Goal: Task Accomplishment & Management: Complete application form

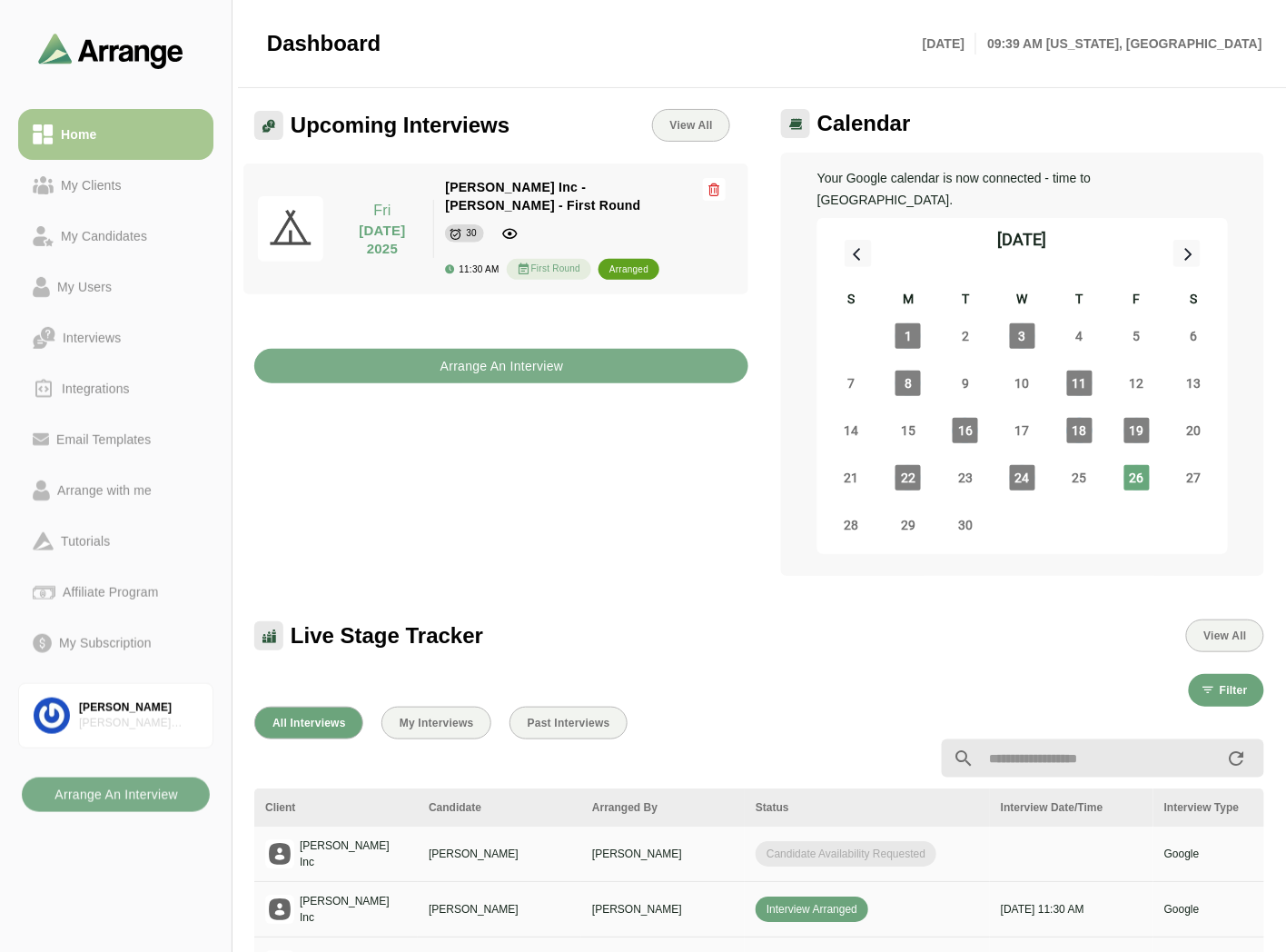
click at [540, 442] on div "Upcoming Interviews View All Fri 26 September 2025 Fri 26 September 2025 Jay In…" at bounding box center [501, 342] width 516 height 489
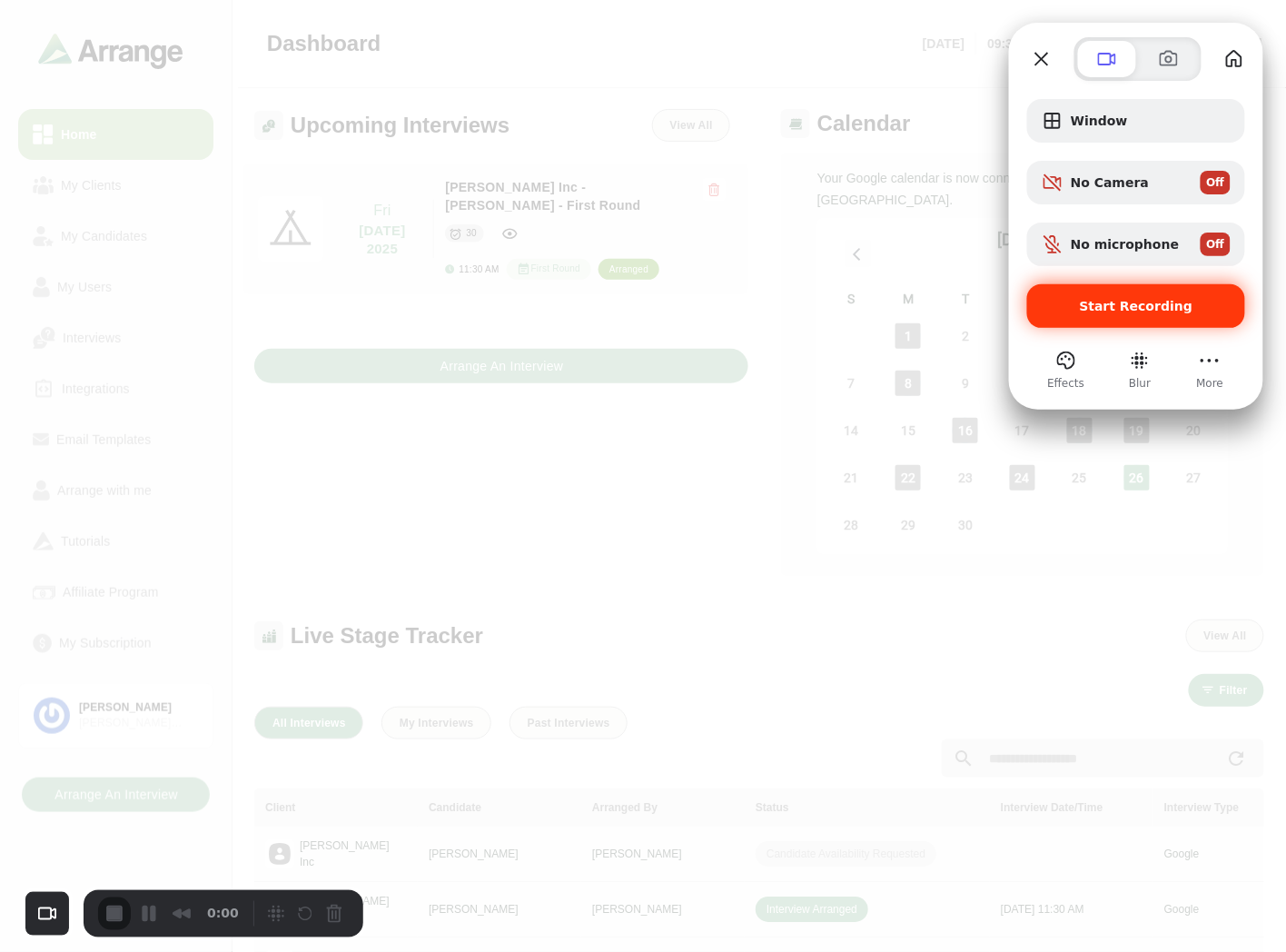
click at [1133, 314] on div "Start Recording" at bounding box center [1137, 305] width 218 height 43
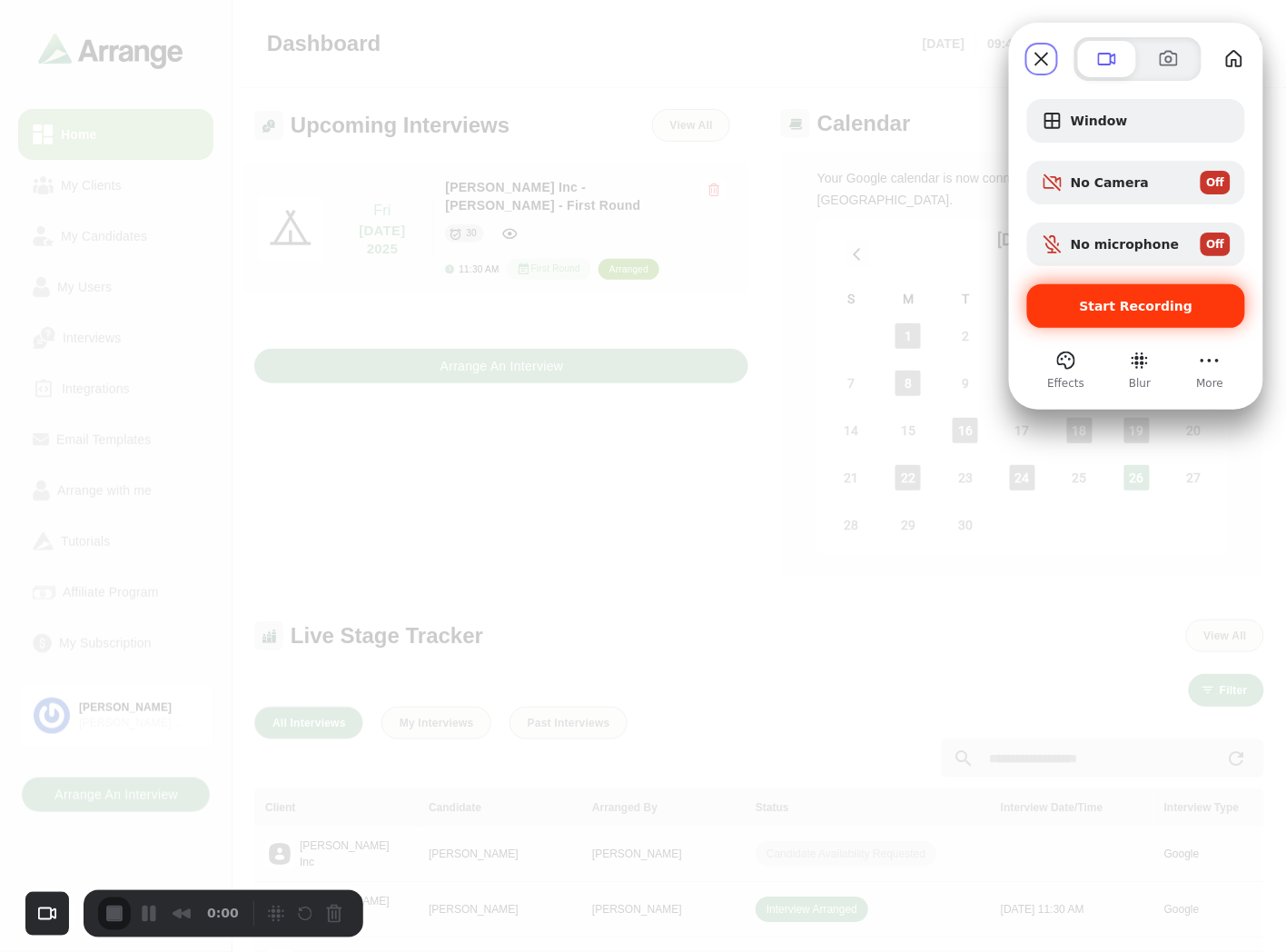
click at [1159, 315] on div "Start Recording" at bounding box center [1137, 305] width 218 height 43
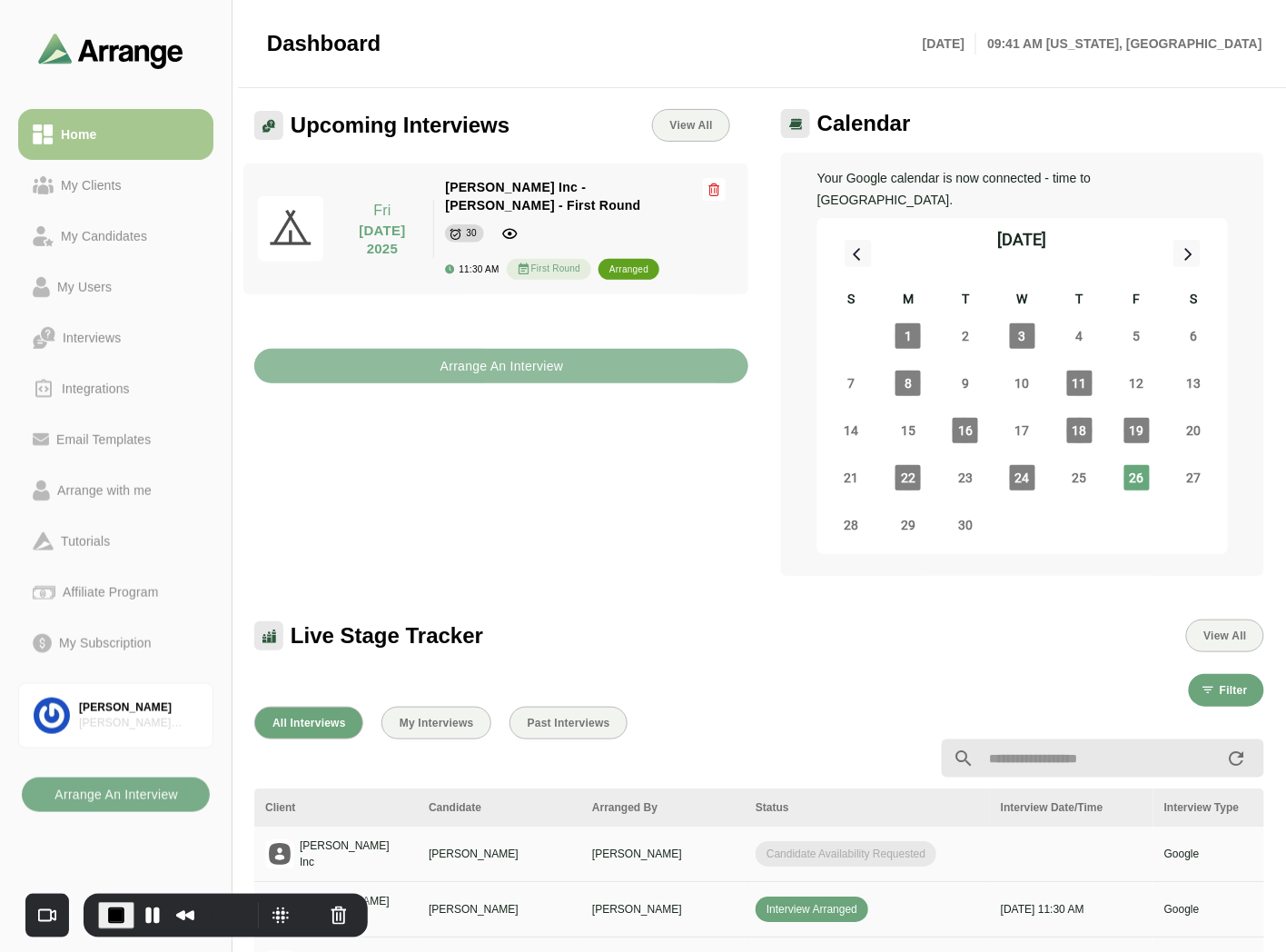
click at [496, 355] on b "Arrange An Interview" at bounding box center [502, 366] width 124 height 35
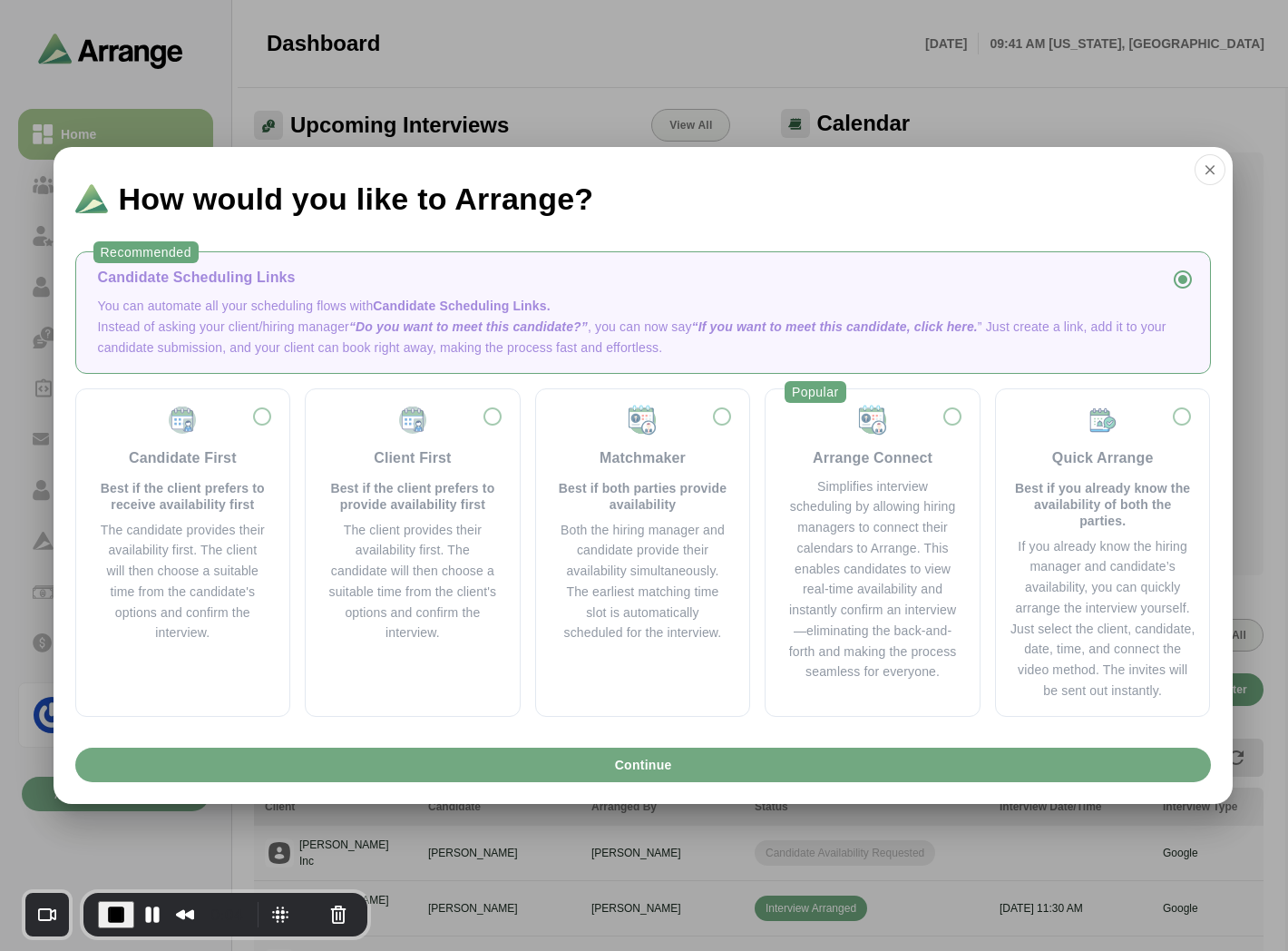
click at [660, 766] on span "Continue" at bounding box center [642, 764] width 58 height 35
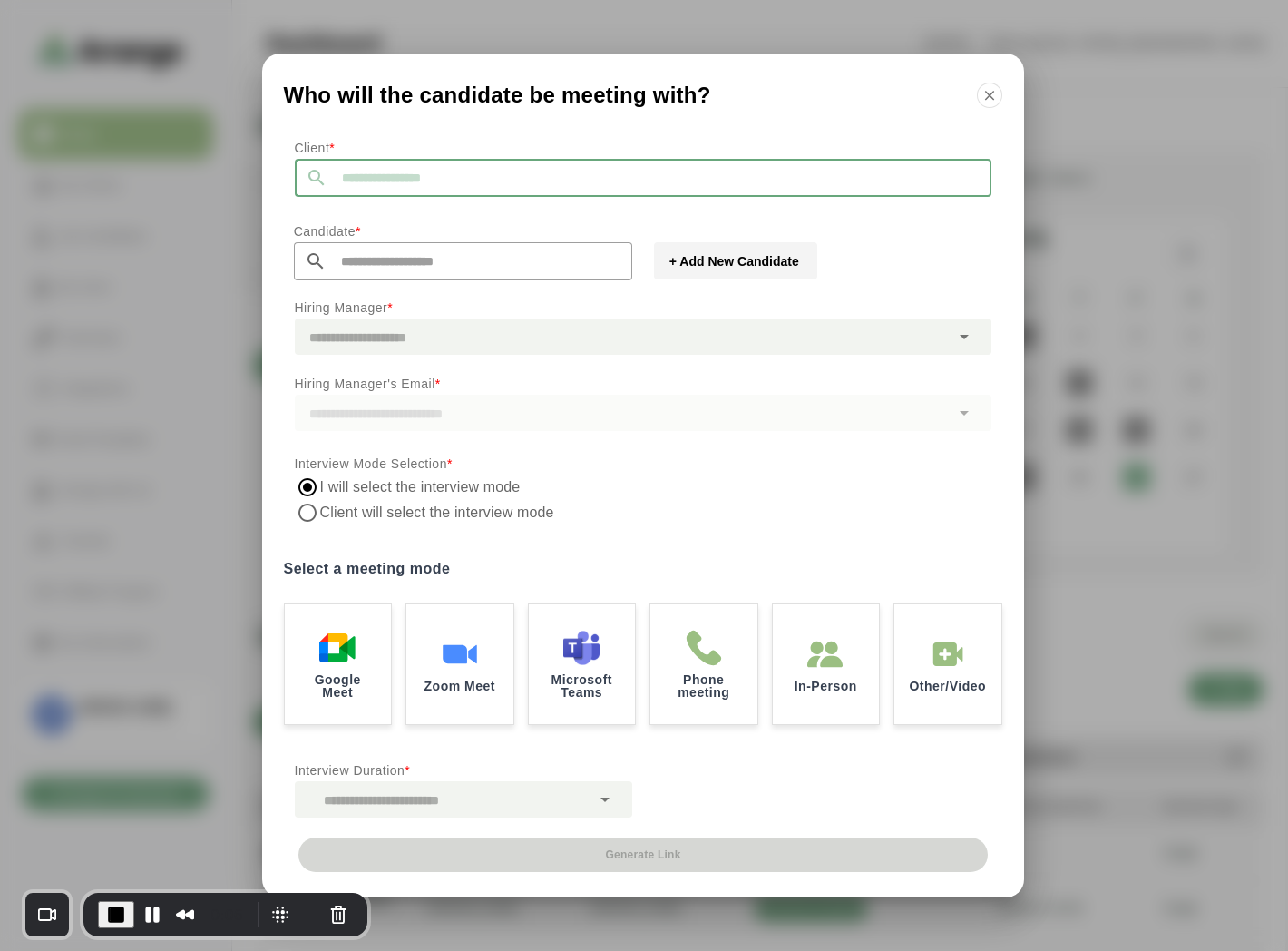
click at [408, 181] on input "text" at bounding box center [659, 177] width 664 height 38
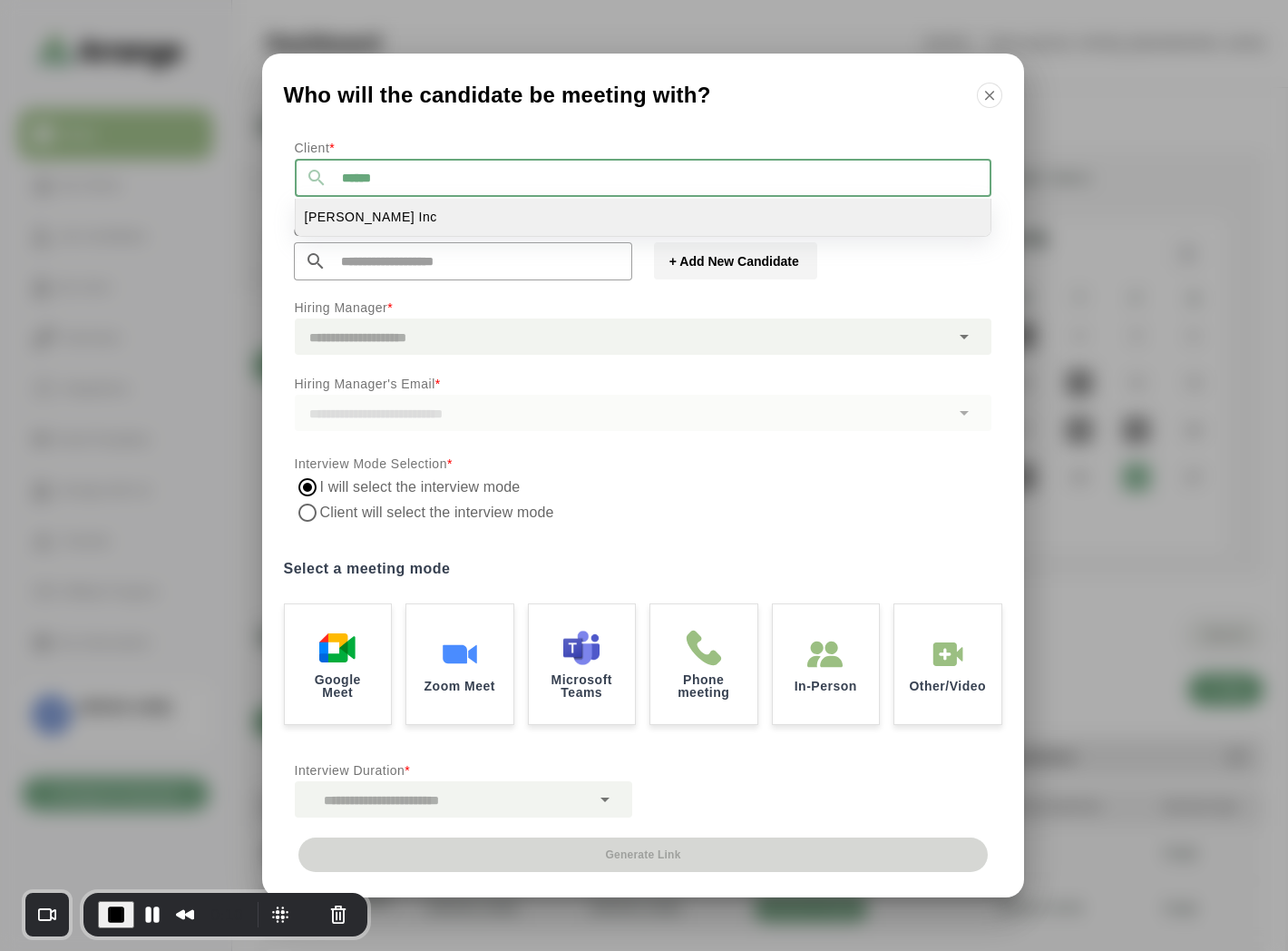
click at [360, 216] on li "Jay Inc" at bounding box center [643, 218] width 695 height 38
type input "*******"
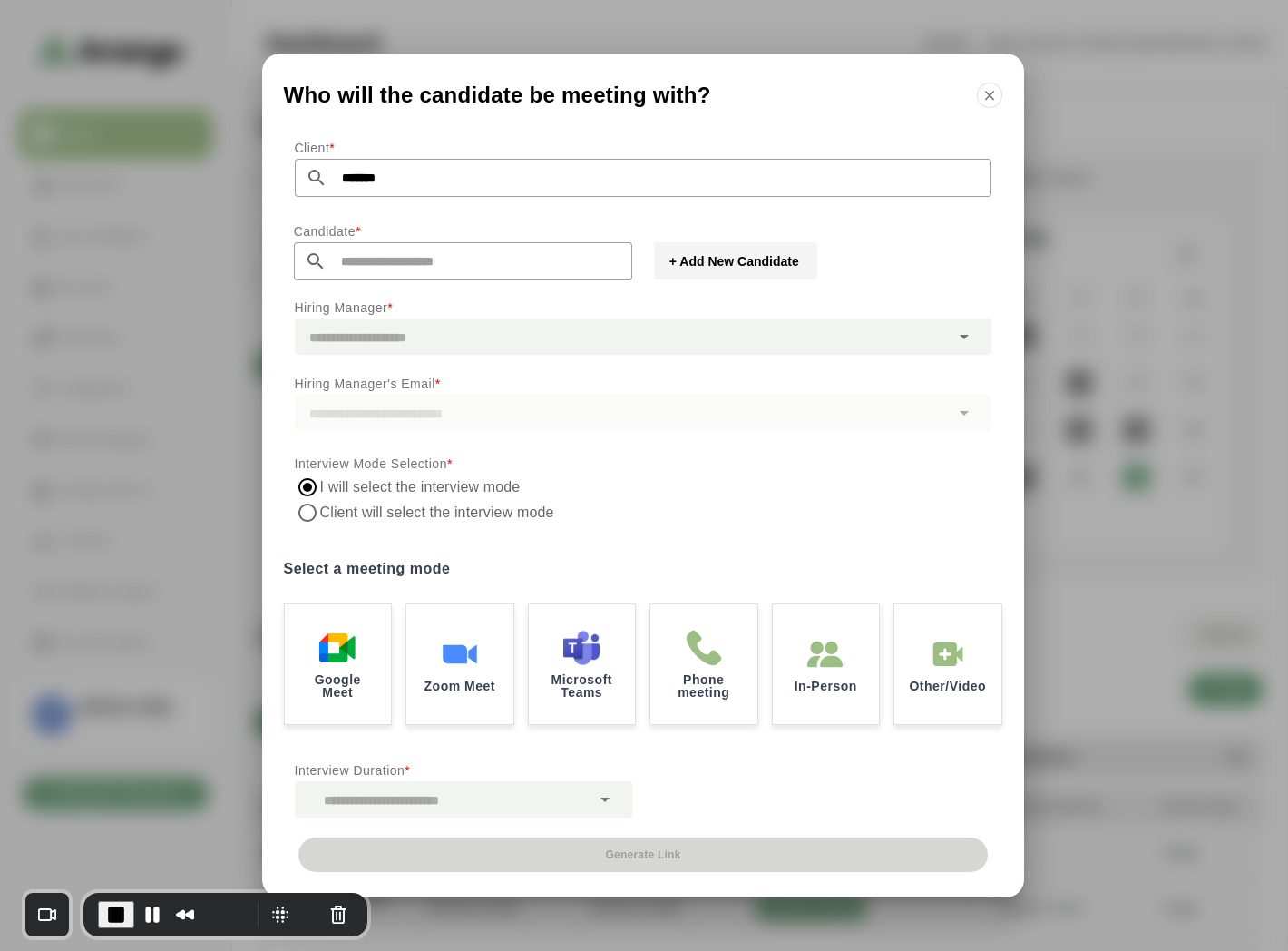
click at [350, 248] on input "text" at bounding box center [480, 261] width 306 height 38
click at [772, 267] on span "+ Add New Candidate" at bounding box center [733, 261] width 130 height 18
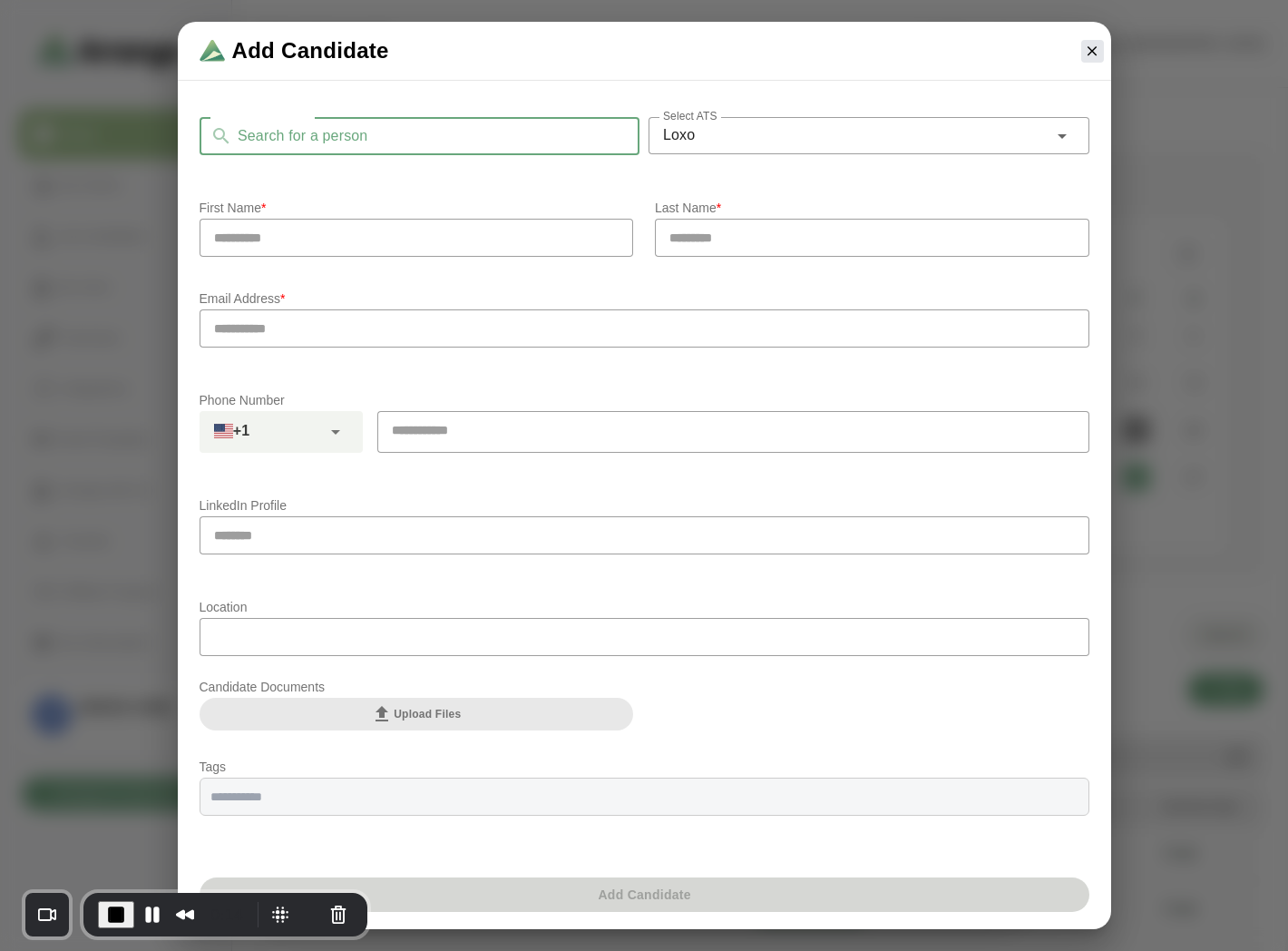
click at [357, 130] on input "Search for a person" at bounding box center [436, 136] width 408 height 38
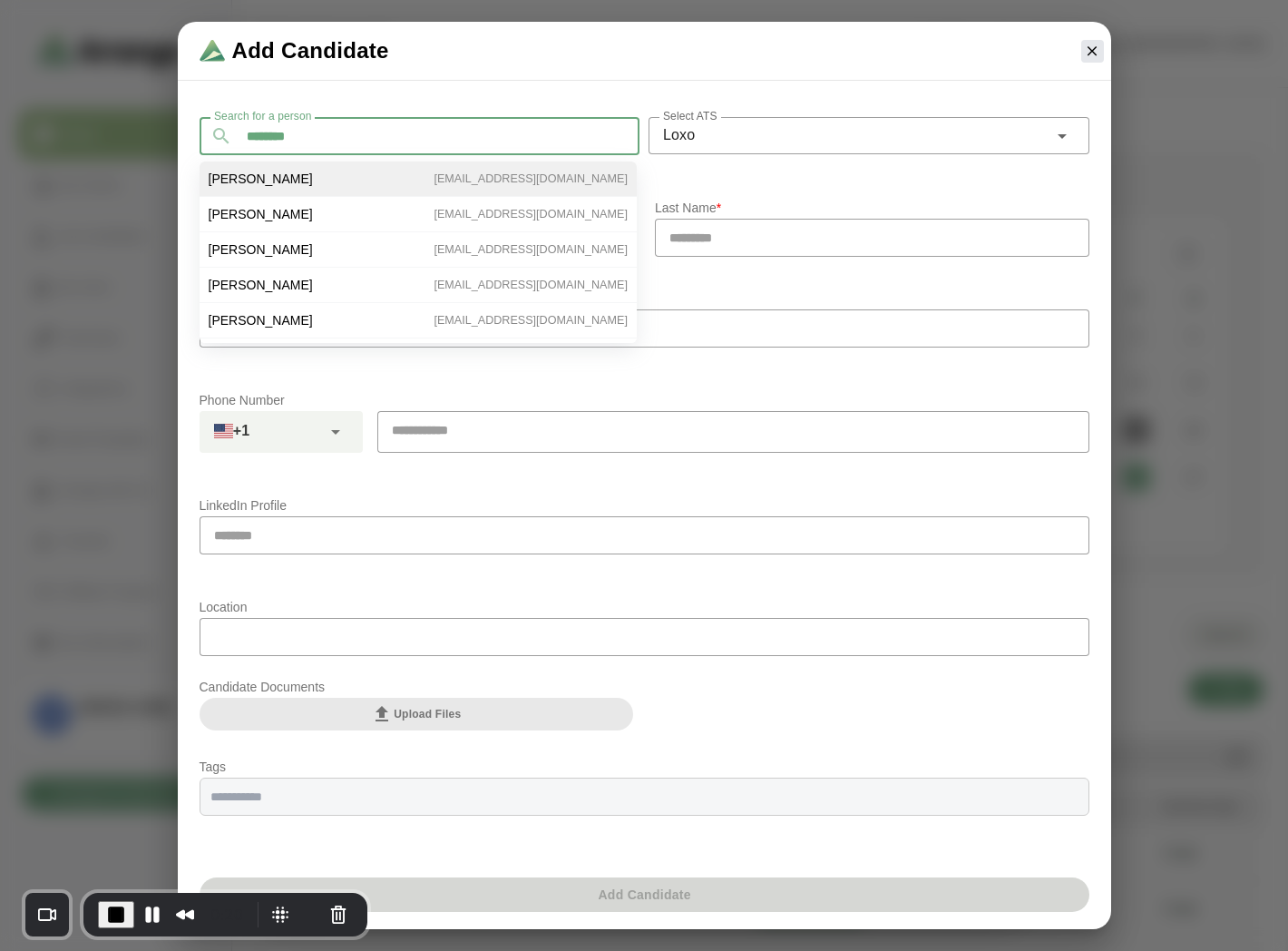
type input "********"
click at [263, 179] on span "Ben Johnson" at bounding box center [260, 178] width 104 height 16
type input "***"
type input "*******"
type input "**********"
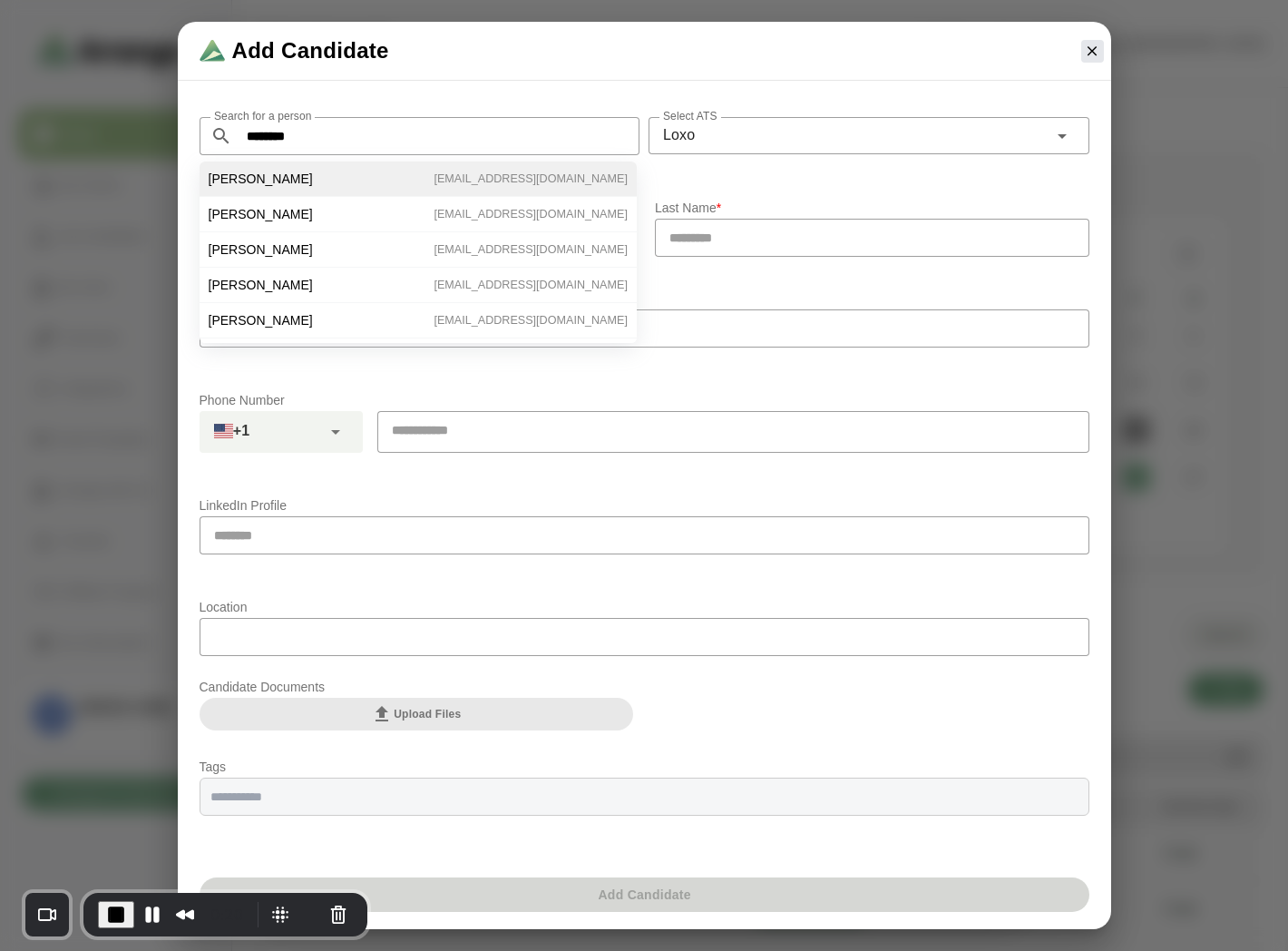
type input "**********"
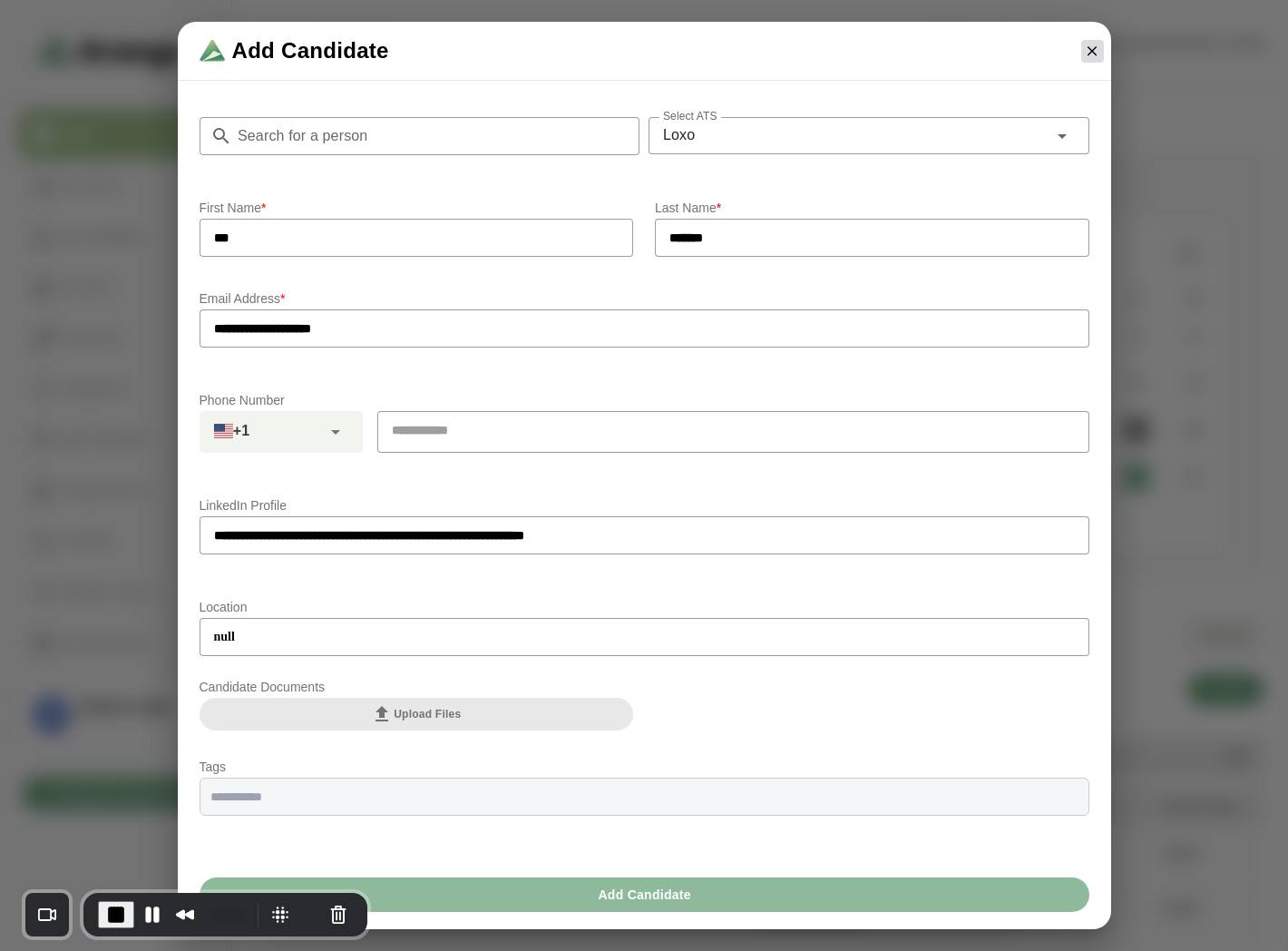
click at [1086, 46] on icon "button" at bounding box center [1092, 50] width 16 height 16
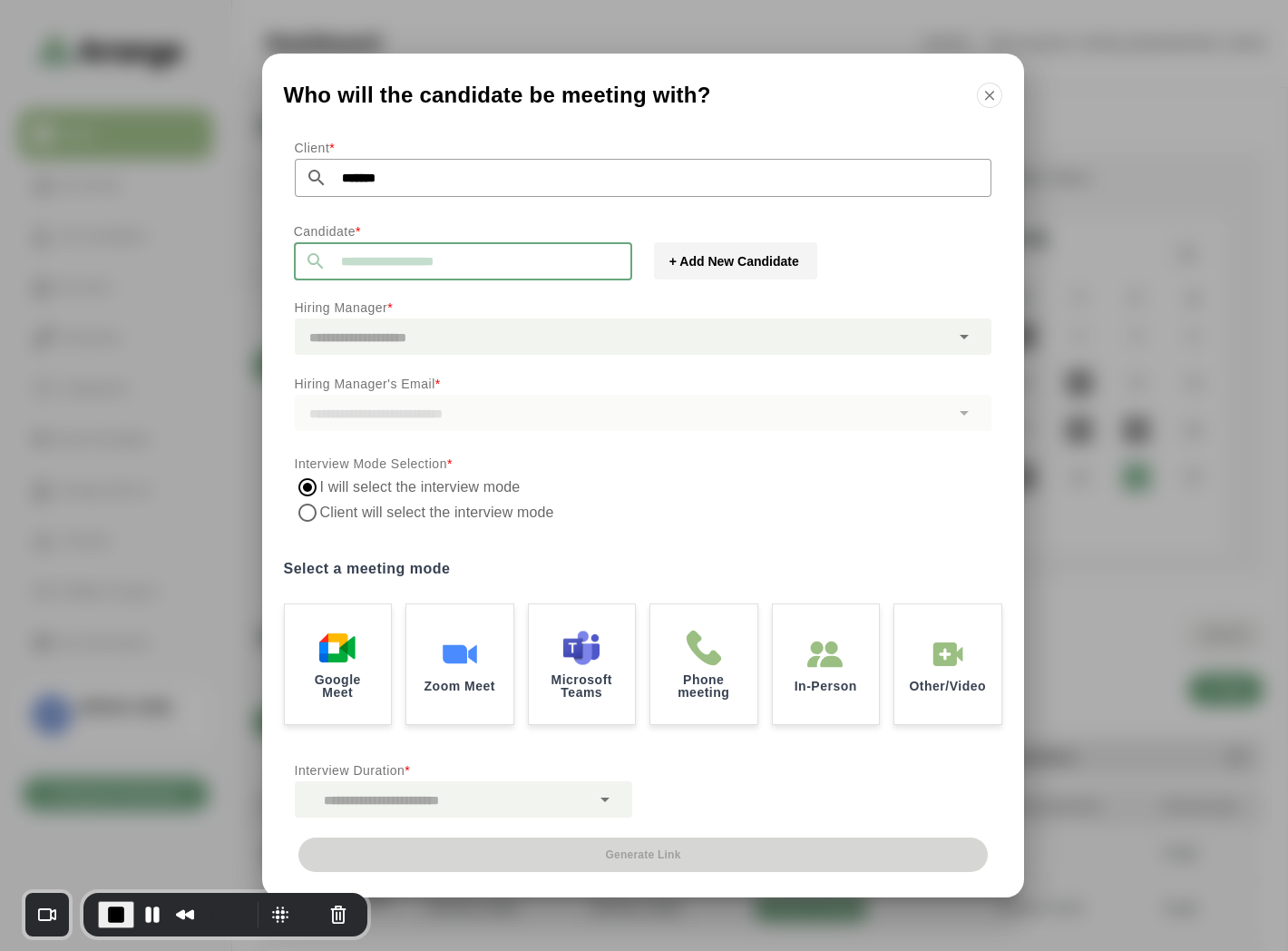
click at [377, 258] on input "text" at bounding box center [480, 261] width 306 height 38
click at [349, 298] on span "Ben Johnson" at bounding box center [360, 300] width 111 height 19
type input "**********"
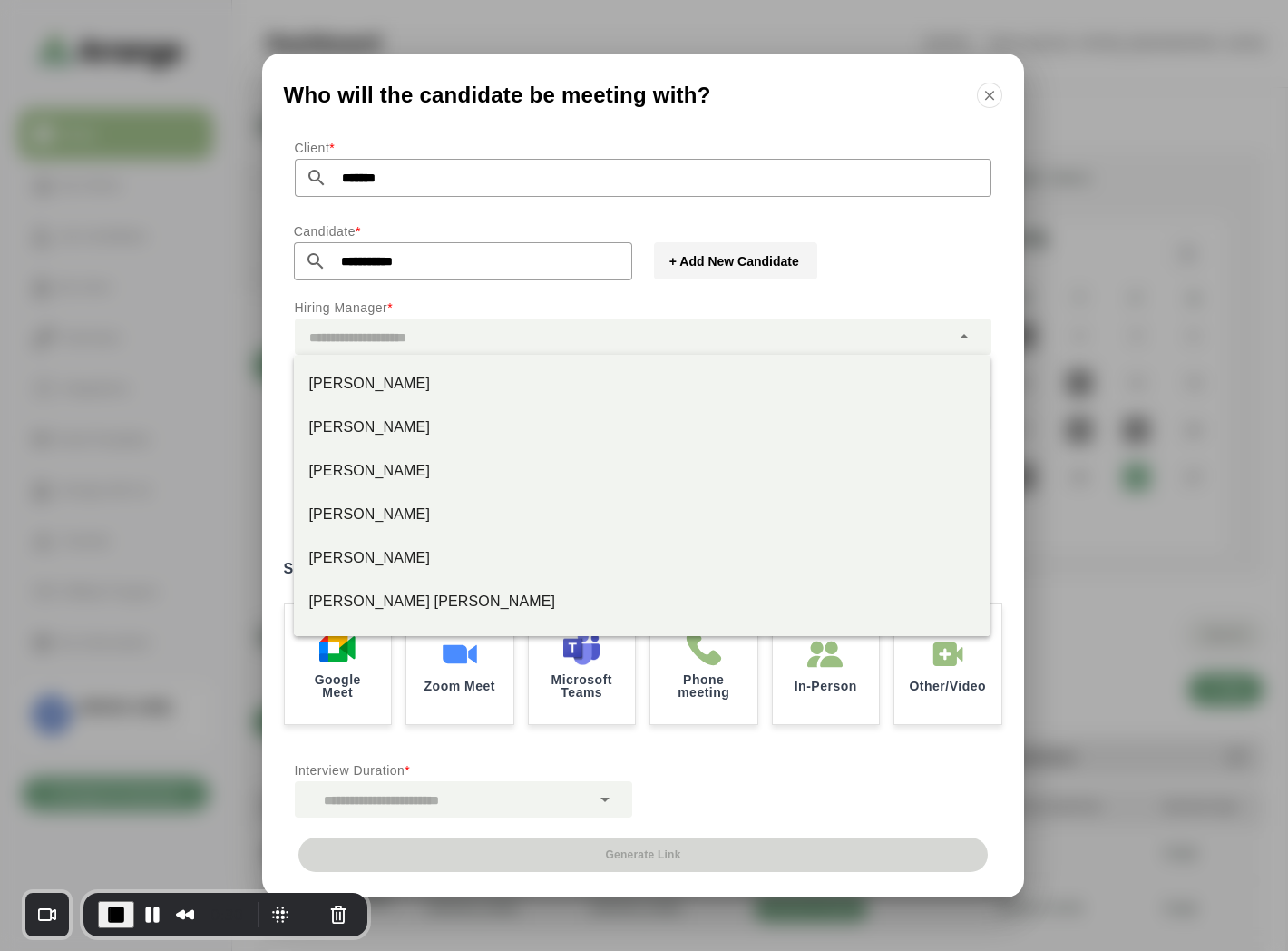
click at [417, 342] on div at bounding box center [622, 336] width 655 height 37
click at [381, 388] on div "Jay Smith" at bounding box center [642, 383] width 667 height 22
type input "*********"
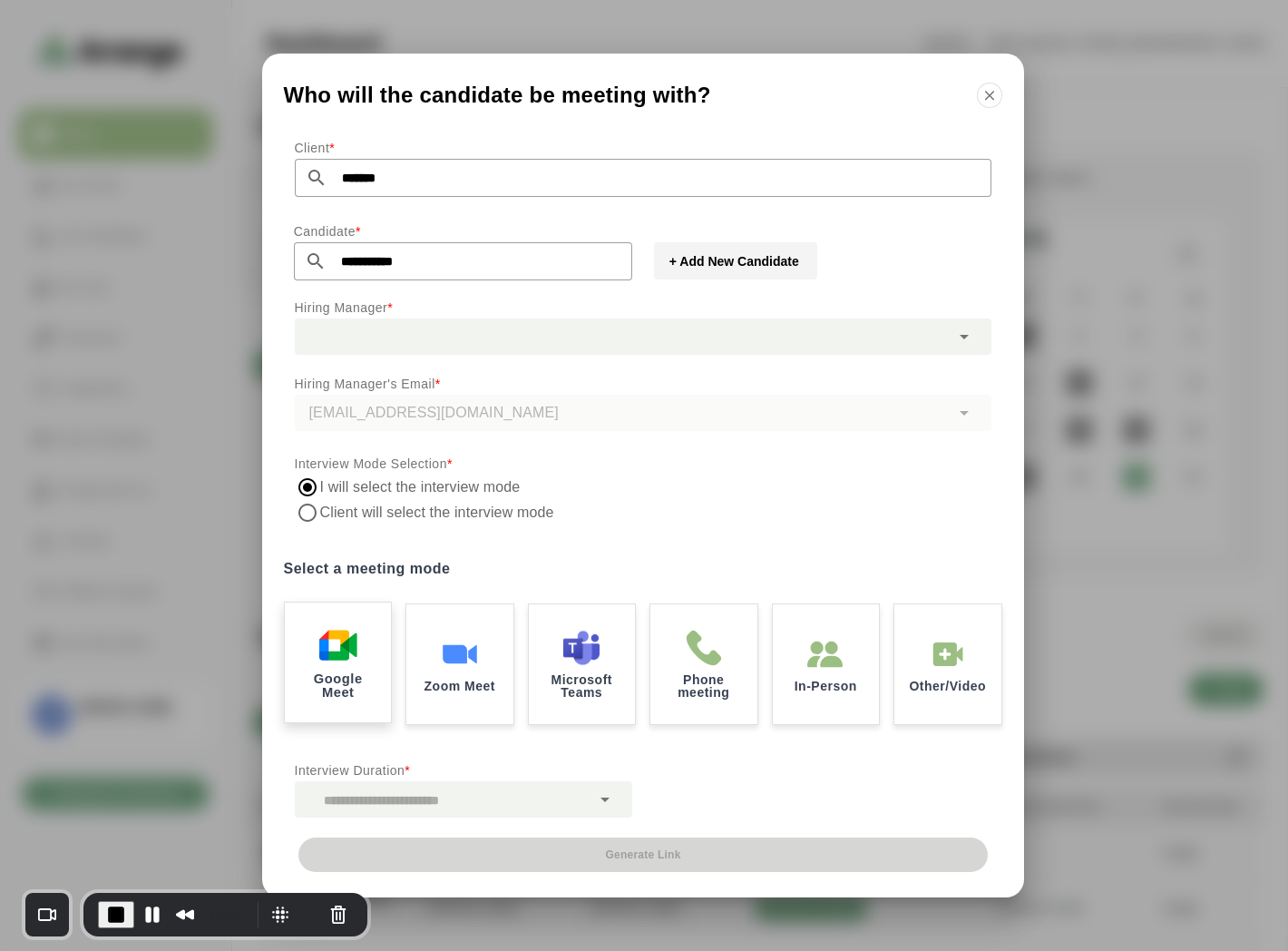
click at [349, 653] on img at bounding box center [337, 645] width 38 height 38
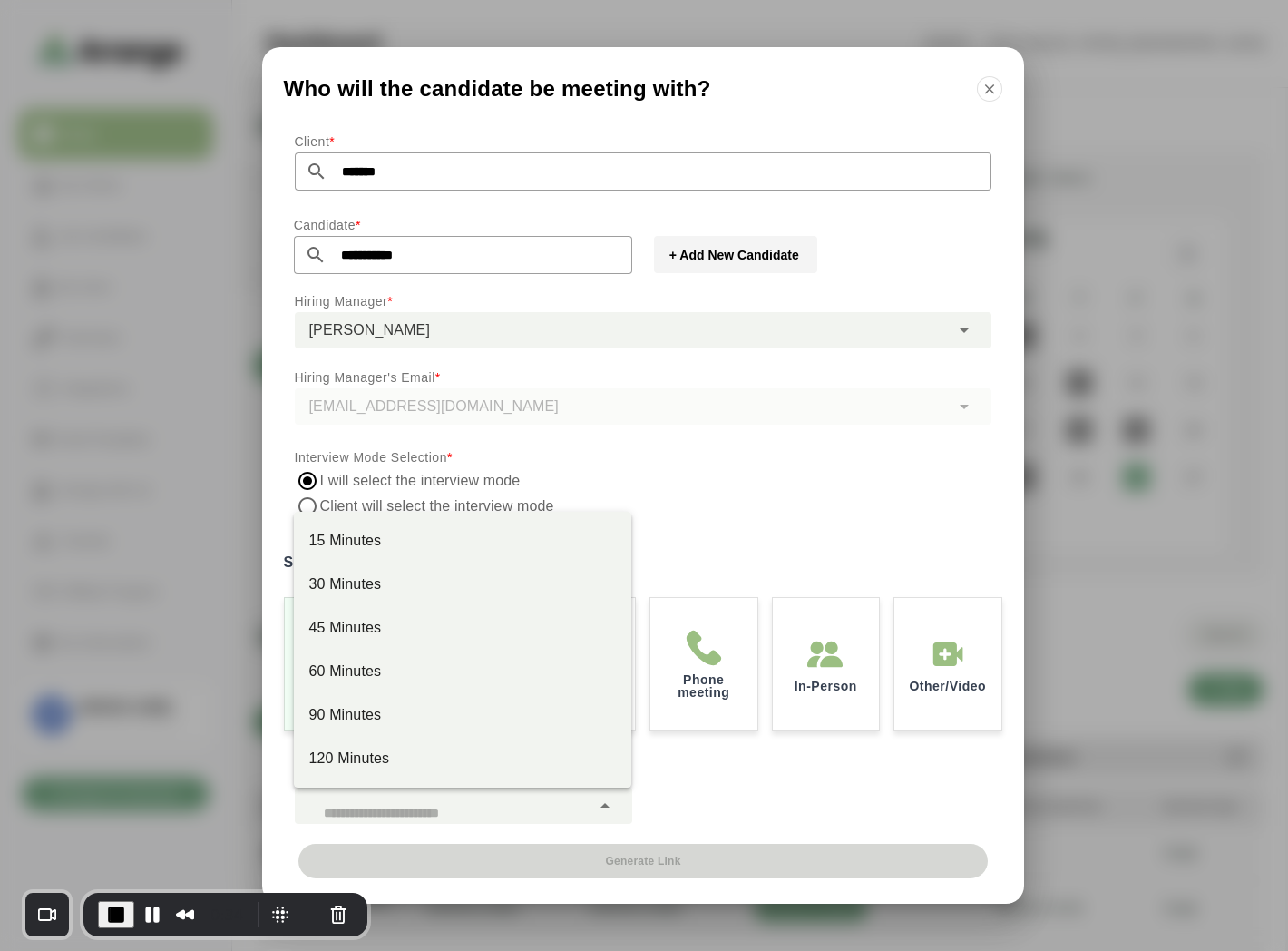
click at [459, 794] on div at bounding box center [442, 805] width 296 height 37
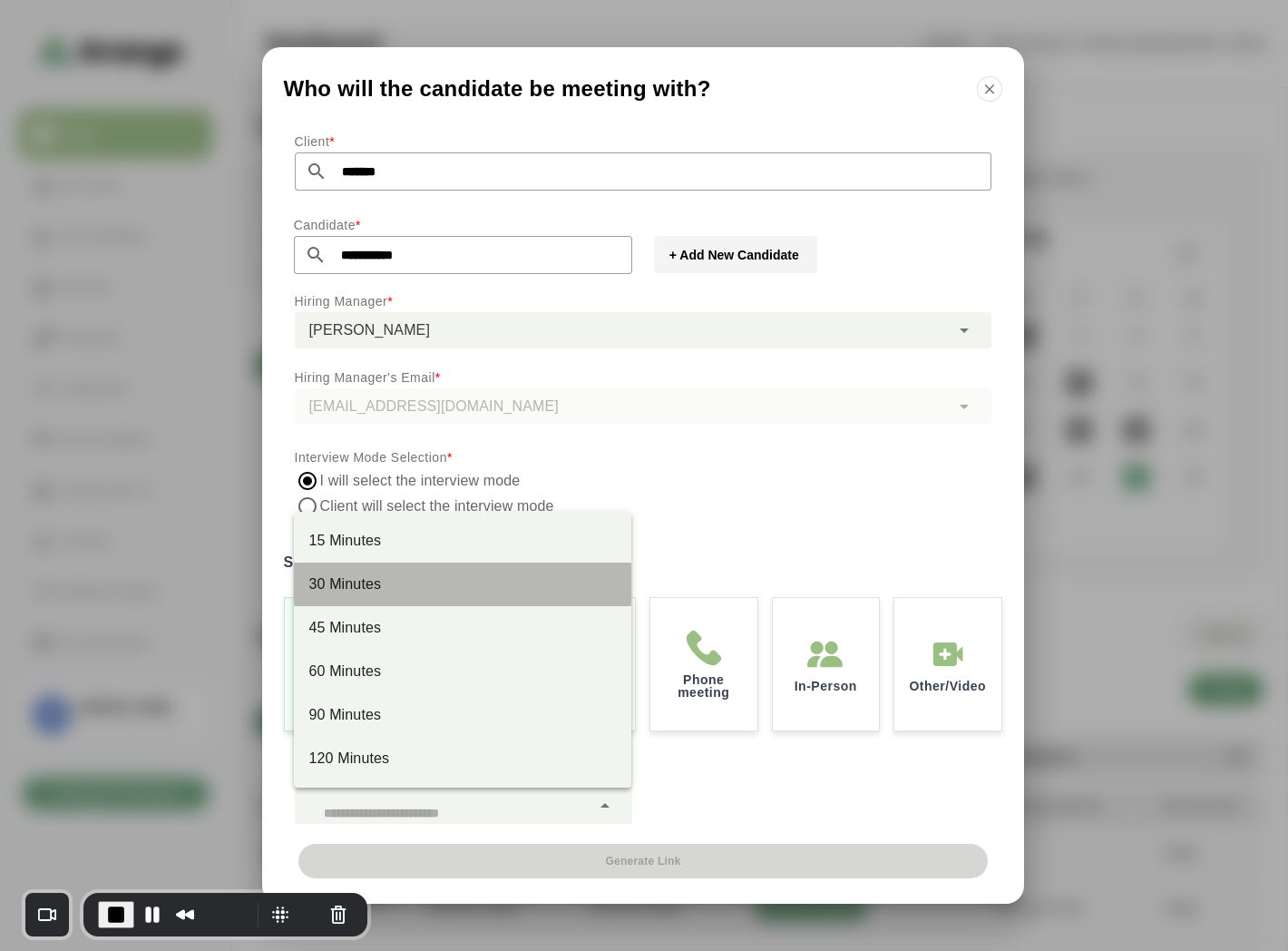
click at [343, 590] on div "30 Minutes" at bounding box center [463, 584] width 309 height 22
type input "**"
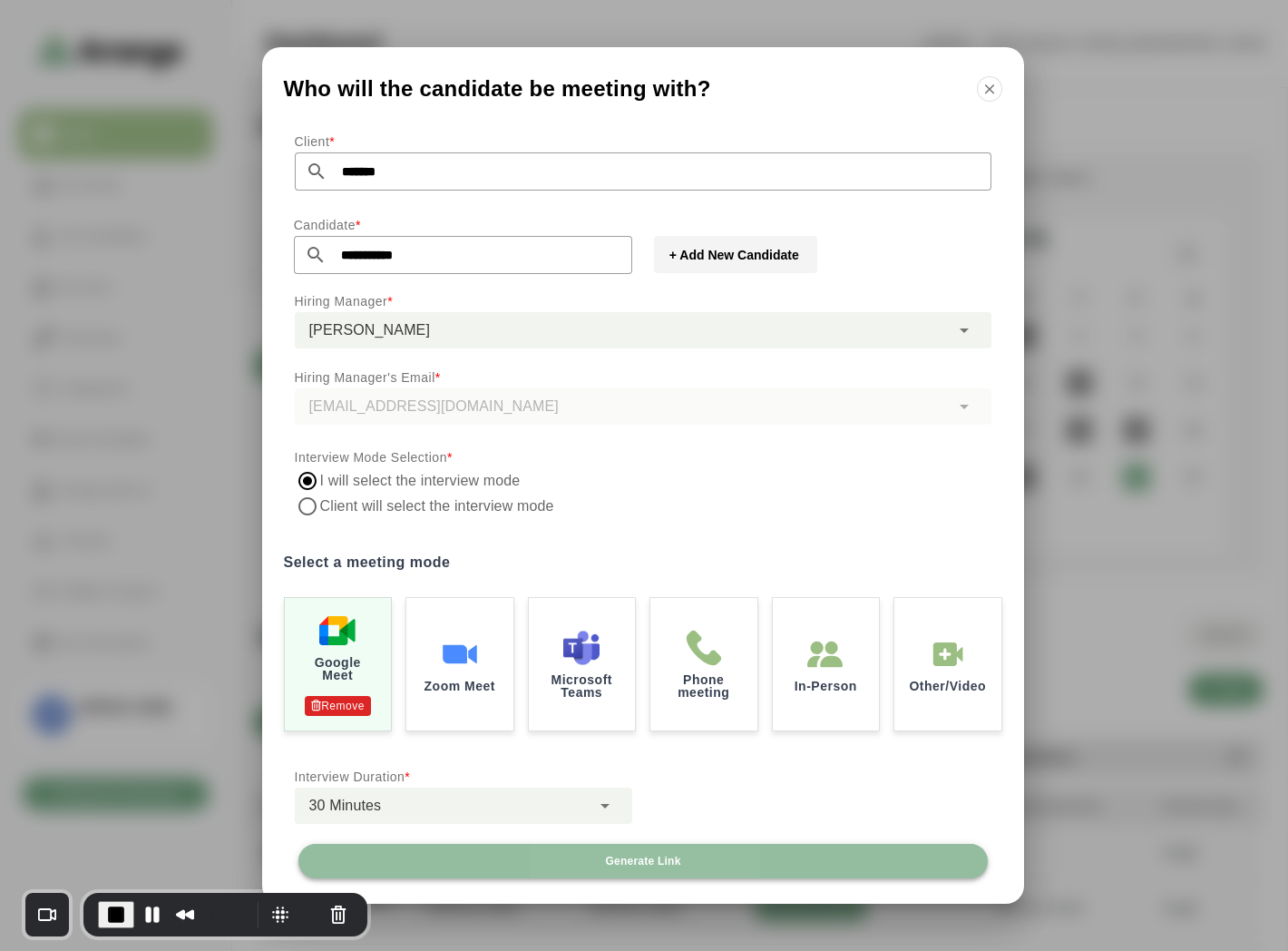
click at [667, 854] on span "Generate Link" at bounding box center [642, 860] width 76 height 14
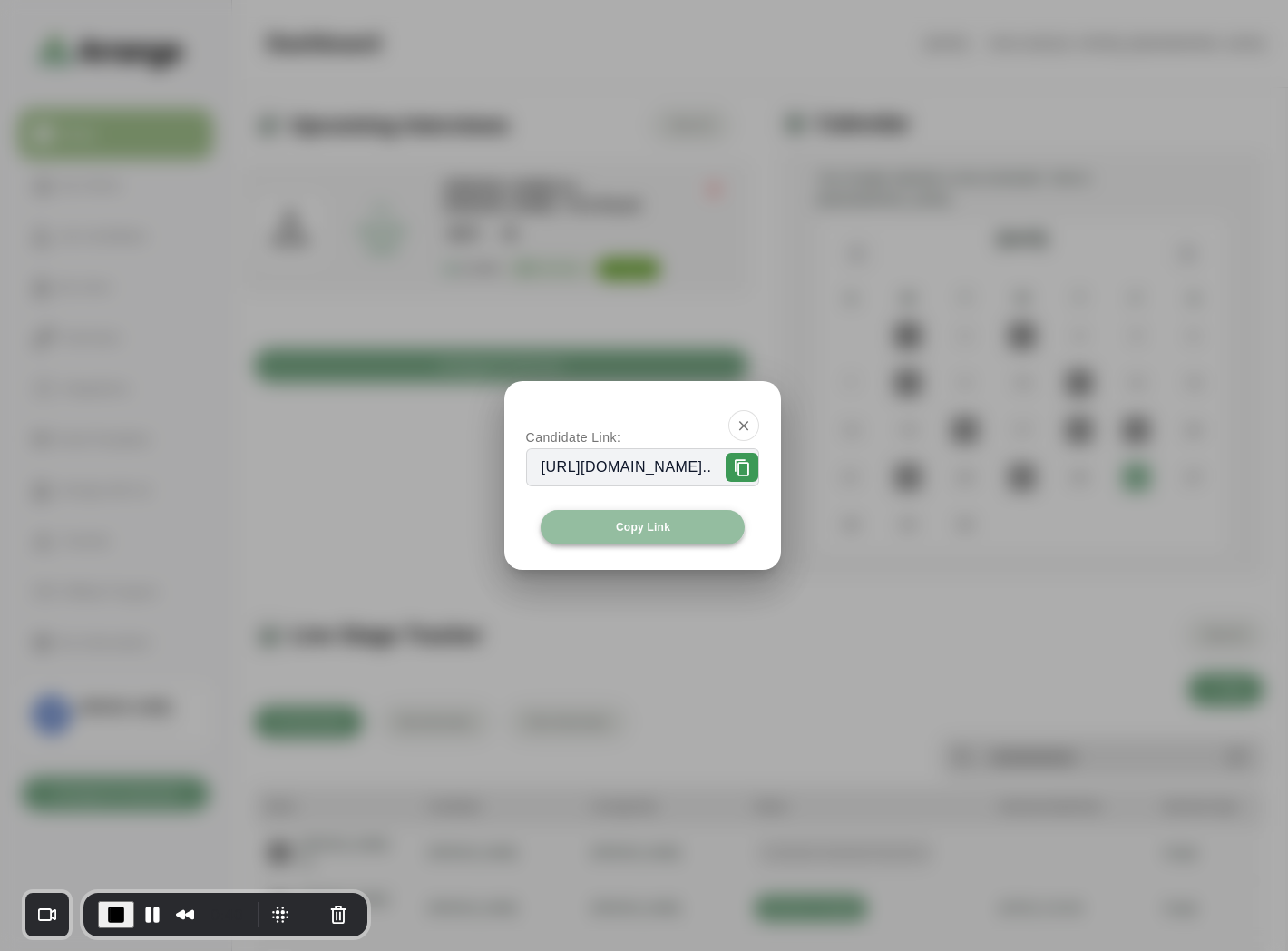
click at [645, 529] on span "Copy Link" at bounding box center [642, 527] width 55 height 14
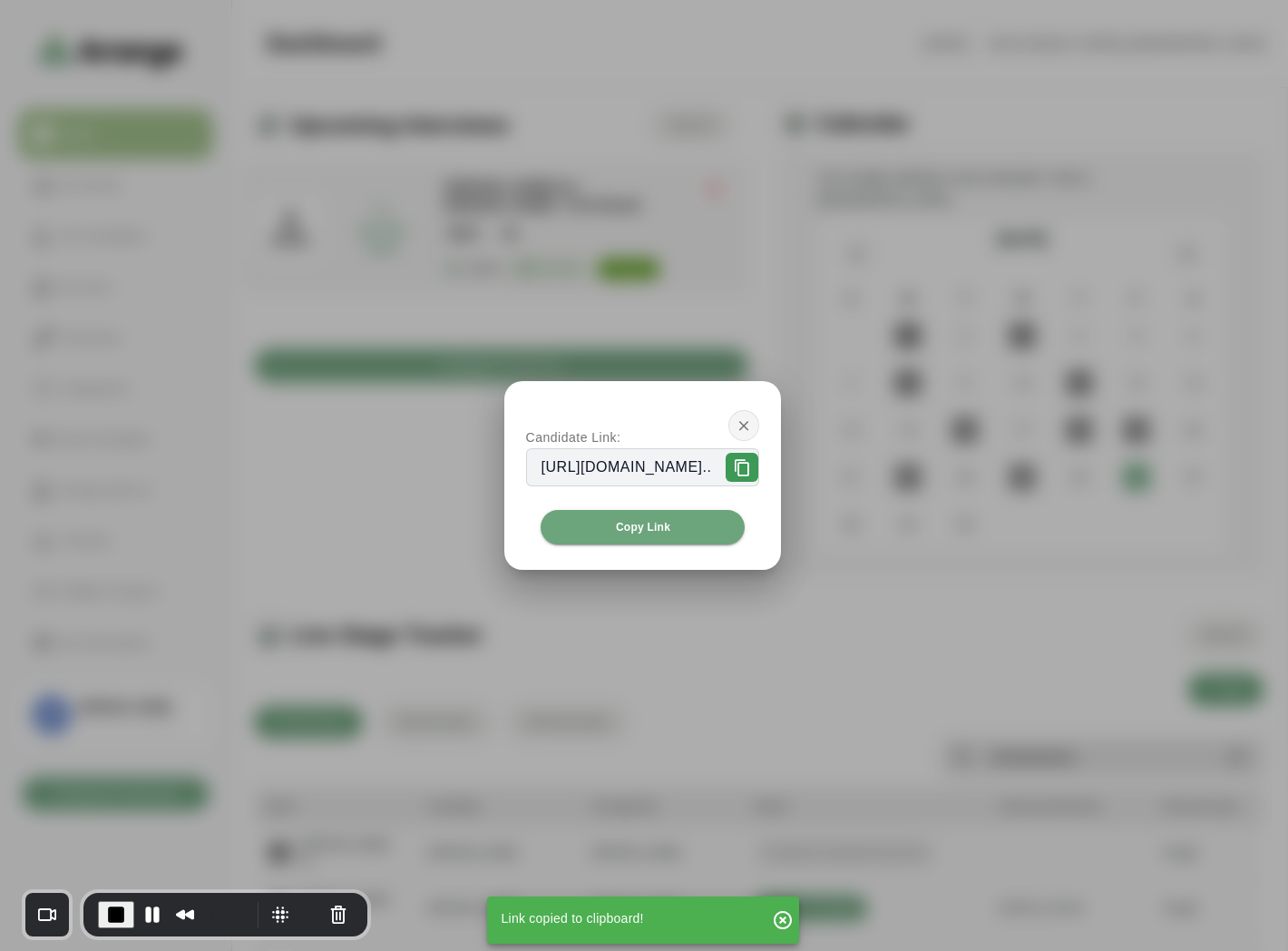
click at [752, 427] on icon "button" at bounding box center [744, 424] width 16 height 16
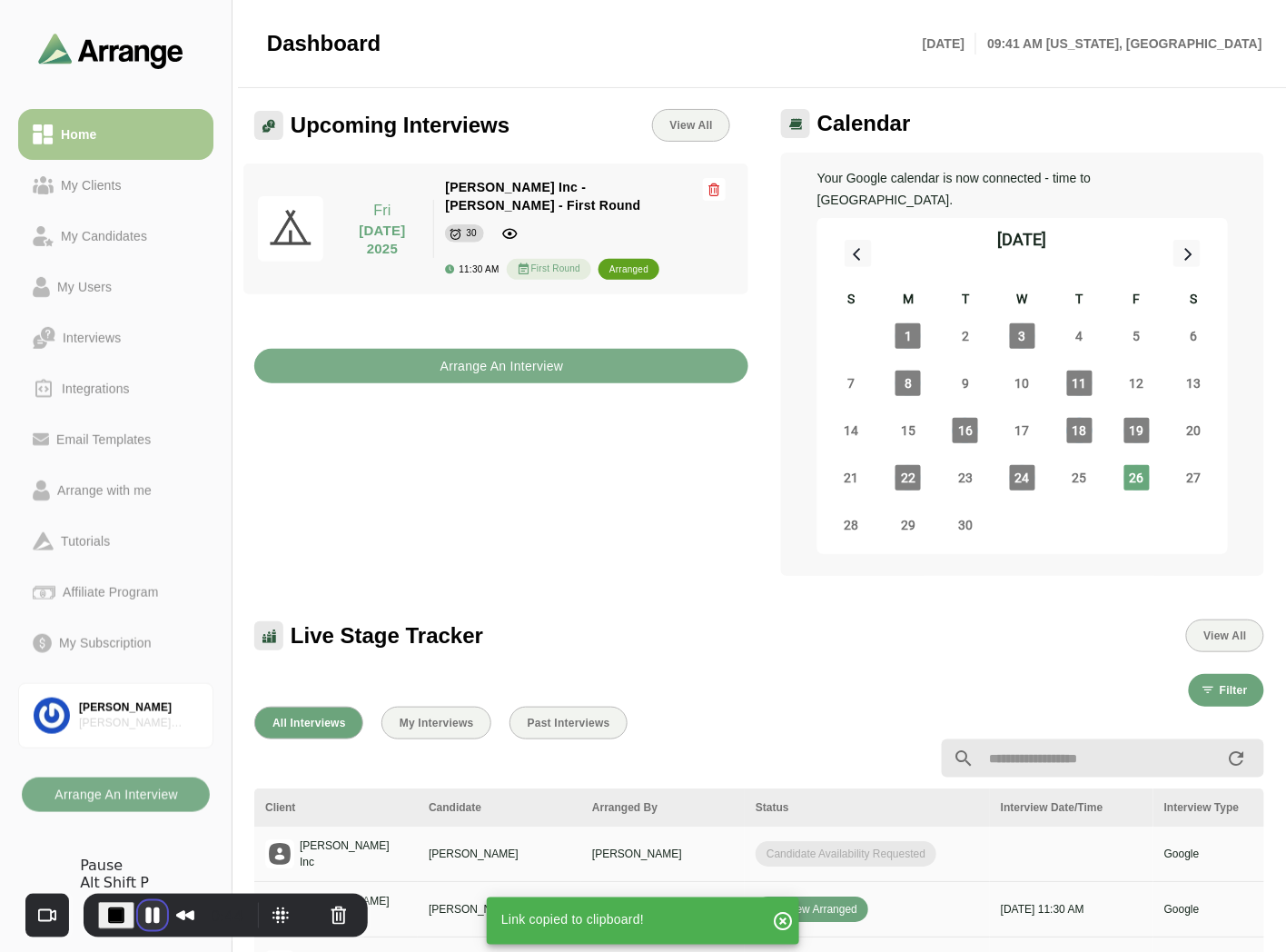
click at [149, 918] on button "Pause Recording" at bounding box center [152, 915] width 29 height 29
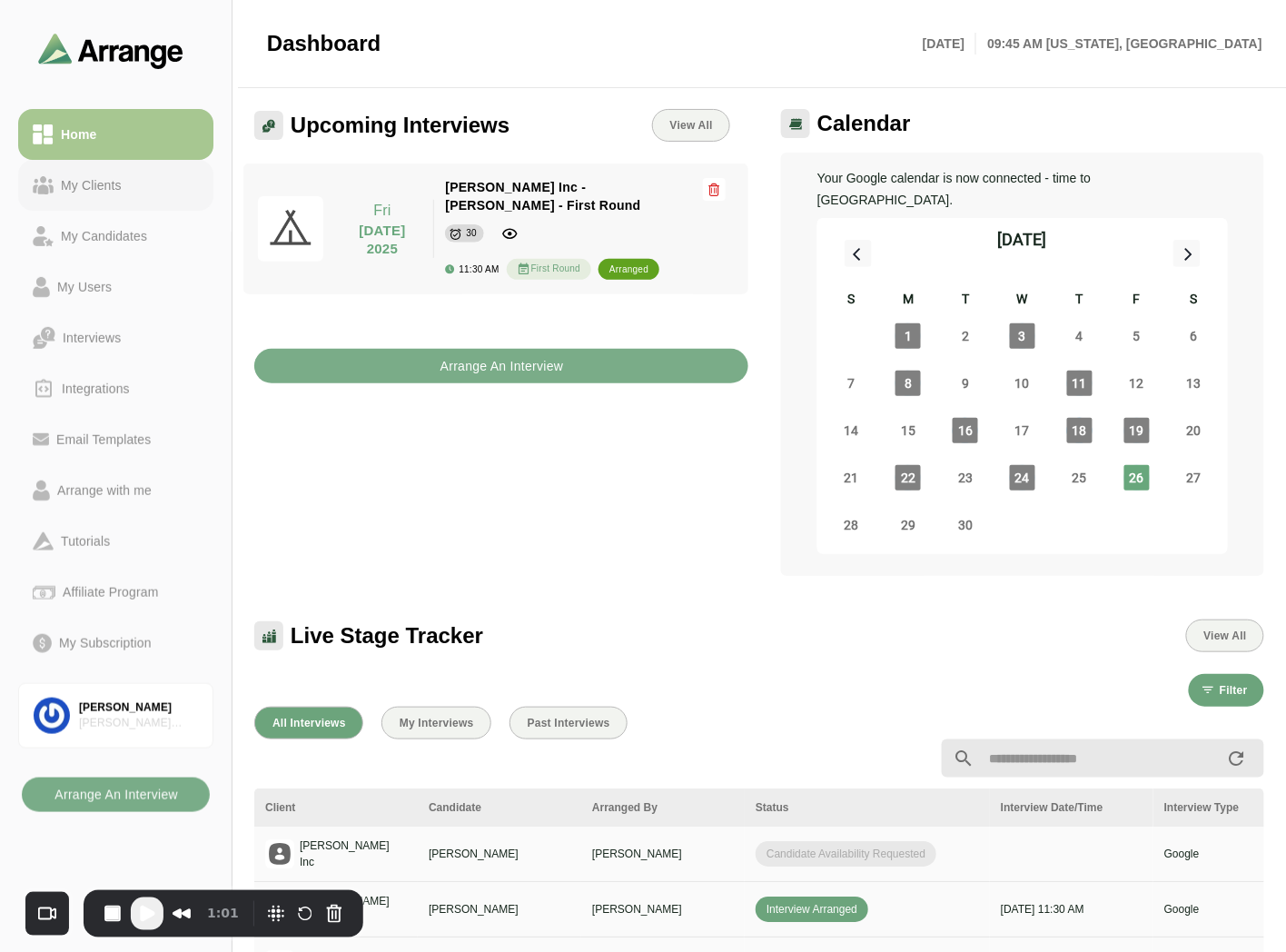
click at [133, 182] on div "My Clients" at bounding box center [116, 185] width 166 height 22
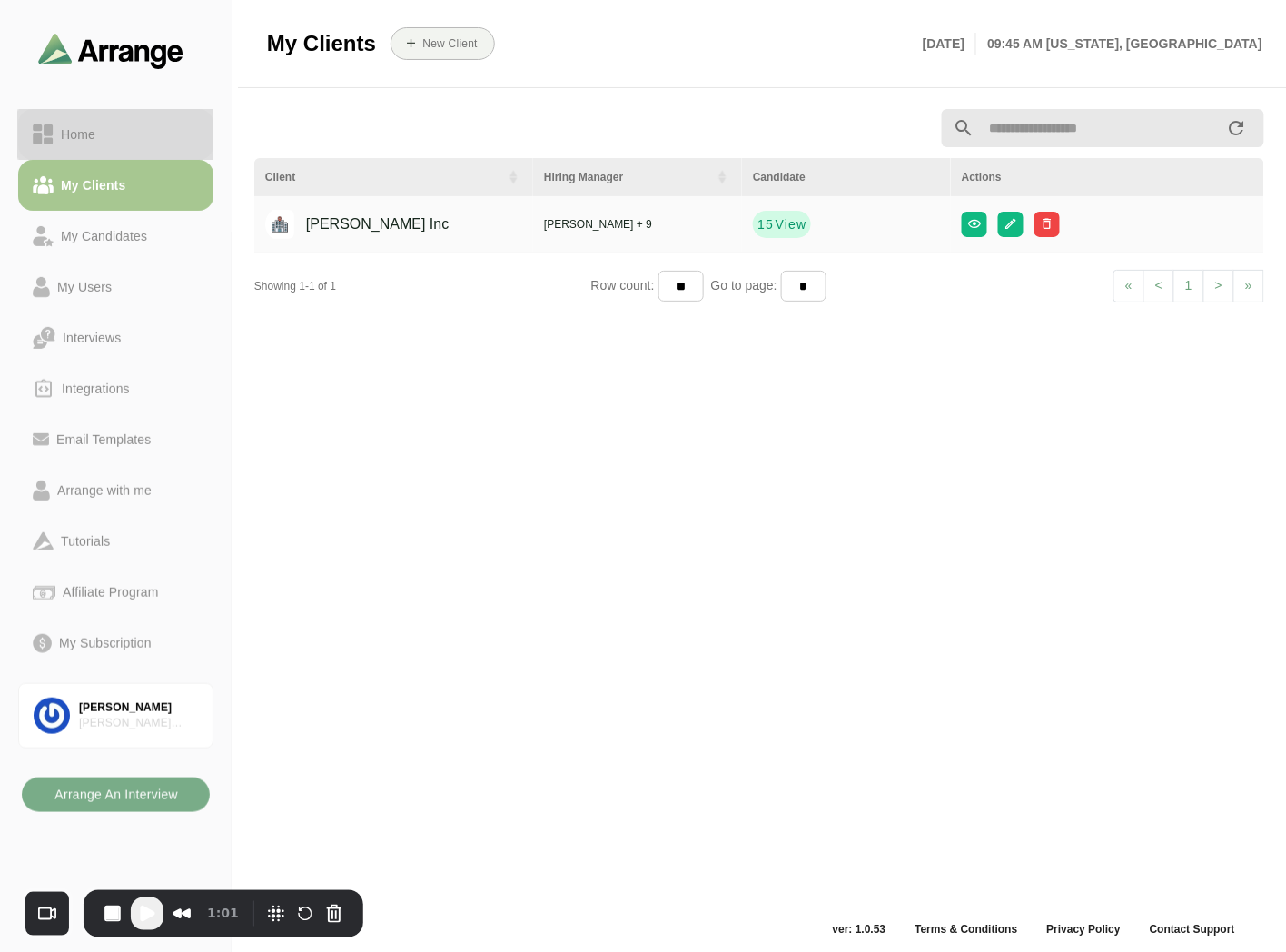
click at [148, 140] on div "Home" at bounding box center [116, 133] width 166 height 22
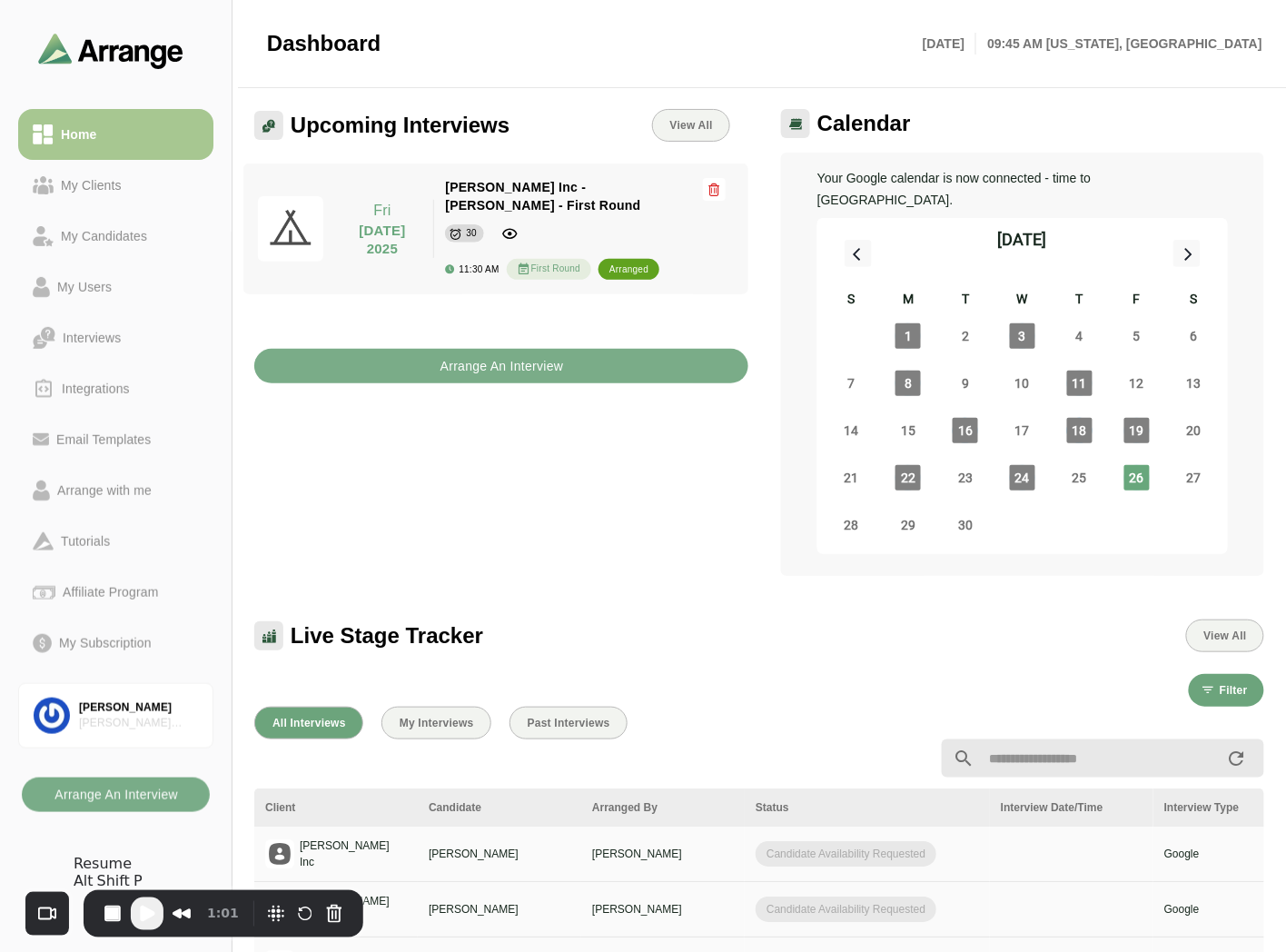
click at [146, 912] on span "Play Recording" at bounding box center [147, 913] width 22 height 22
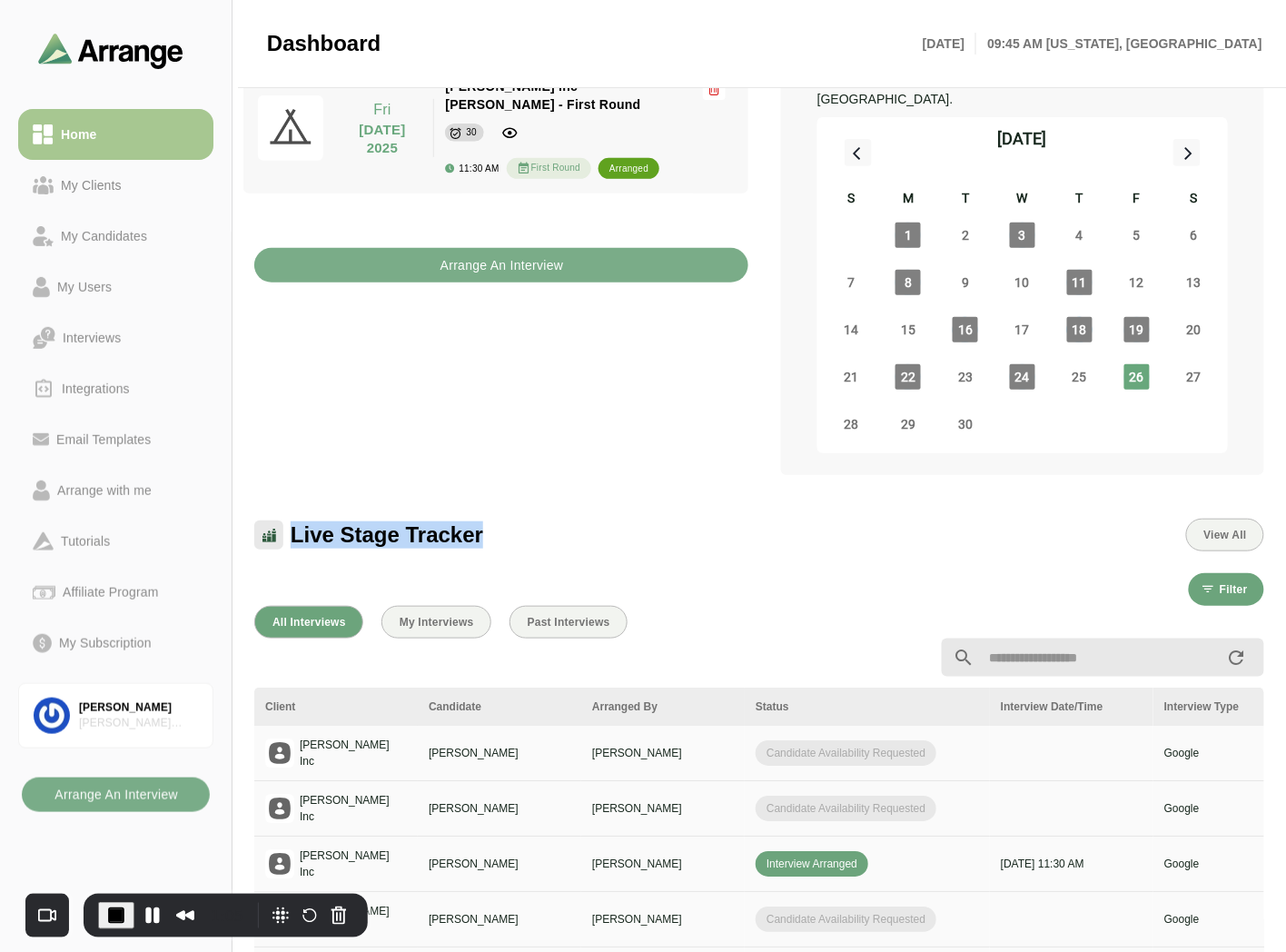
drag, startPoint x: 291, startPoint y: 510, endPoint x: 557, endPoint y: 509, distance: 266.0
click at [557, 519] on div "Live Stage Tracker View All" at bounding box center [760, 535] width 1011 height 33
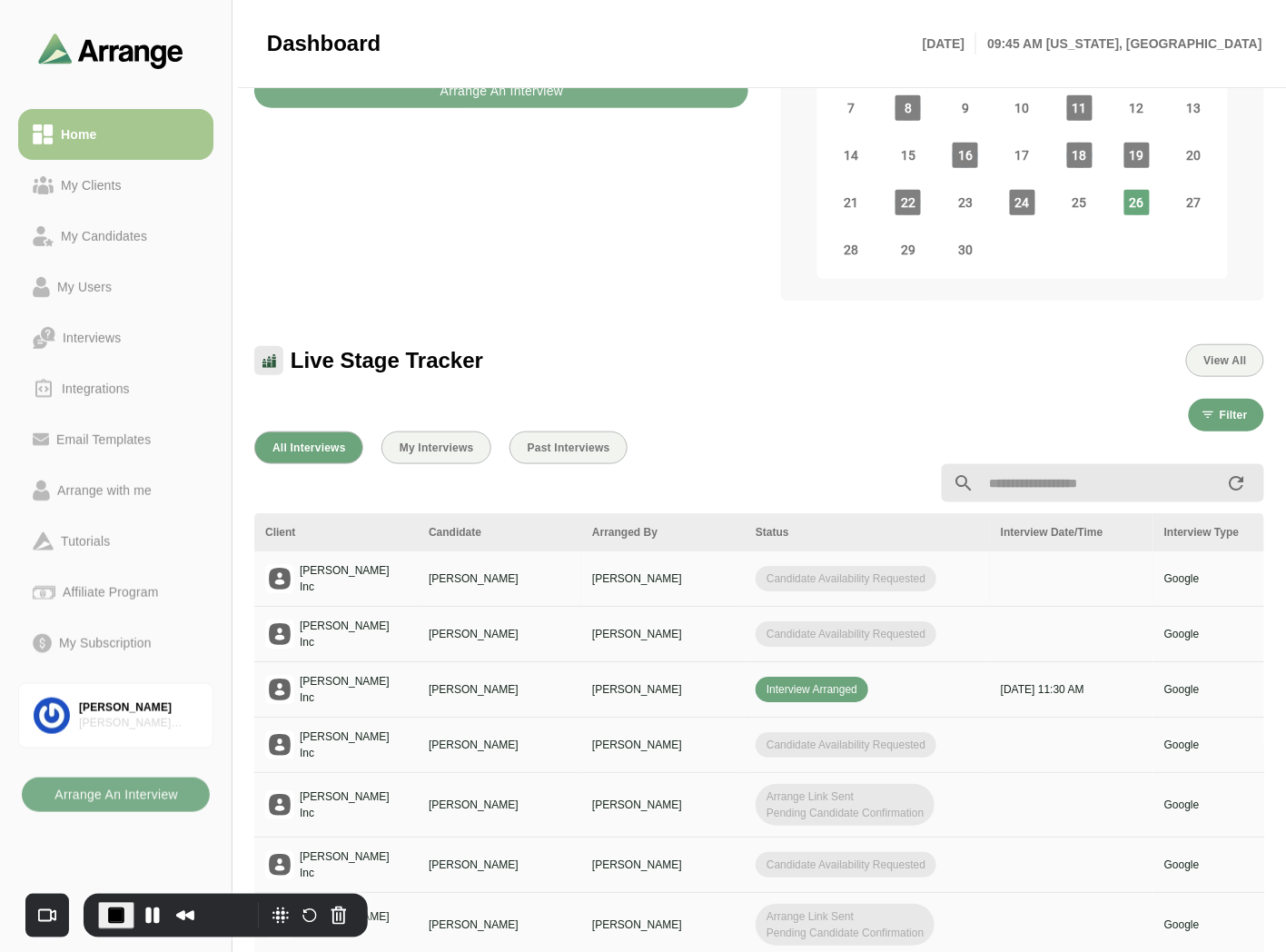
scroll to position [303, 0]
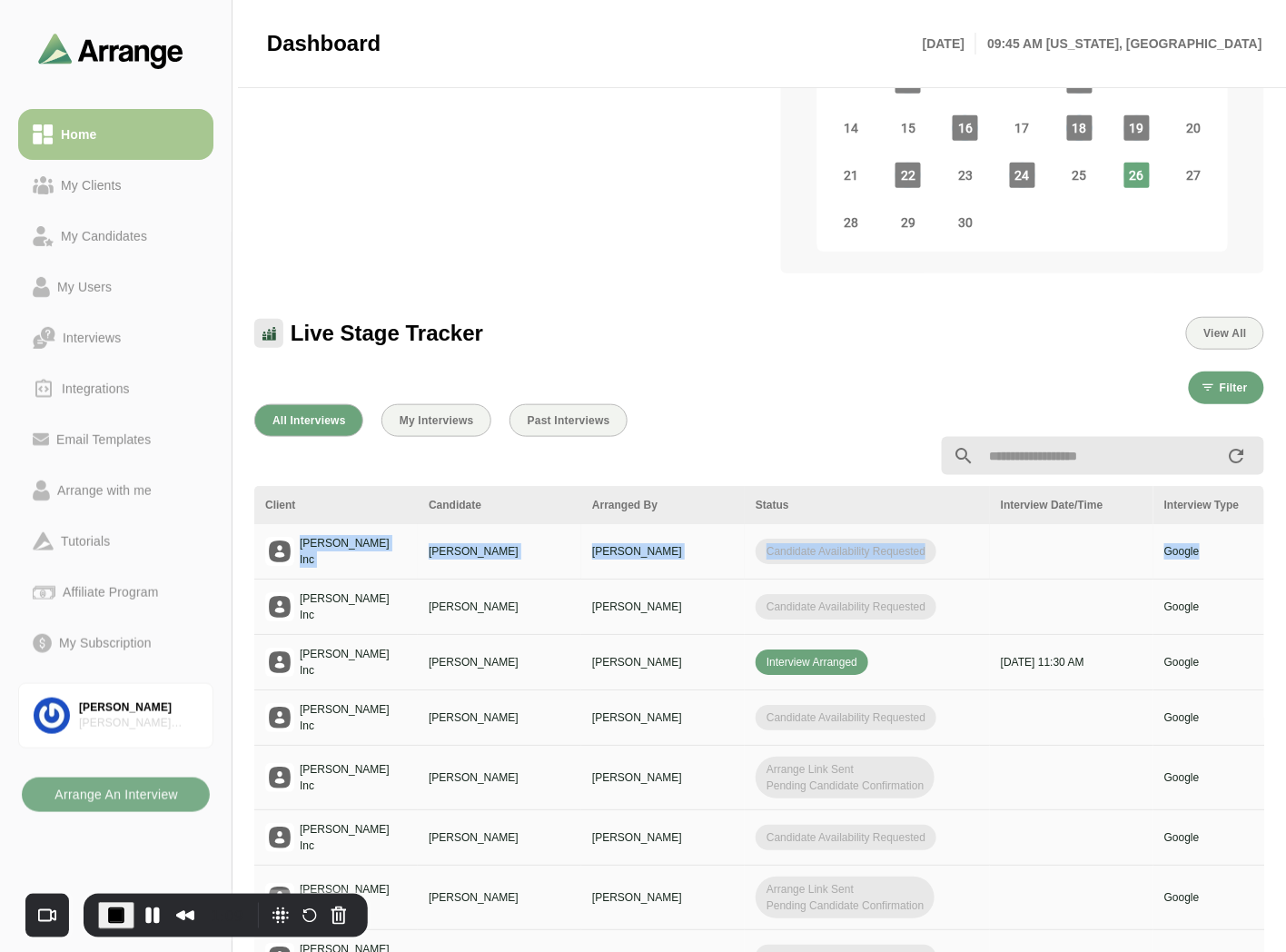
drag, startPoint x: 302, startPoint y: 528, endPoint x: 1214, endPoint y: 536, distance: 912.0
click at [1214, 536] on tr "Jay Inc Ben Johnson Brian Gabay Candidate Availability Requested Google Candida…" at bounding box center [1124, 552] width 1739 height 55
click at [1111, 532] on td at bounding box center [1072, 552] width 164 height 55
drag, startPoint x: 975, startPoint y: 530, endPoint x: 760, endPoint y: 529, distance: 215.0
click at [760, 538] on div "Candidate Availability Requested" at bounding box center [868, 551] width 224 height 25
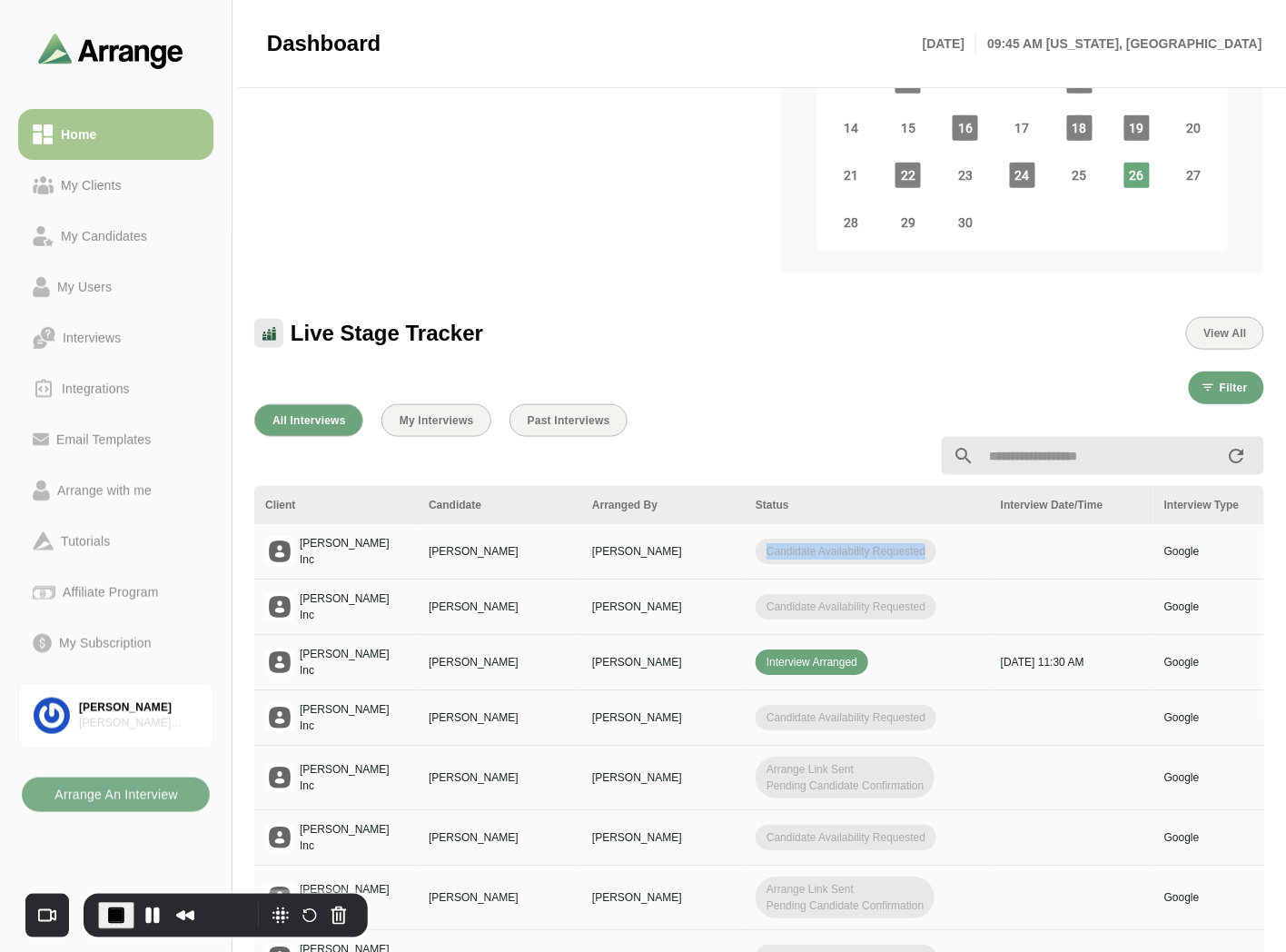
click at [760, 538] on span "Candidate Availability Requested" at bounding box center [846, 551] width 180 height 25
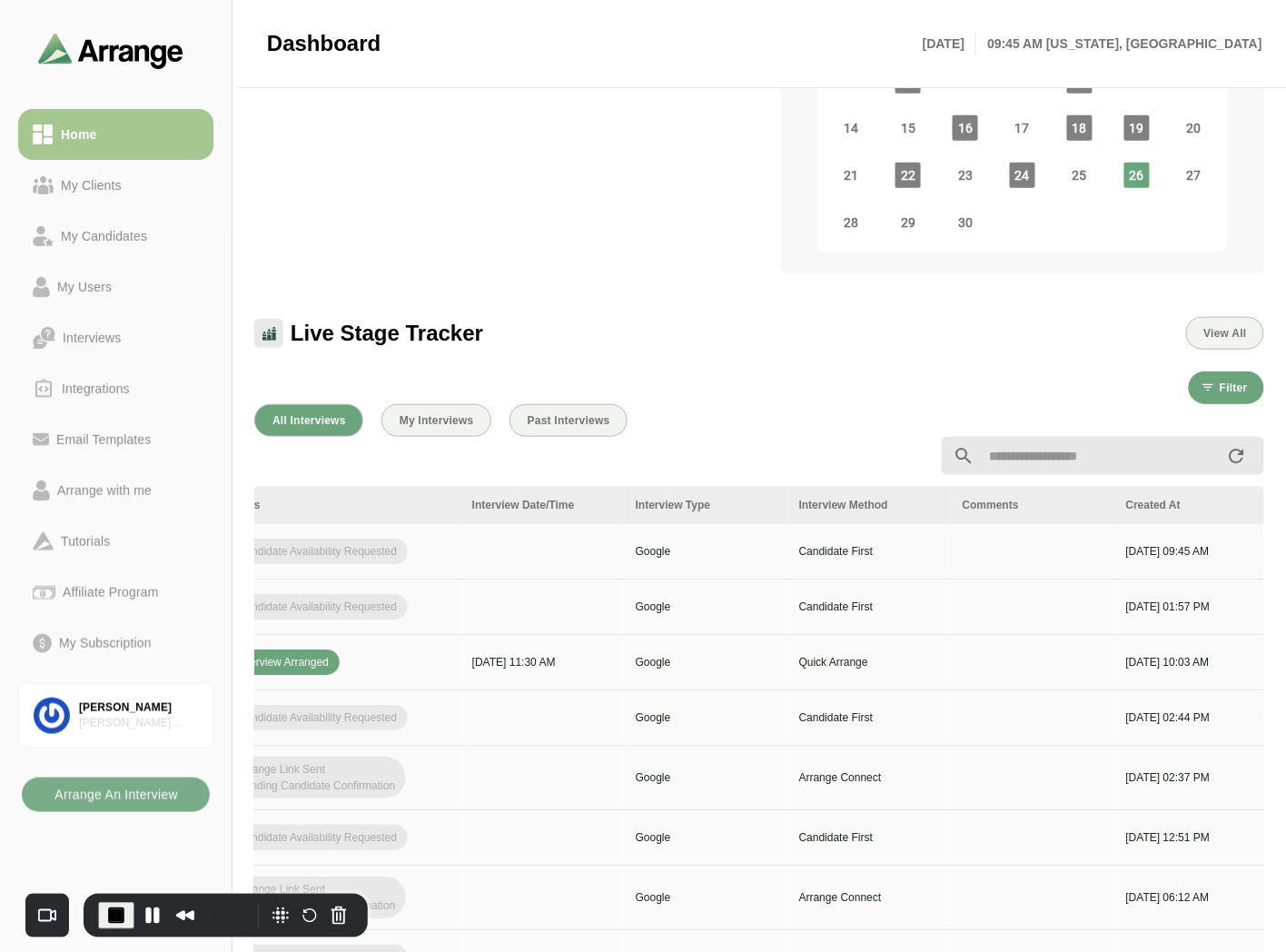
scroll to position [0, 728]
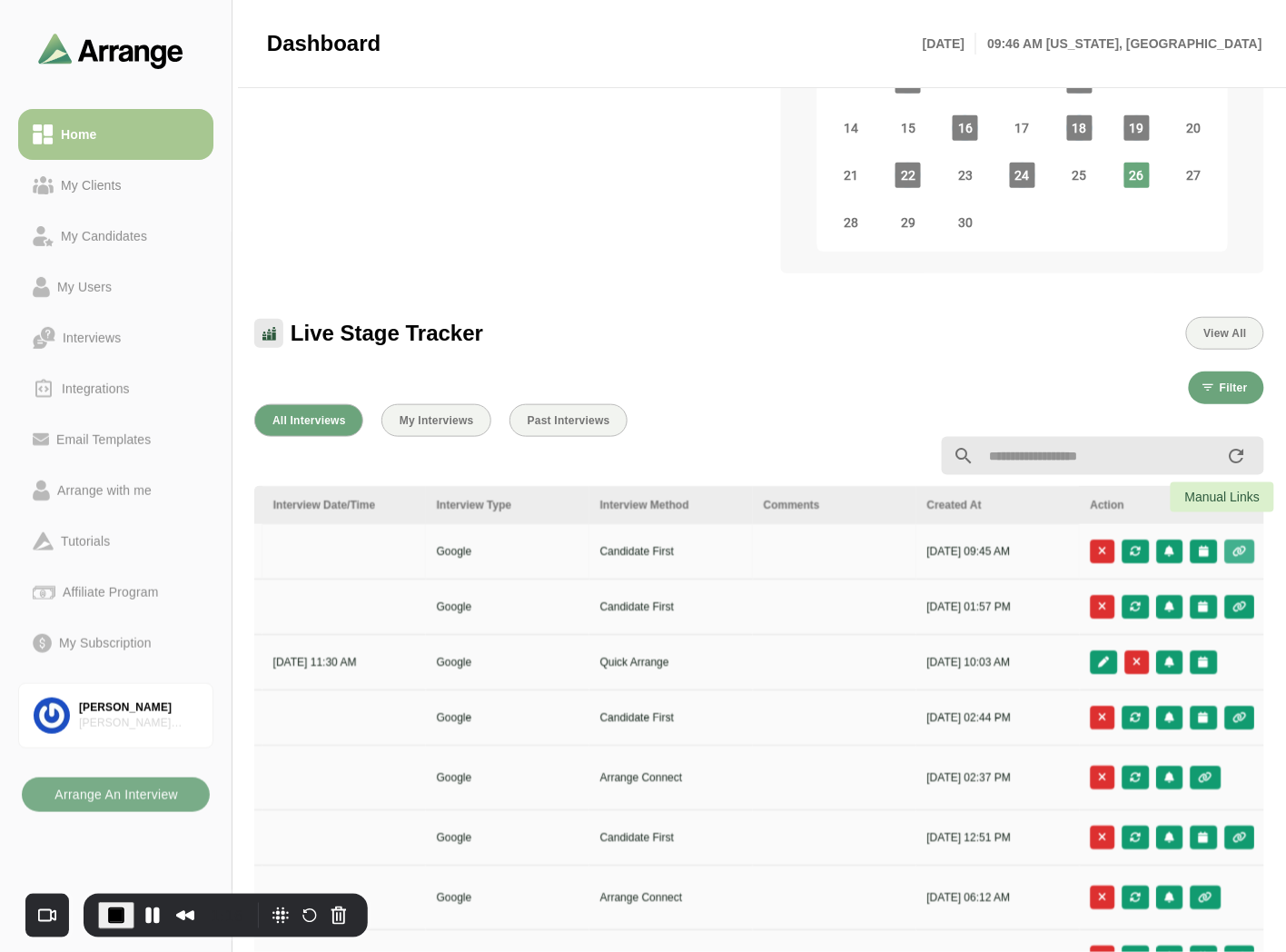
click at [1245, 546] on icon "button" at bounding box center [1240, 552] width 15 height 11
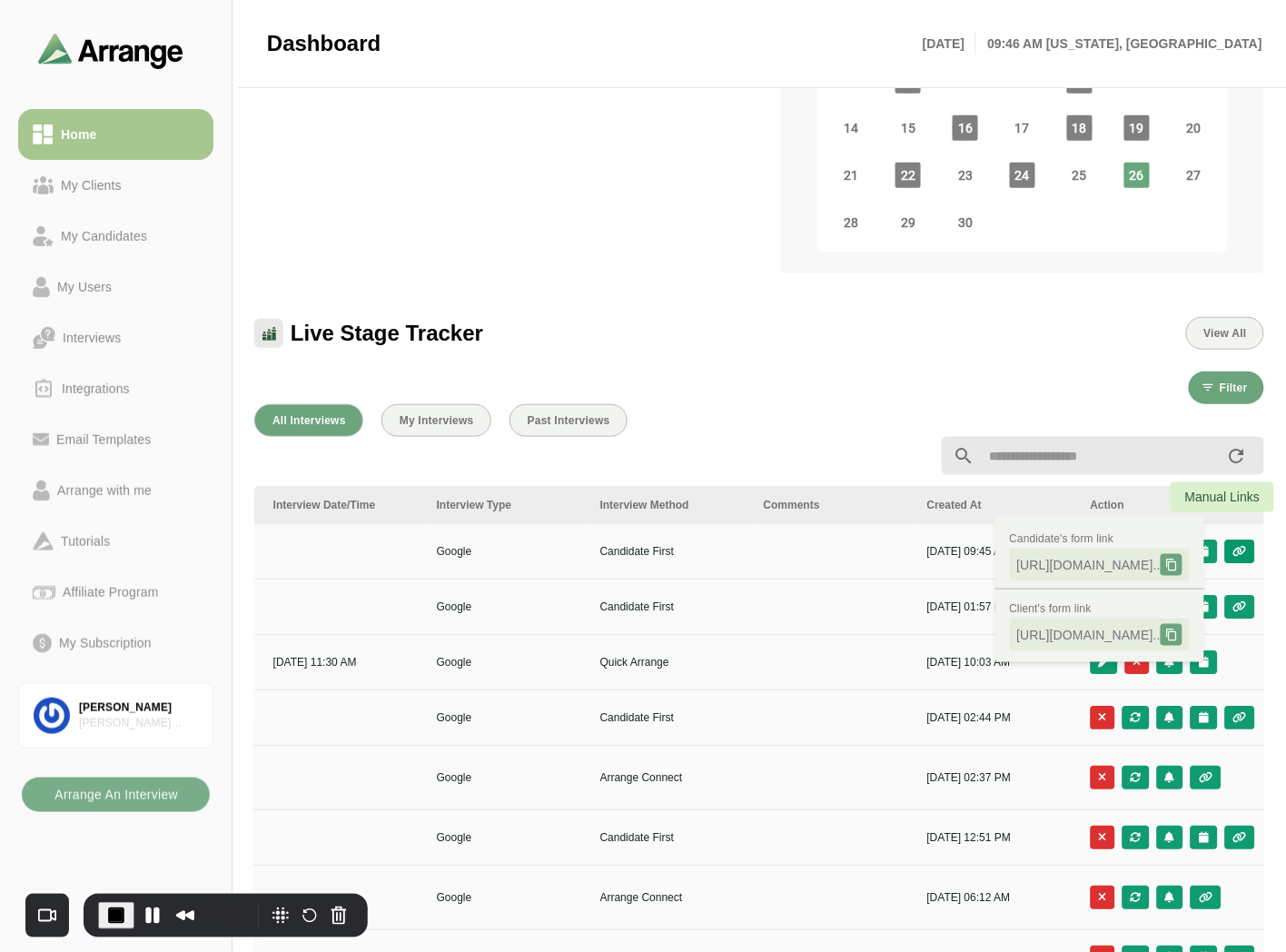
click at [1245, 546] on icon "button" at bounding box center [1240, 552] width 15 height 11
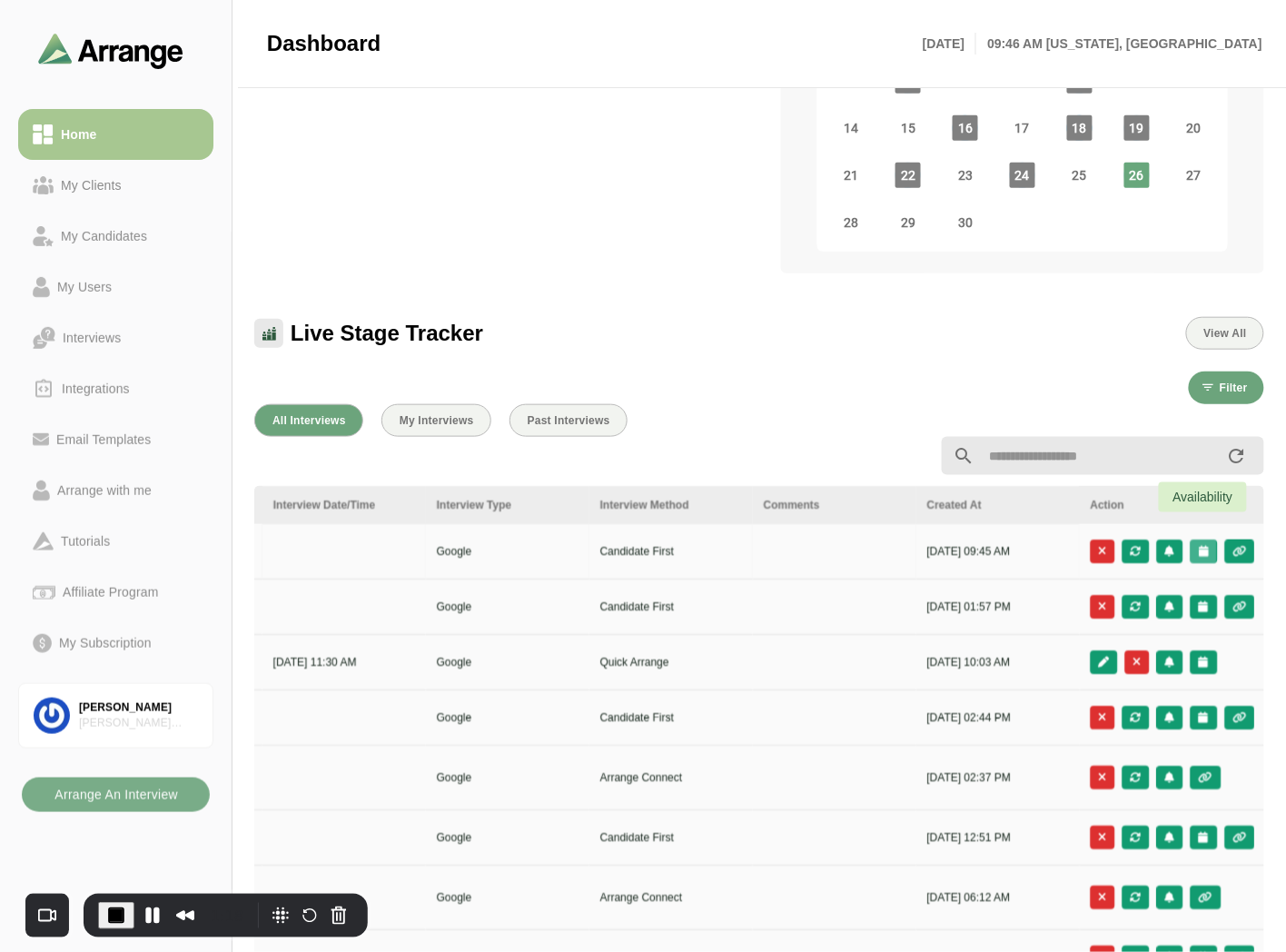
click at [1203, 546] on icon "button" at bounding box center [1204, 552] width 12 height 11
click at [150, 917] on button "Pause Recording" at bounding box center [152, 915] width 29 height 29
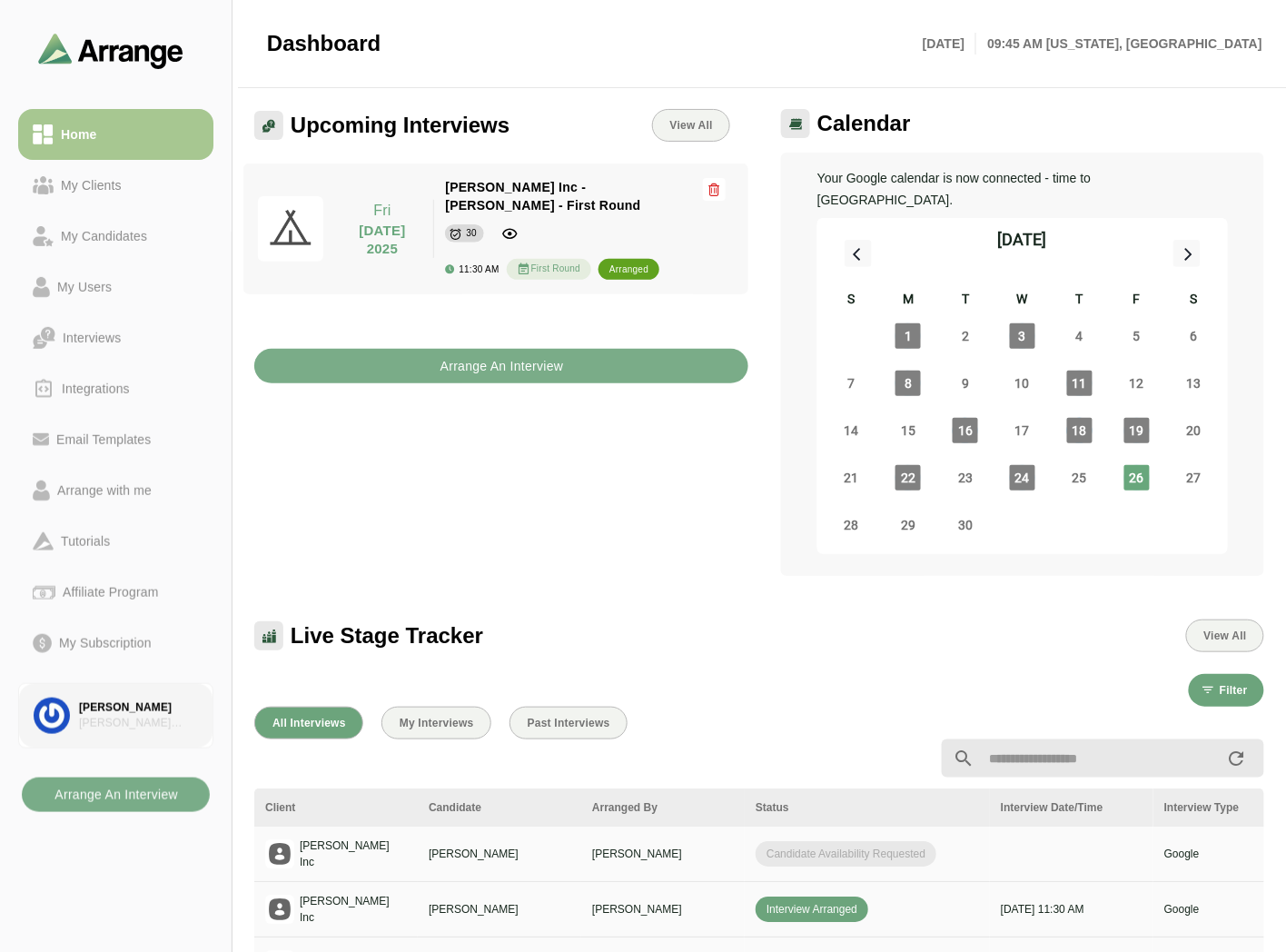
click at [121, 712] on div "Brian Gabay" at bounding box center [138, 708] width 119 height 15
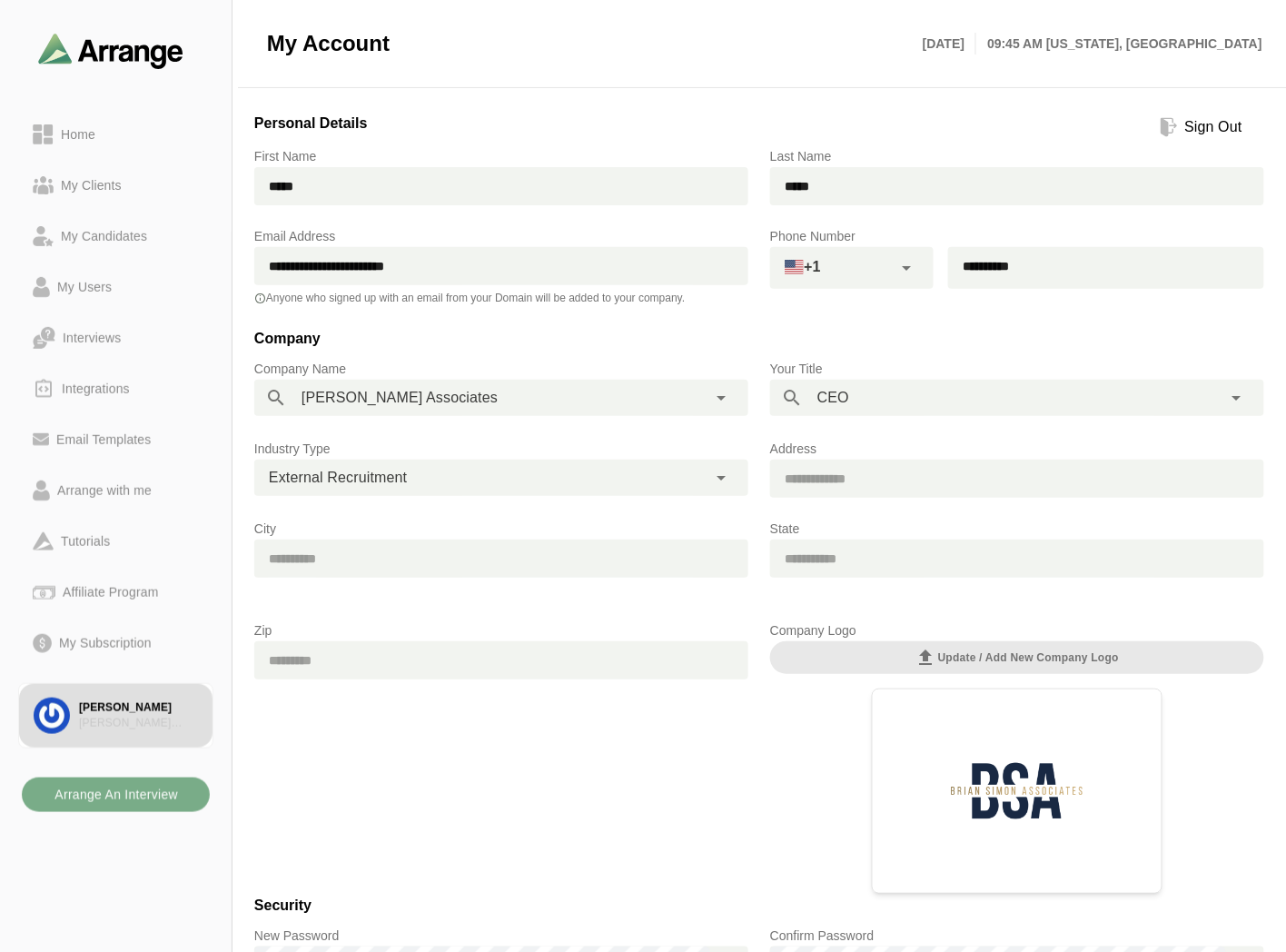
click at [1201, 121] on div "Sign Out" at bounding box center [1214, 127] width 71 height 22
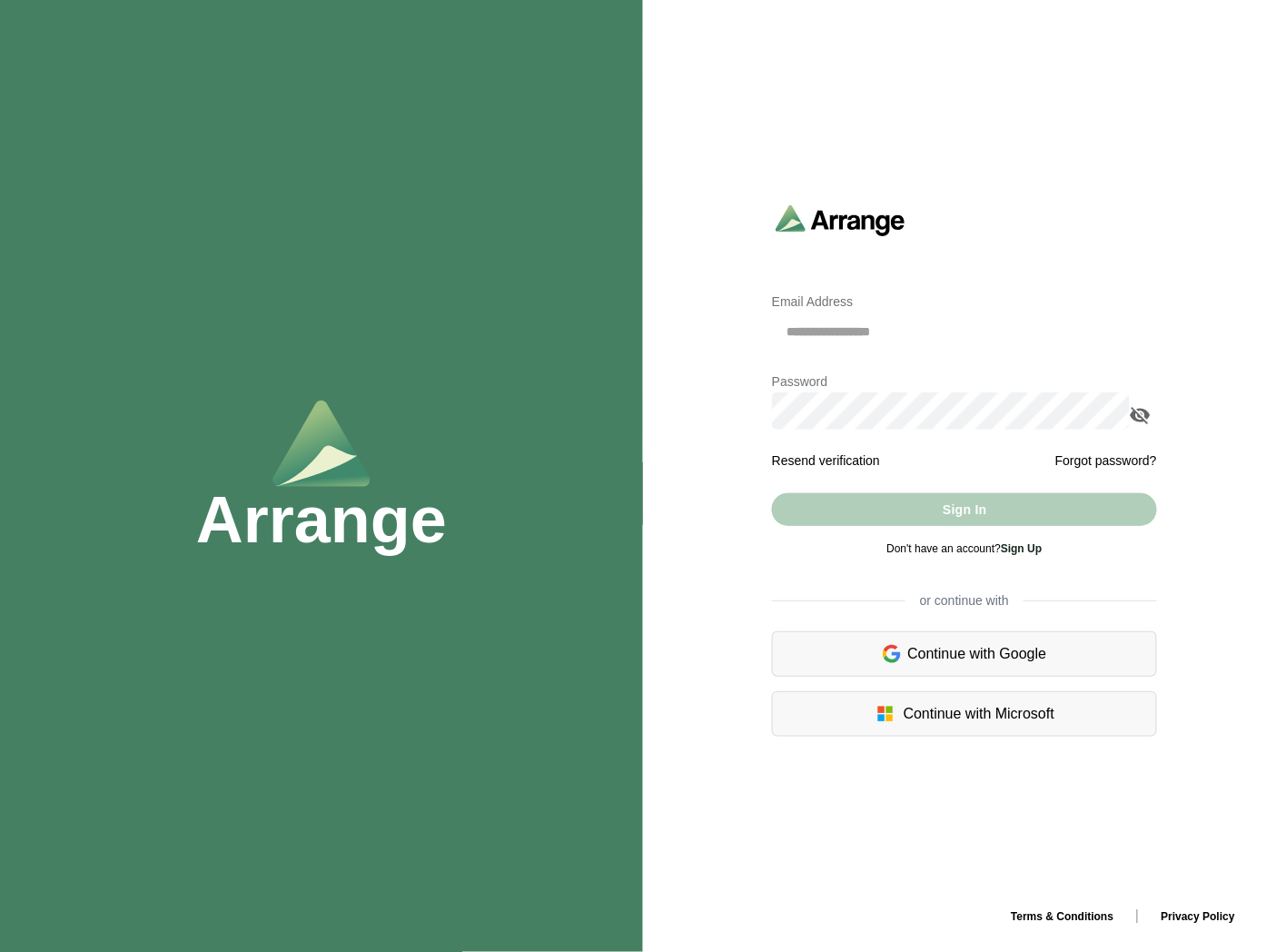
type input "**********"
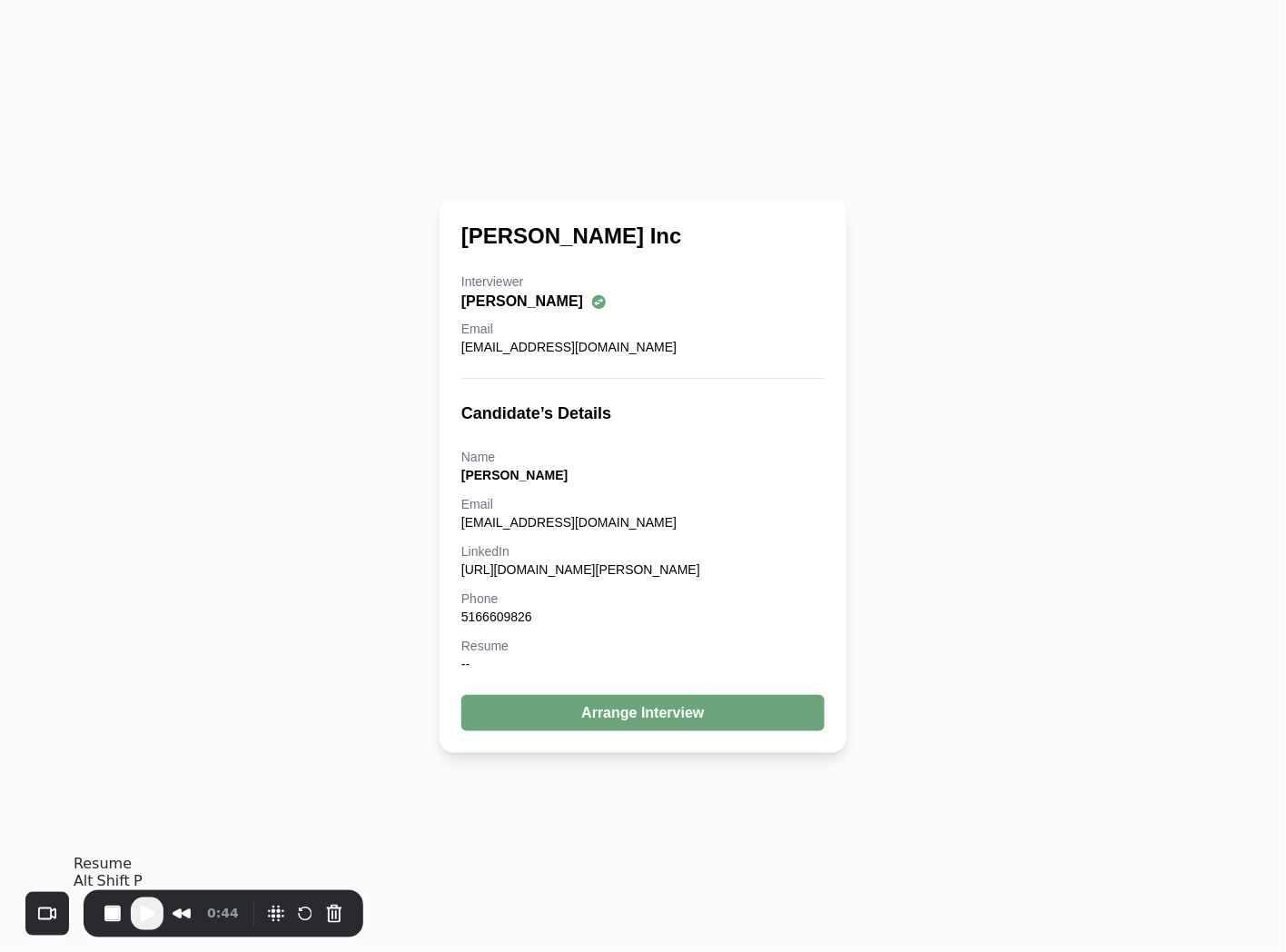
click at [150, 921] on span "Play Recording" at bounding box center [147, 913] width 22 height 22
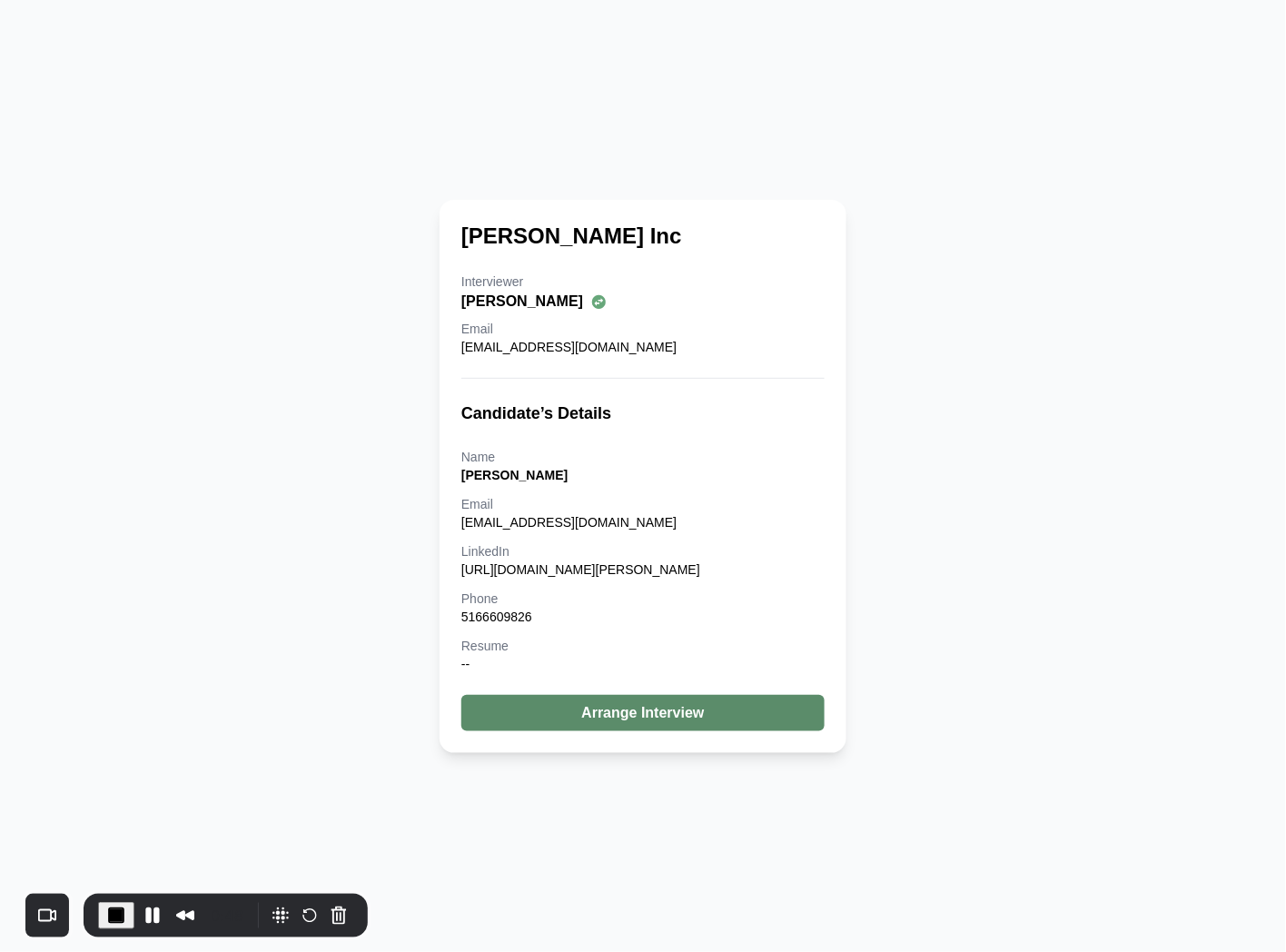
click at [676, 727] on button "Arrange Interview" at bounding box center [643, 712] width 364 height 37
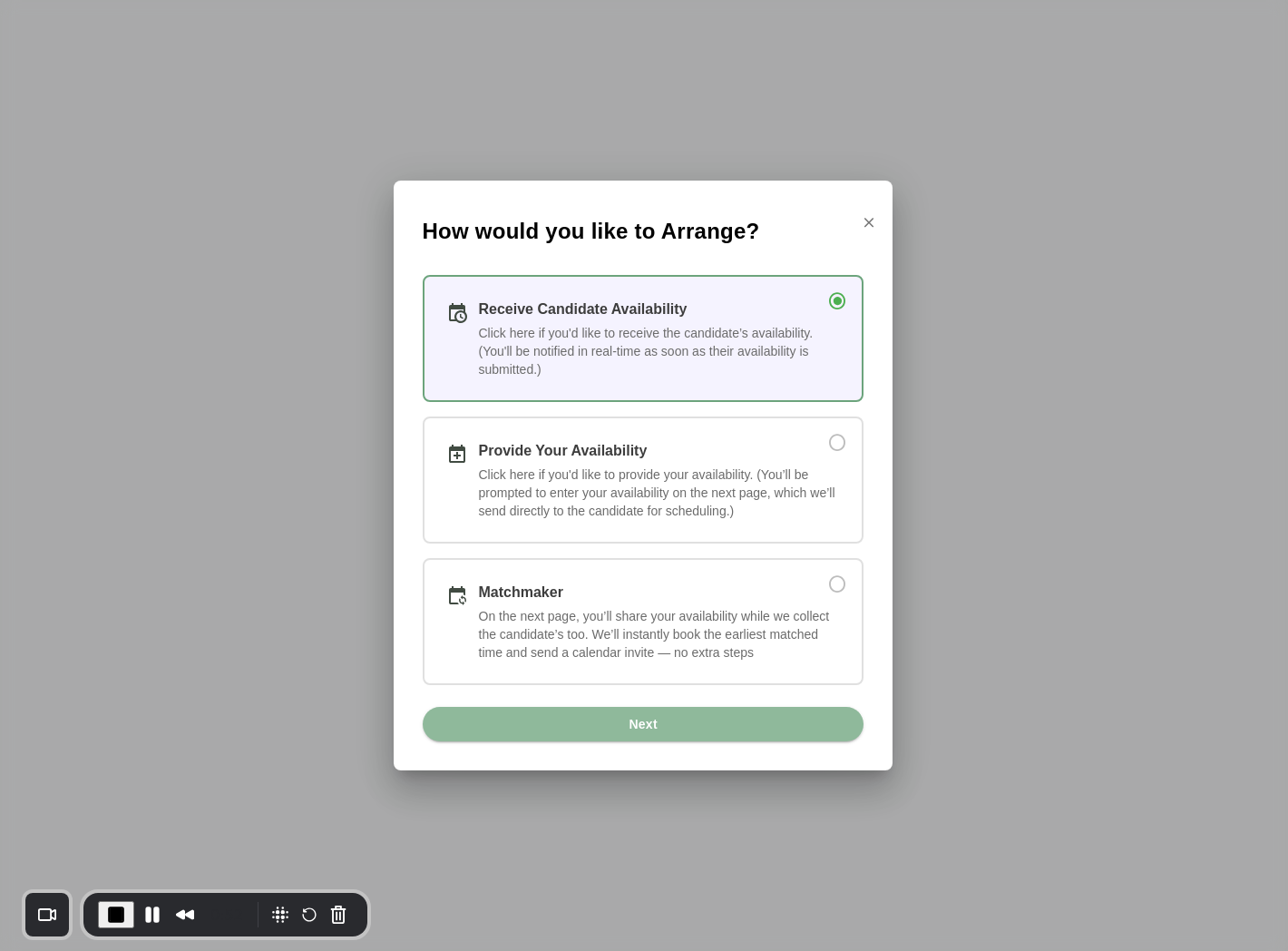
click at [759, 479] on div "Click here if you'd like to provide your availability. (You’ll be prompted to e…" at bounding box center [659, 493] width 361 height 54
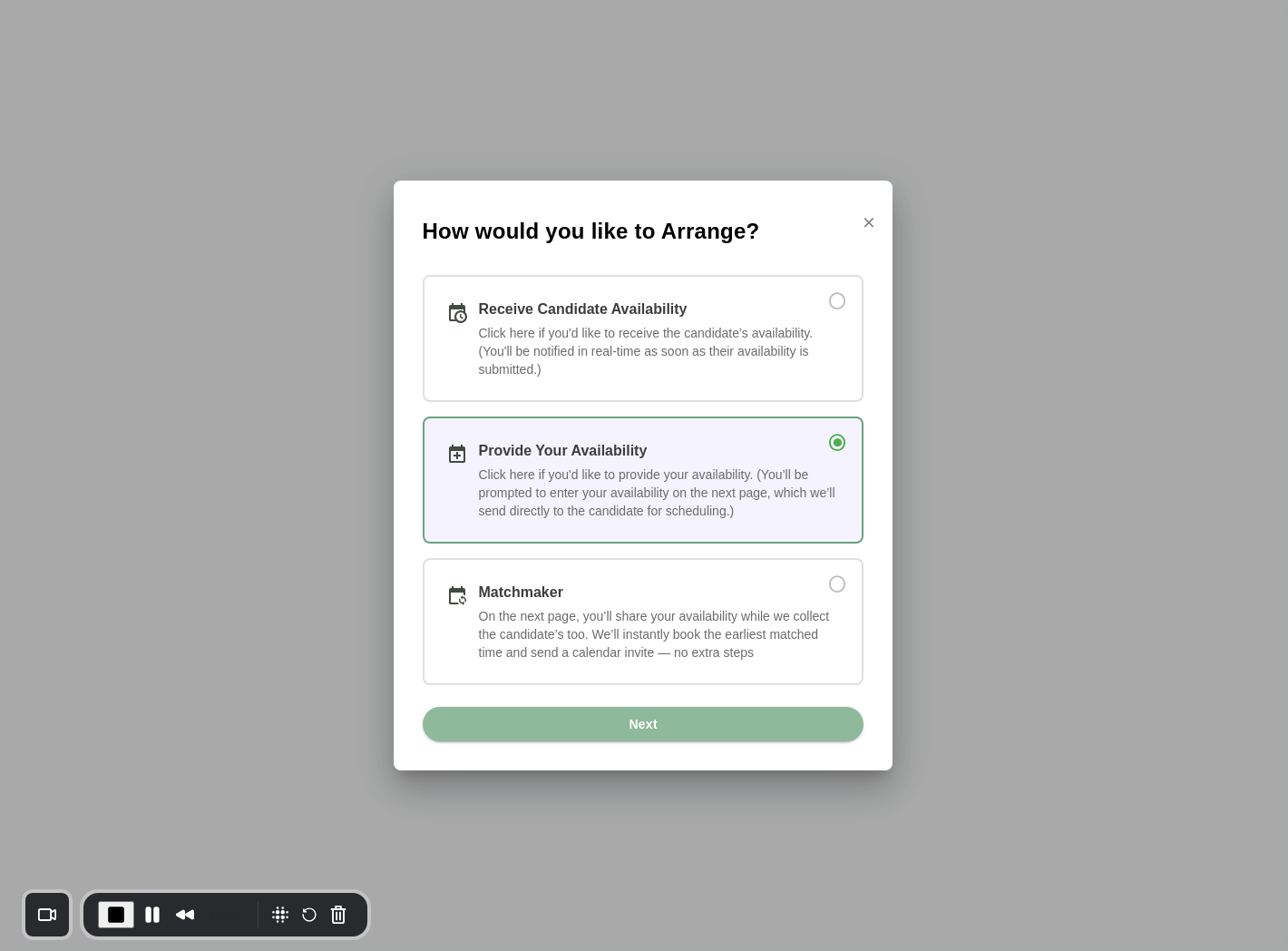
click at [771, 618] on div "On the next page, you’ll share your availability while we collect the candidate…" at bounding box center [659, 634] width 361 height 54
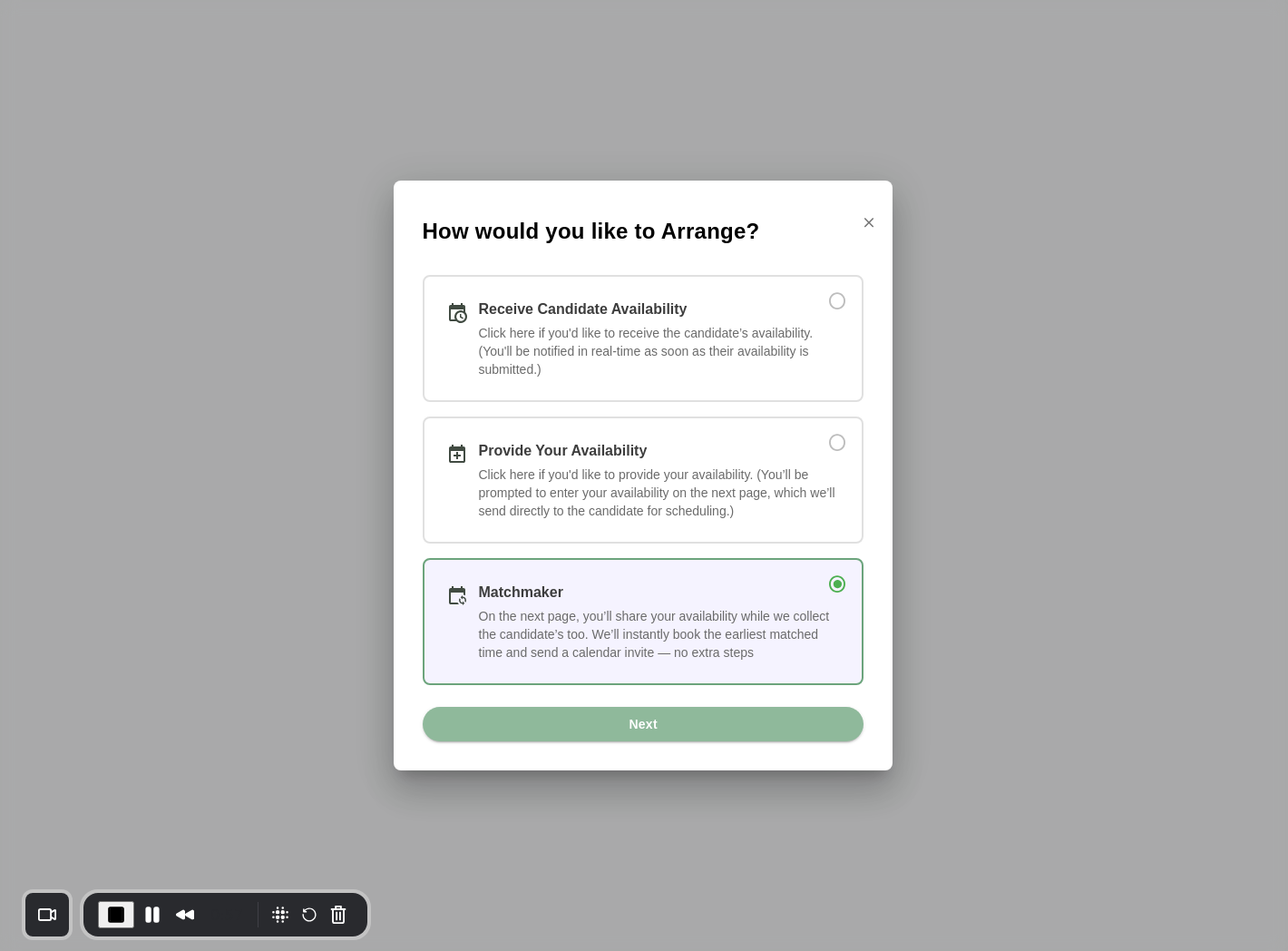
click at [765, 336] on div "Click here if you'd like to receive the candidate’s availability. (You'll be no…" at bounding box center [659, 351] width 361 height 54
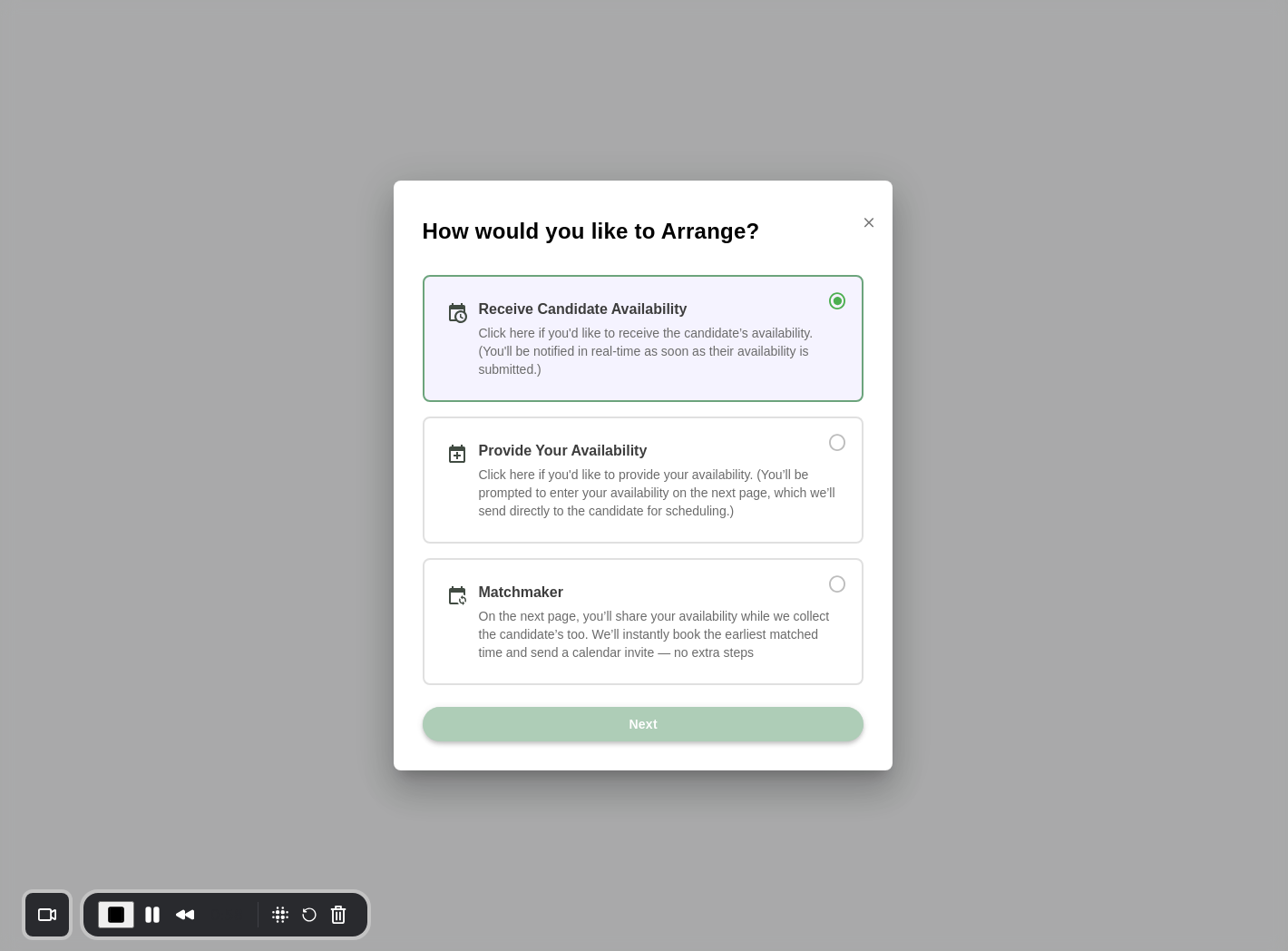
click at [690, 727] on button "Next" at bounding box center [643, 724] width 441 height 35
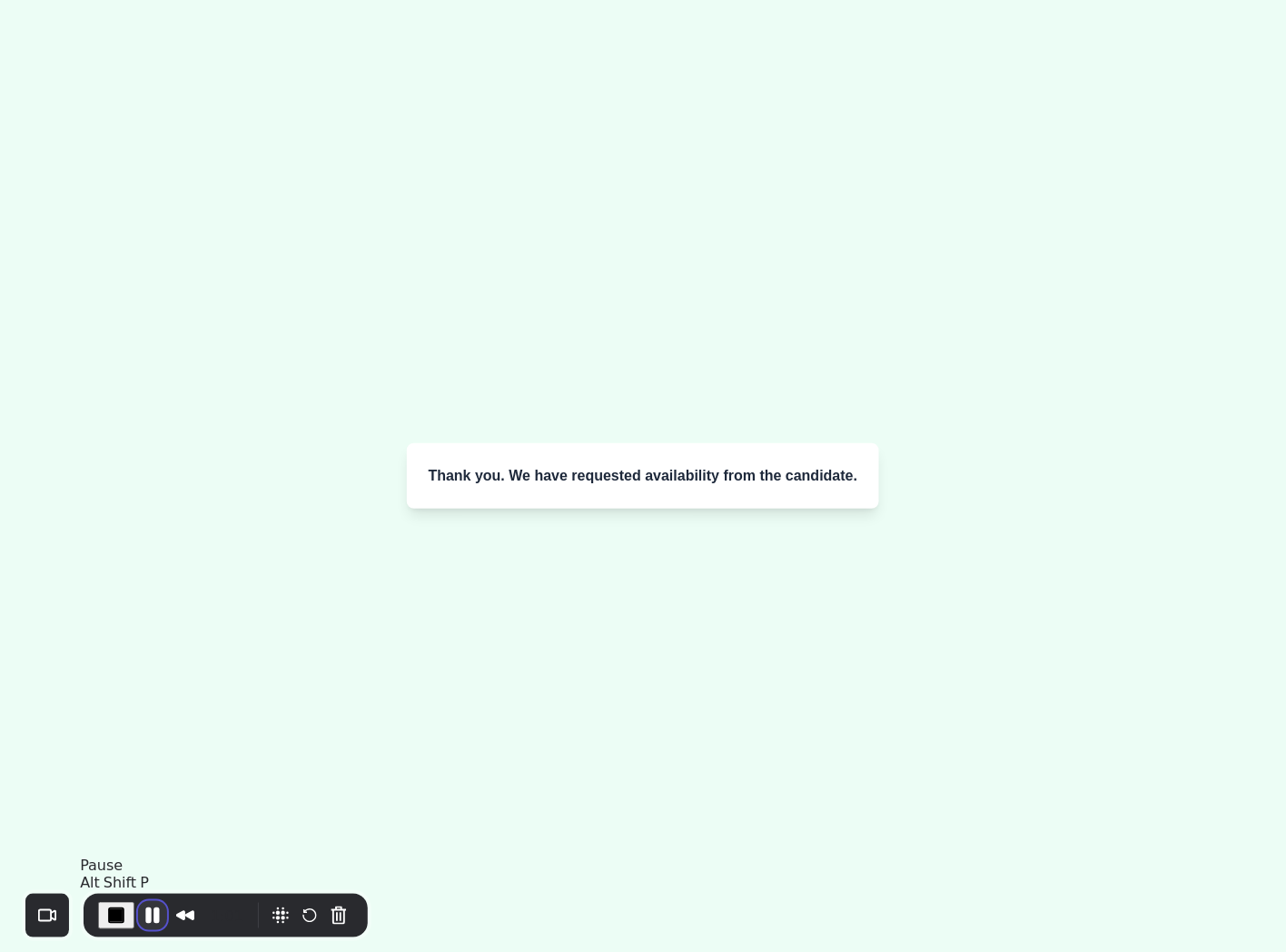
click at [146, 919] on button "Pause Recording" at bounding box center [152, 915] width 29 height 29
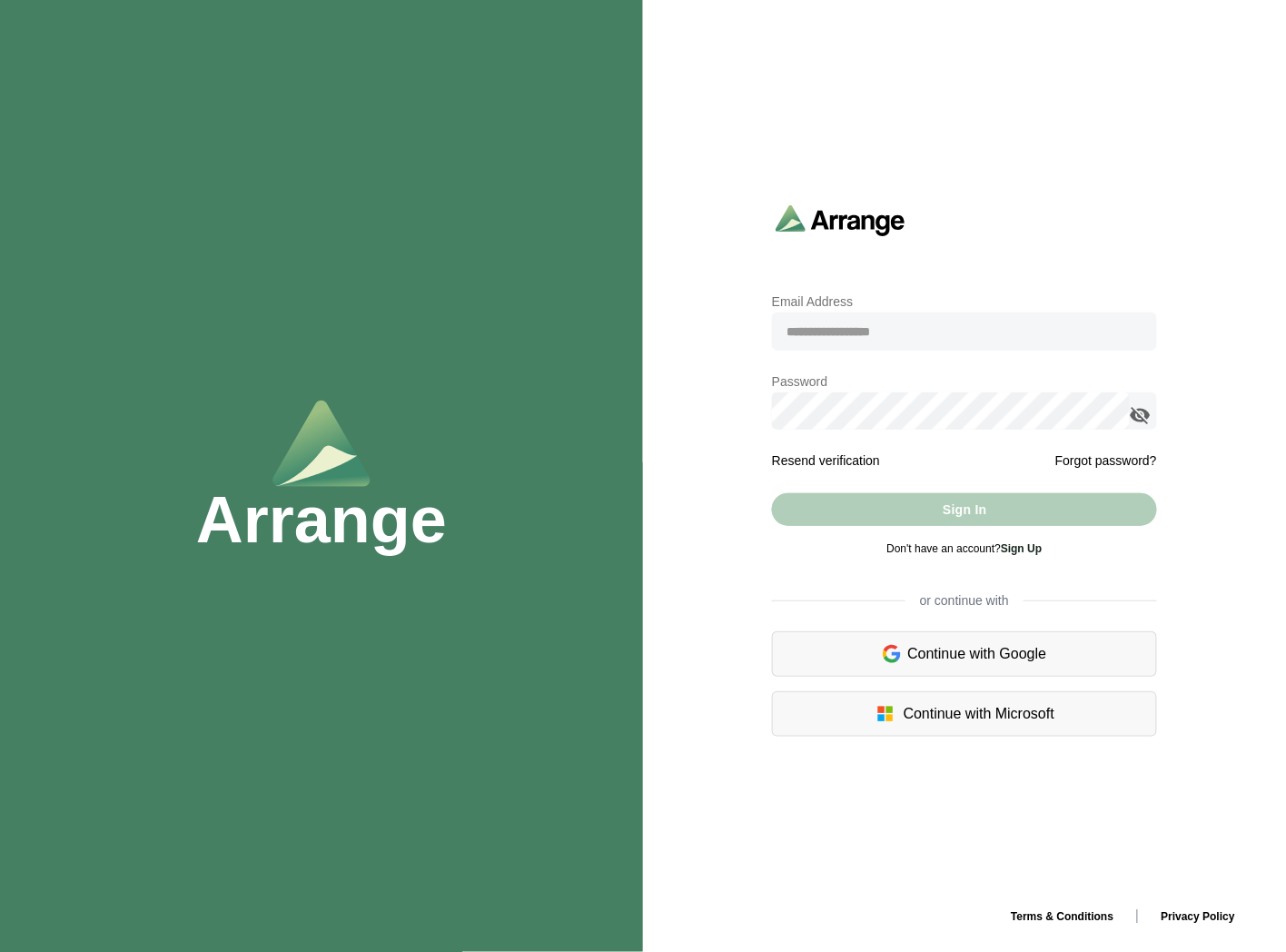
type input "**********"
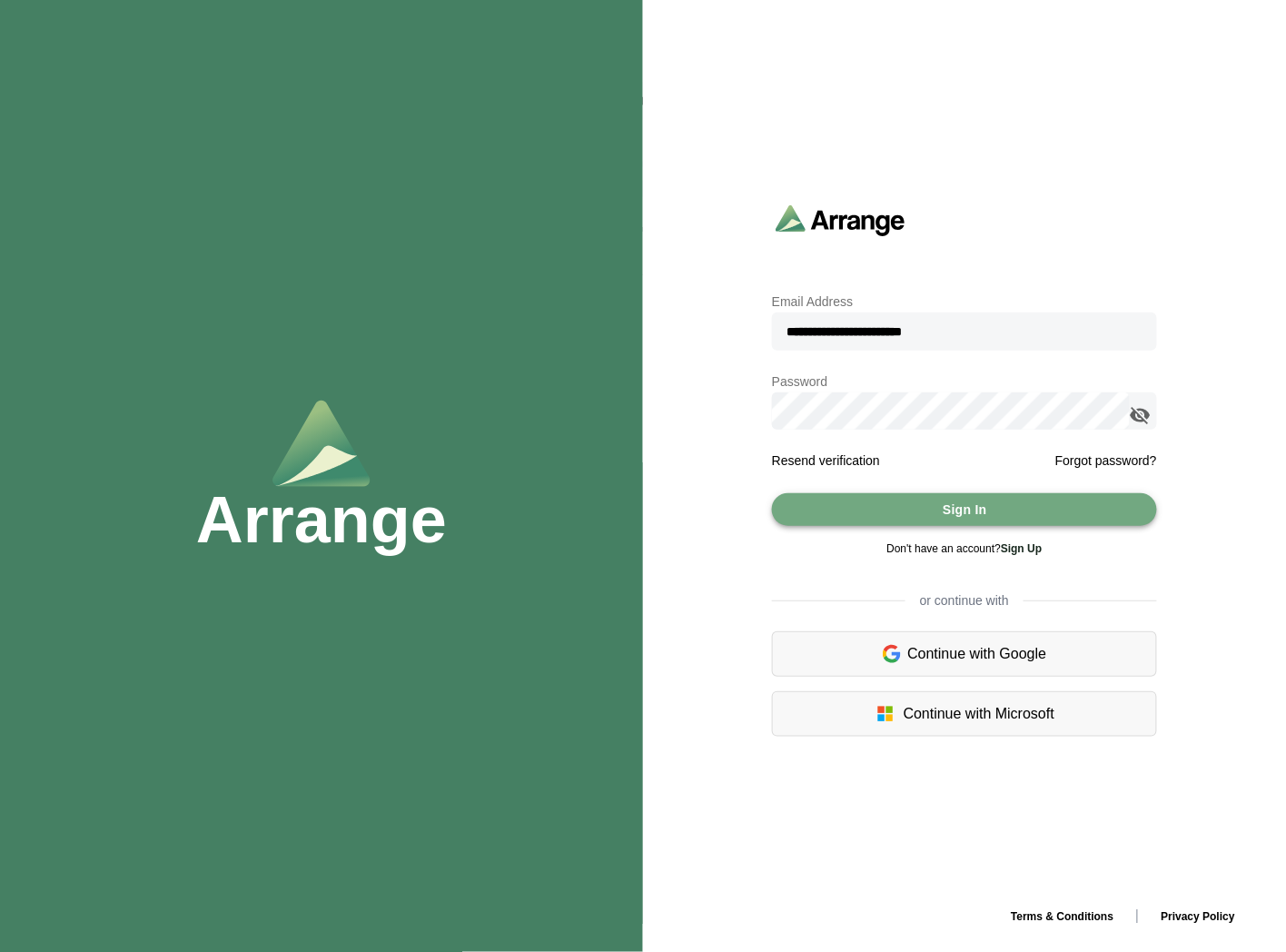
click at [859, 502] on button "Sign In" at bounding box center [964, 509] width 385 height 33
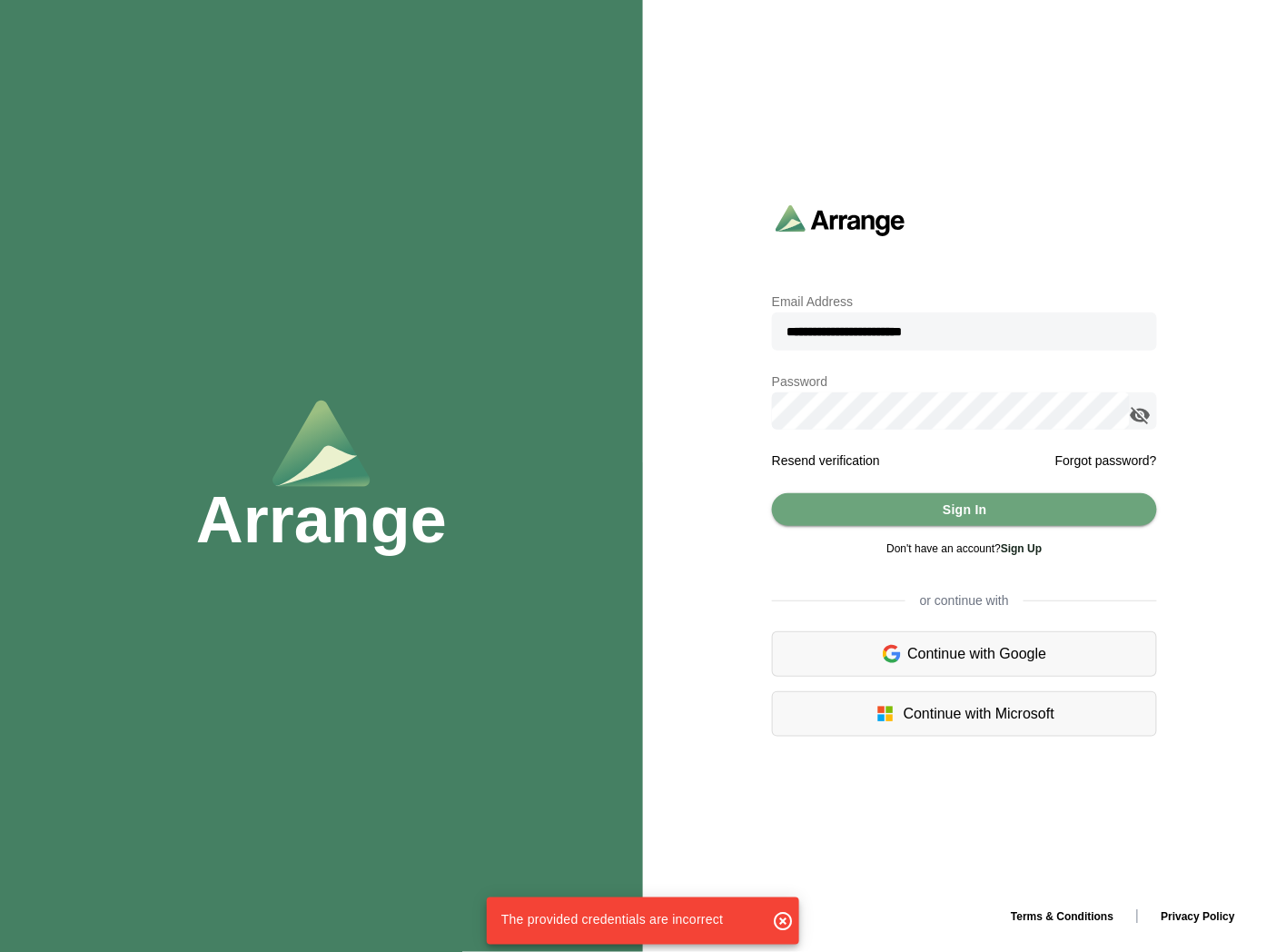
click at [1148, 418] on icon "appended action" at bounding box center [1140, 414] width 22 height 22
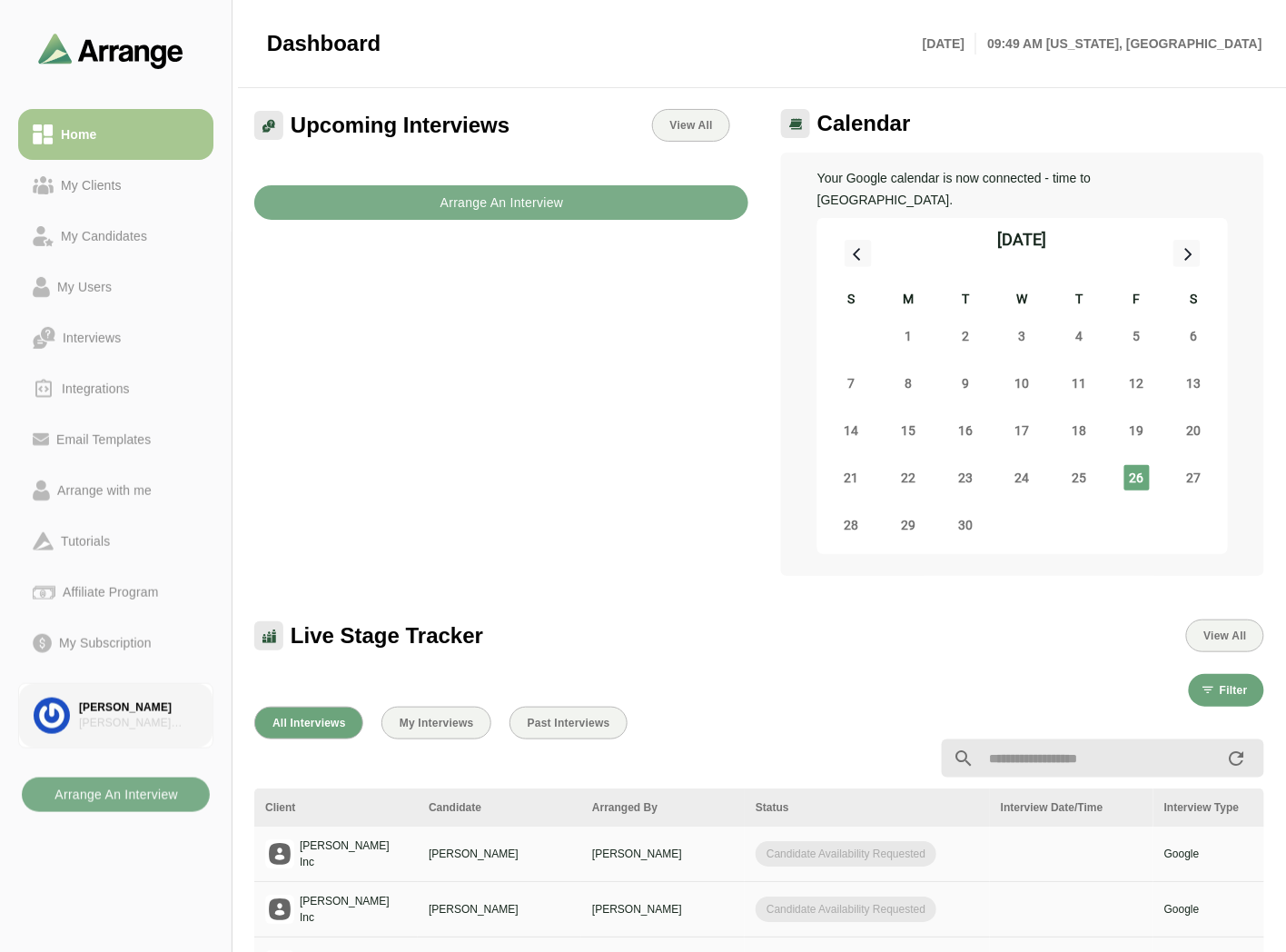
click at [130, 717] on div "[PERSON_NAME] Associates" at bounding box center [138, 723] width 119 height 15
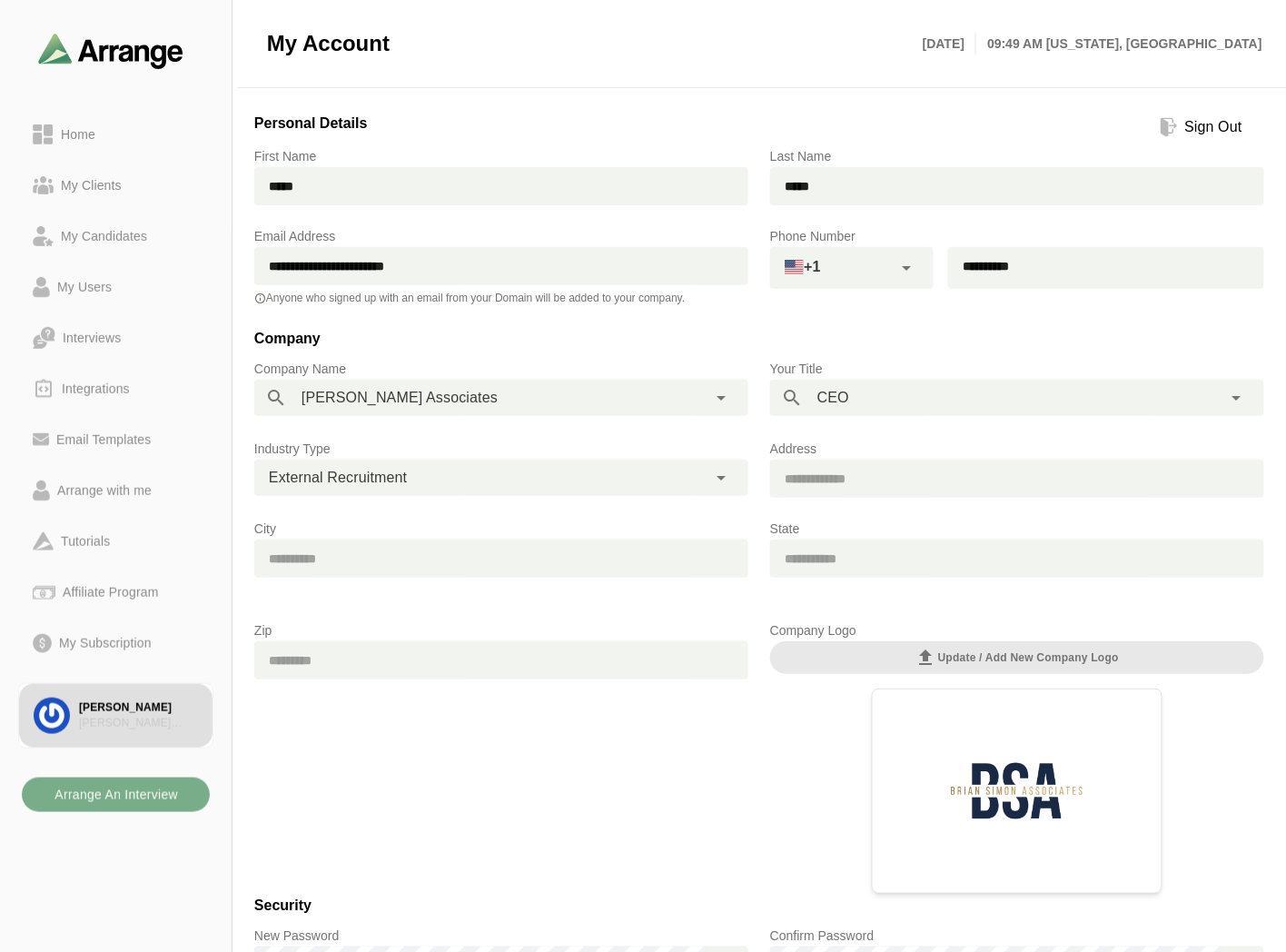
click at [1192, 123] on div "Sign Out" at bounding box center [1214, 127] width 71 height 22
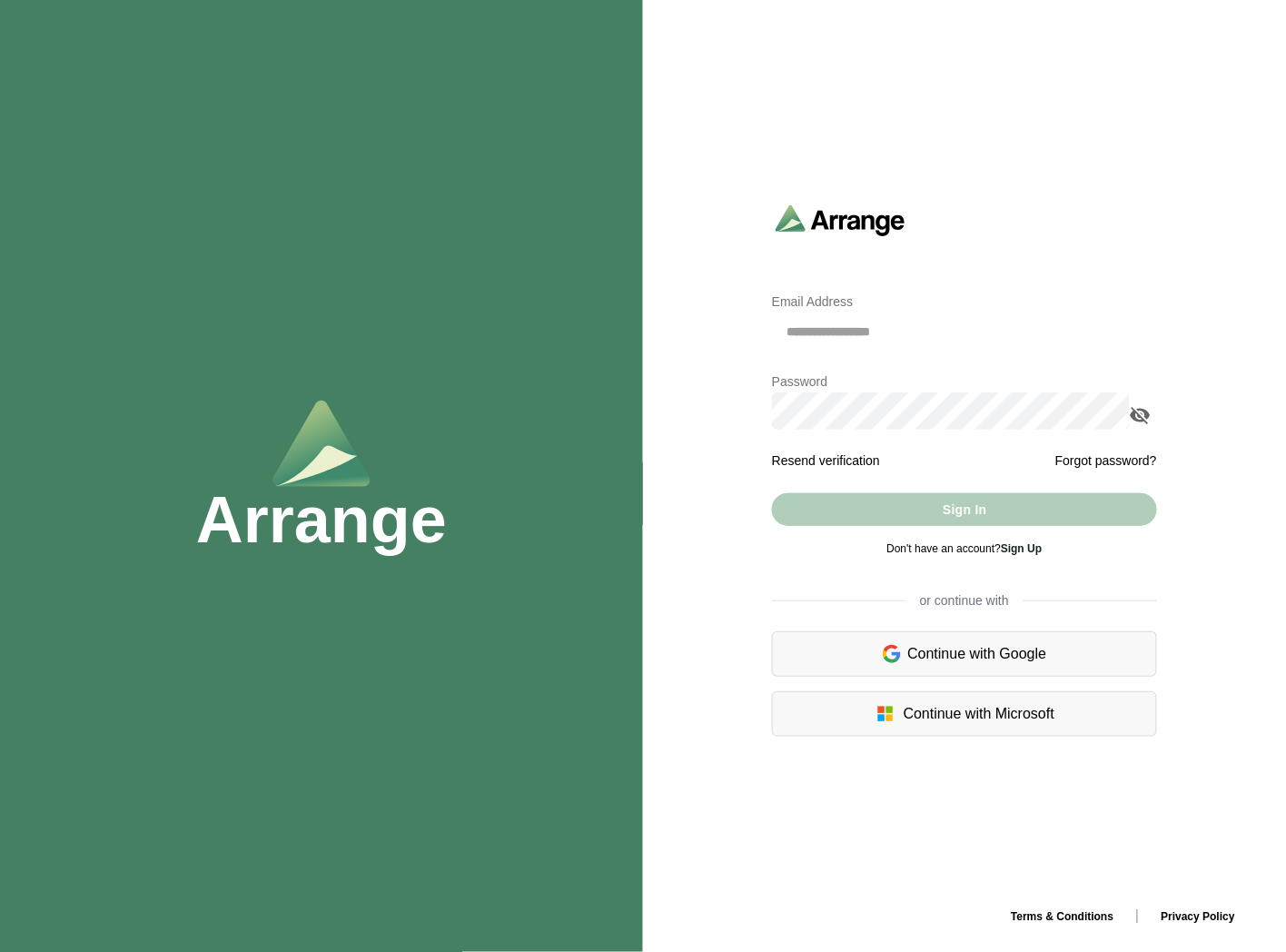
type input "**********"
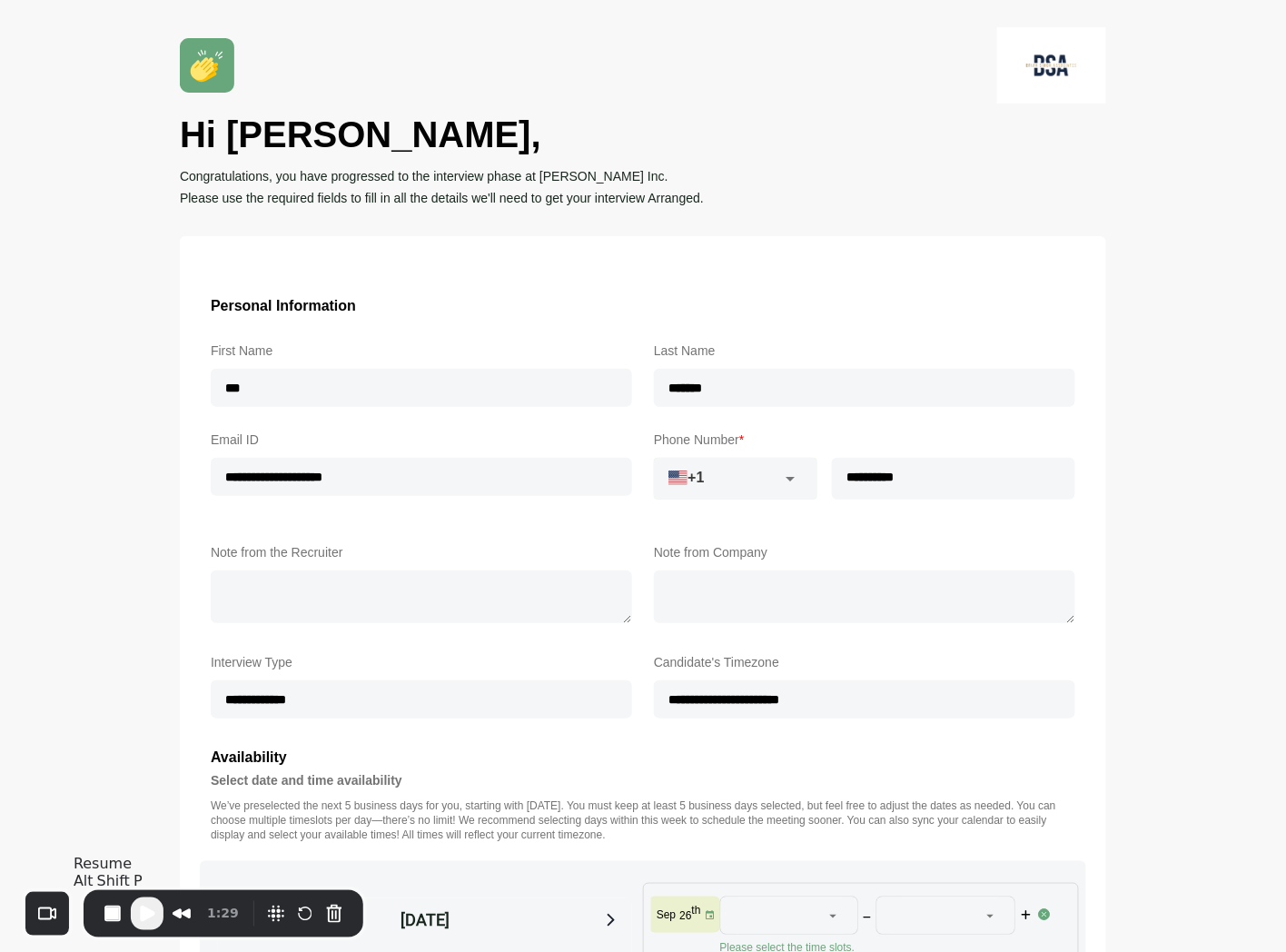
click at [151, 913] on span "Play Recording" at bounding box center [147, 913] width 22 height 22
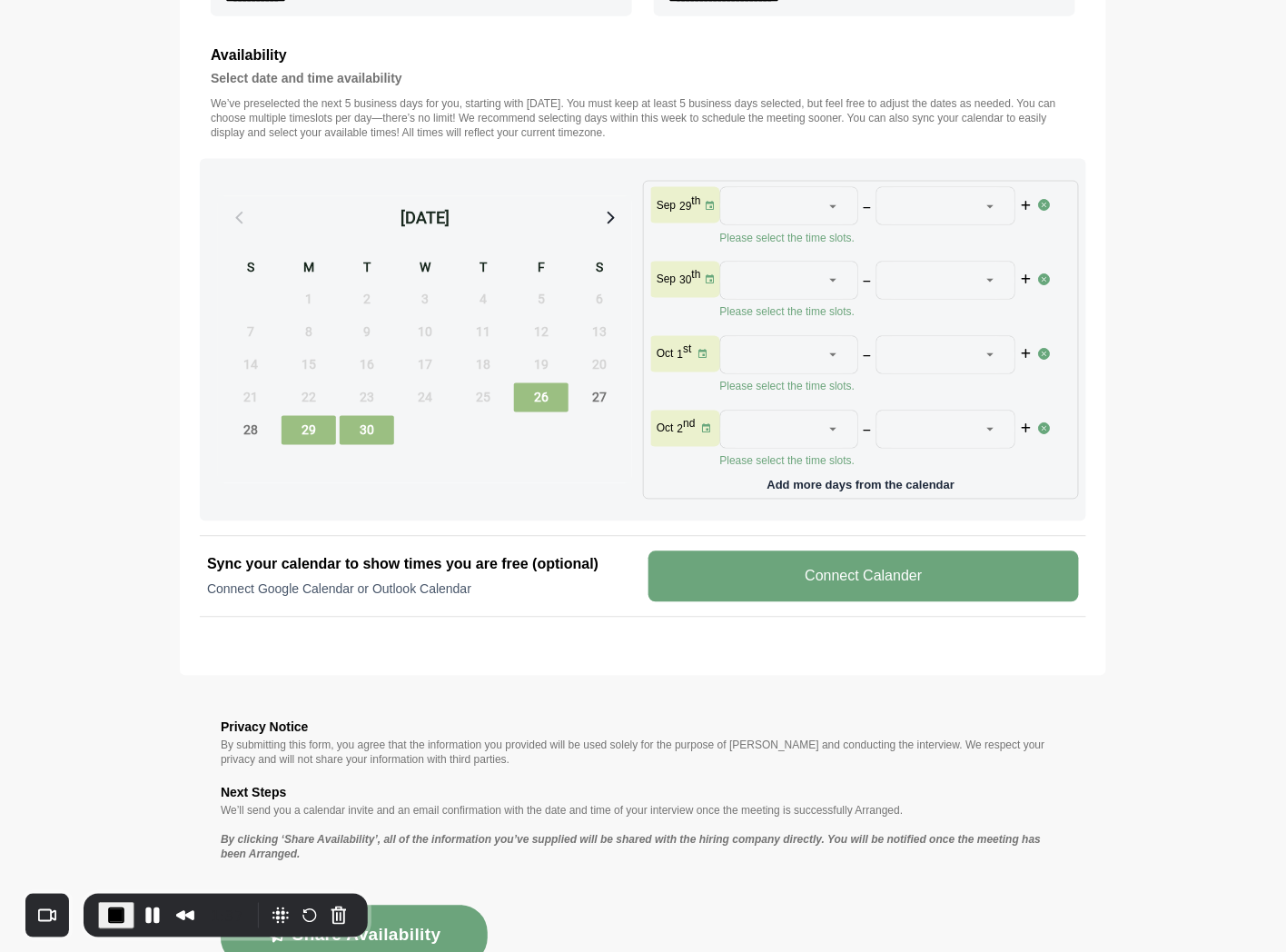
scroll to position [655, 0]
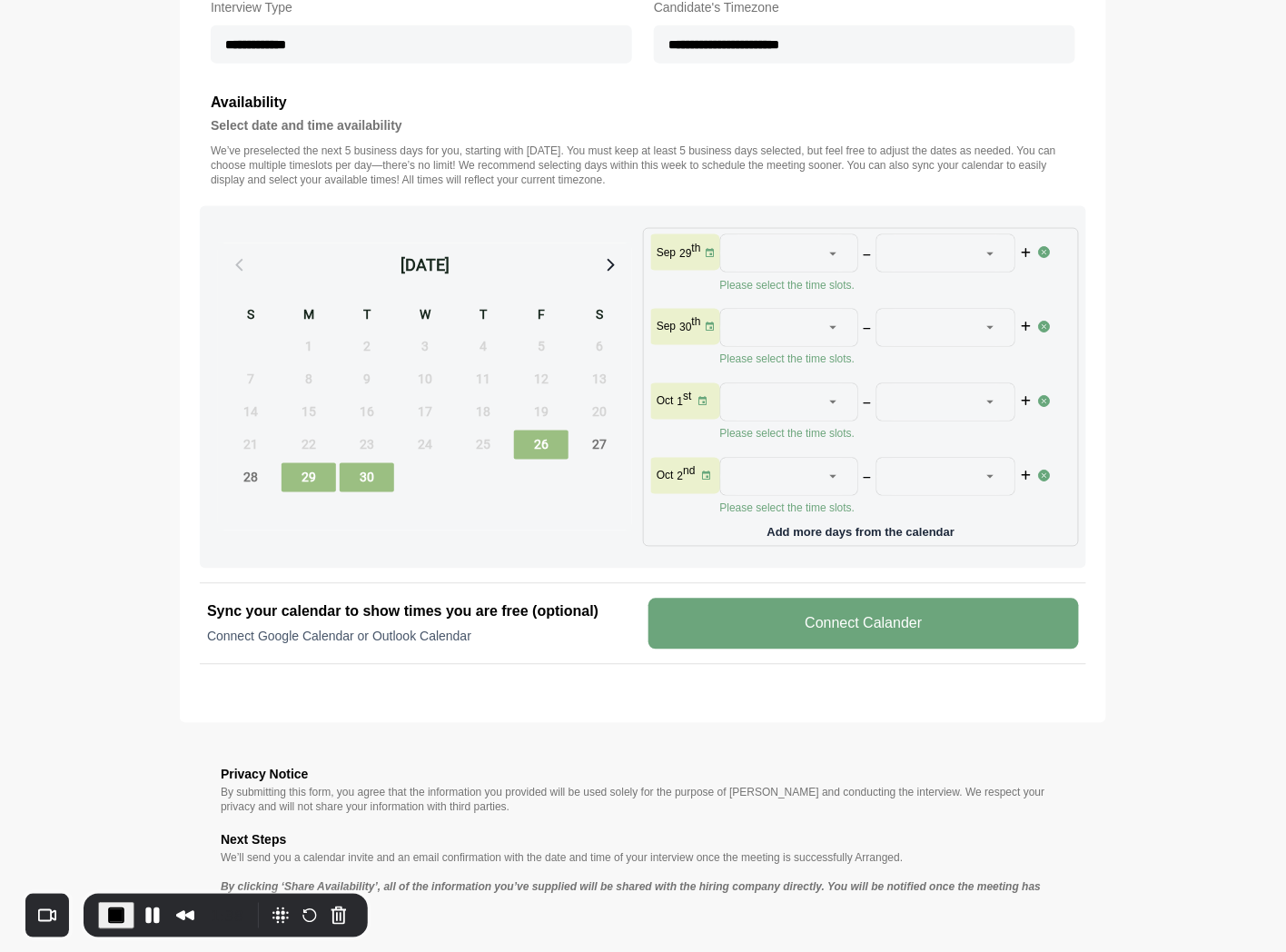
click at [536, 445] on span "26" at bounding box center [541, 445] width 55 height 29
click at [605, 268] on icon at bounding box center [609, 264] width 24 height 23
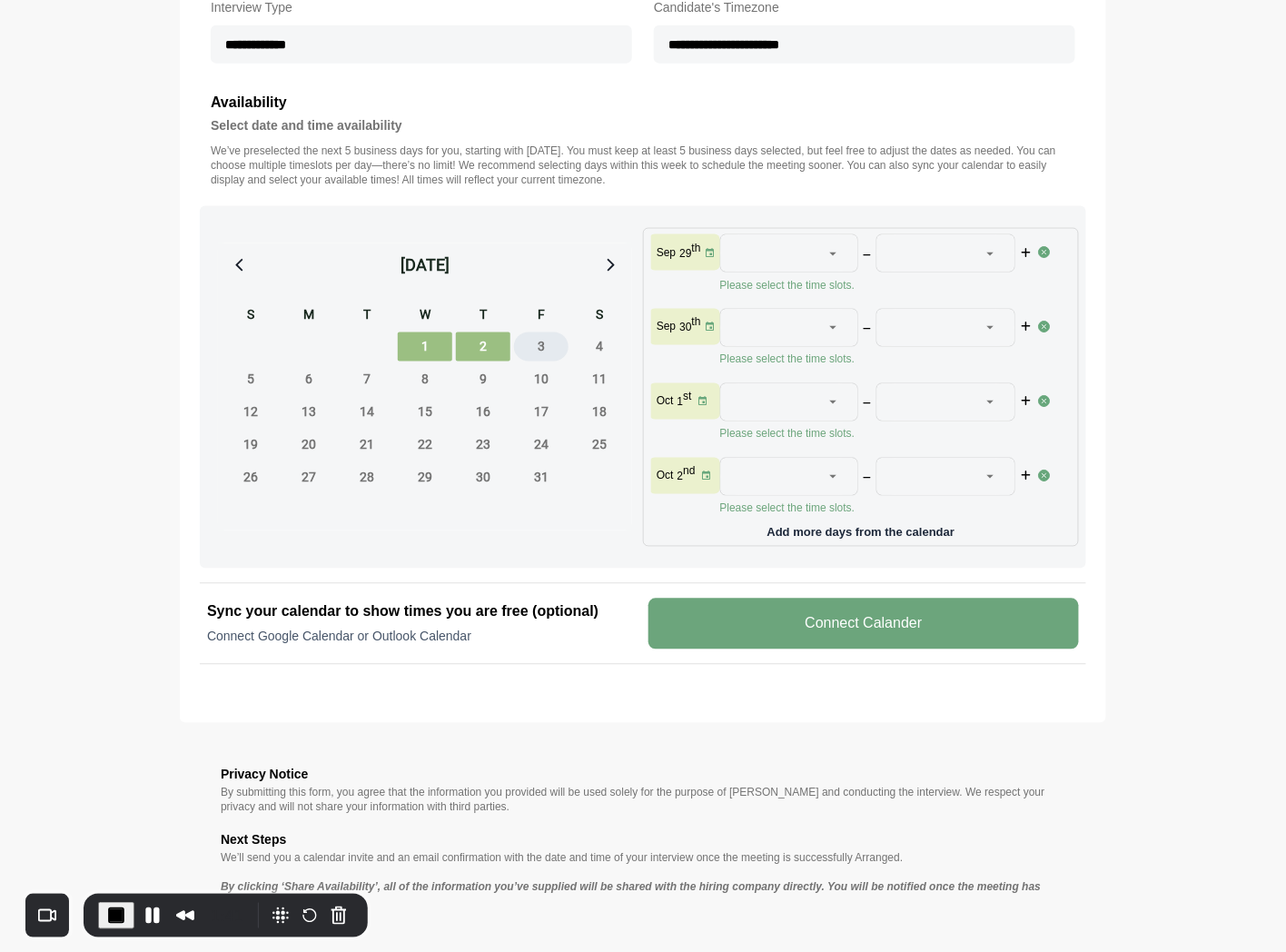
click at [550, 347] on span "3" at bounding box center [541, 347] width 55 height 29
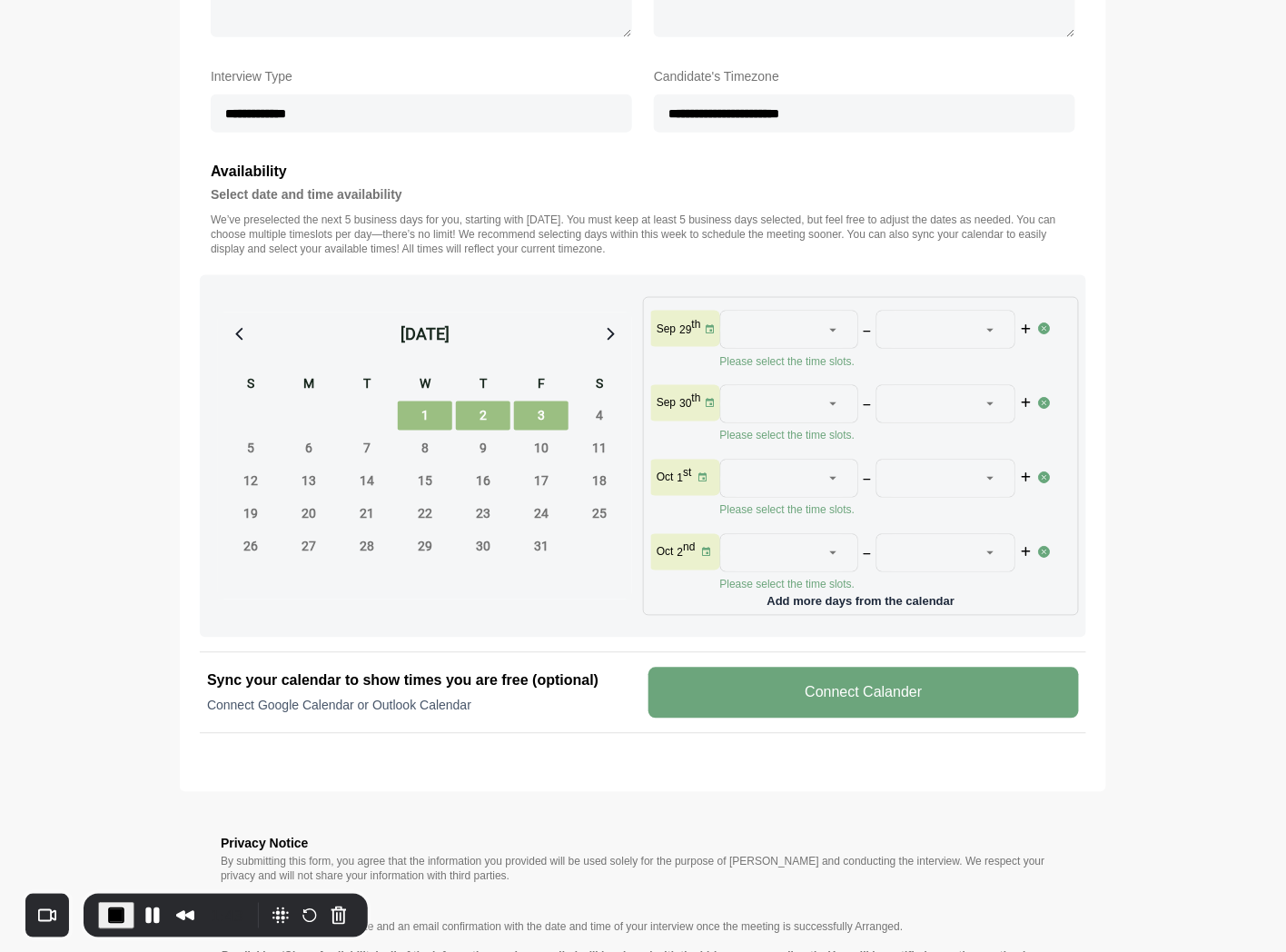
scroll to position [554, 0]
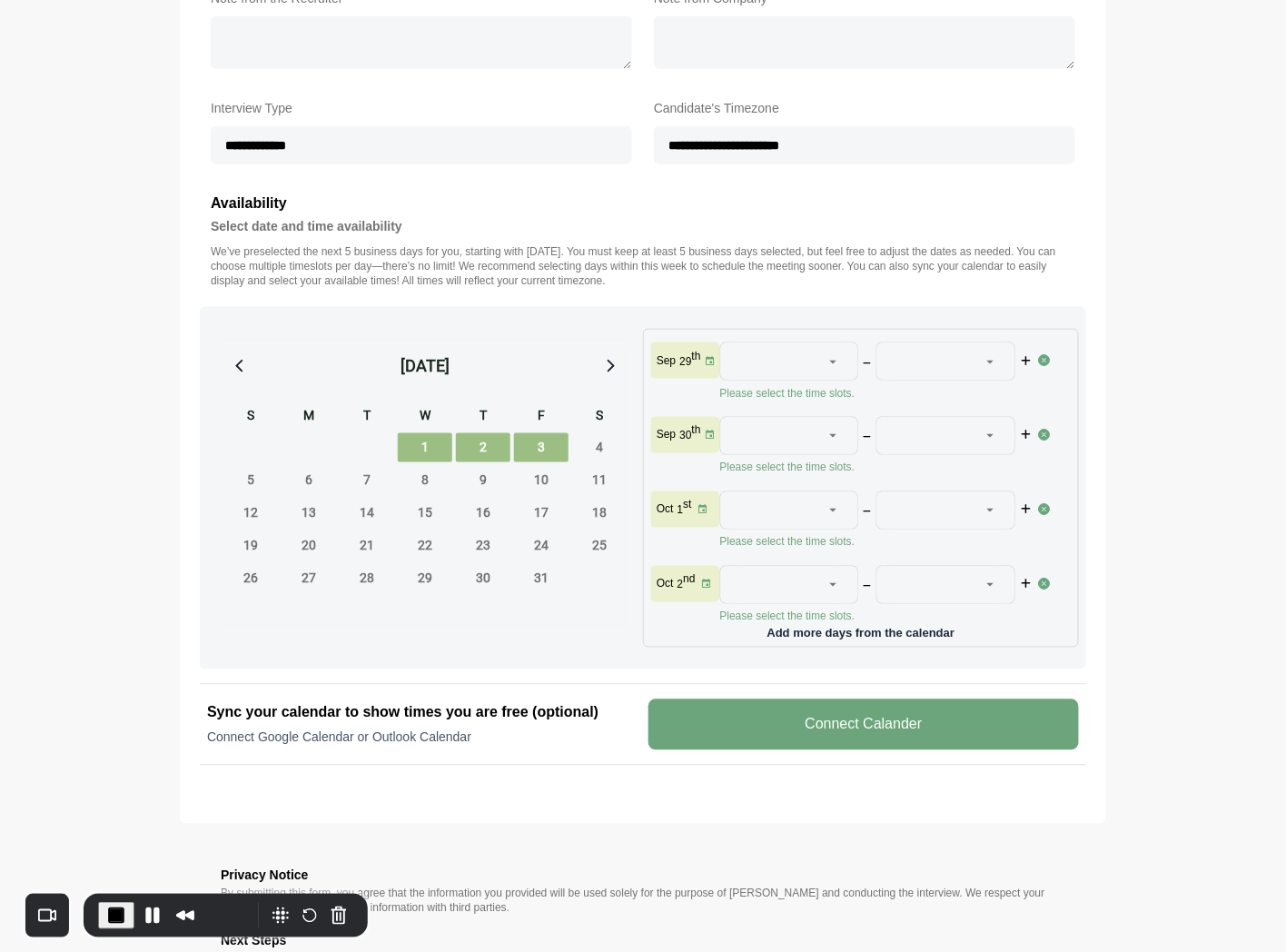
click at [824, 351] on div at bounding box center [834, 361] width 25 height 37
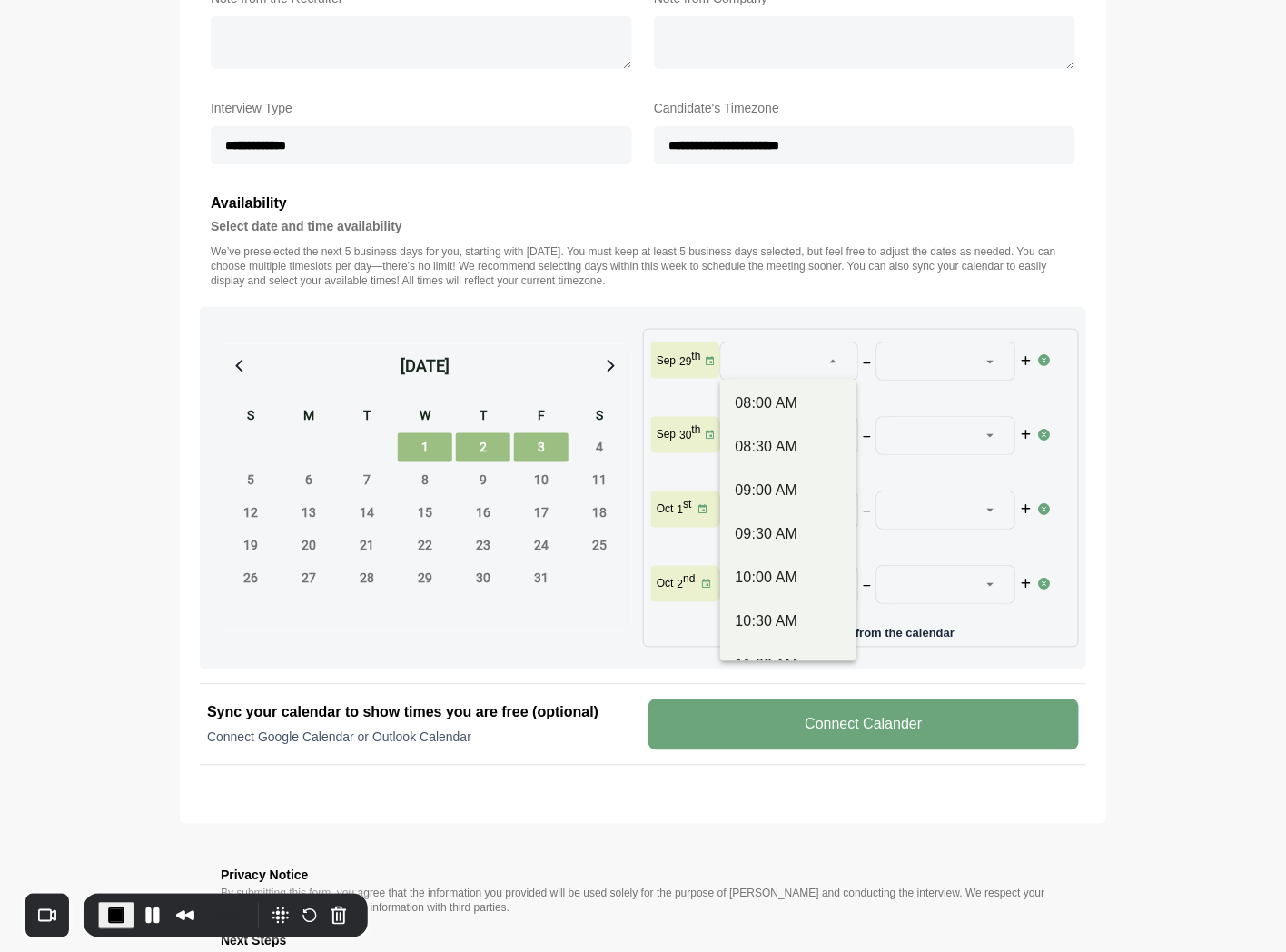
scroll to position [403, 0]
click at [763, 482] on div "11:30 AM" at bounding box center [788, 484] width 106 height 22
type input "********"
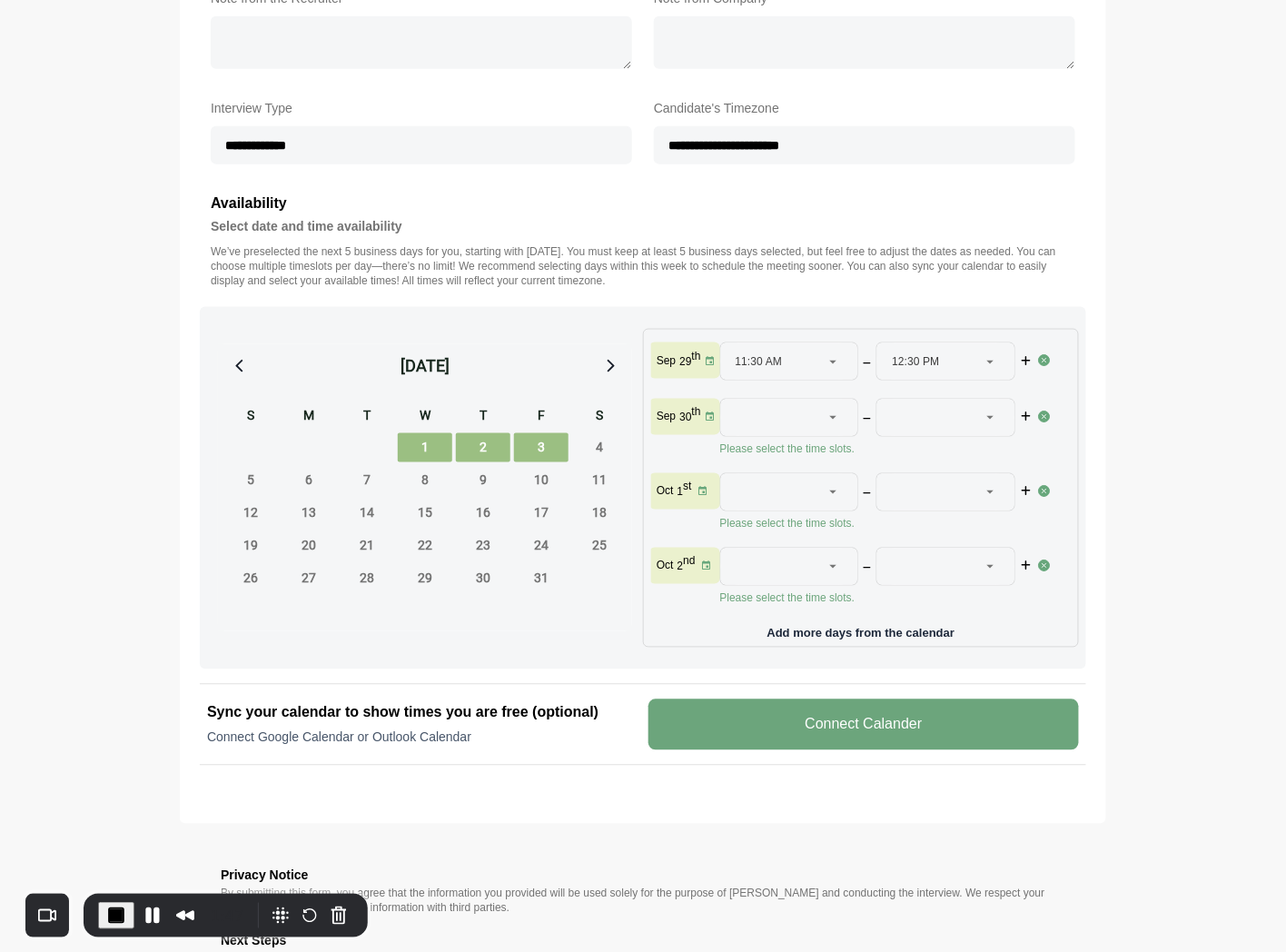
click at [842, 418] on div at bounding box center [834, 417] width 25 height 37
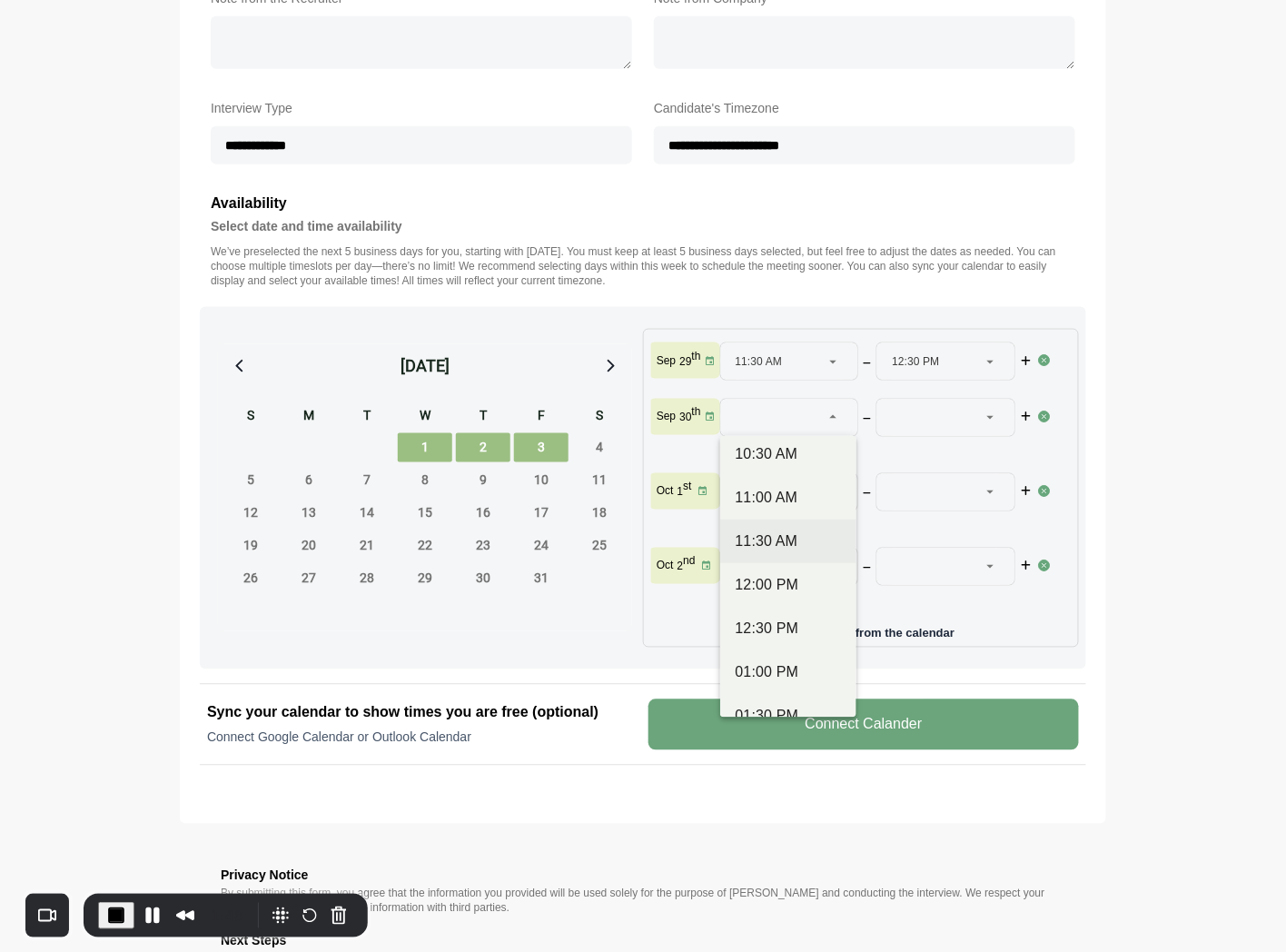
click at [767, 538] on div "11:30 AM" at bounding box center [788, 540] width 106 height 22
type input "********"
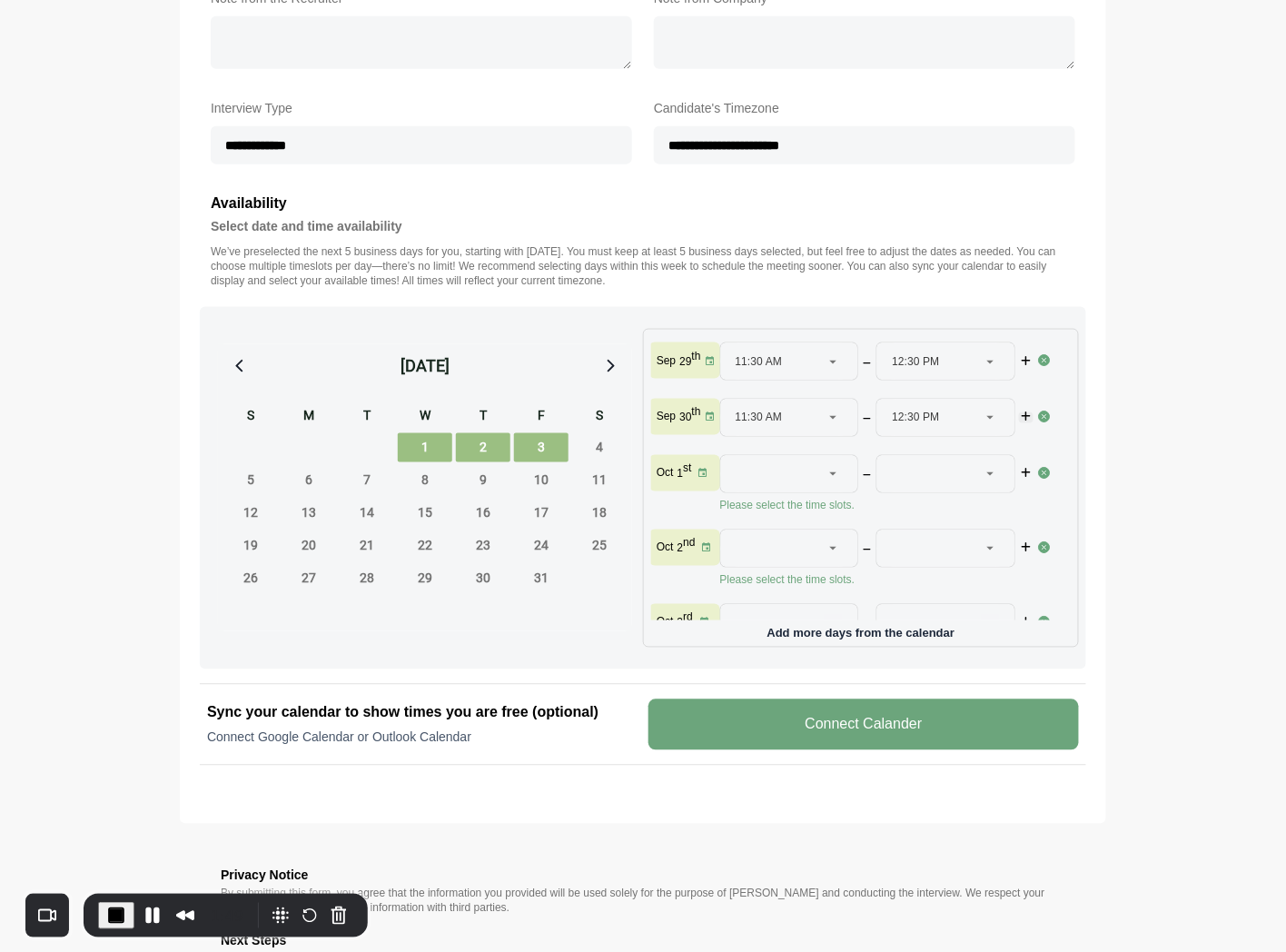
click at [1023, 416] on icon "button" at bounding box center [1027, 418] width 13 height 11
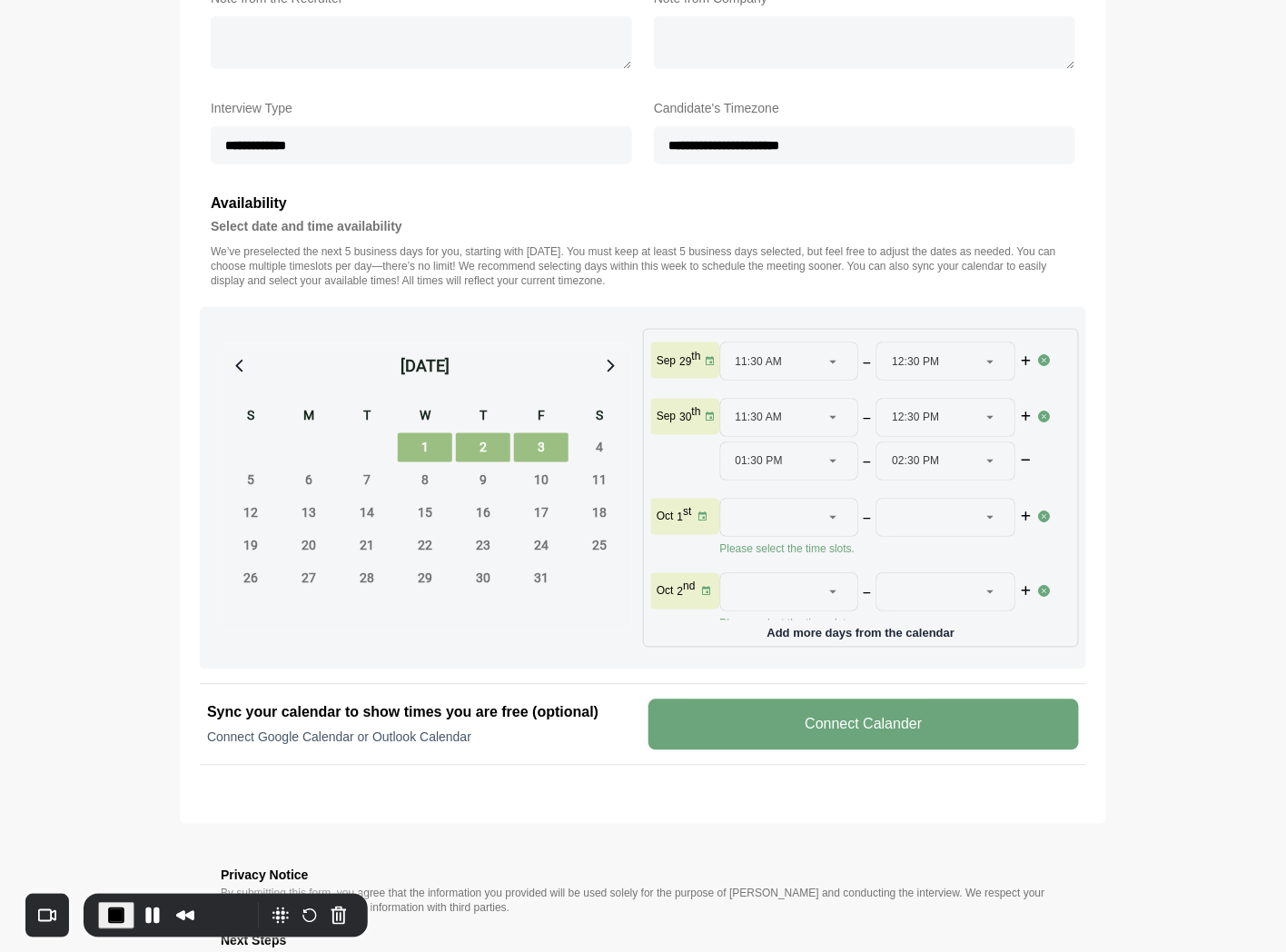
click at [801, 528] on div at bounding box center [779, 517] width 86 height 37
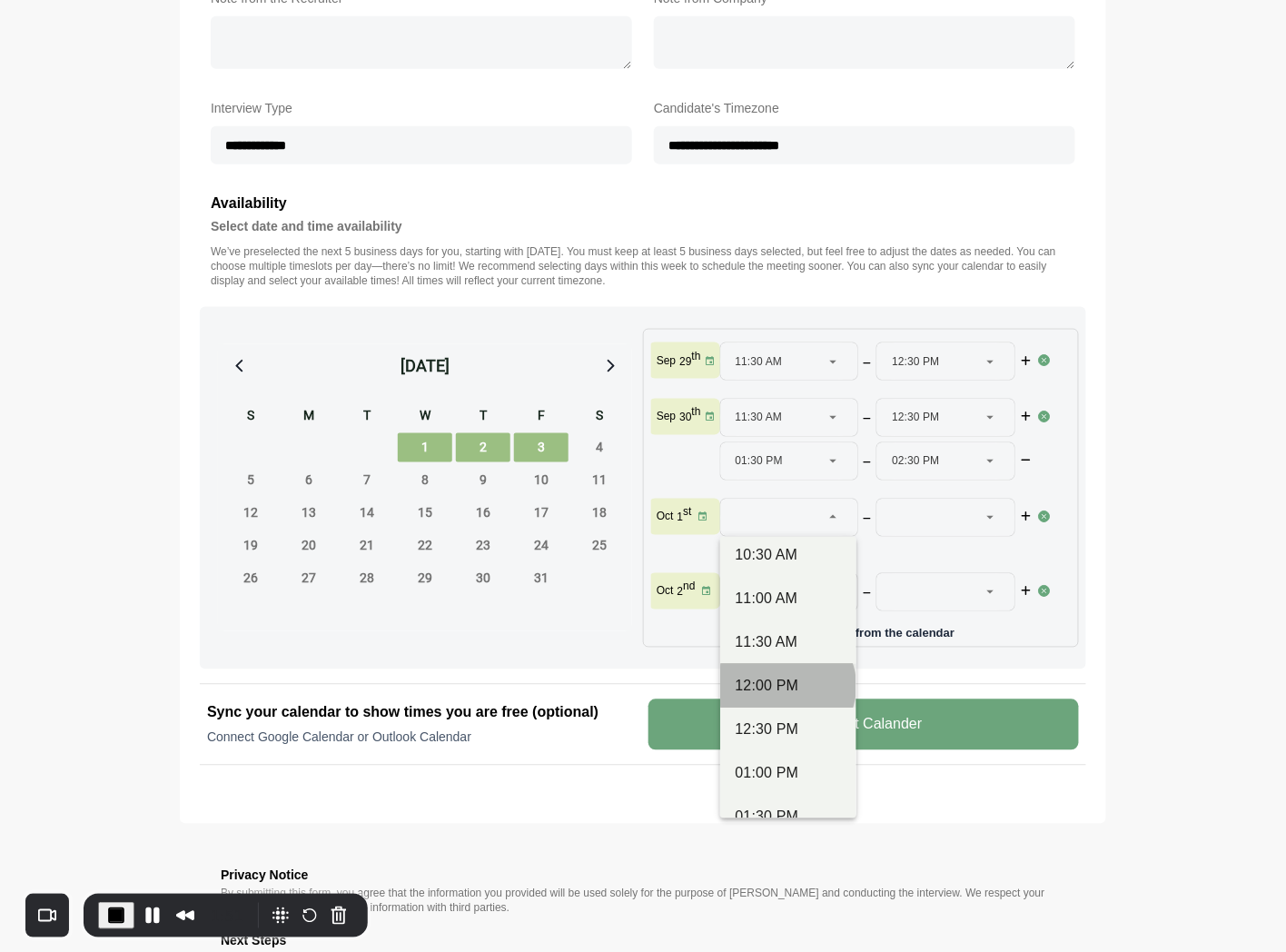
click at [746, 691] on div "12:00 PM" at bounding box center [788, 685] width 106 height 22
type input "********"
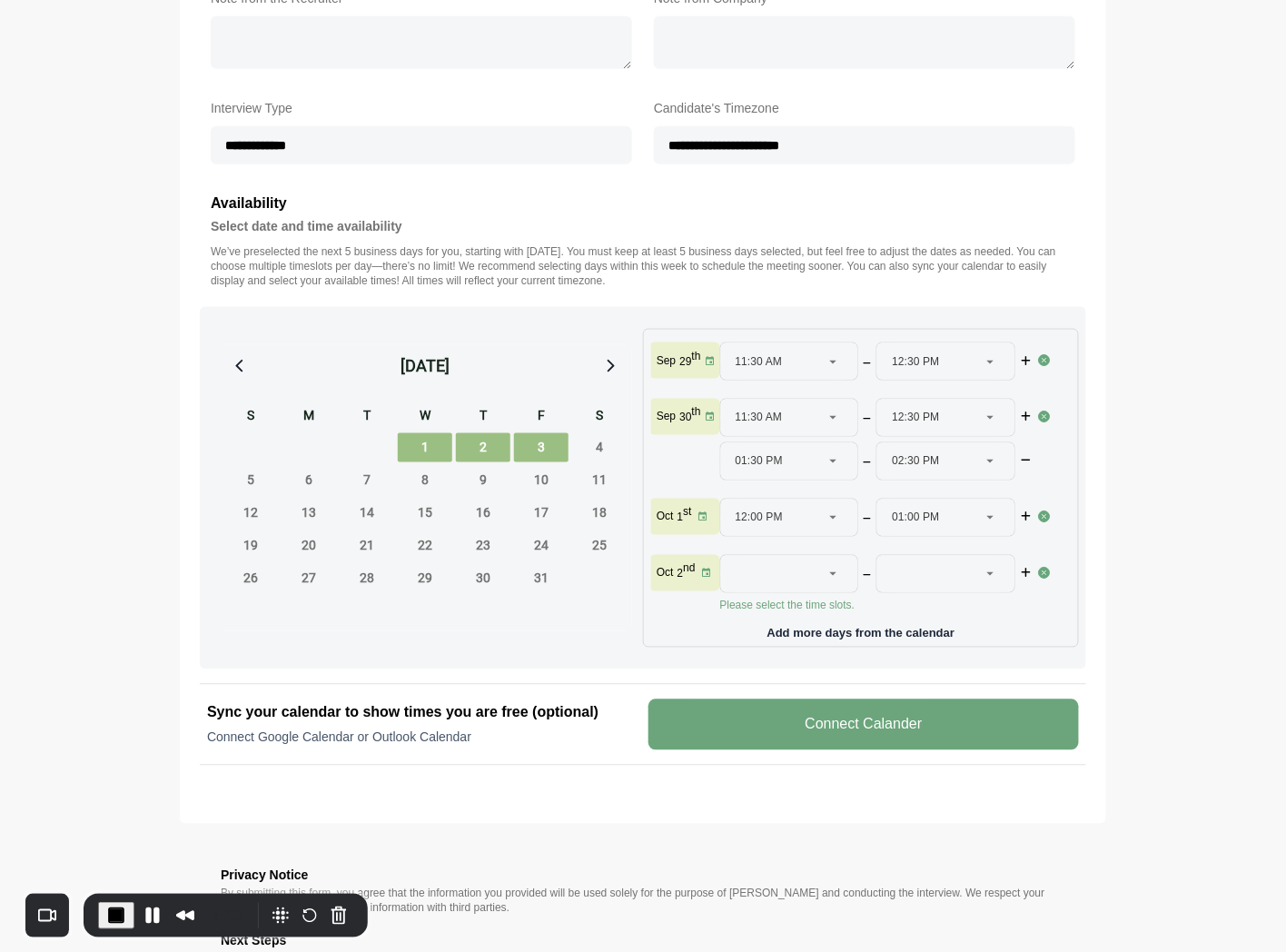
scroll to position [86, 0]
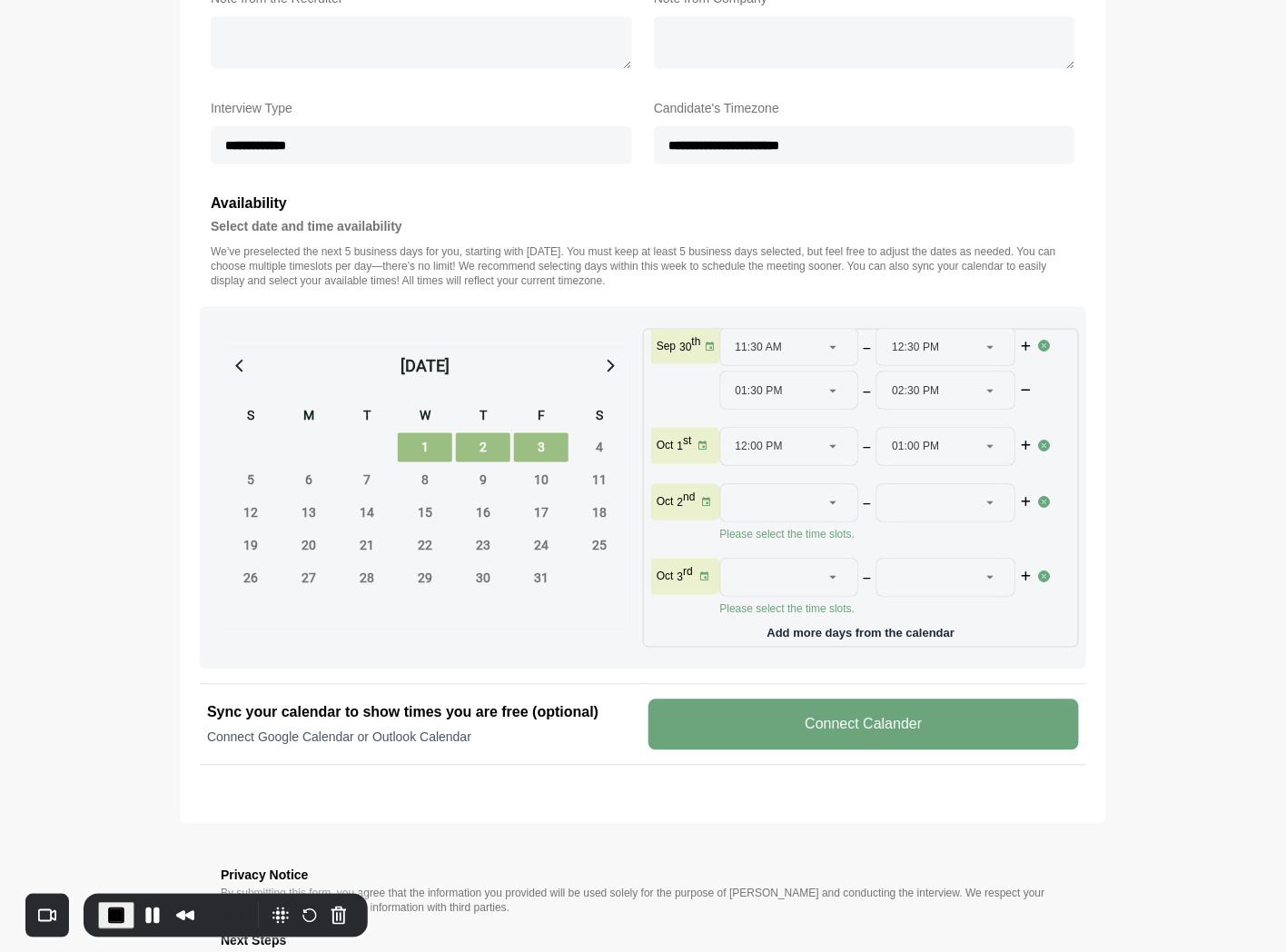
click at [831, 495] on icon at bounding box center [832, 503] width 16 height 16
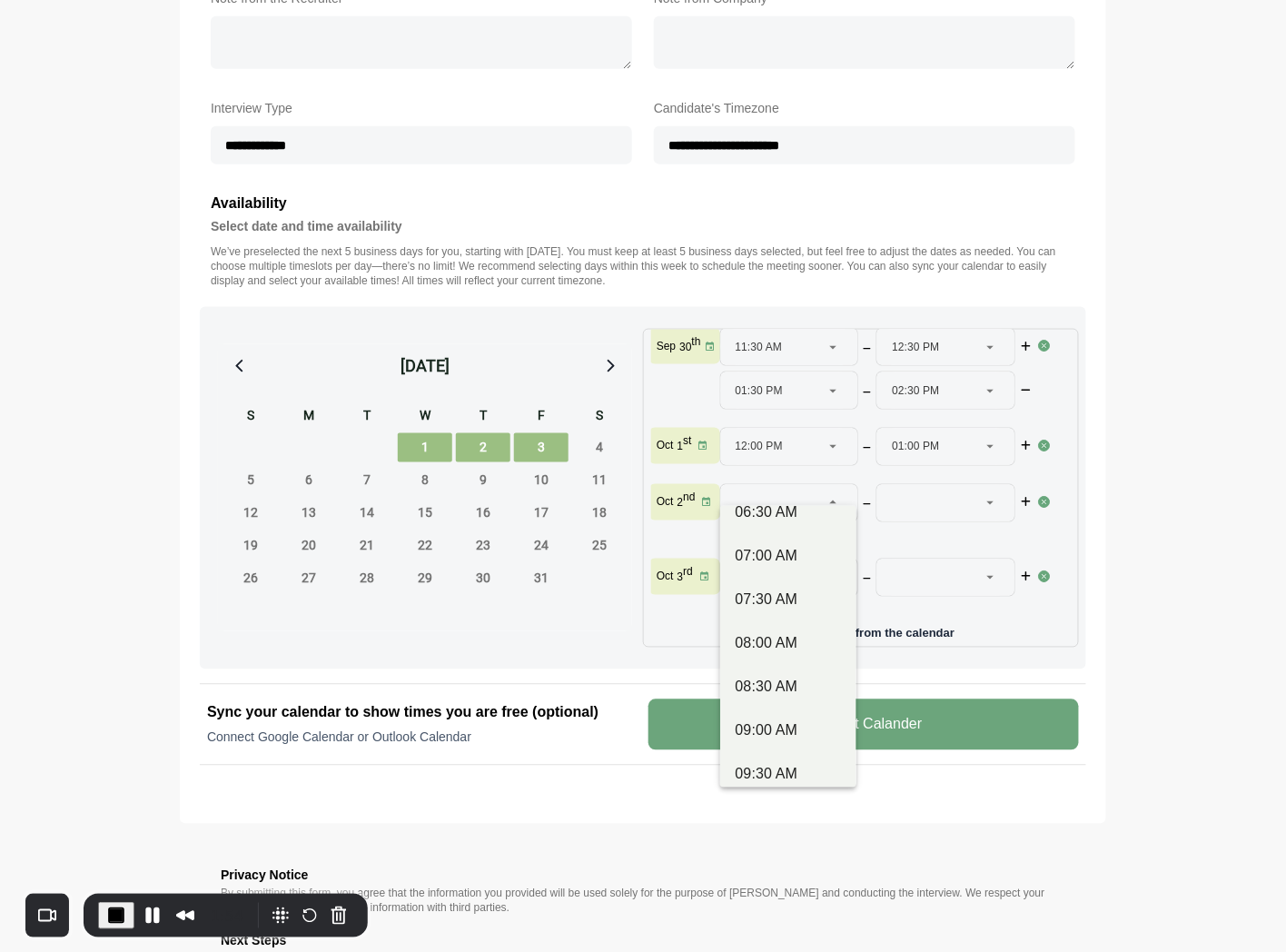
scroll to position [303, 0]
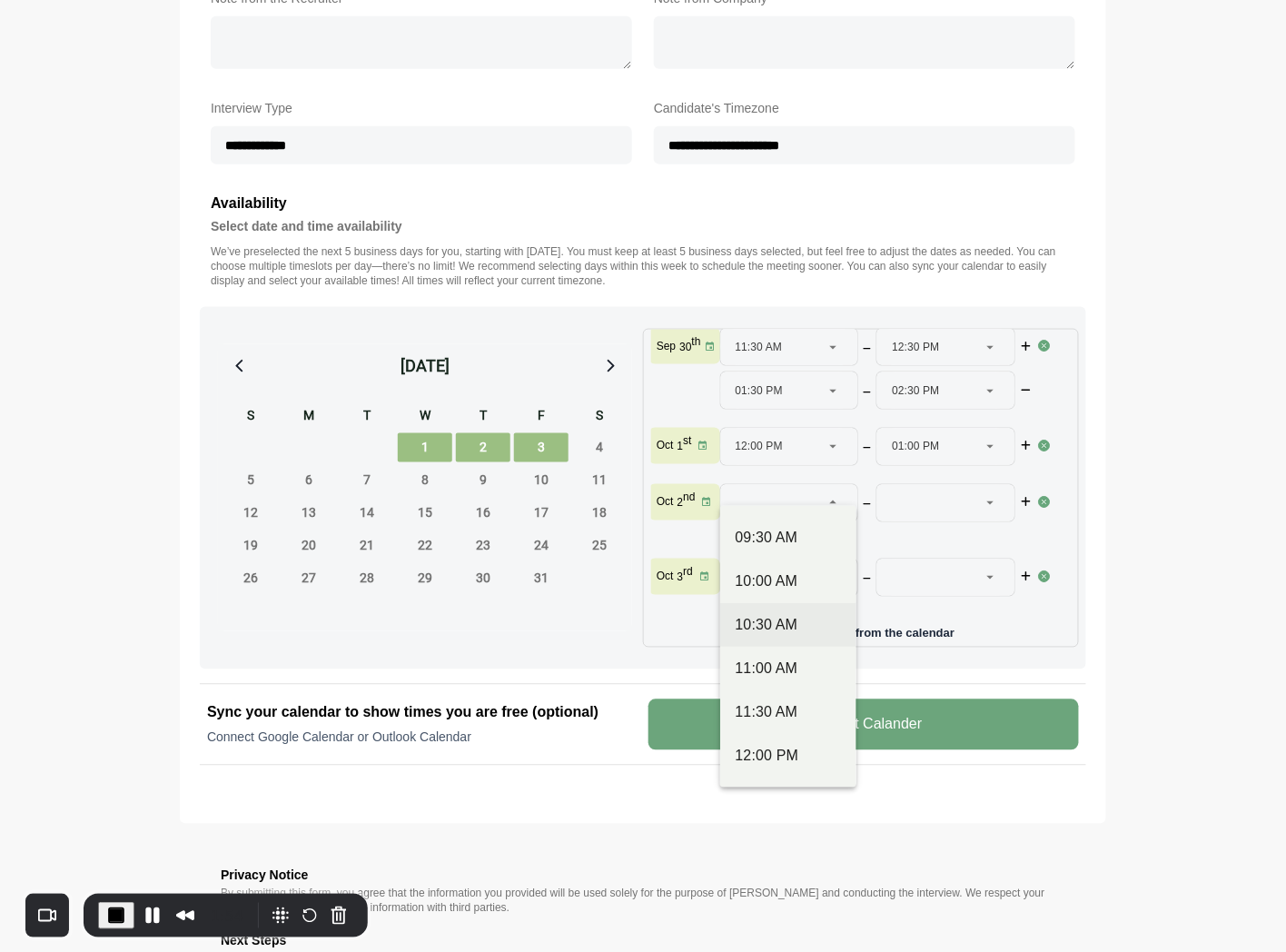
click at [770, 635] on div "10:30 AM" at bounding box center [788, 625] width 135 height 43
type input "********"
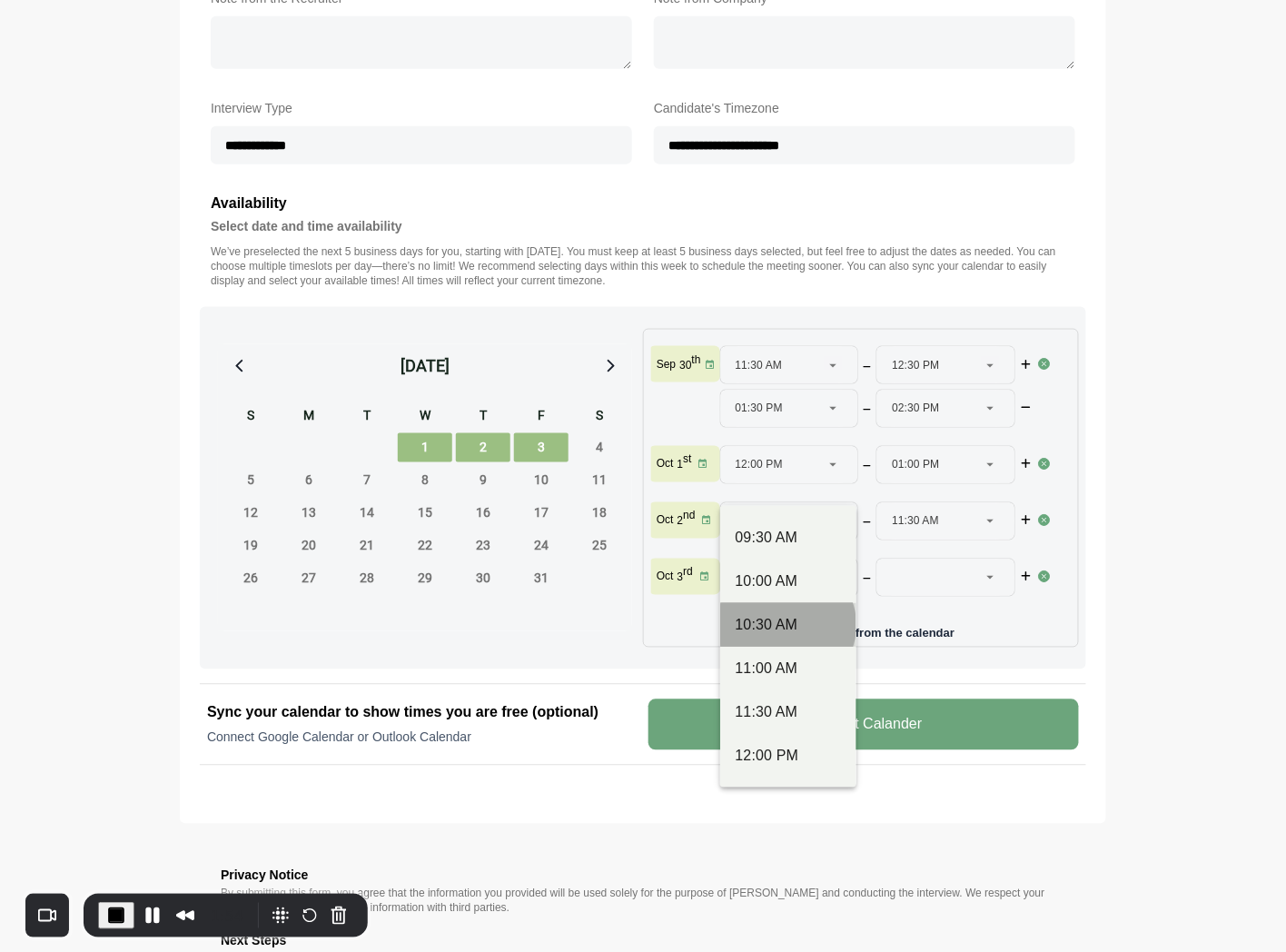
scroll to position [68, 0]
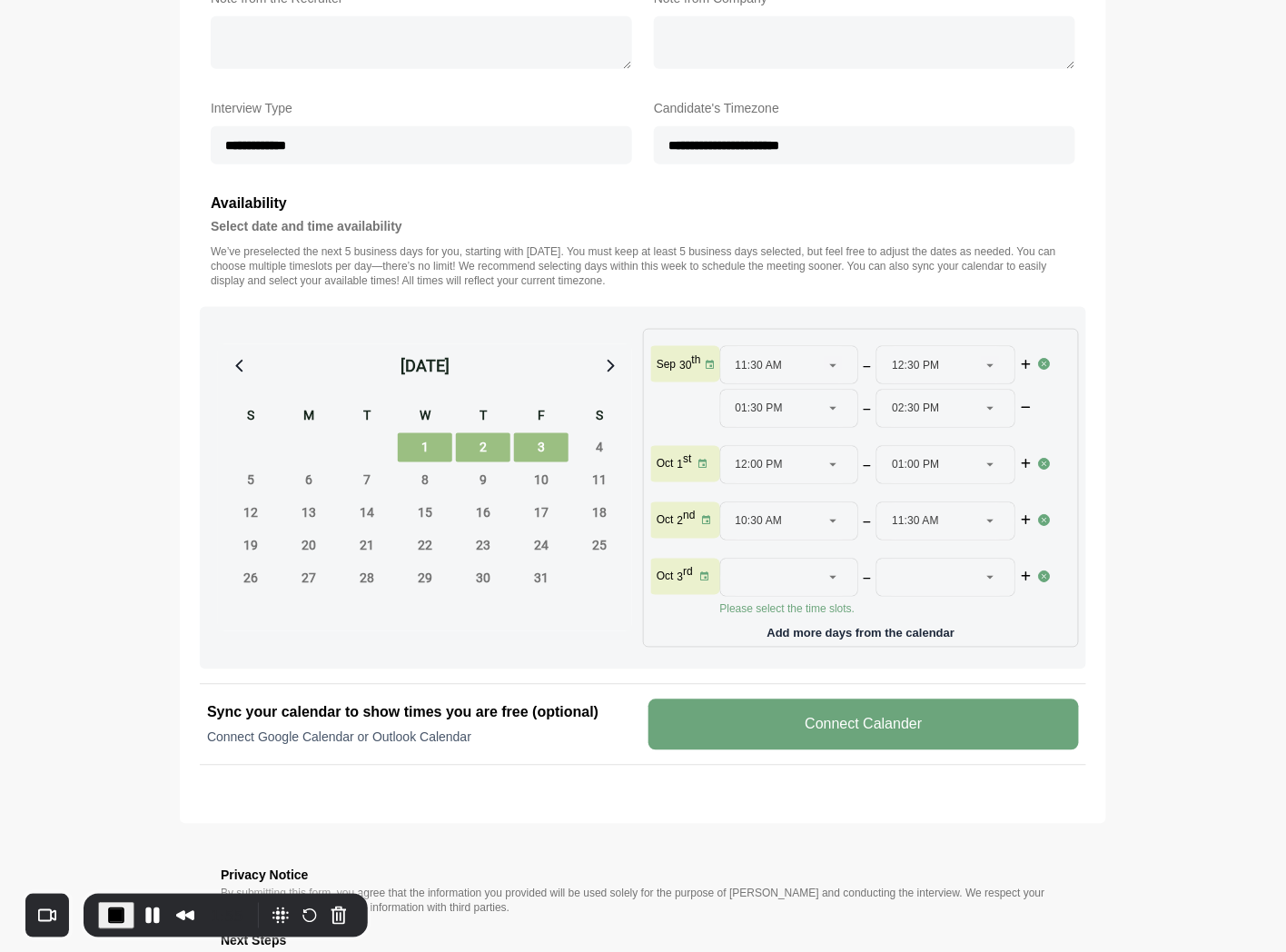
click at [801, 563] on div at bounding box center [779, 577] width 86 height 37
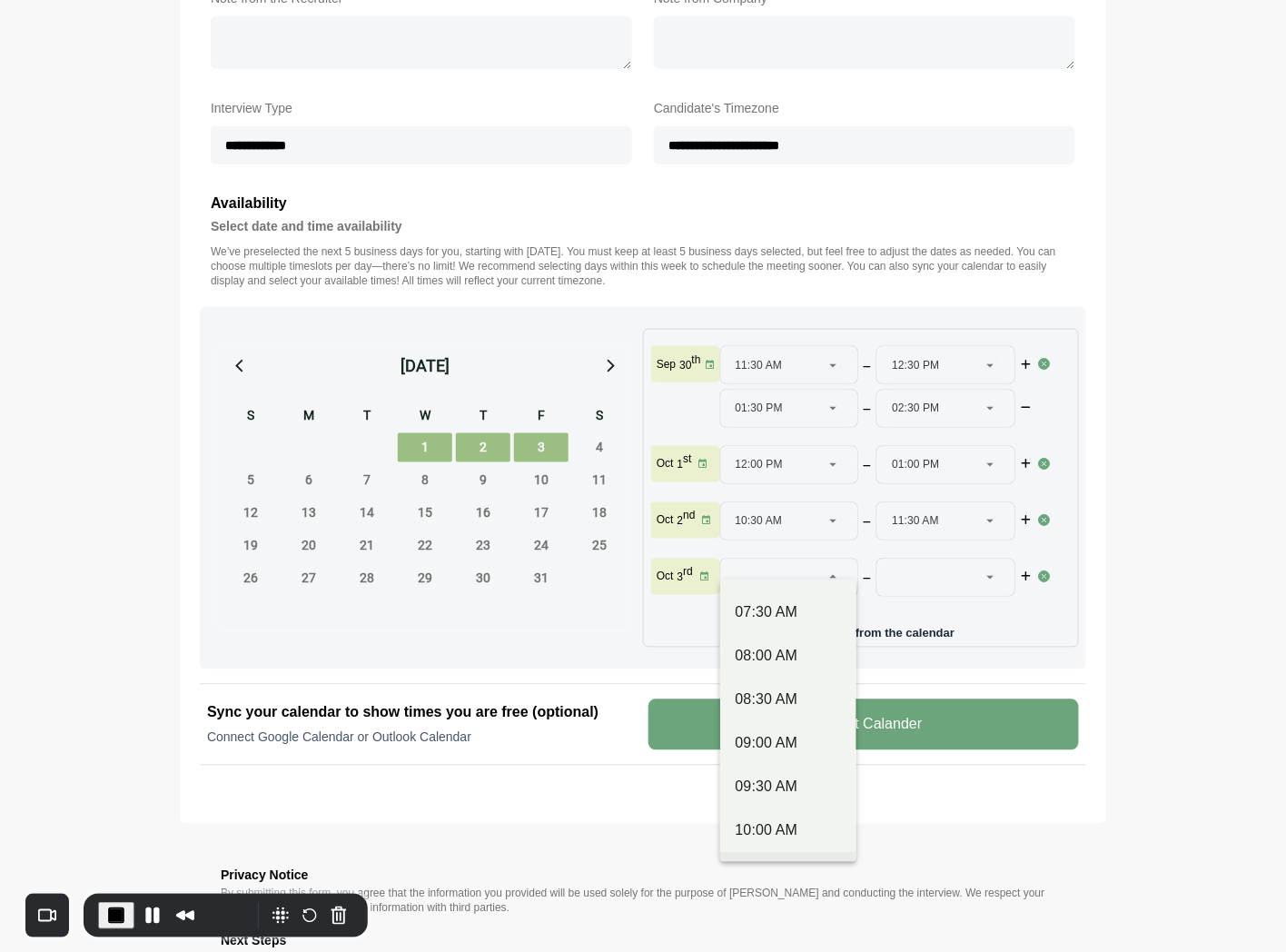
scroll to position [403, 0]
click at [760, 724] on div "12:00 PM" at bounding box center [788, 728] width 106 height 22
type input "********"
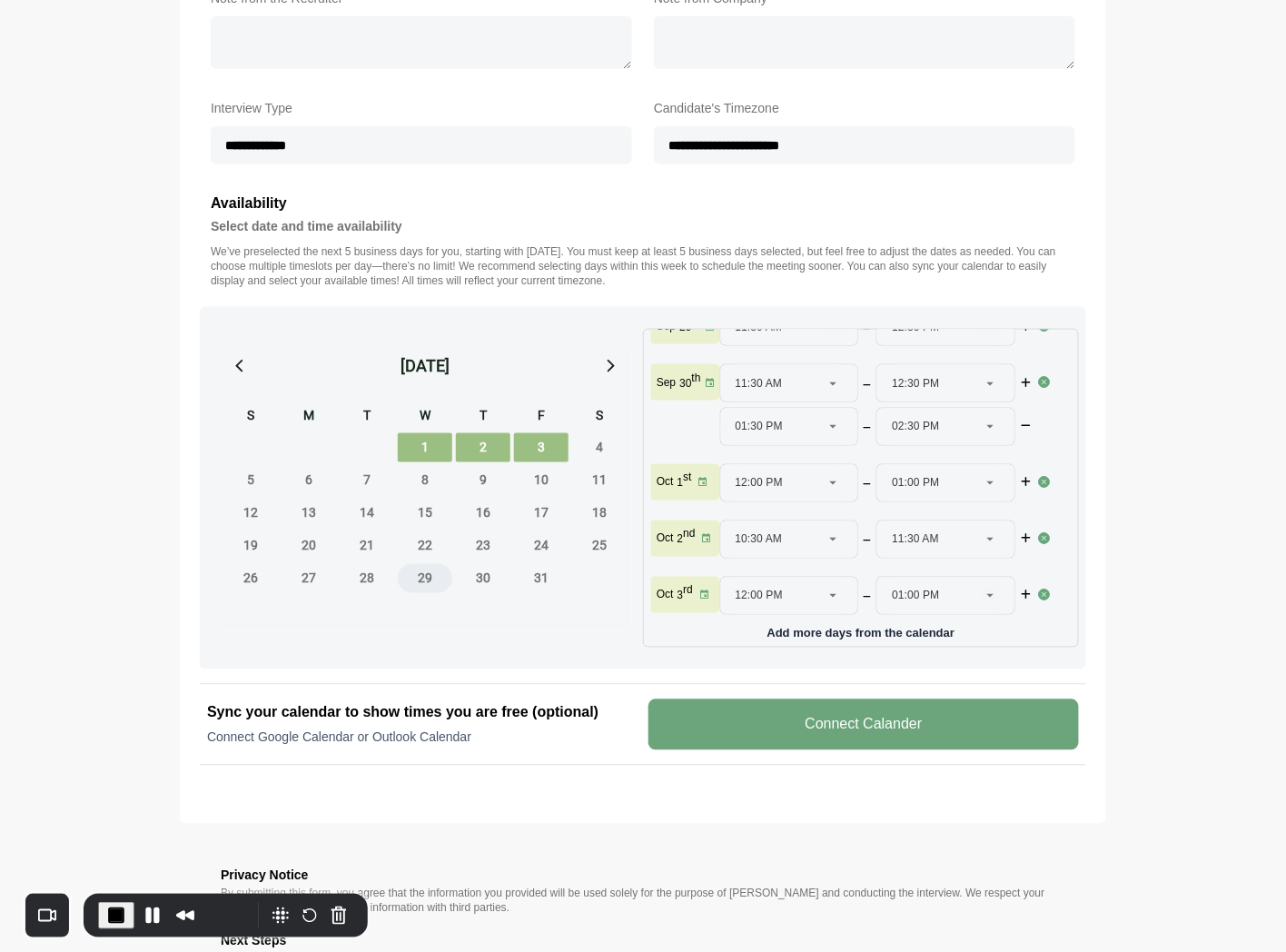
scroll to position [756, 0]
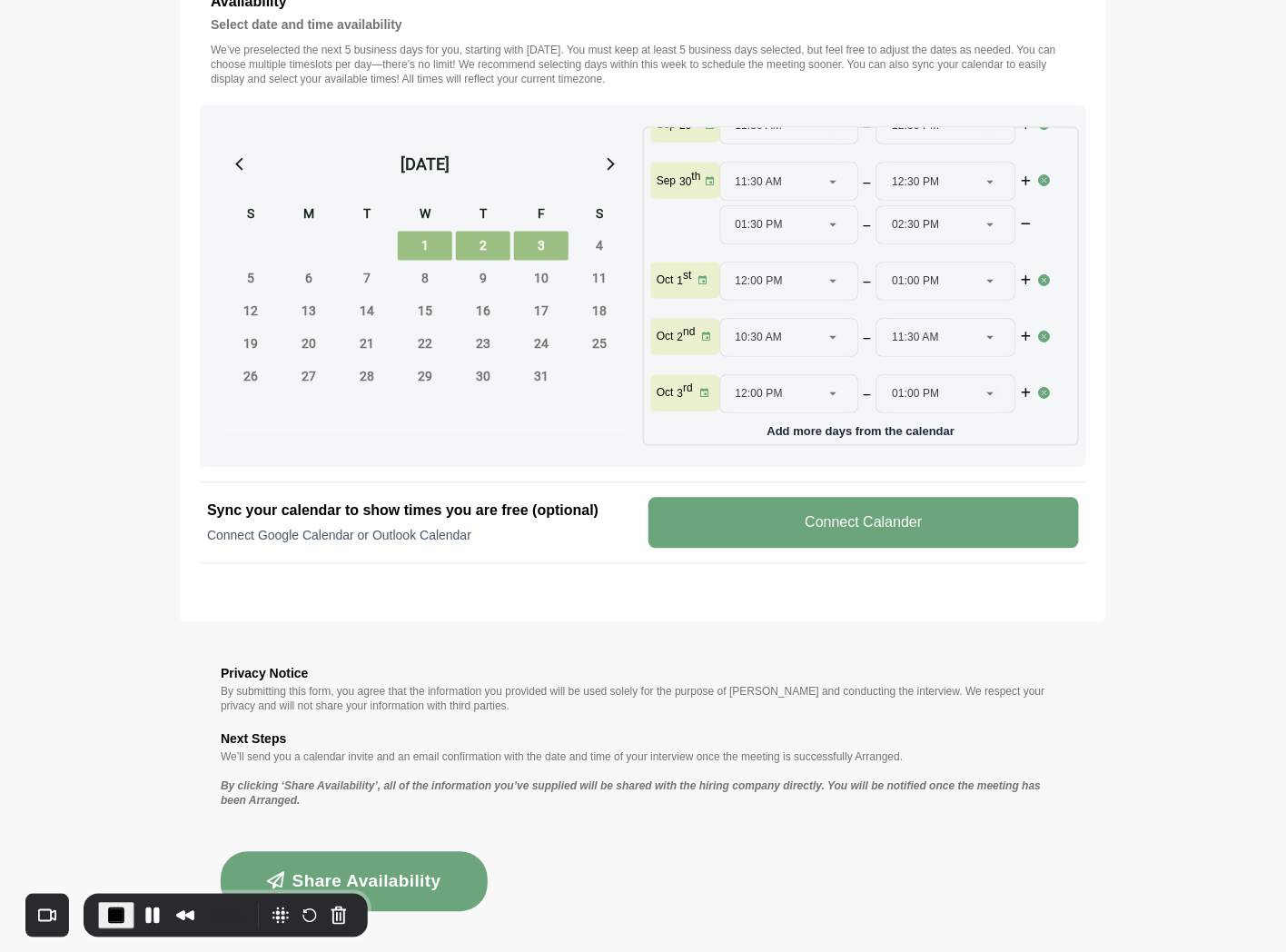
click at [374, 877] on button "Share Availability" at bounding box center [354, 882] width 267 height 60
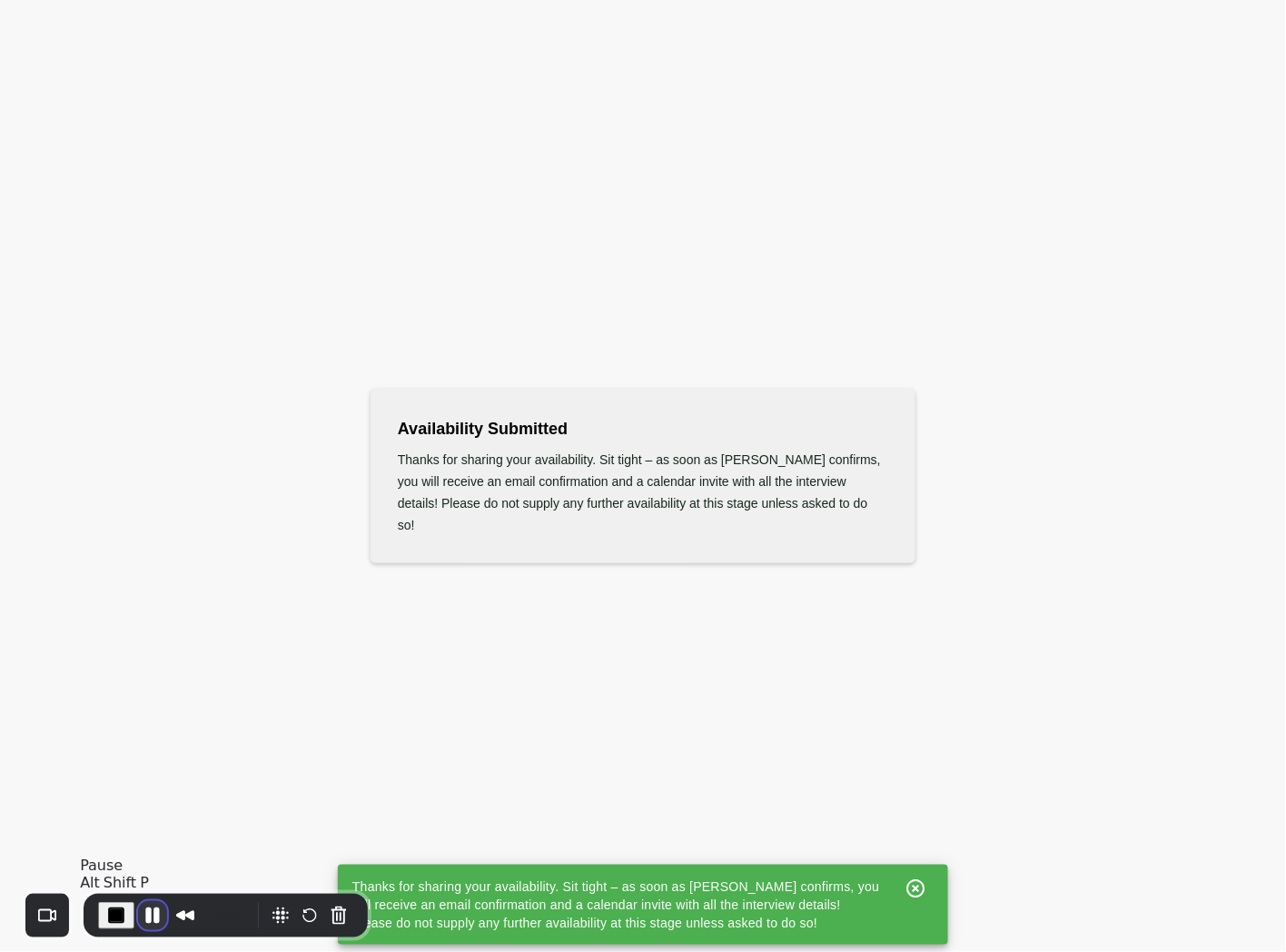
click at [149, 912] on button "Pause Recording" at bounding box center [152, 915] width 29 height 29
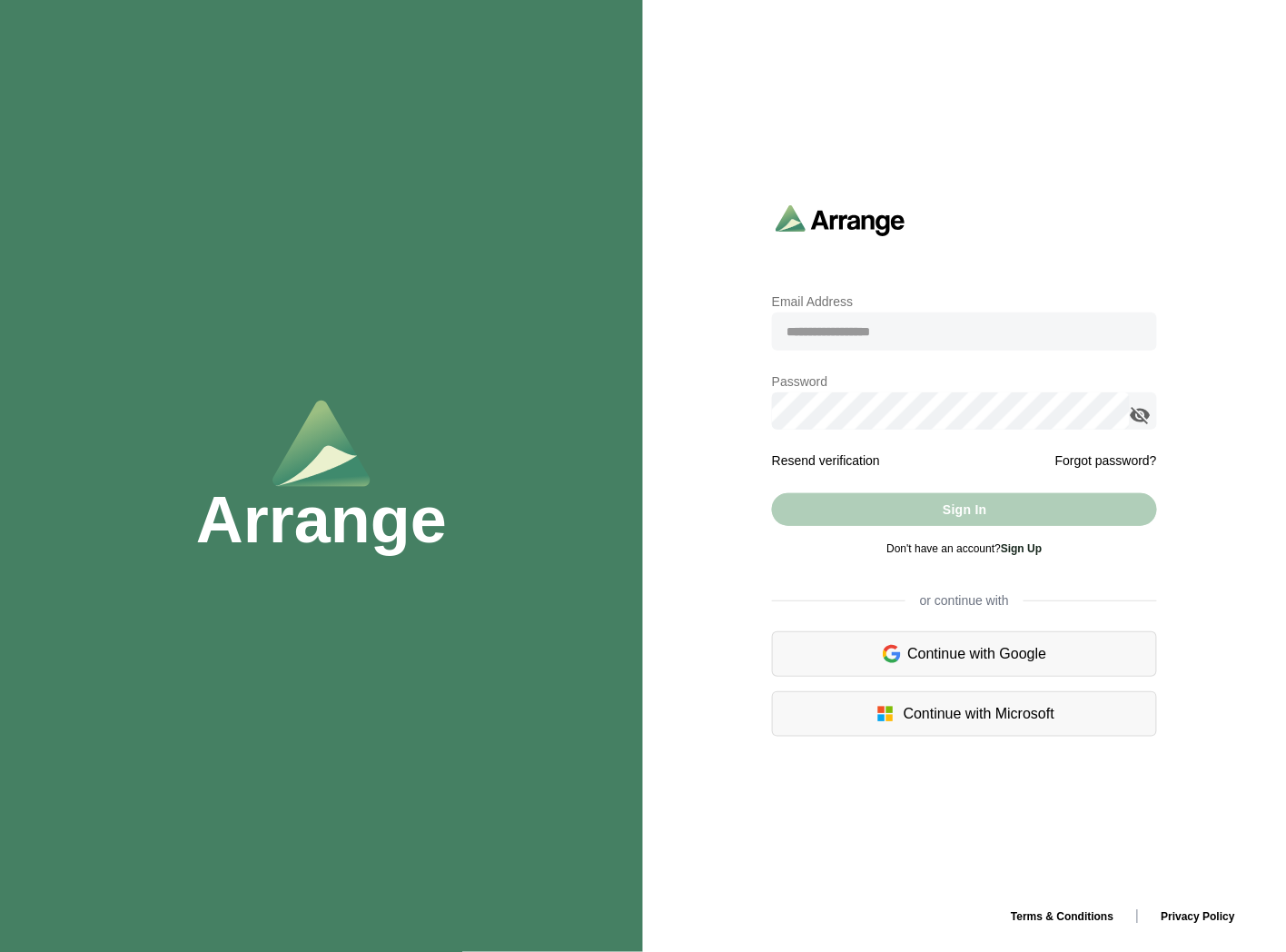
type input "**********"
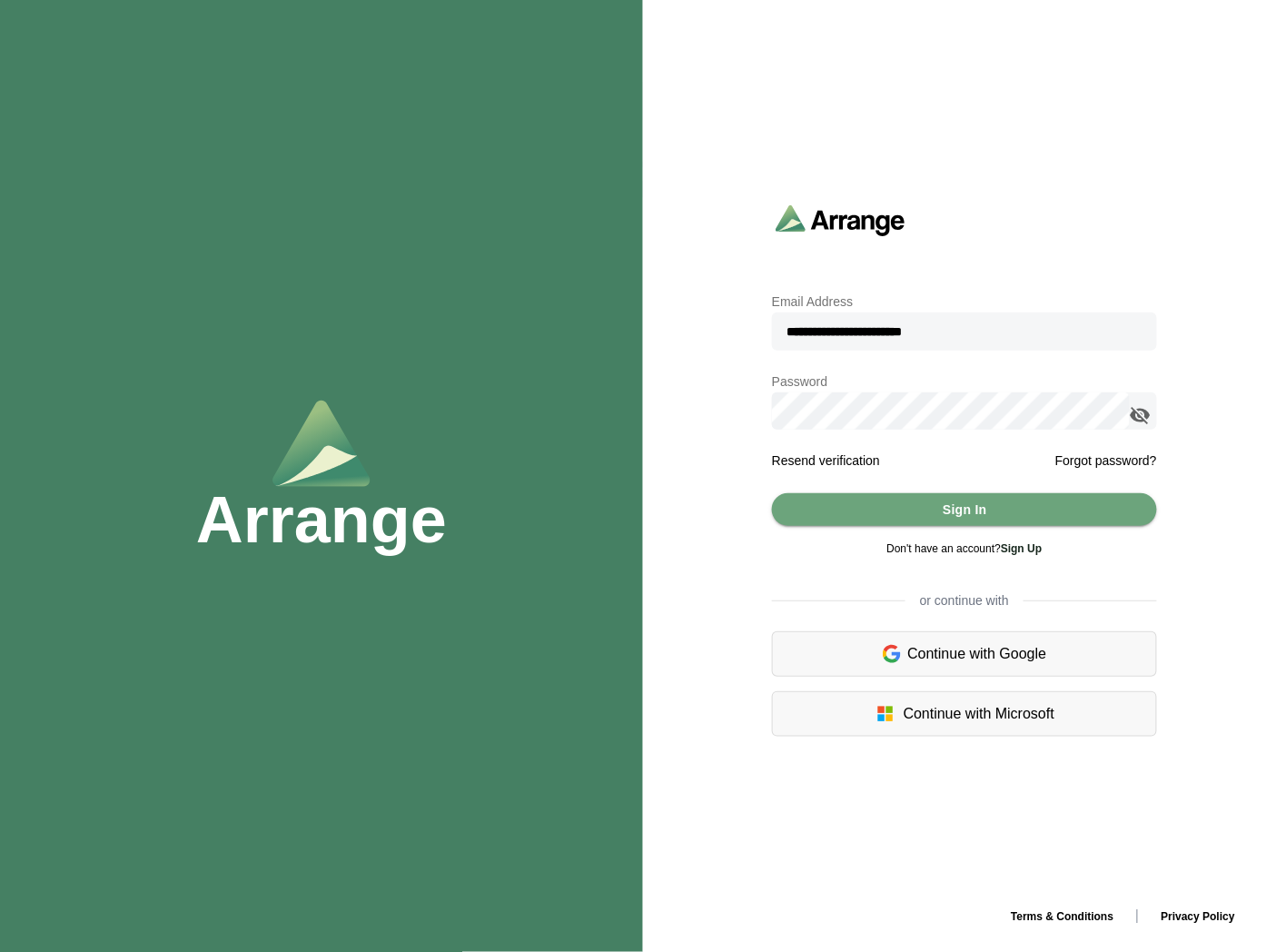
click at [1138, 406] on icon "appended action" at bounding box center [1140, 414] width 22 height 22
click at [920, 514] on button "Sign In" at bounding box center [964, 509] width 385 height 33
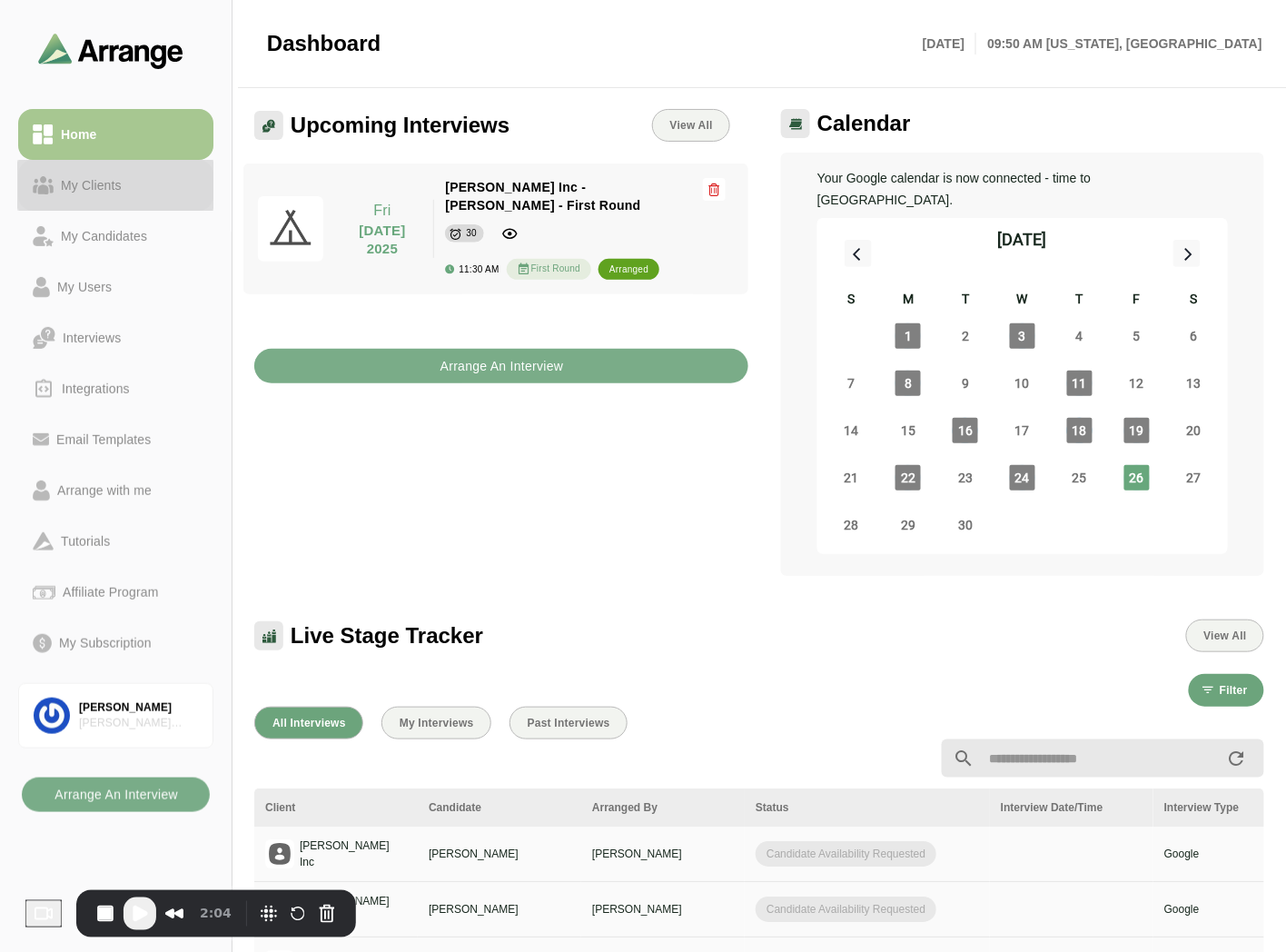
click at [128, 187] on div "My Clients" at bounding box center [91, 185] width 75 height 22
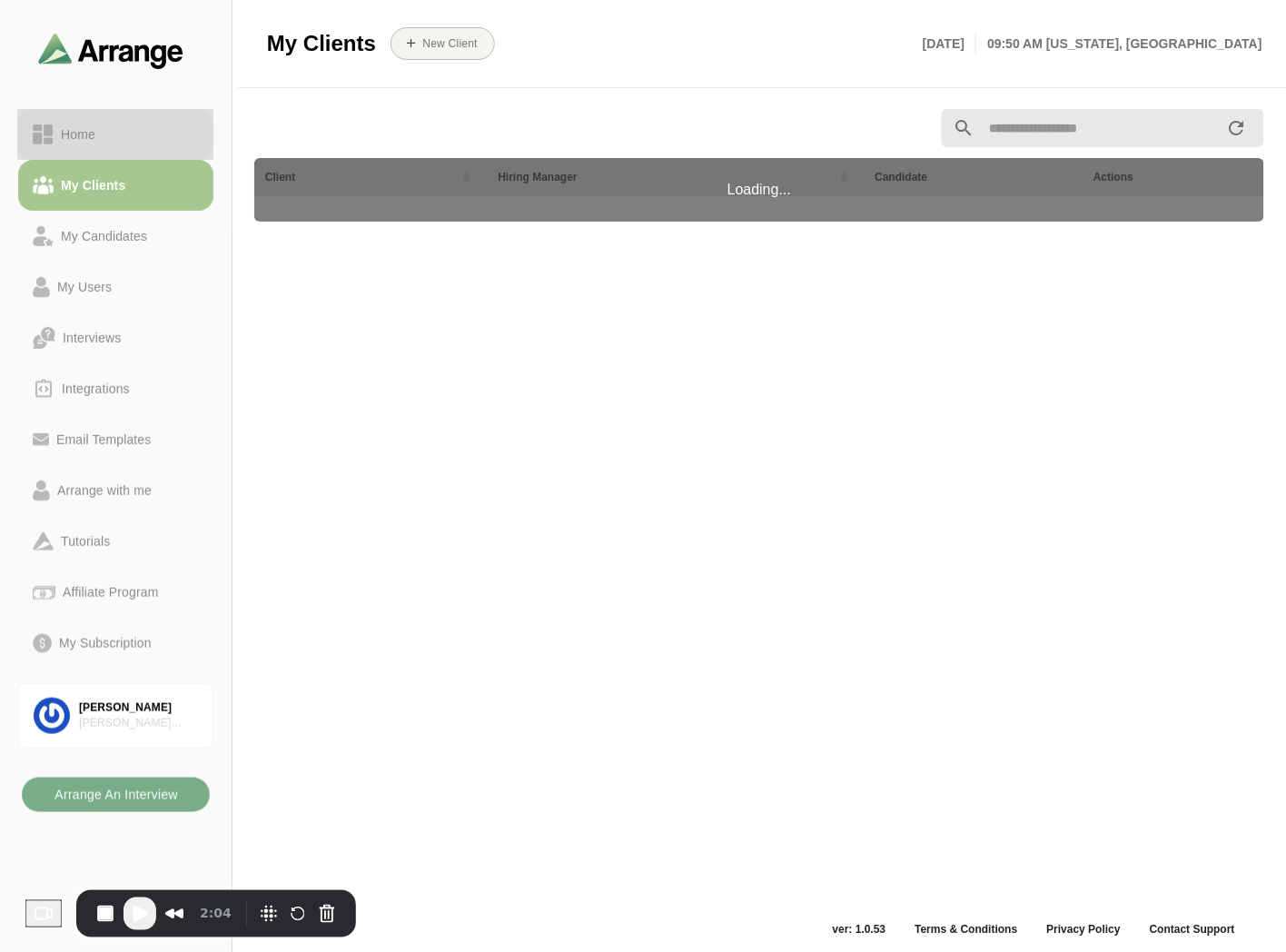
click at [143, 133] on div "Home" at bounding box center [116, 133] width 166 height 22
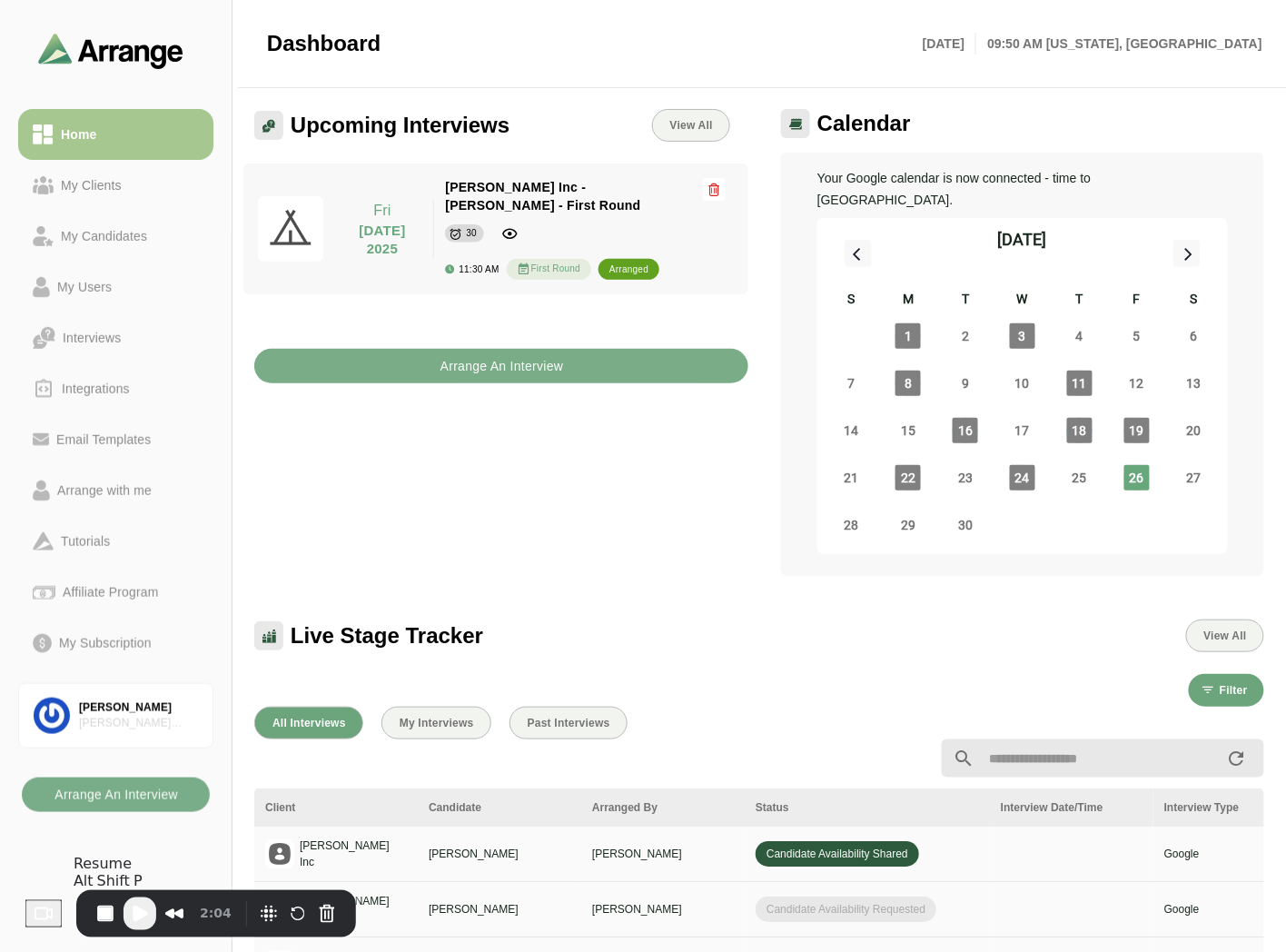
click at [149, 917] on span "Play Recording" at bounding box center [139, 913] width 22 height 22
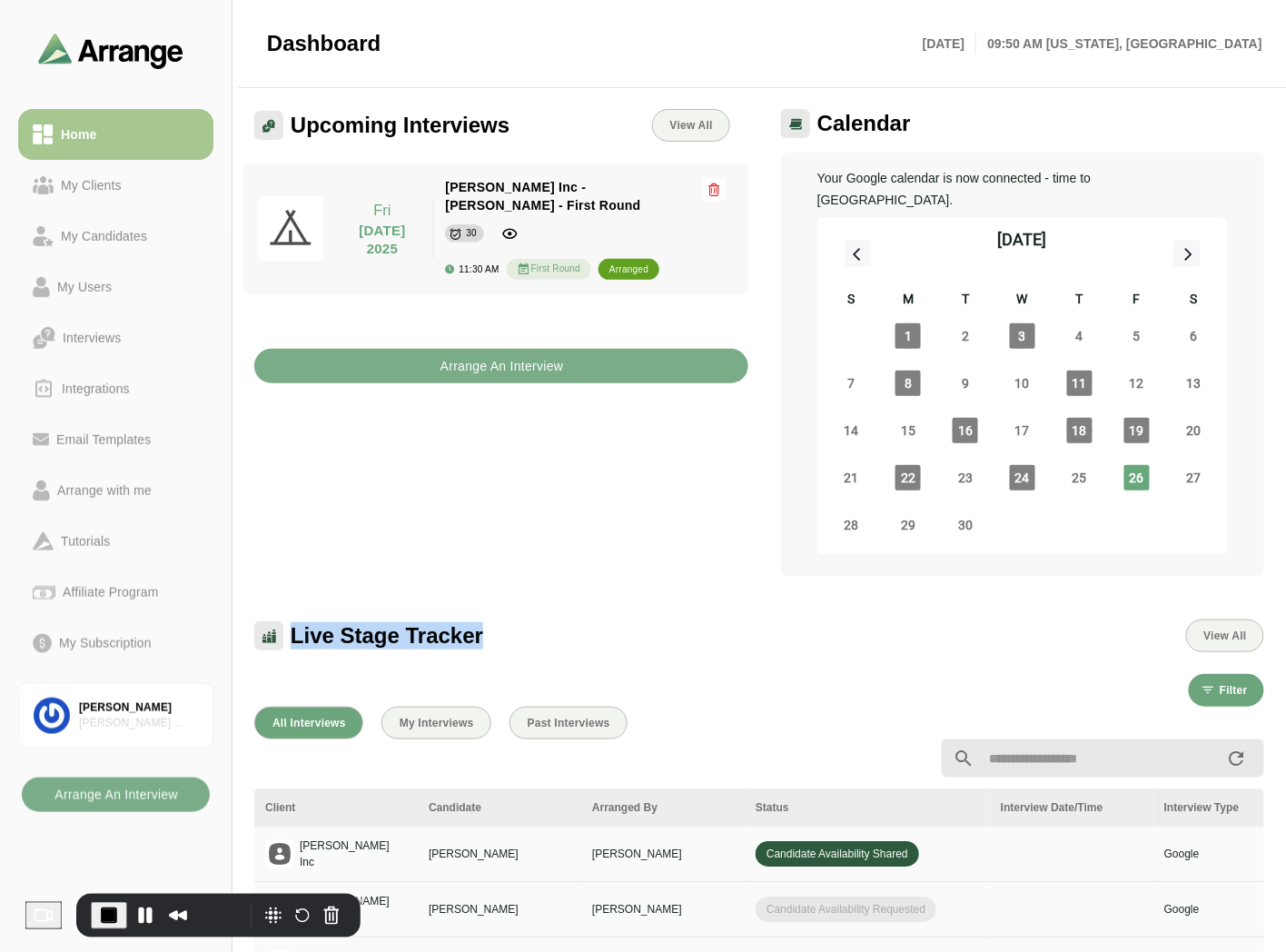
drag, startPoint x: 289, startPoint y: 606, endPoint x: 527, endPoint y: 630, distance: 239.2
click at [527, 630] on div "Live Stage Tracker View All" at bounding box center [760, 635] width 1011 height 33
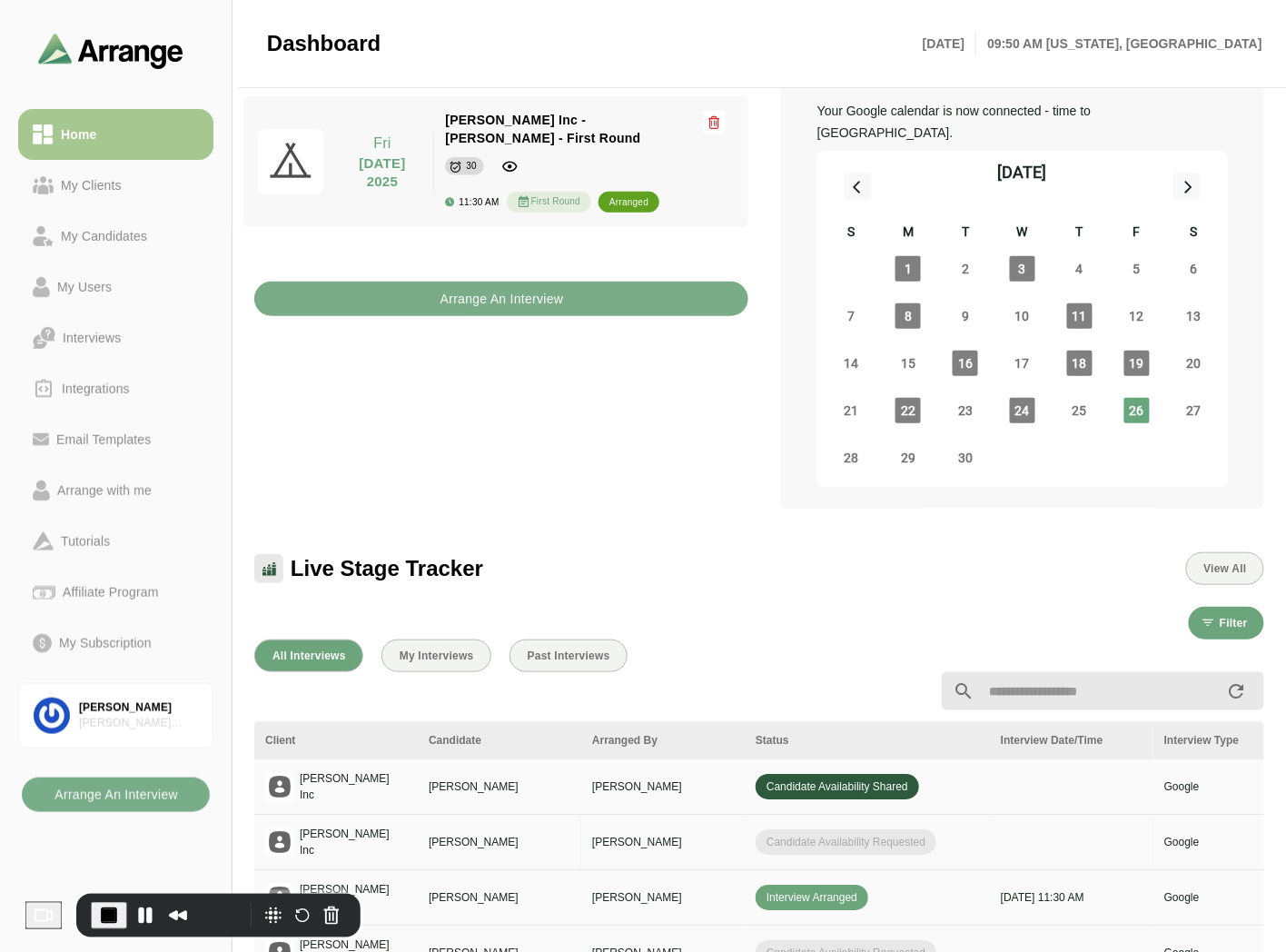
scroll to position [202, 0]
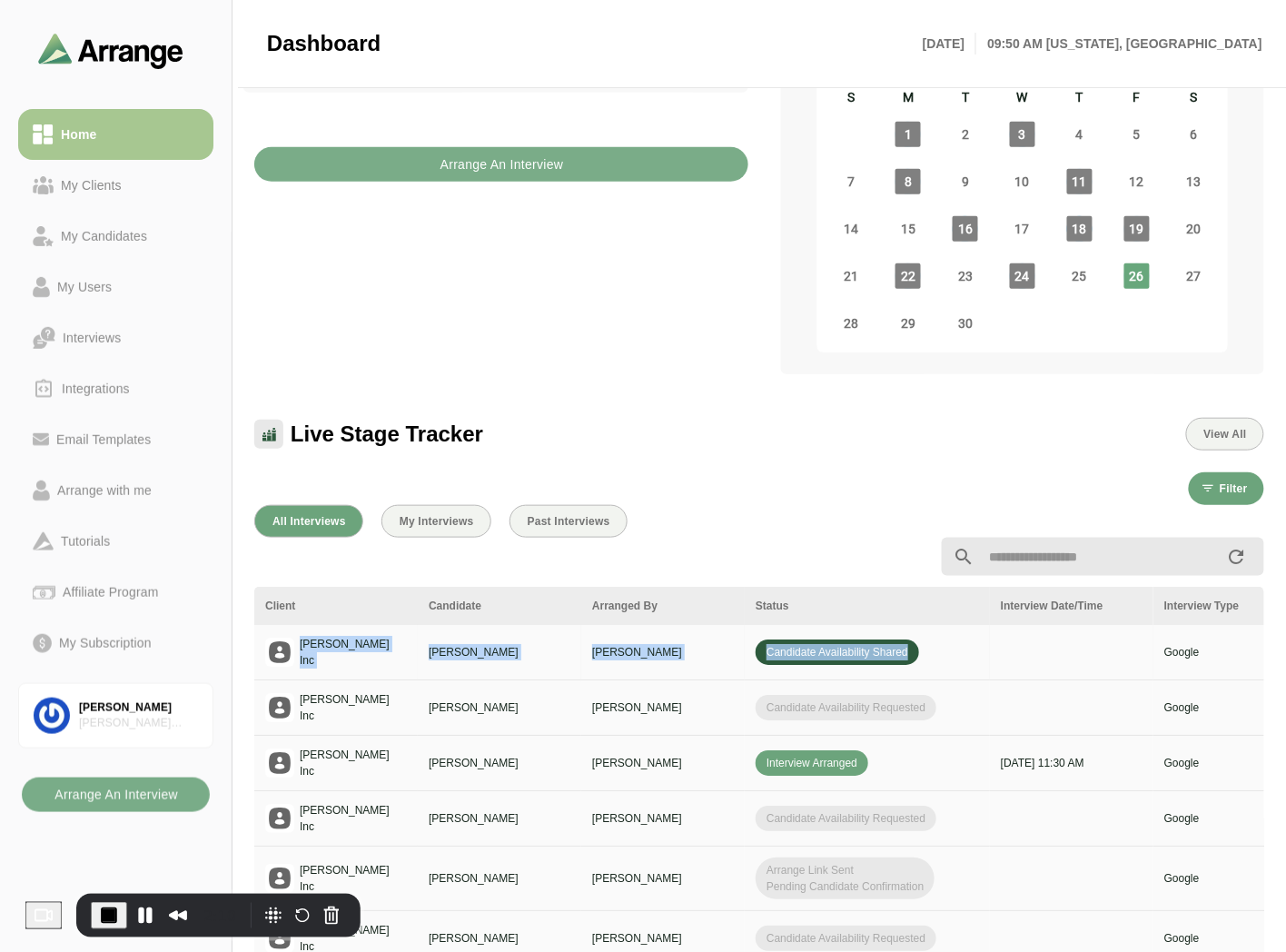
drag, startPoint x: 296, startPoint y: 630, endPoint x: 941, endPoint y: 636, distance: 645.0
click at [941, 636] on tr "Jay Inc Ben Johnson Brian Gabay Candidate Availability Shared Google Candidate …" at bounding box center [1124, 652] width 1739 height 55
click at [945, 639] on div "Candidate Availability Shared" at bounding box center [868, 651] width 224 height 25
drag, startPoint x: 933, startPoint y: 629, endPoint x: 751, endPoint y: 631, distance: 182.0
click at [751, 631] on td "Candidate Availability Shared" at bounding box center [867, 652] width 245 height 55
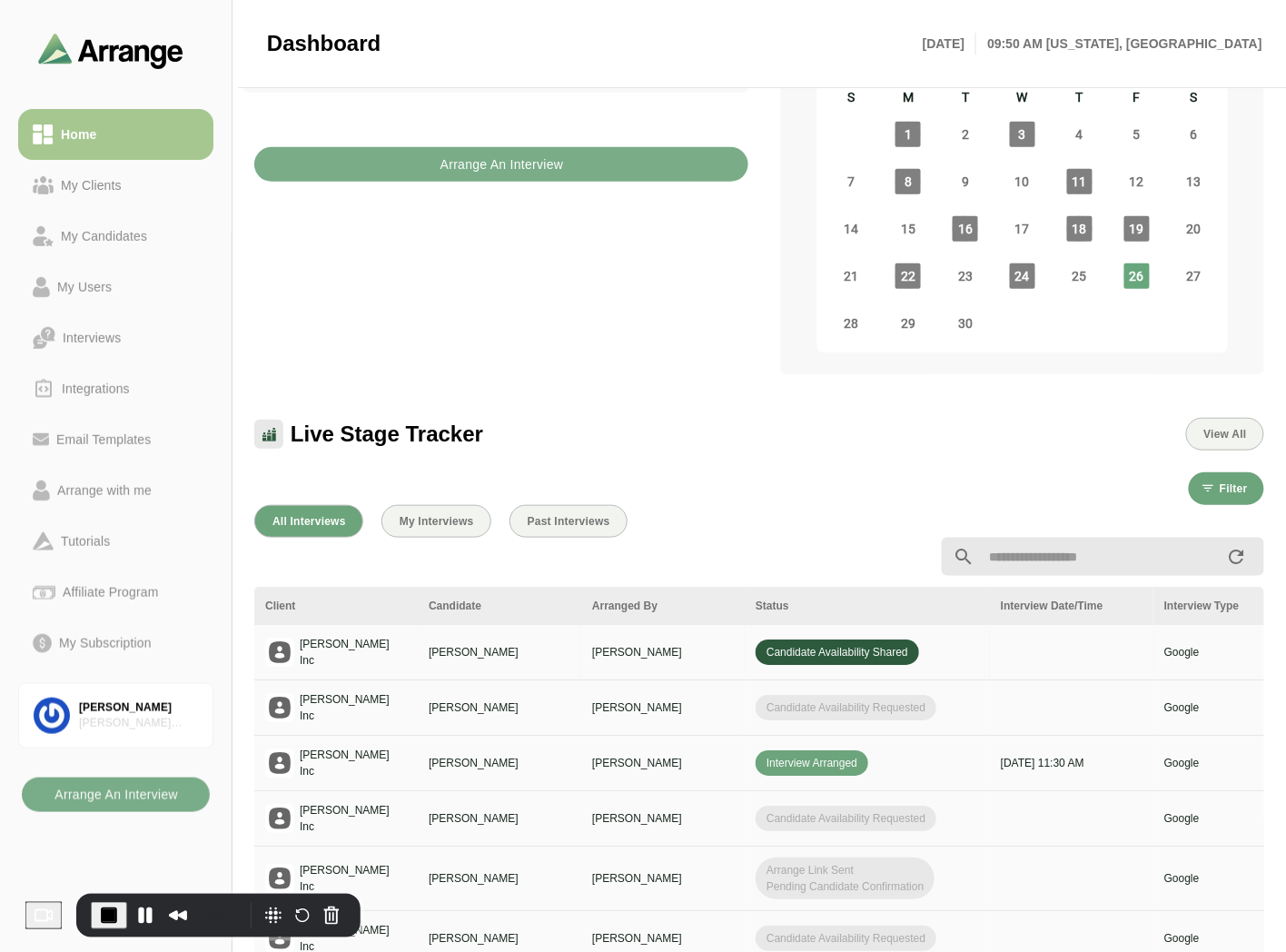
click at [751, 631] on td "Candidate Availability Shared" at bounding box center [867, 652] width 245 height 55
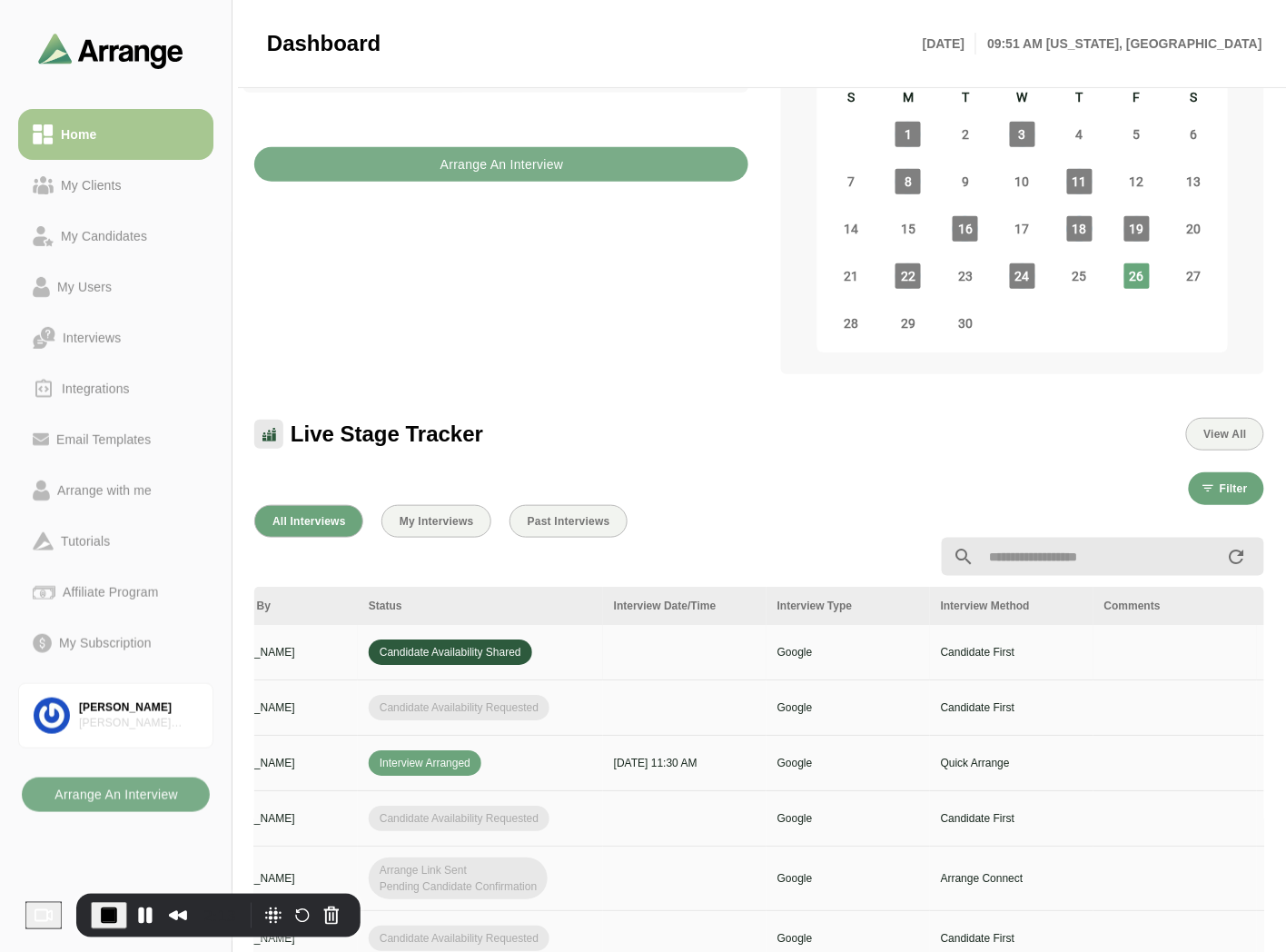
scroll to position [0, 728]
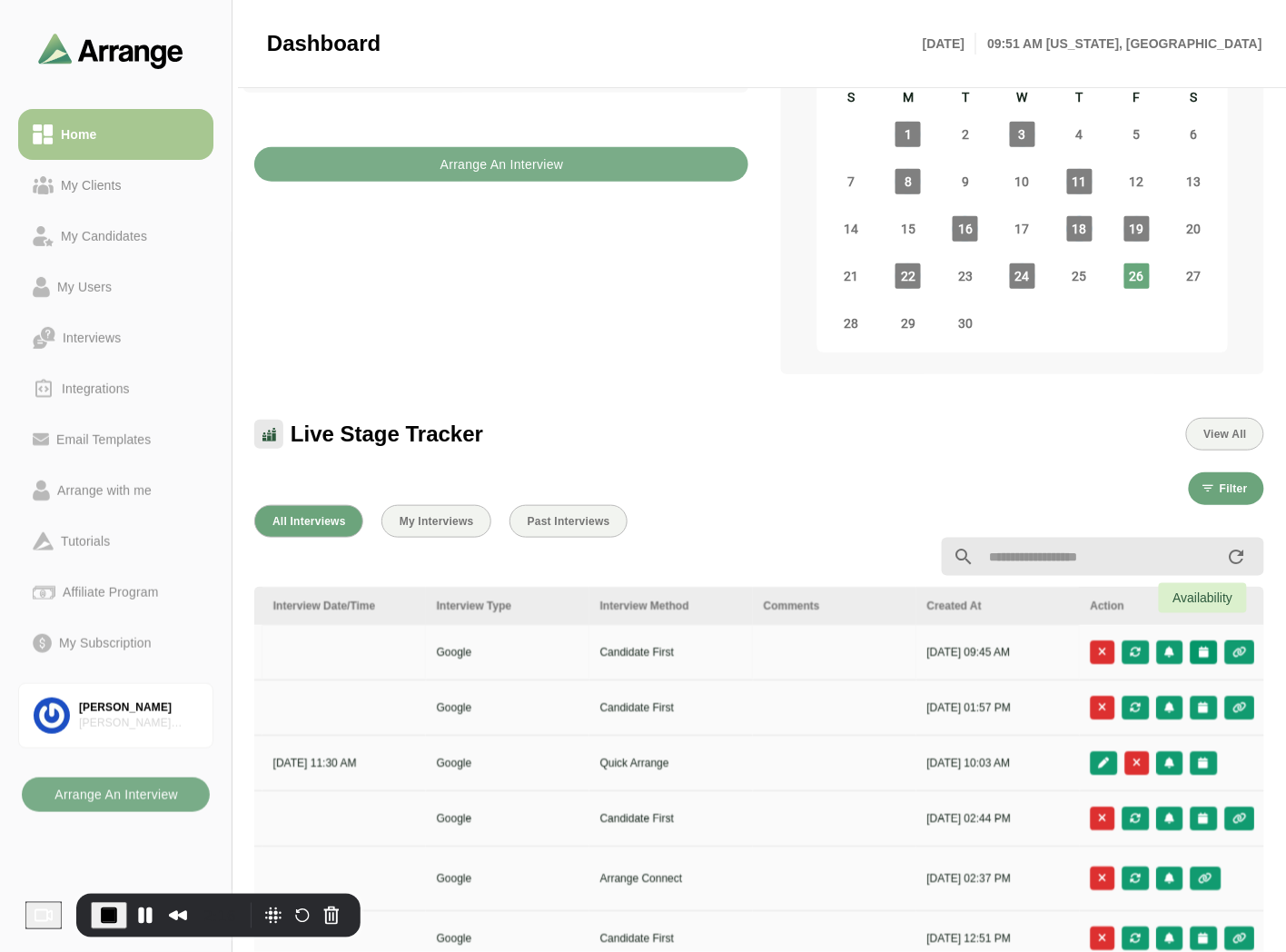
click at [1201, 647] on icon "button" at bounding box center [1204, 652] width 12 height 11
click at [1132, 640] on div "Candidate Slots" at bounding box center [1122, 642] width 104 height 22
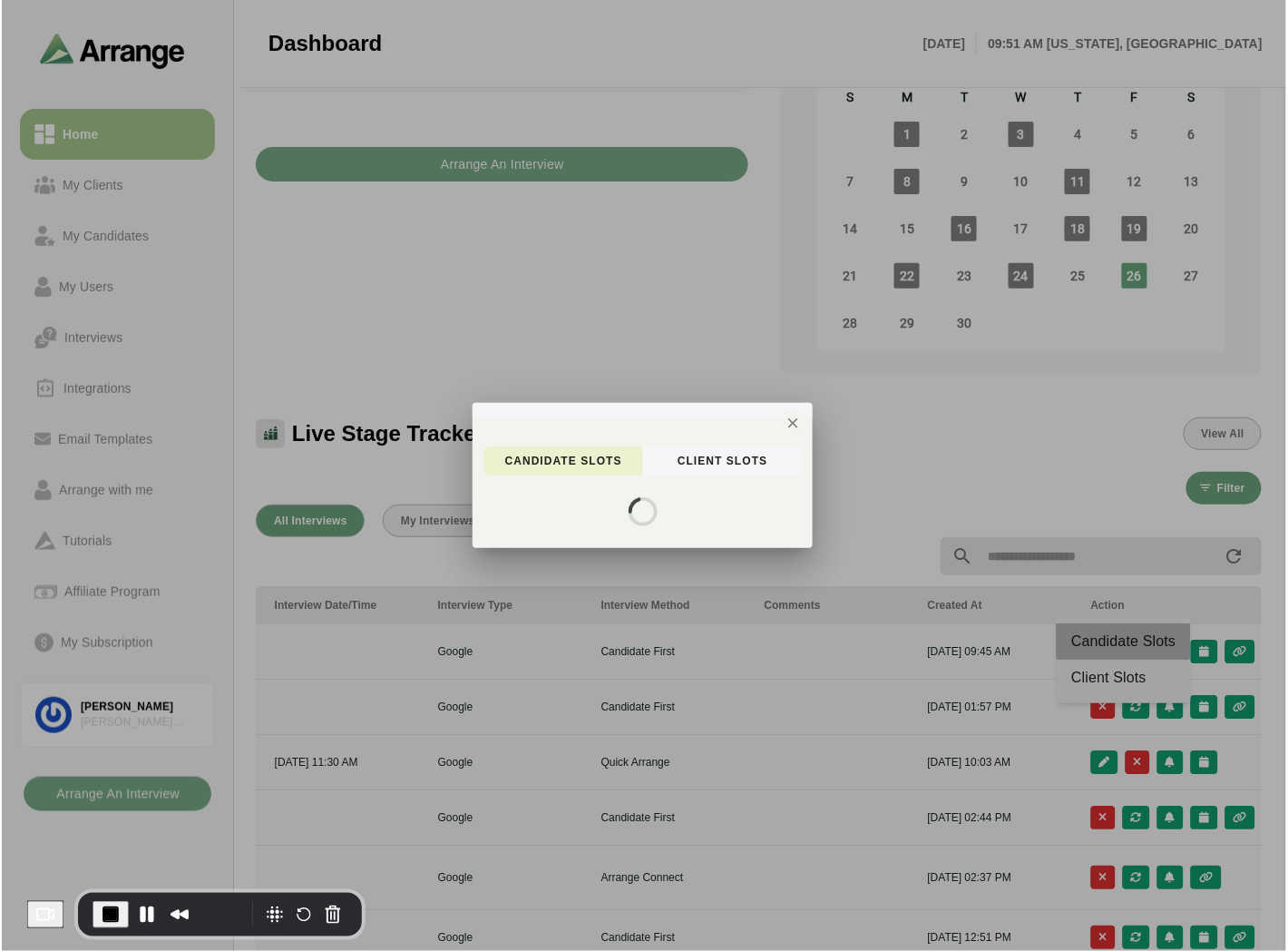
scroll to position [0, 0]
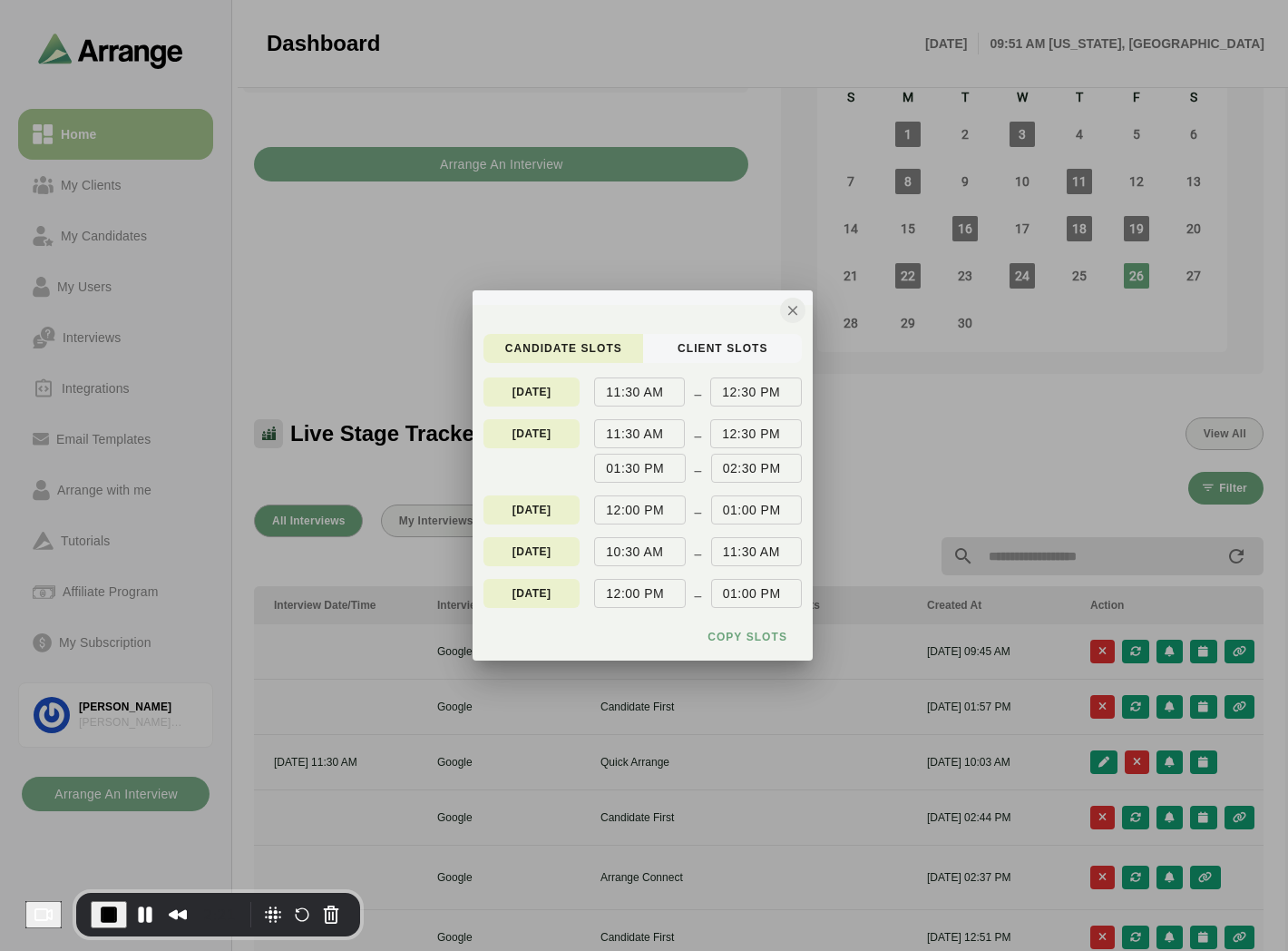
click at [798, 312] on icon "button" at bounding box center [792, 310] width 16 height 16
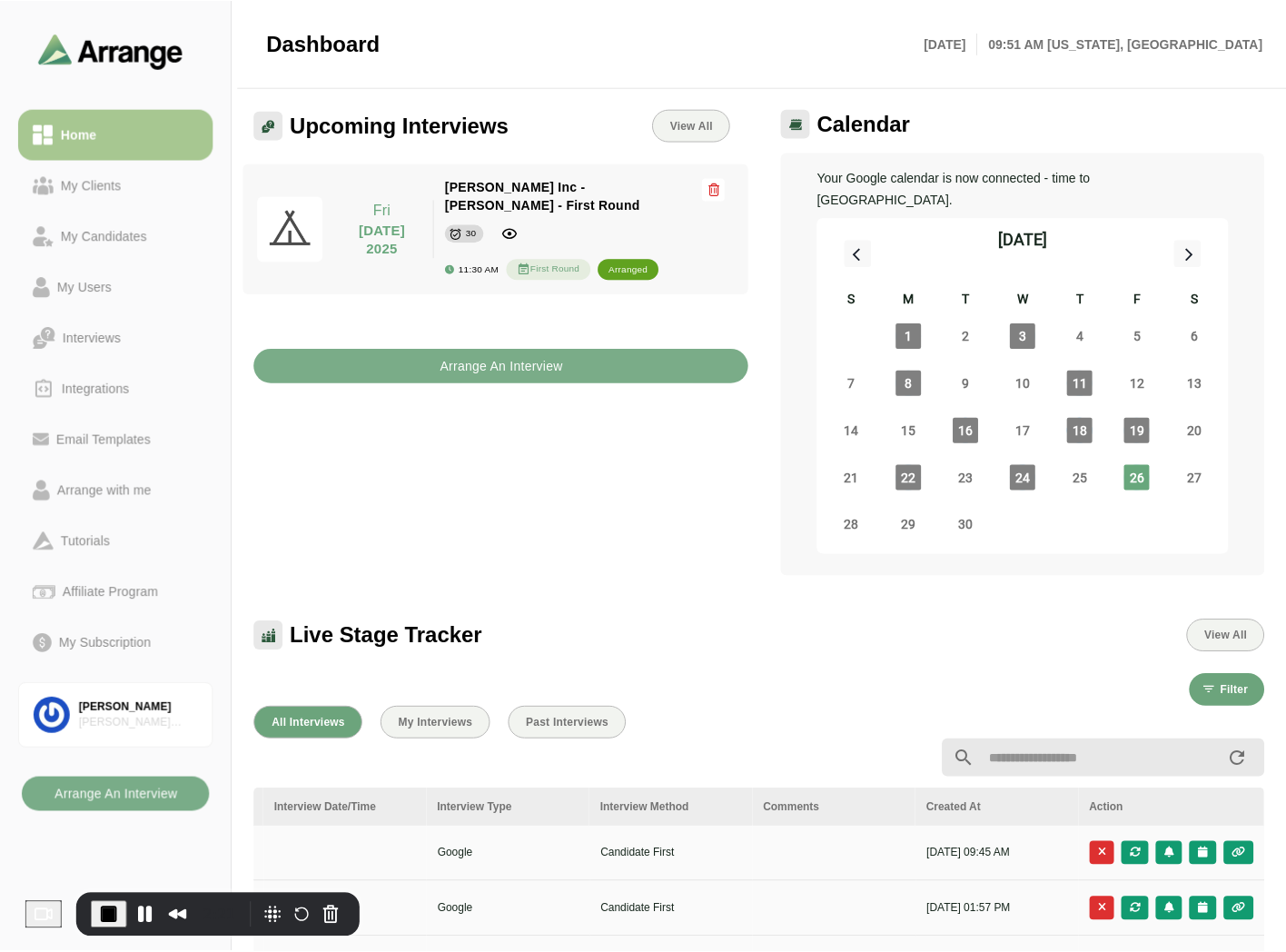
scroll to position [202, 0]
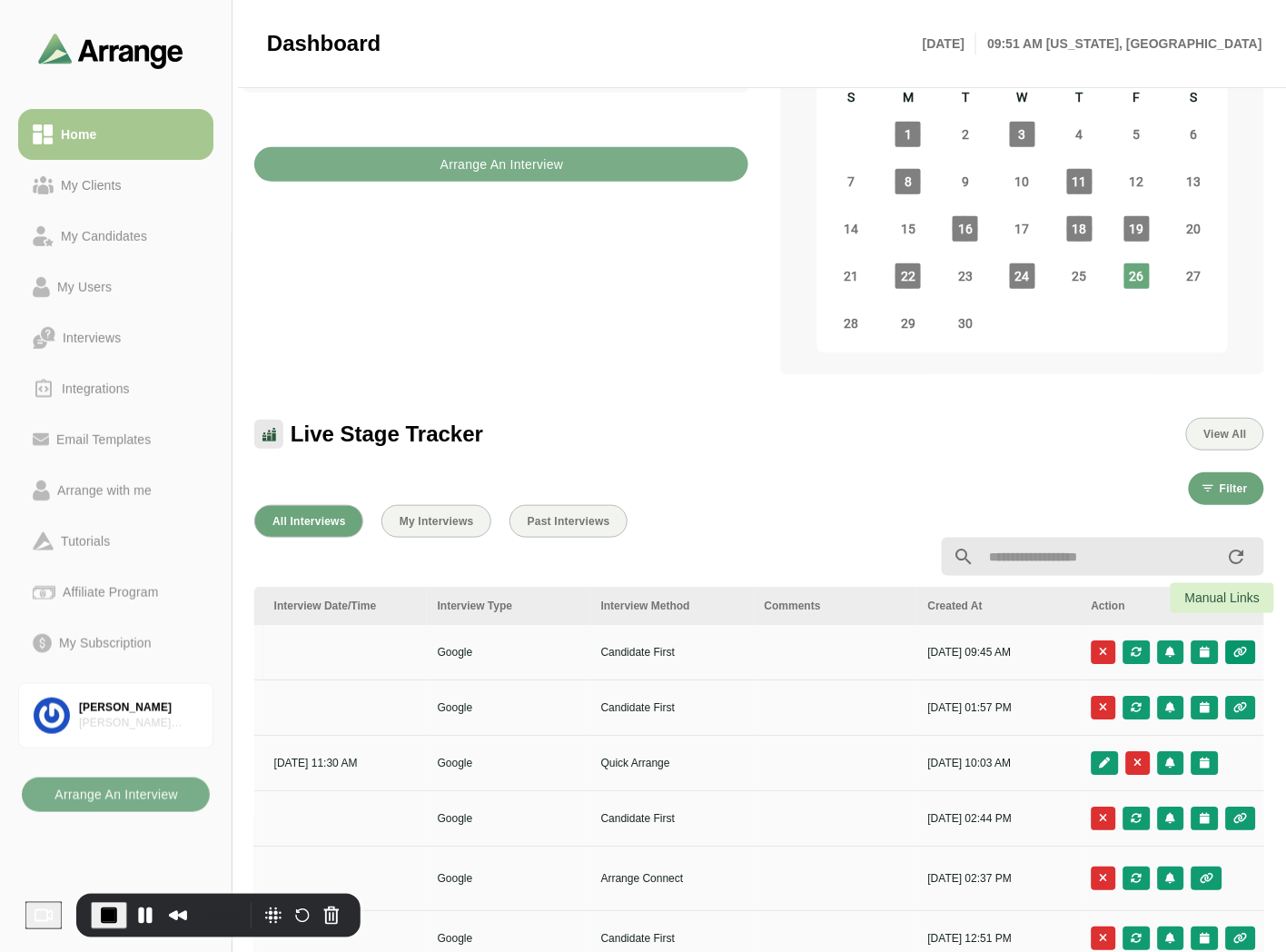
click at [1245, 647] on icon "button" at bounding box center [1241, 652] width 15 height 11
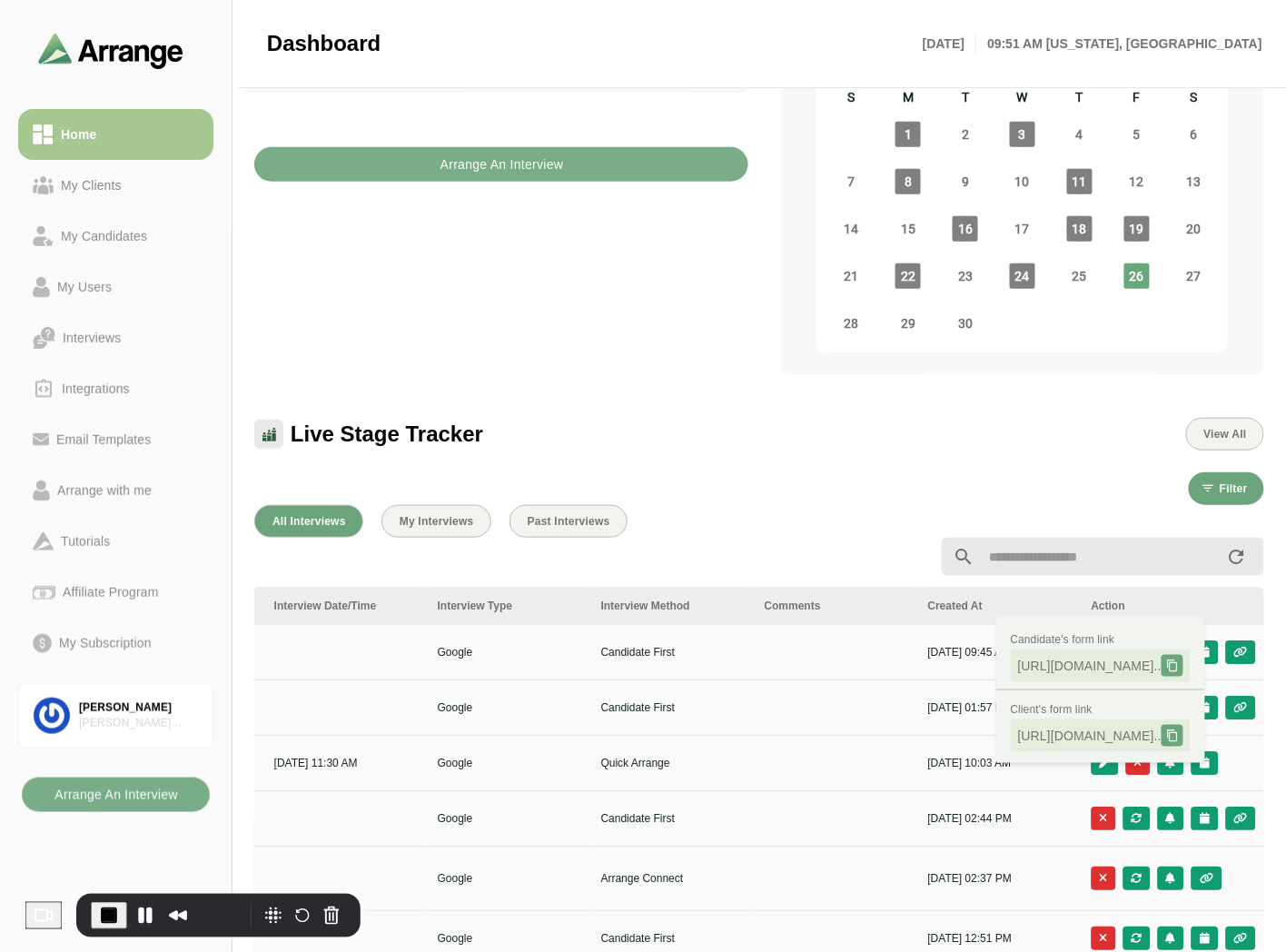
click at [861, 546] on div at bounding box center [587, 556] width 687 height 22
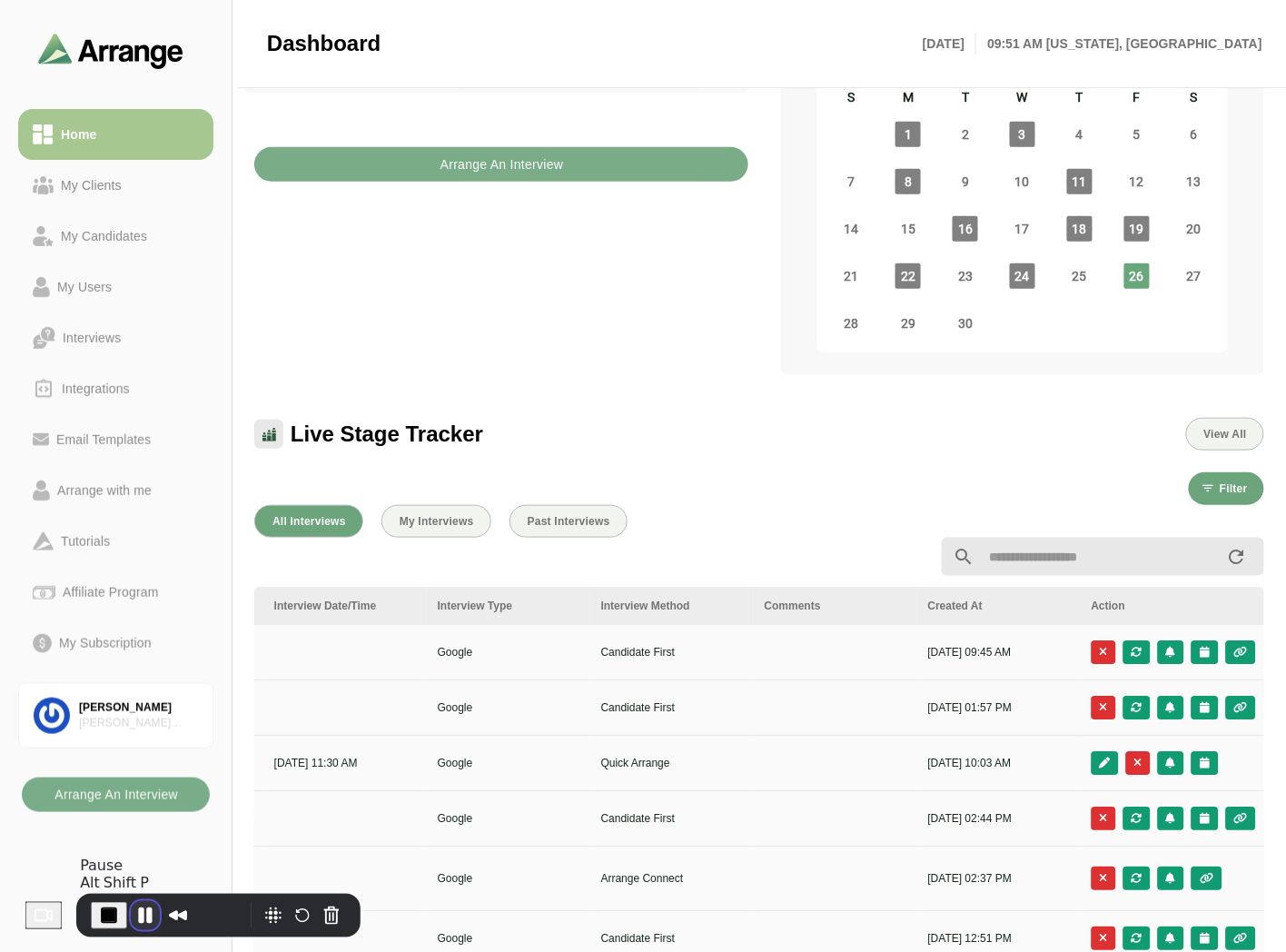
click at [146, 922] on button "Pause Recording" at bounding box center [145, 915] width 29 height 29
click at [104, 195] on div "My Clients" at bounding box center [91, 185] width 75 height 22
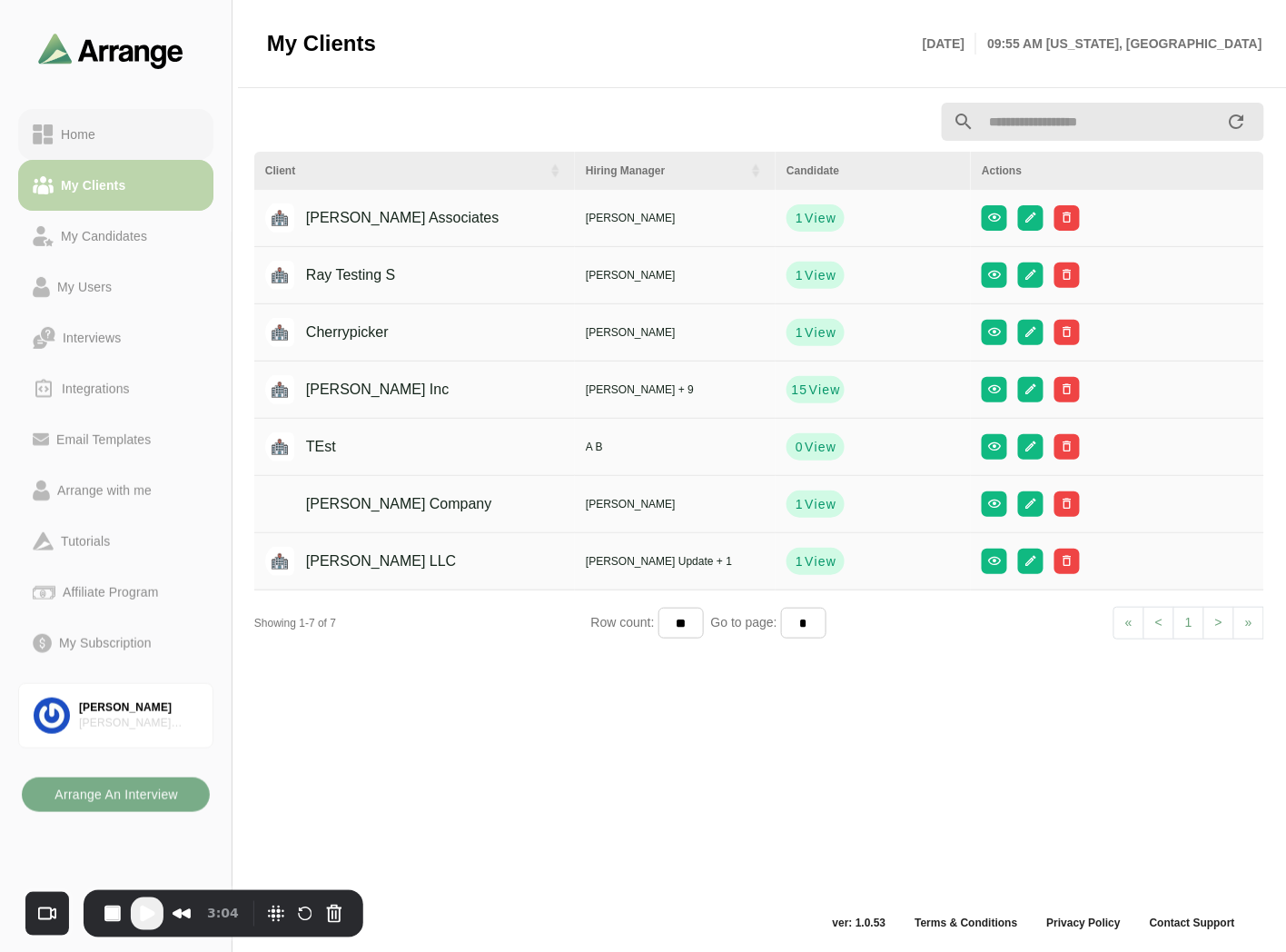
scroll to position [6, 0]
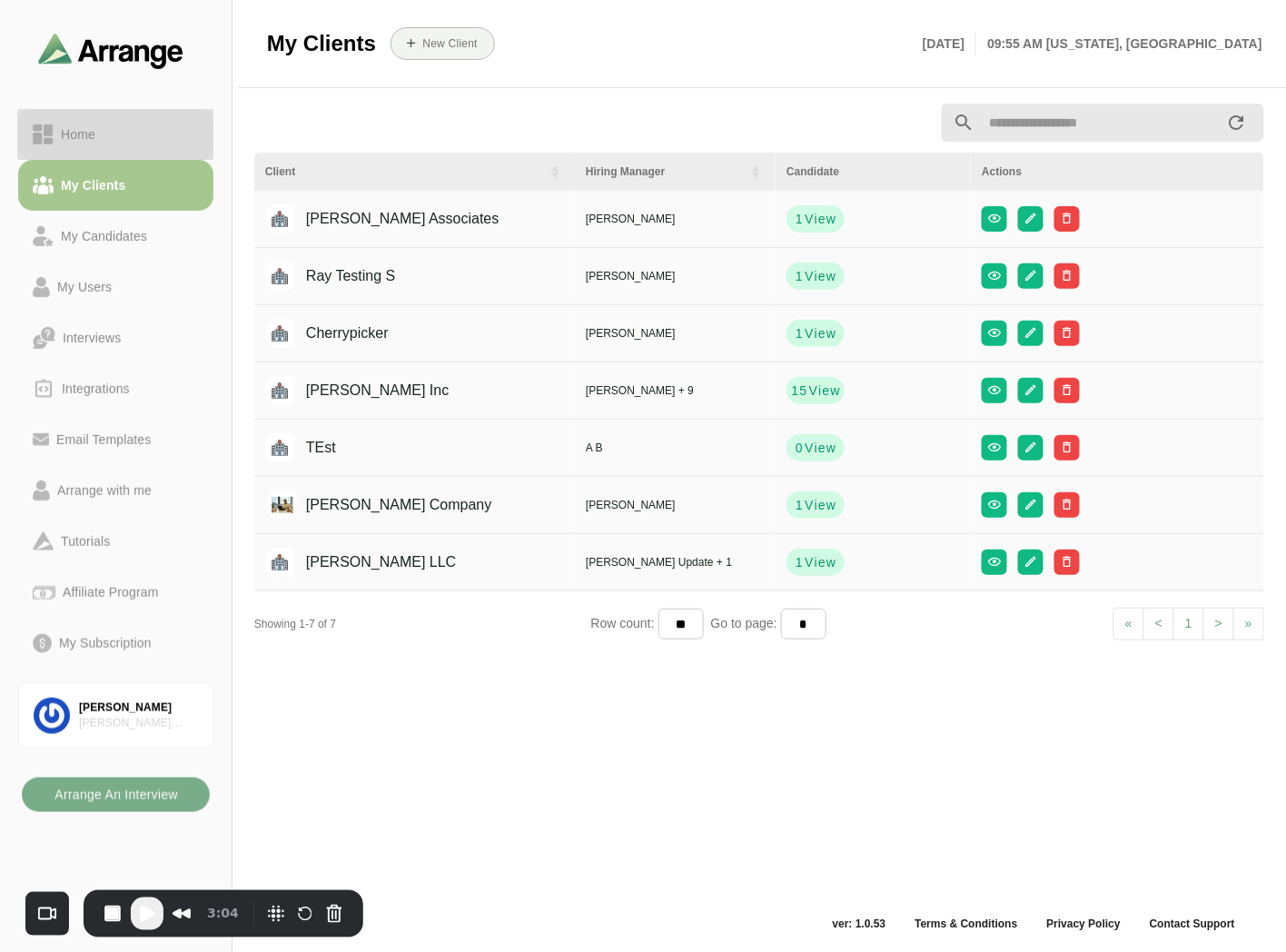
click at [120, 137] on div "Home" at bounding box center [116, 133] width 166 height 22
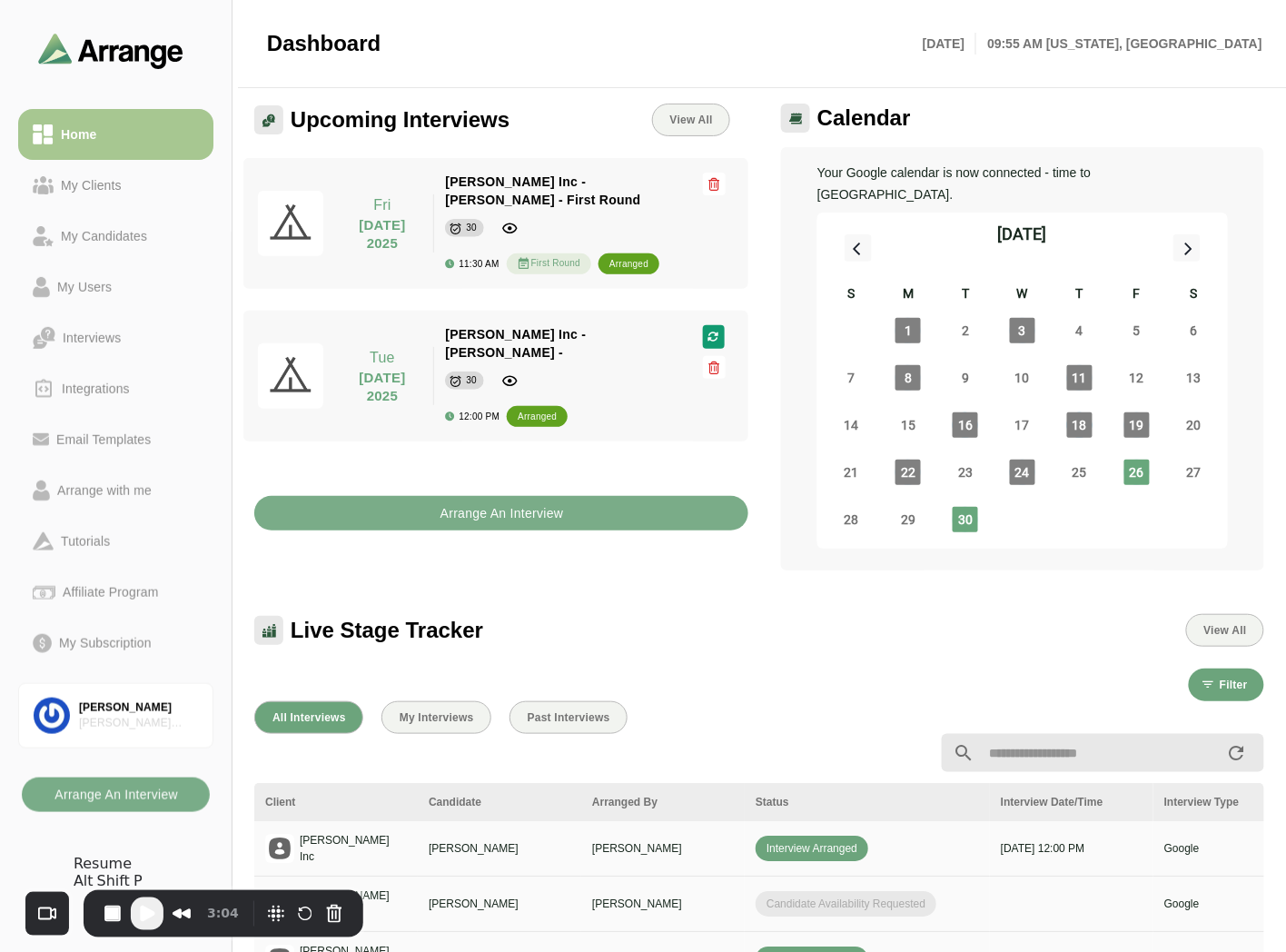
click at [149, 913] on span "Play Recording" at bounding box center [147, 913] width 22 height 22
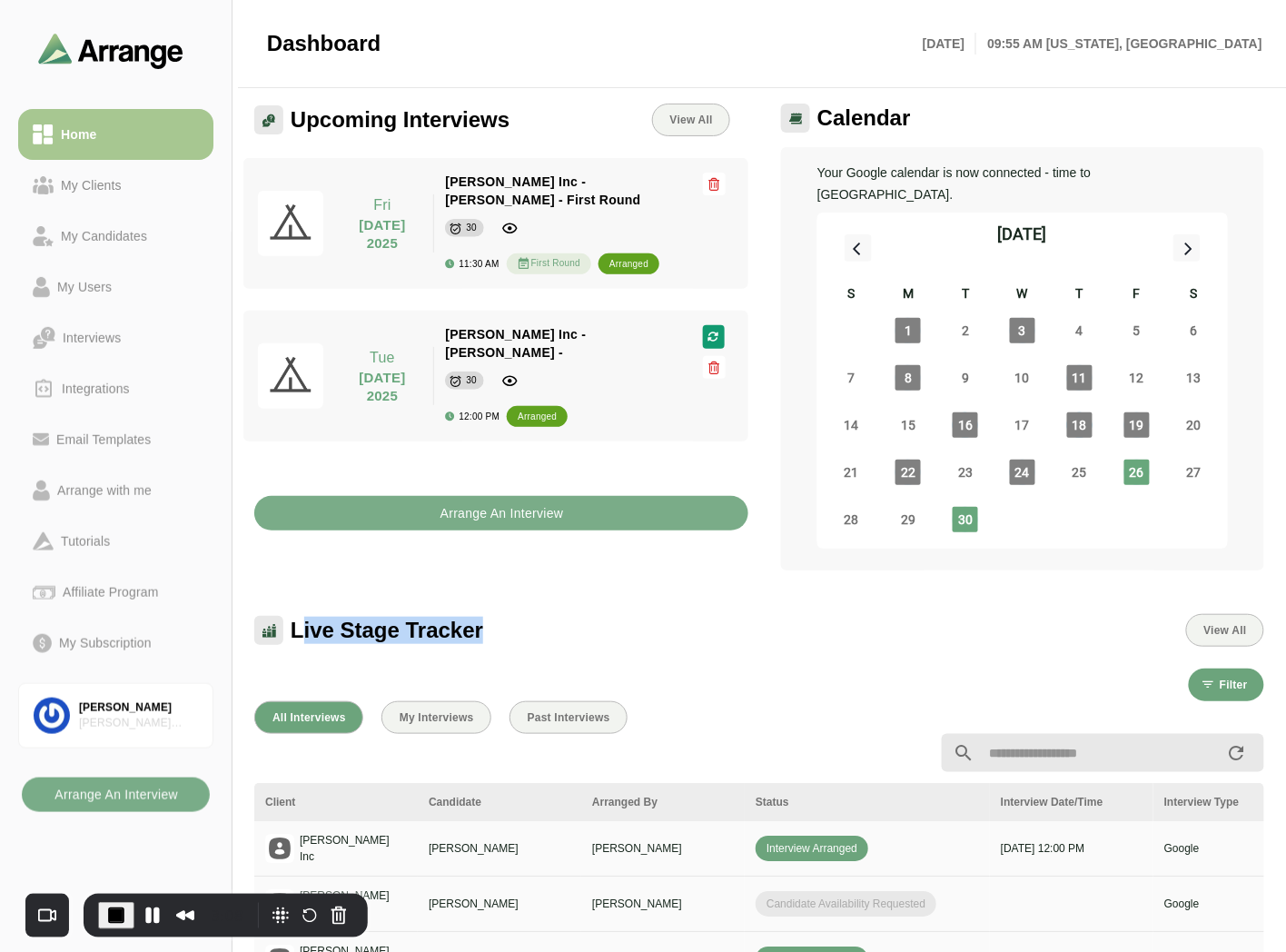
drag, startPoint x: 310, startPoint y: 605, endPoint x: 504, endPoint y: 604, distance: 194.0
click at [504, 614] on div "Live Stage Tracker View All" at bounding box center [760, 630] width 1011 height 33
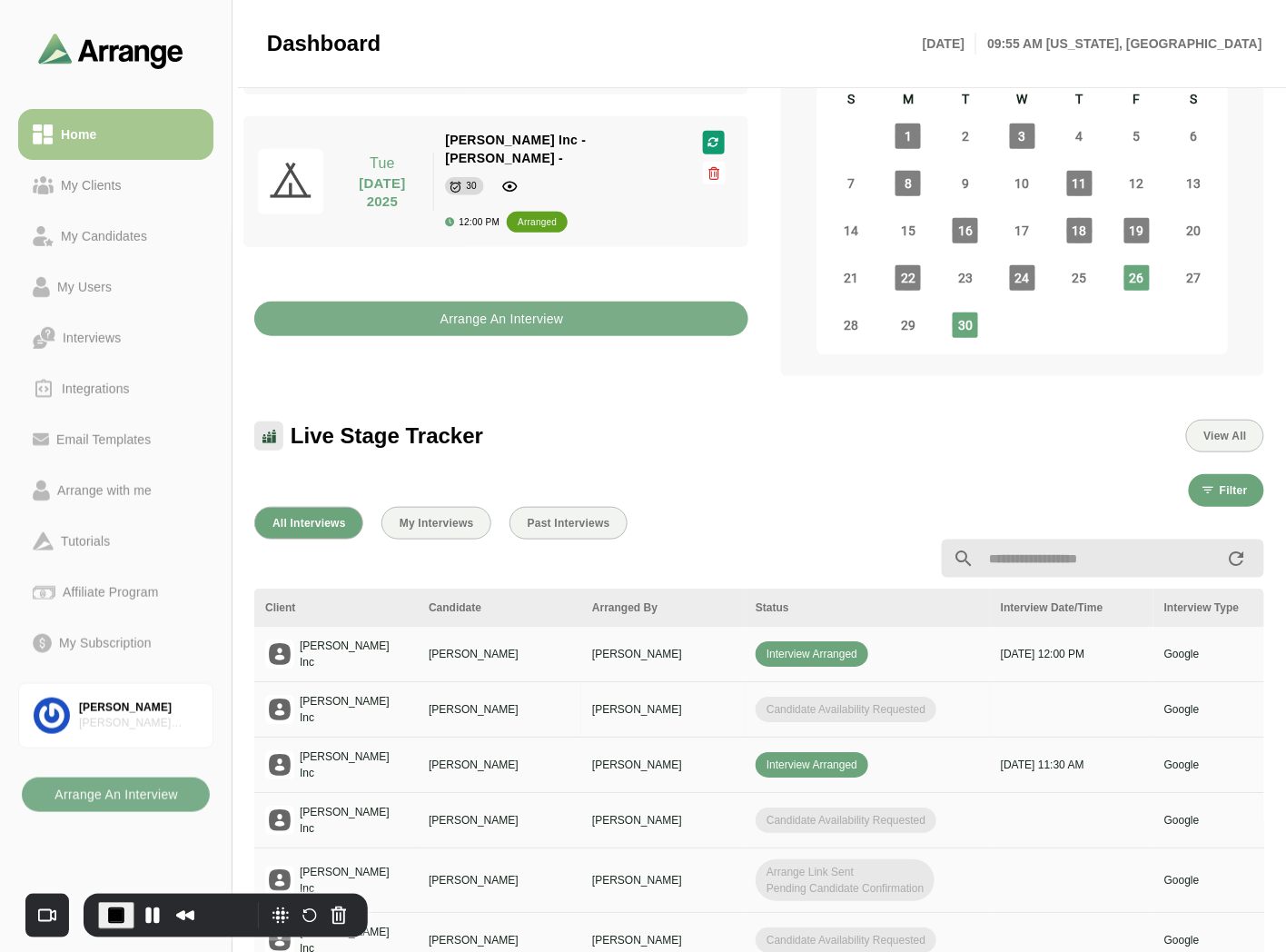
scroll to position [207, 0]
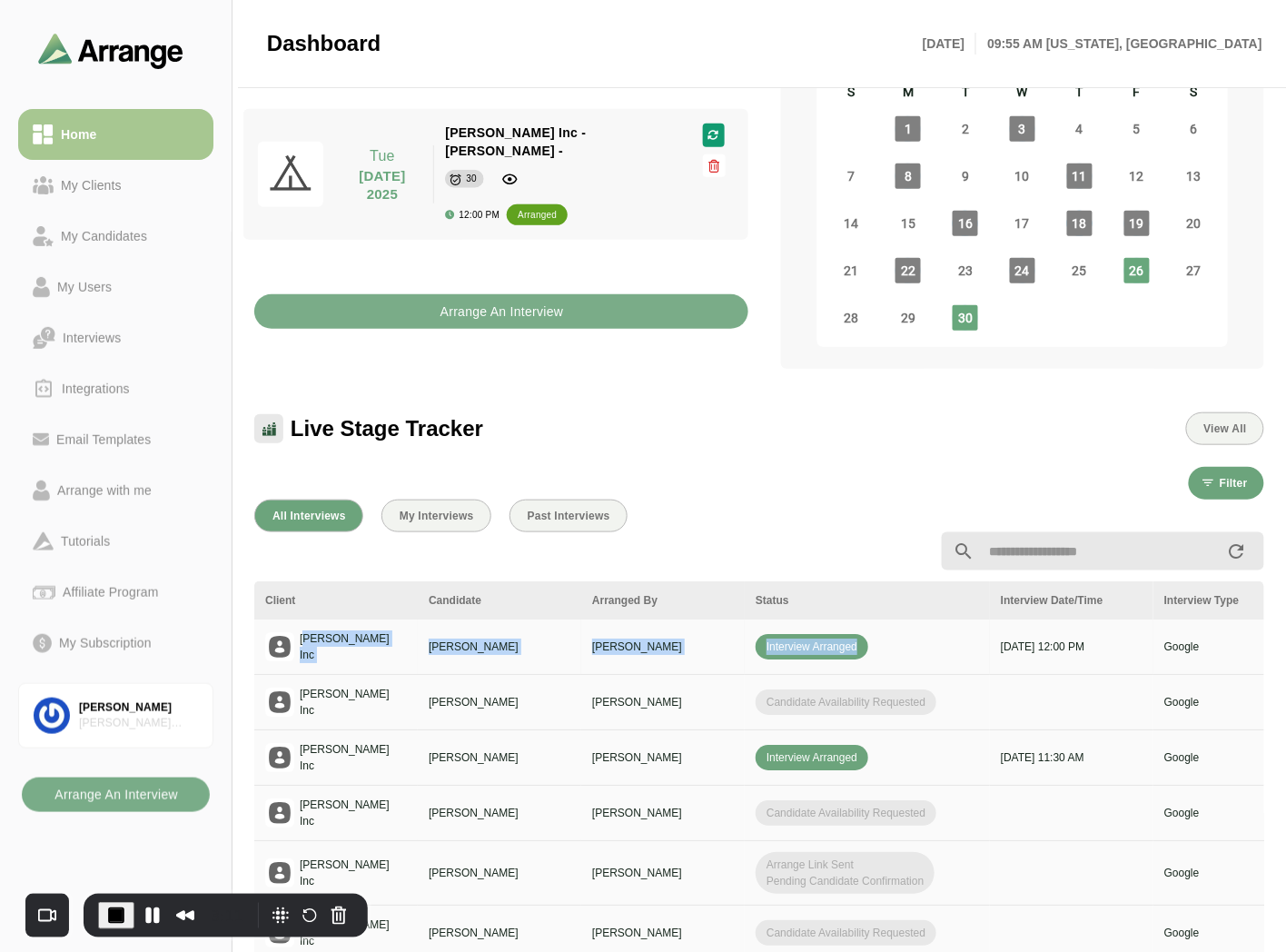
drag, startPoint x: 304, startPoint y: 625, endPoint x: 892, endPoint y: 609, distance: 588.2
click at [892, 619] on tr "Jay Inc Ben Johnson Brian Gabay Interview Arranged 30th Sep, 2025 - 12:00 PM Go…" at bounding box center [1143, 647] width 1777 height 55
click at [893, 633] on div "Interview Arranged" at bounding box center [868, 646] width 224 height 25
drag, startPoint x: 959, startPoint y: 622, endPoint x: 1152, endPoint y: 623, distance: 193.0
click at [1152, 623] on tr "Jay Inc Ben Johnson Brian Gabay Interview Arranged 30th Sep, 2025 - 12:00 PM Go…" at bounding box center [1143, 647] width 1777 height 55
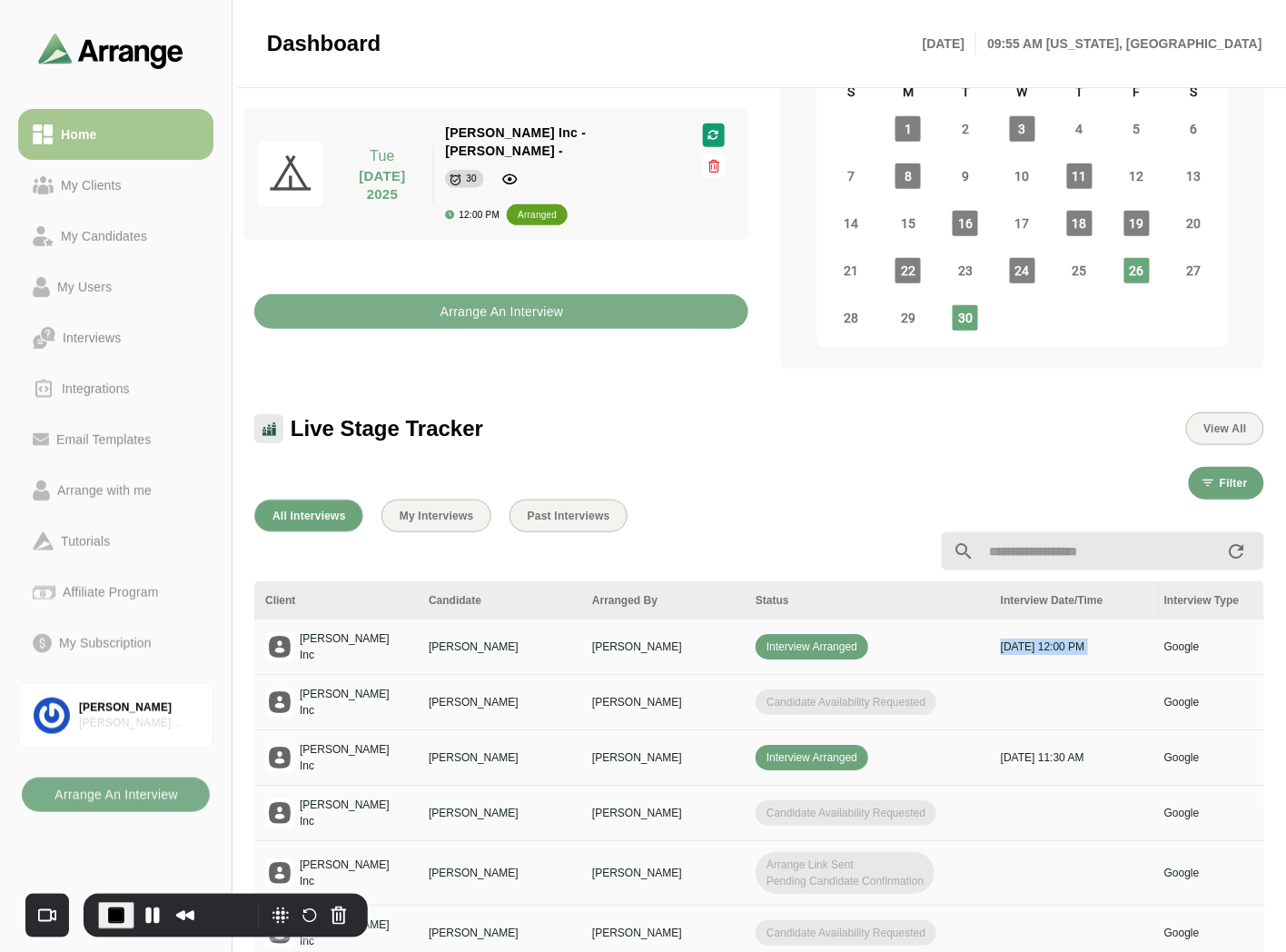
click at [1153, 623] on td "Google" at bounding box center [1235, 647] width 164 height 55
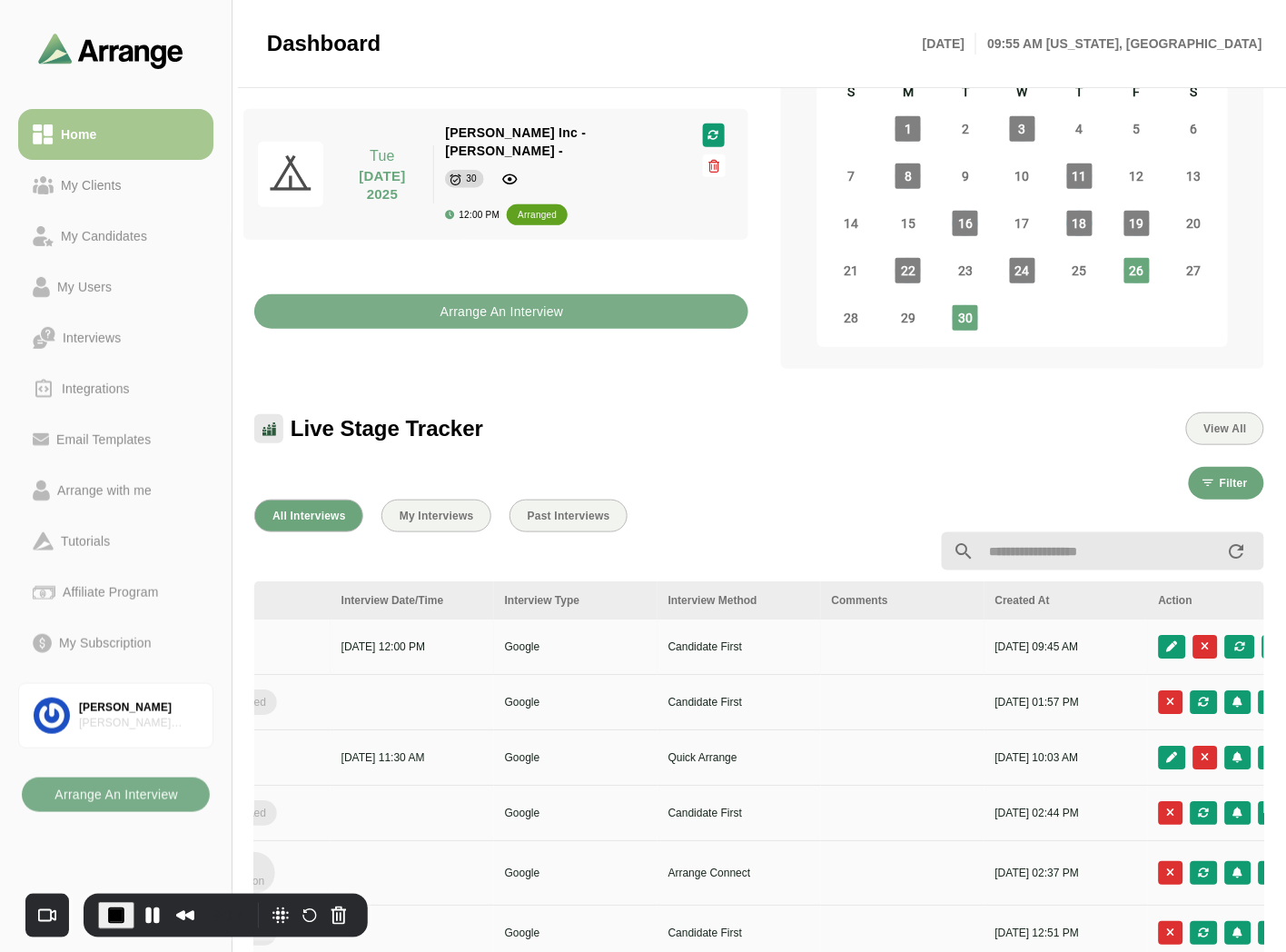
scroll to position [0, 765]
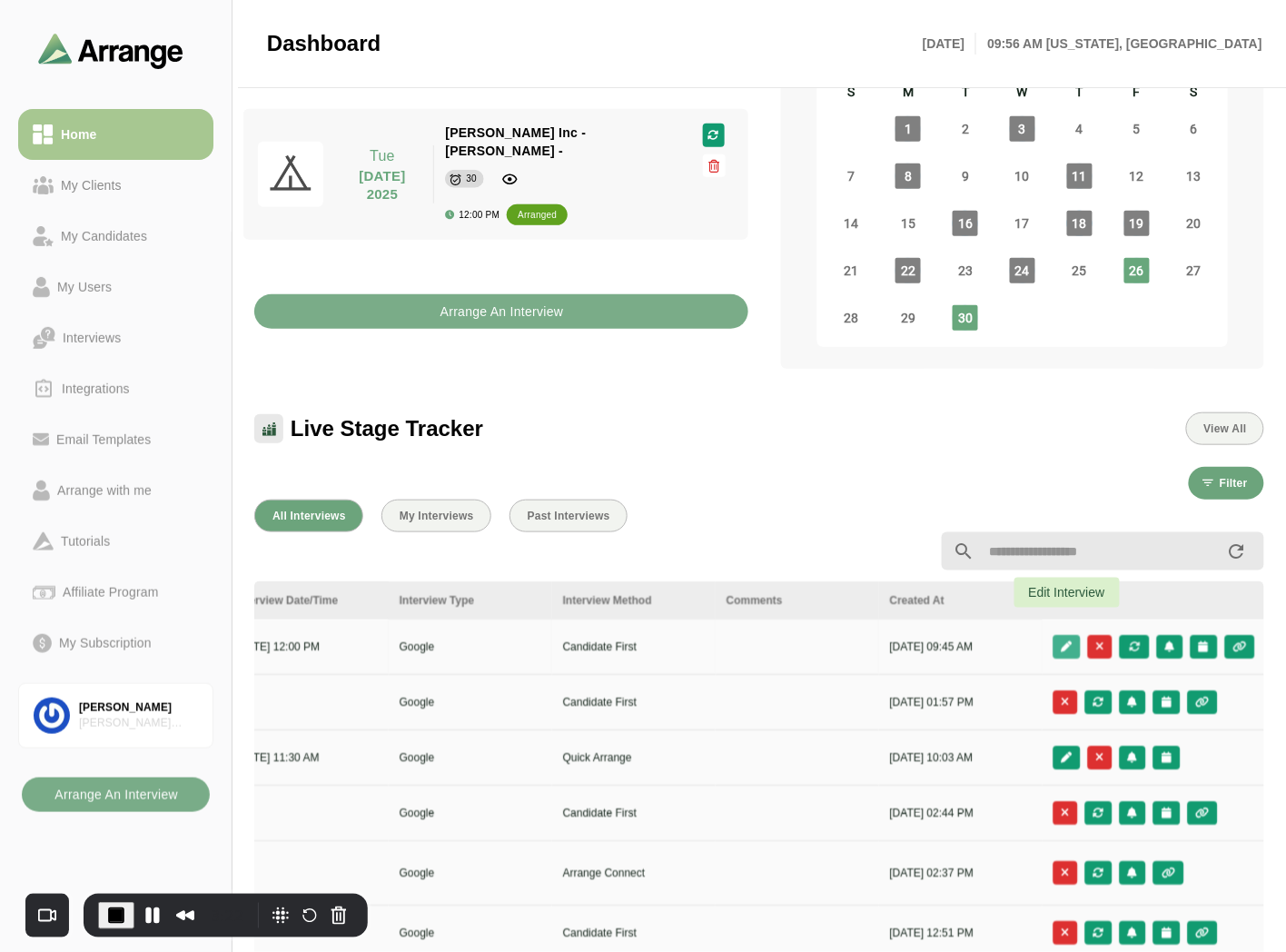
click at [1068, 641] on icon "button" at bounding box center [1068, 647] width 13 height 11
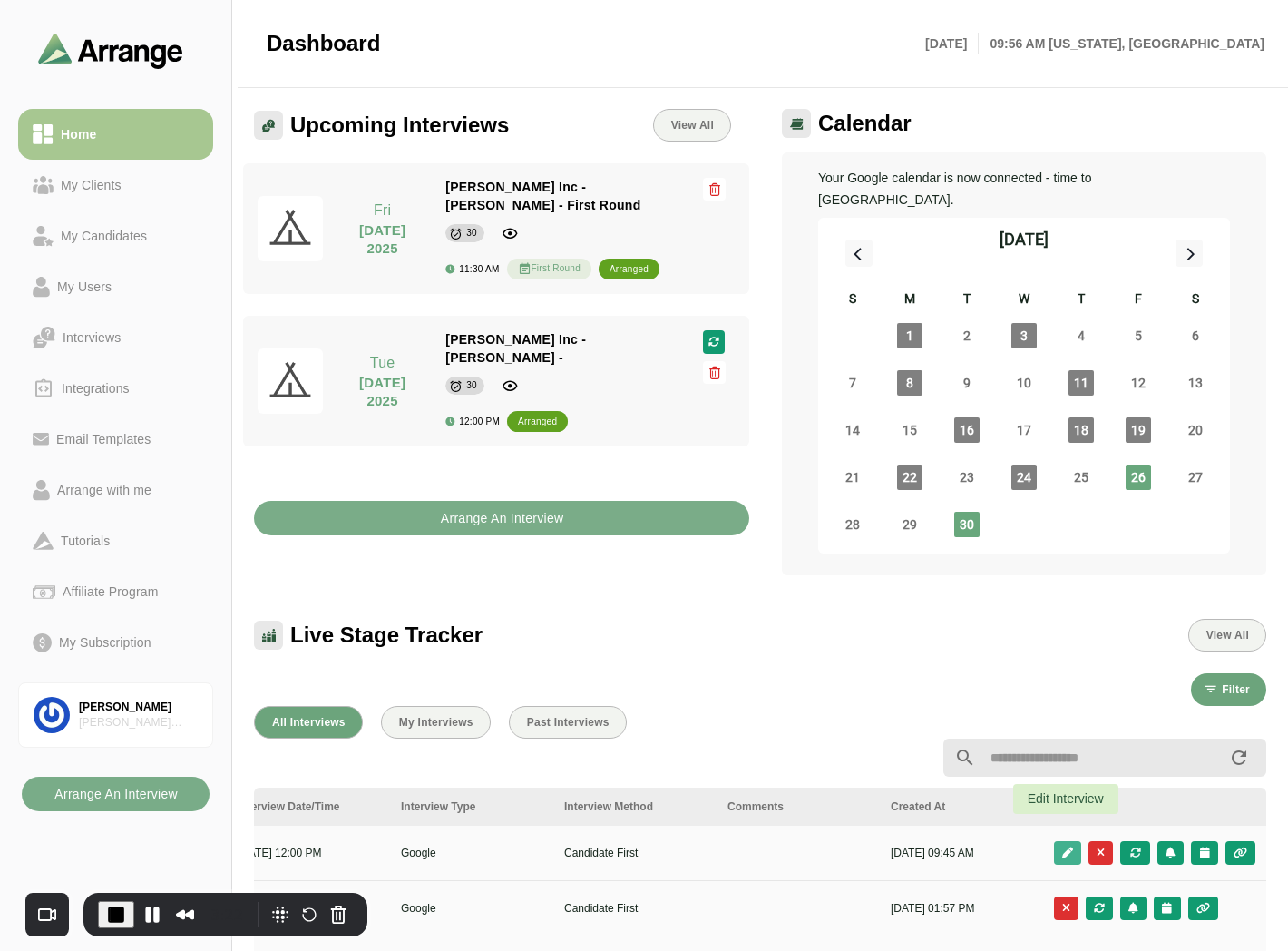
scroll to position [0, 763]
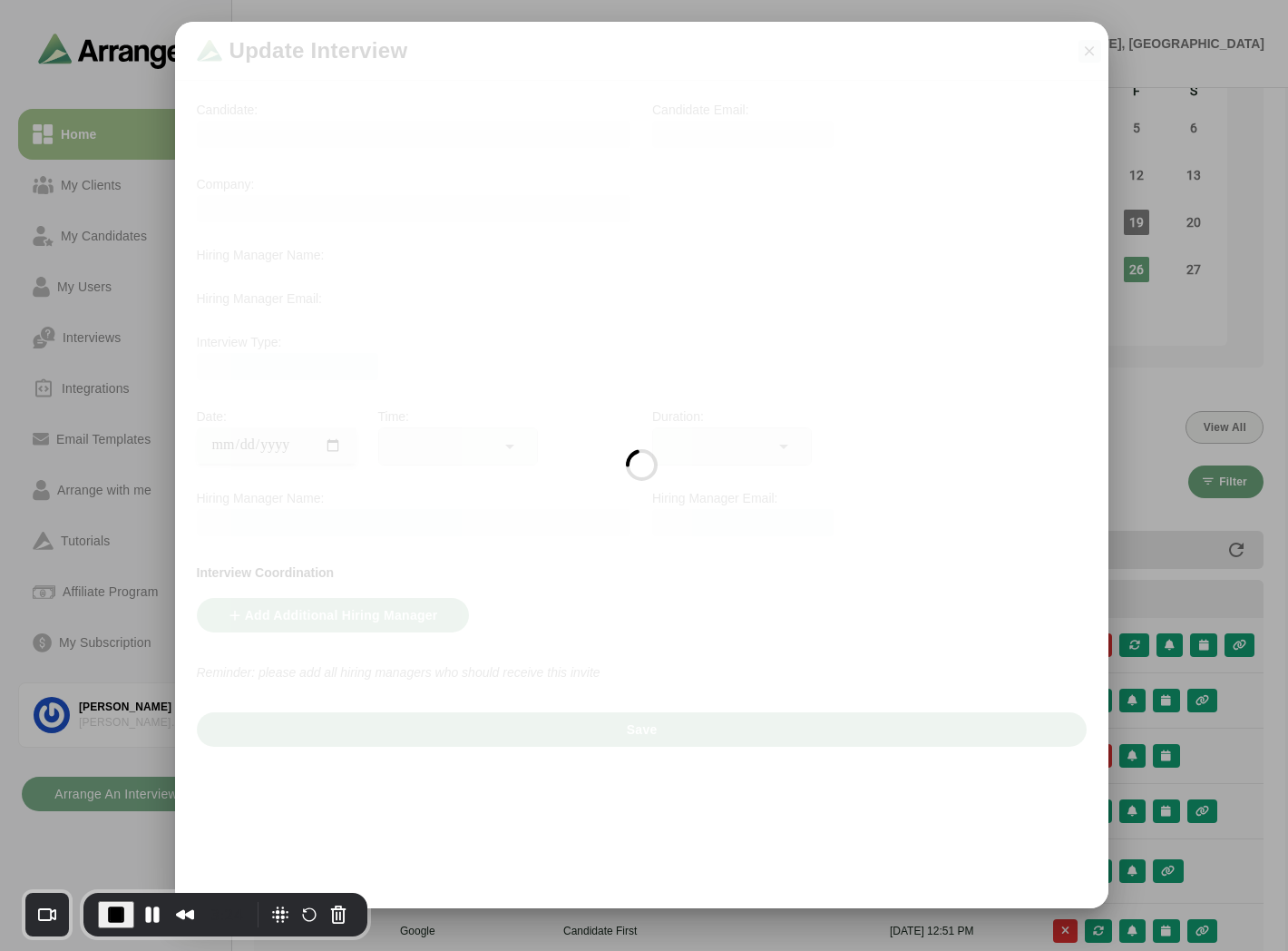
type input "**********"
type input "********"
type input "**"
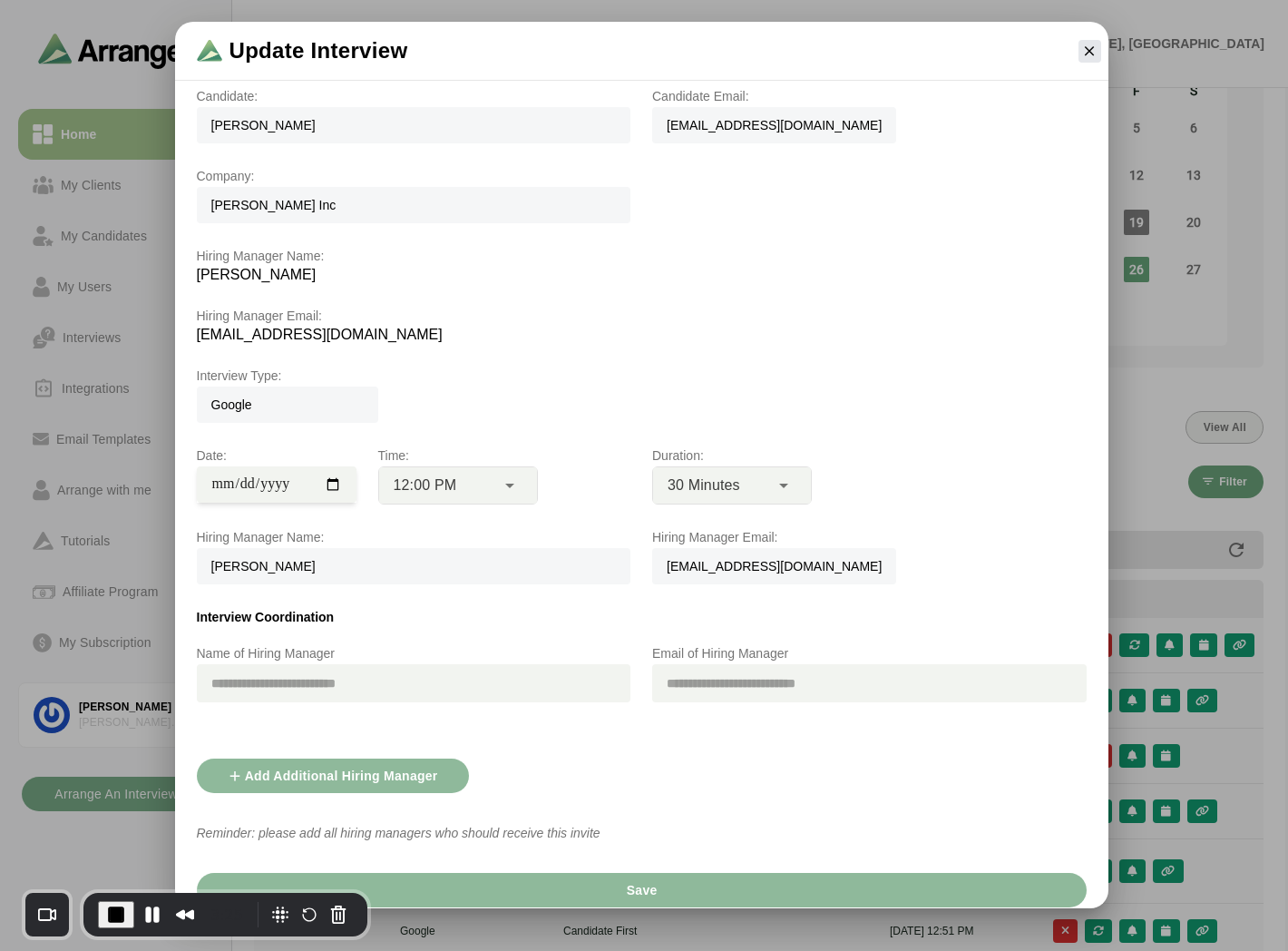
scroll to position [20, 0]
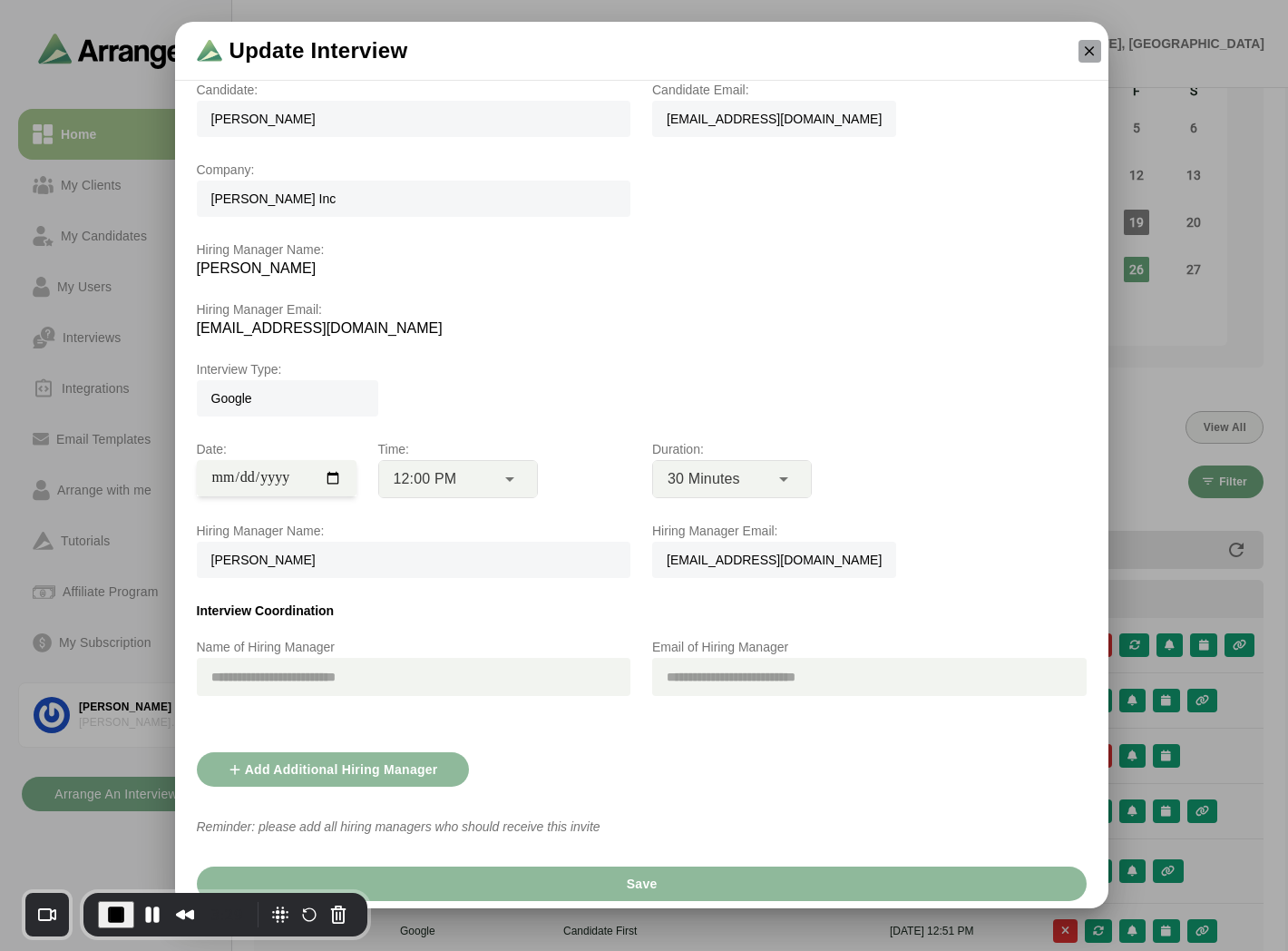
click at [1090, 47] on icon "button" at bounding box center [1089, 50] width 16 height 16
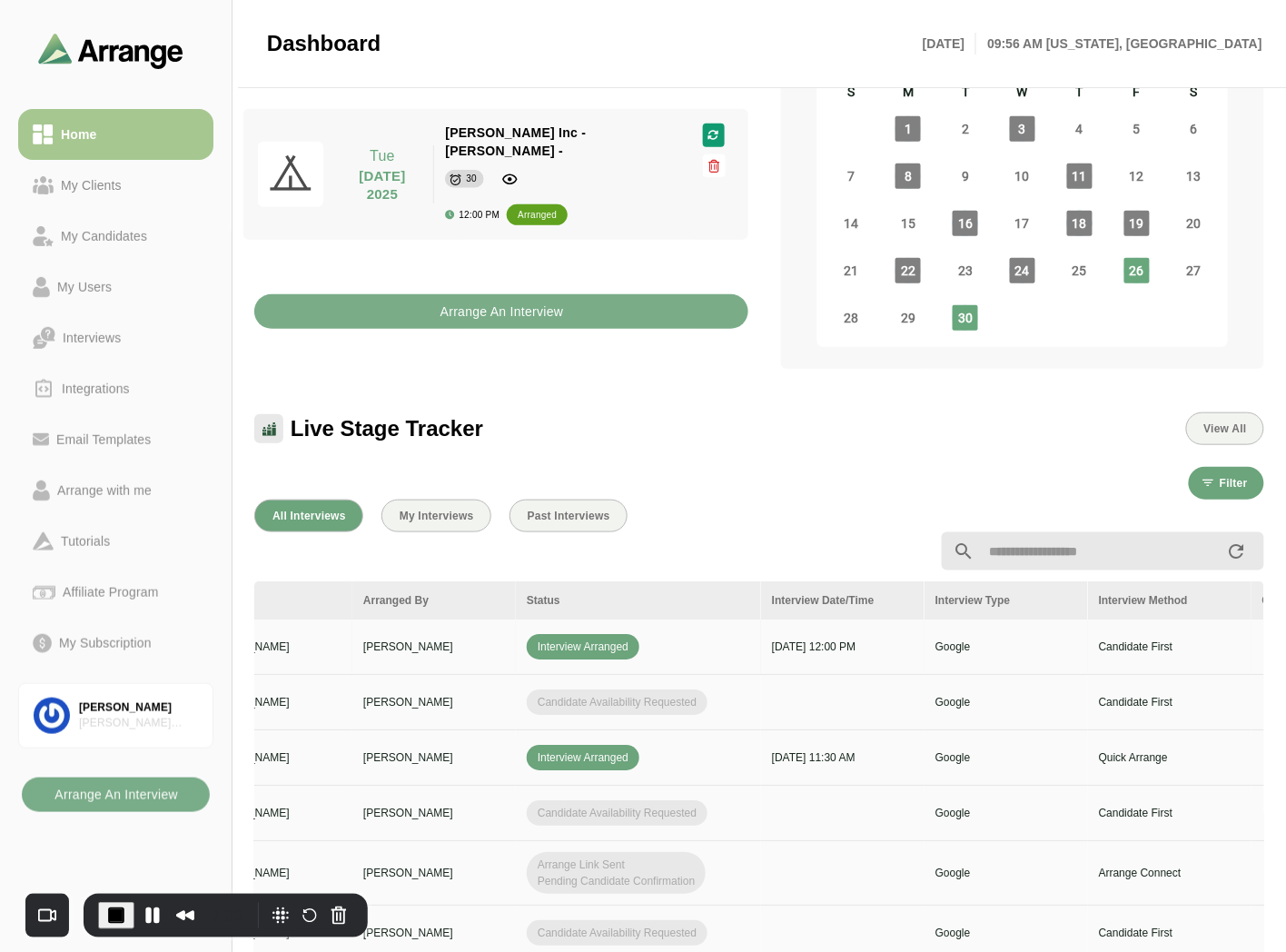
scroll to position [0, 0]
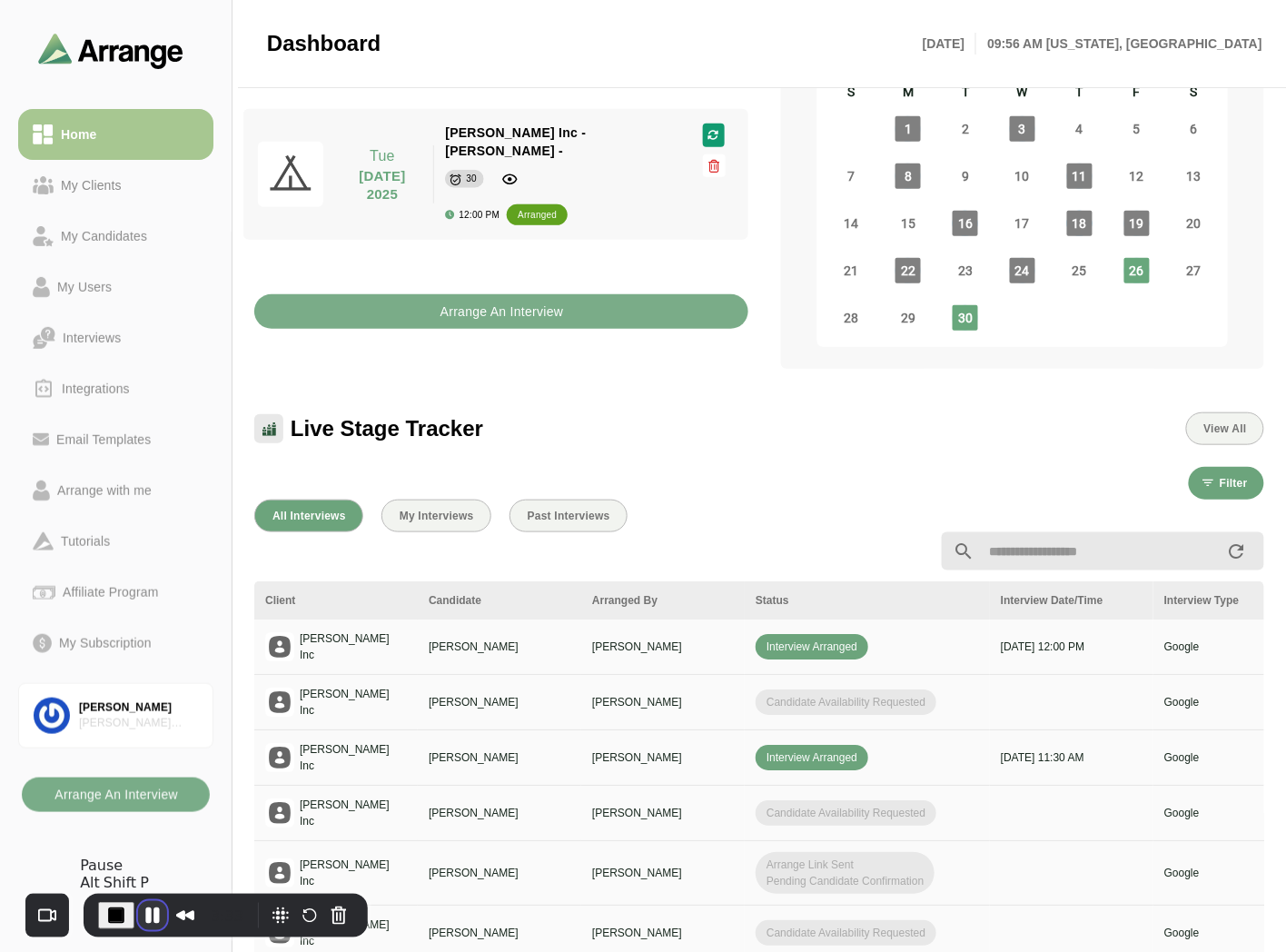
click at [151, 915] on button "Pause Recording" at bounding box center [152, 915] width 29 height 29
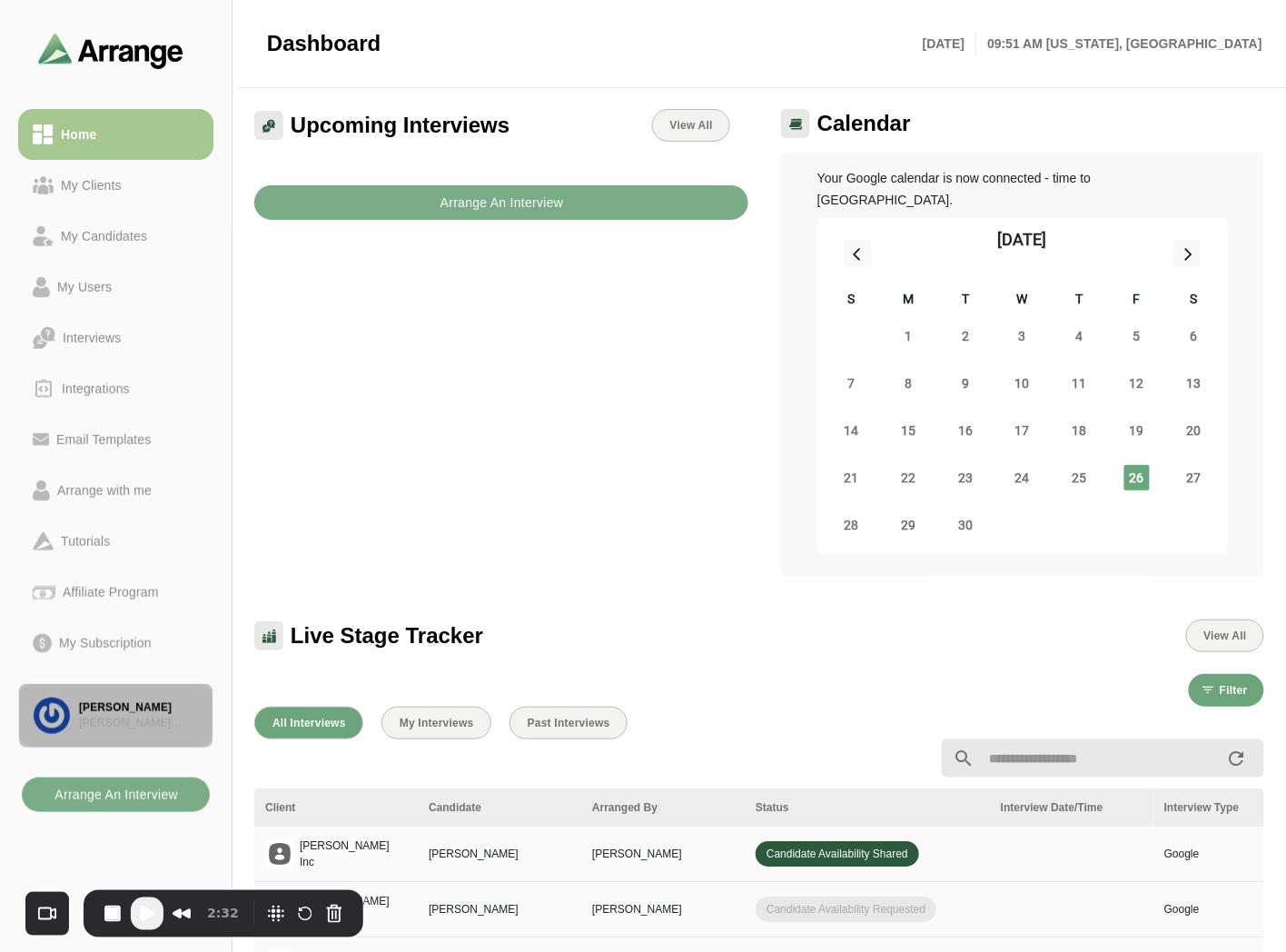
click at [104, 709] on div "[PERSON_NAME]" at bounding box center [138, 708] width 119 height 15
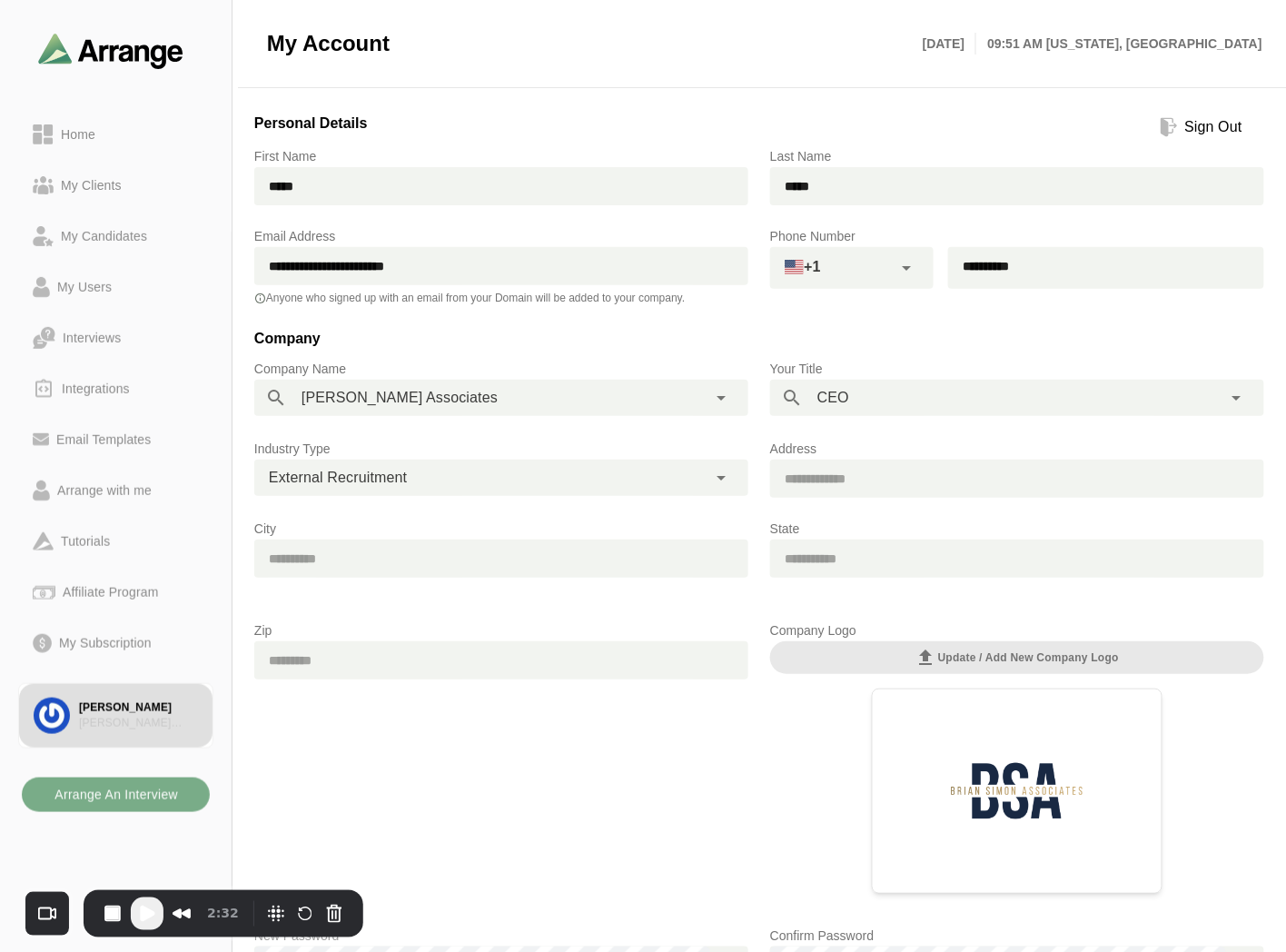
click at [1206, 127] on div "Sign Out" at bounding box center [1214, 127] width 71 height 22
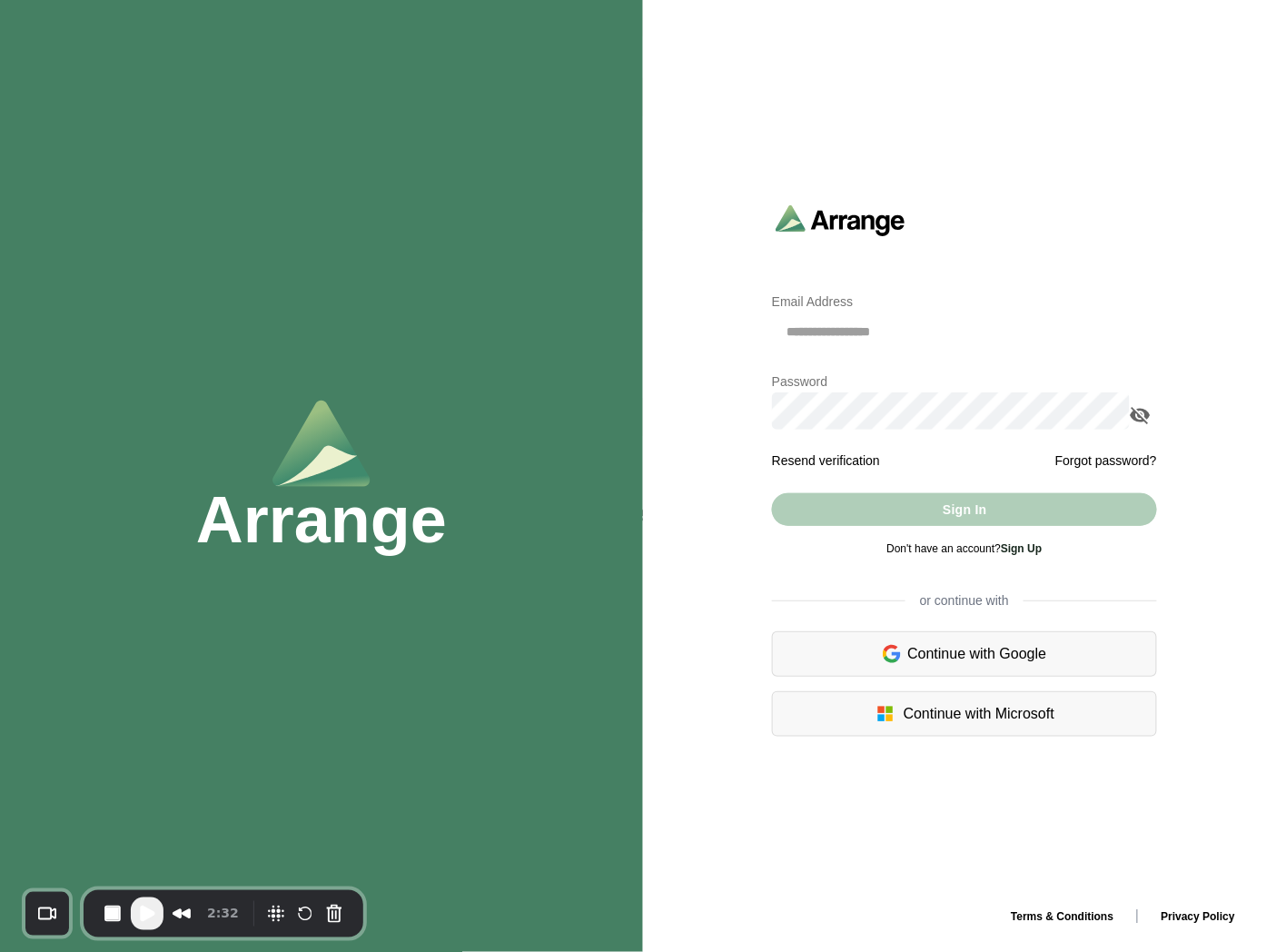
type input "**********"
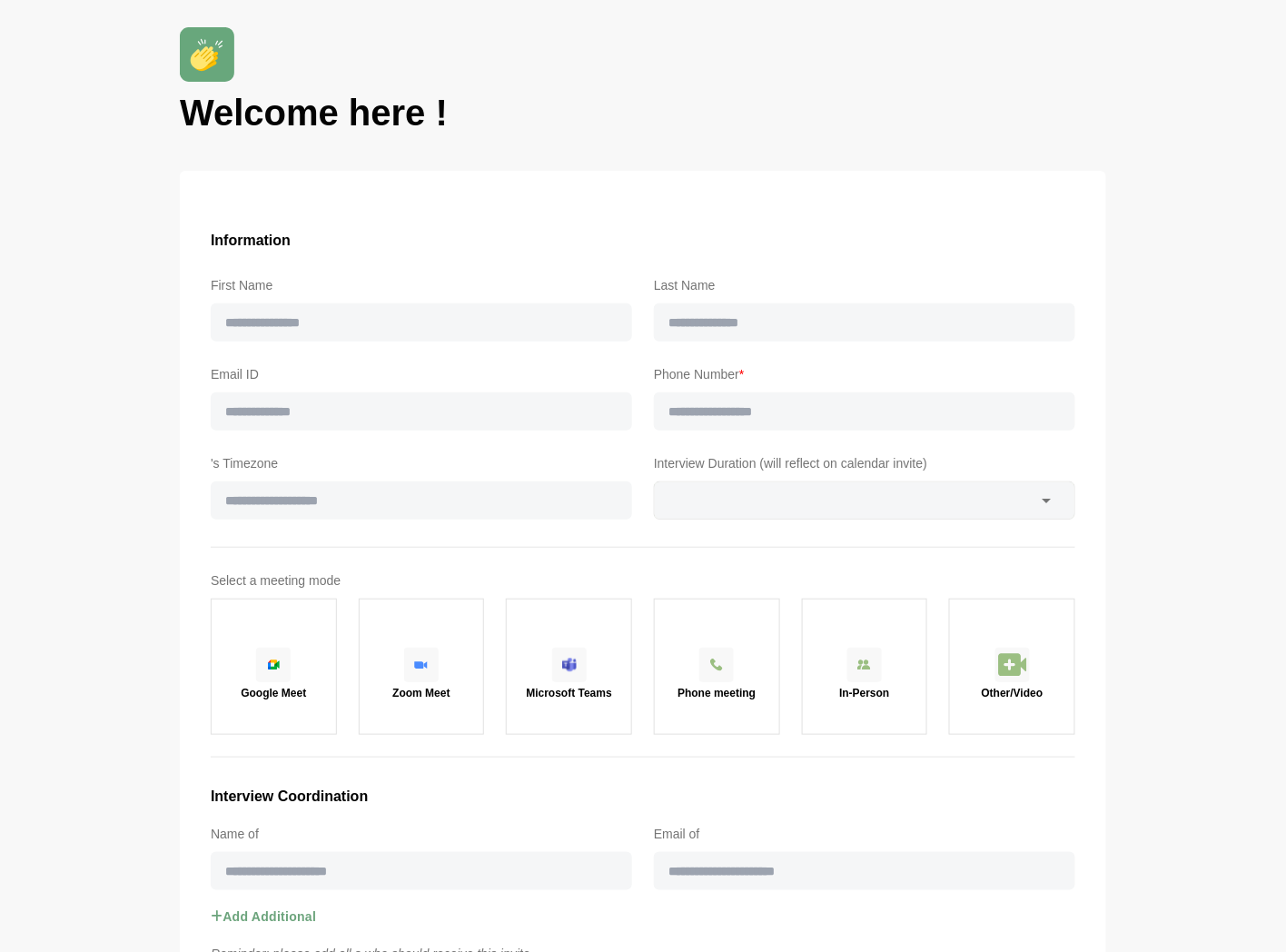
type input "***"
type input "*******"
type input "**********"
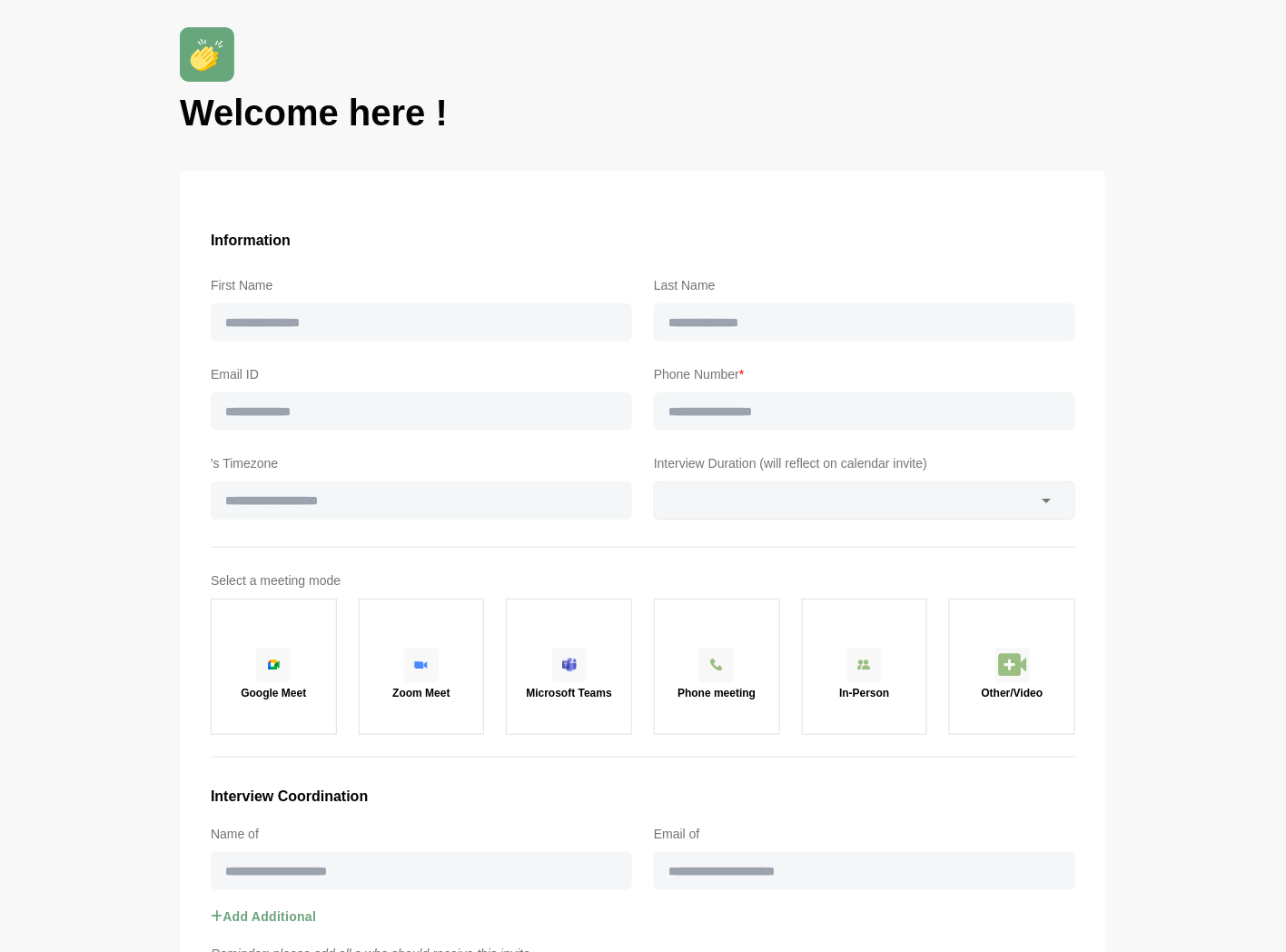
type input "**"
type input "***"
type input "*******"
type input "**********"
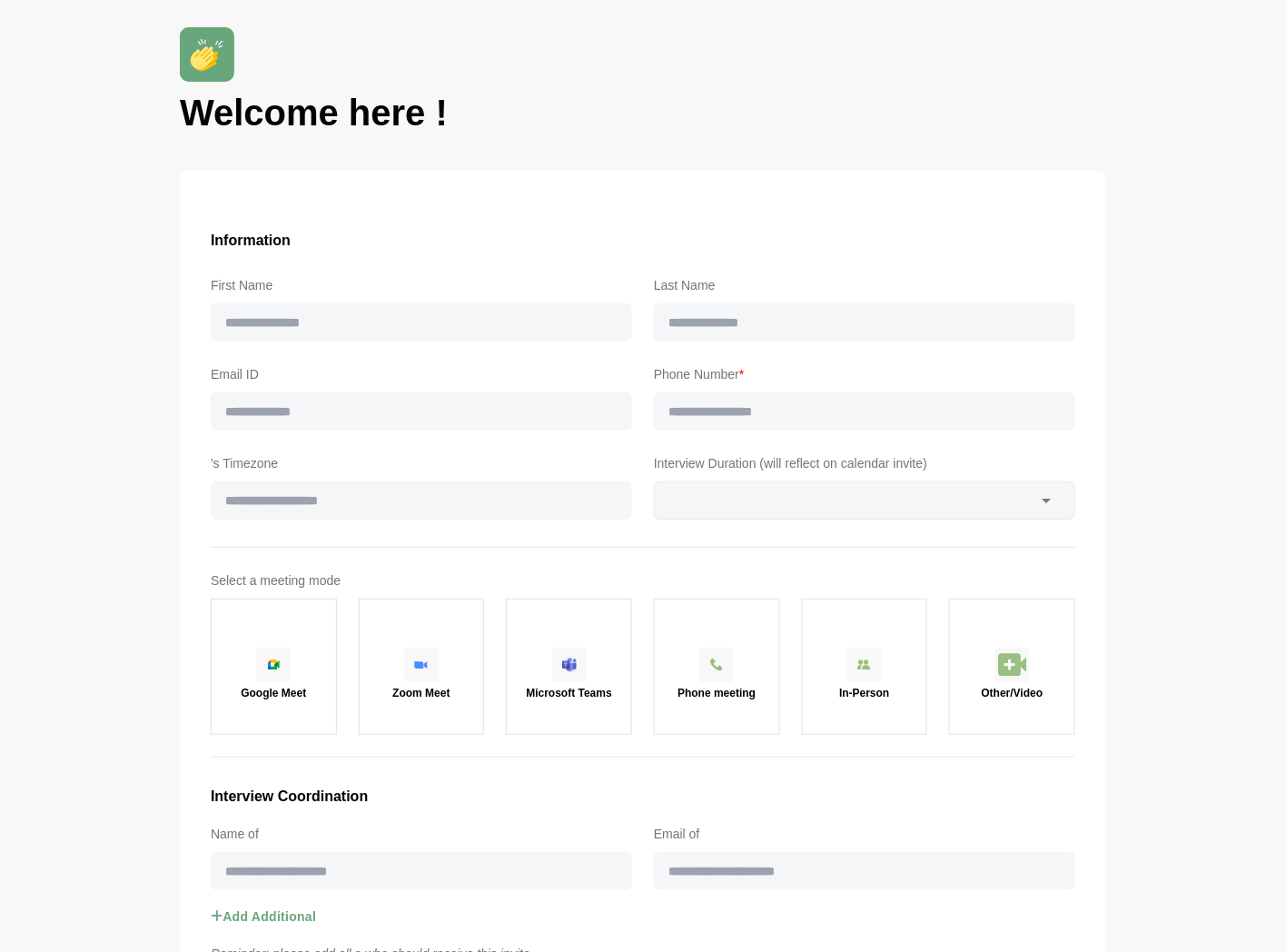
type input "**********"
type input "**"
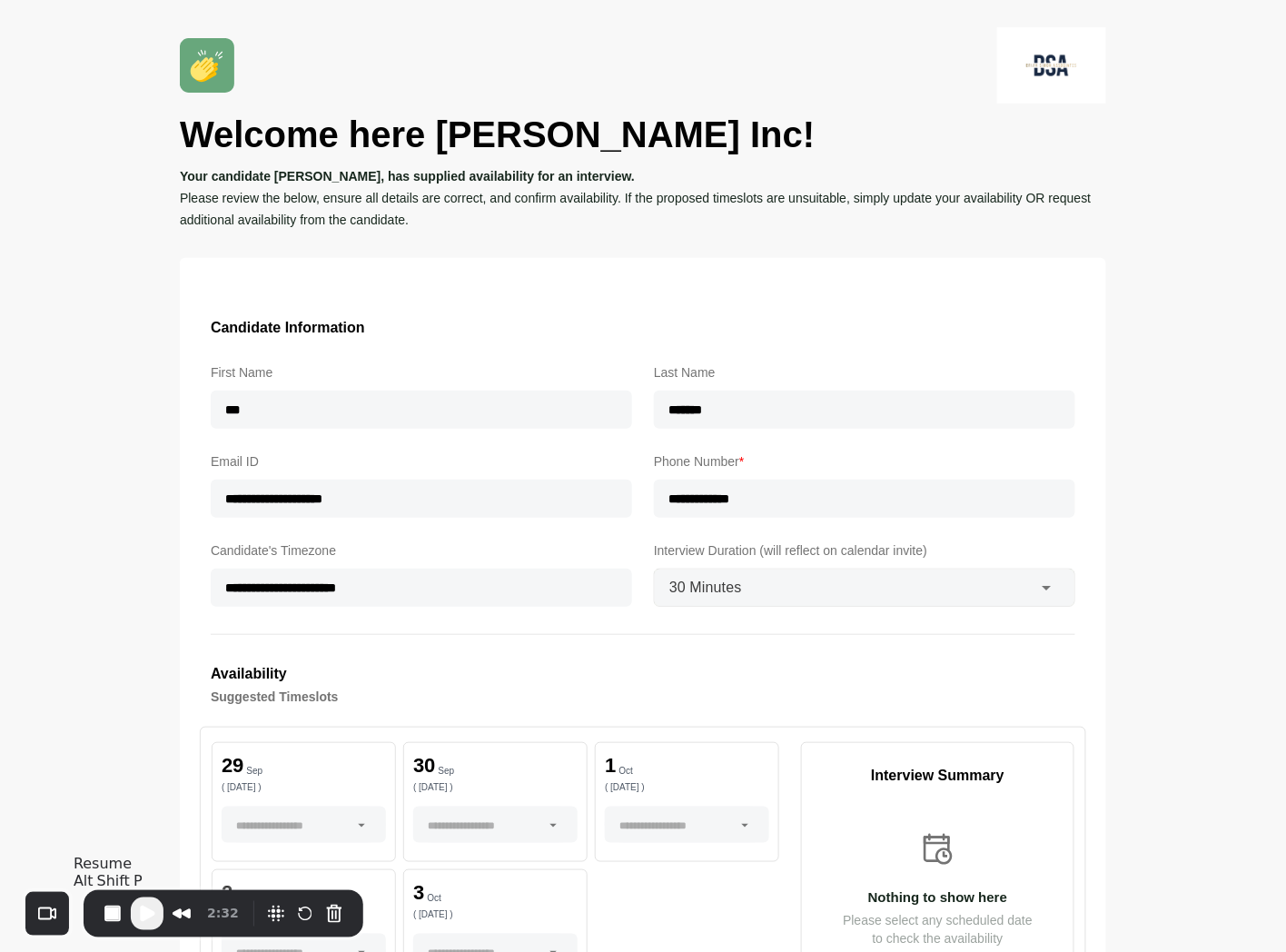
click at [151, 924] on span "Play Recording" at bounding box center [147, 913] width 22 height 22
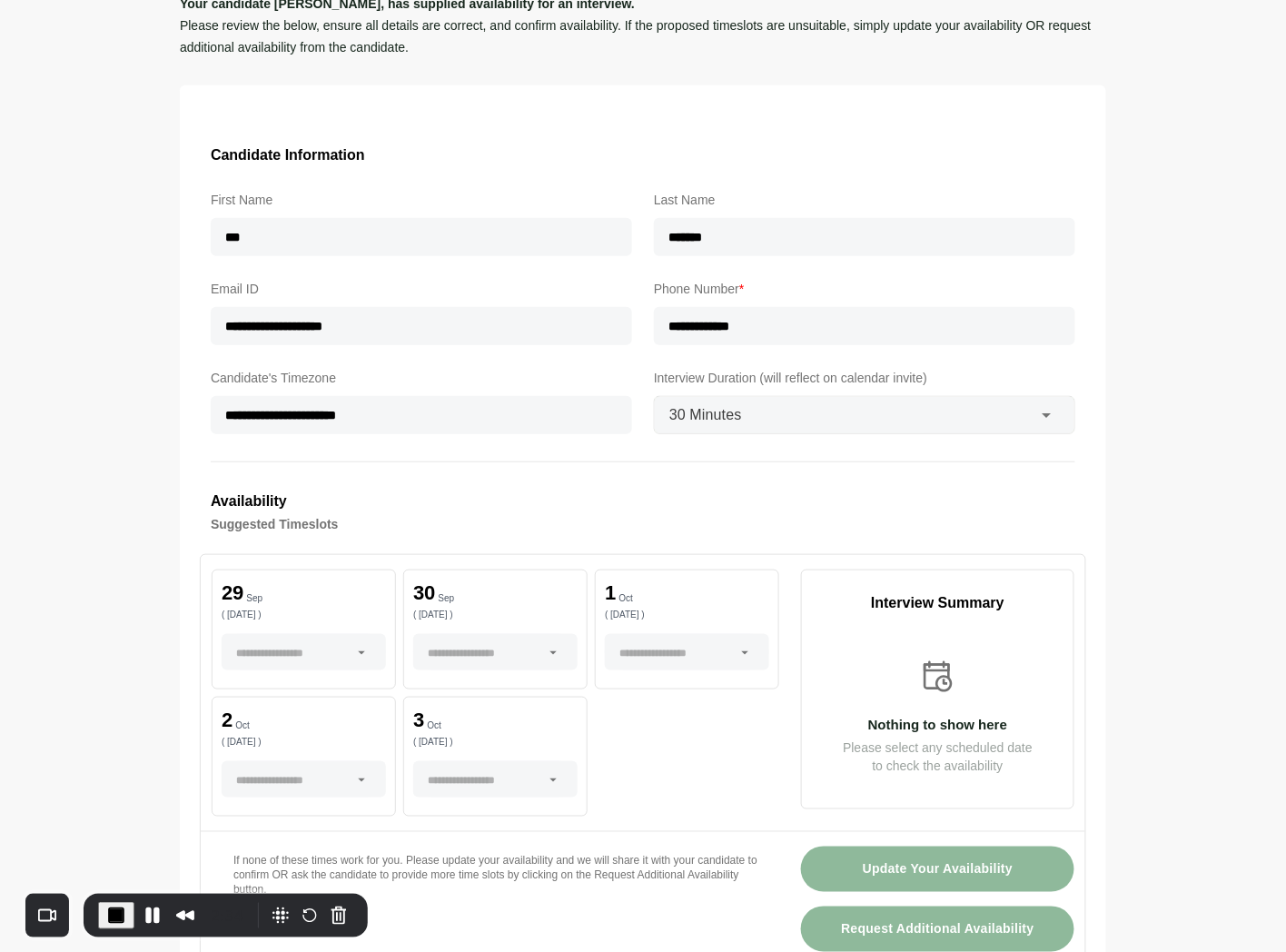
scroll to position [303, 0]
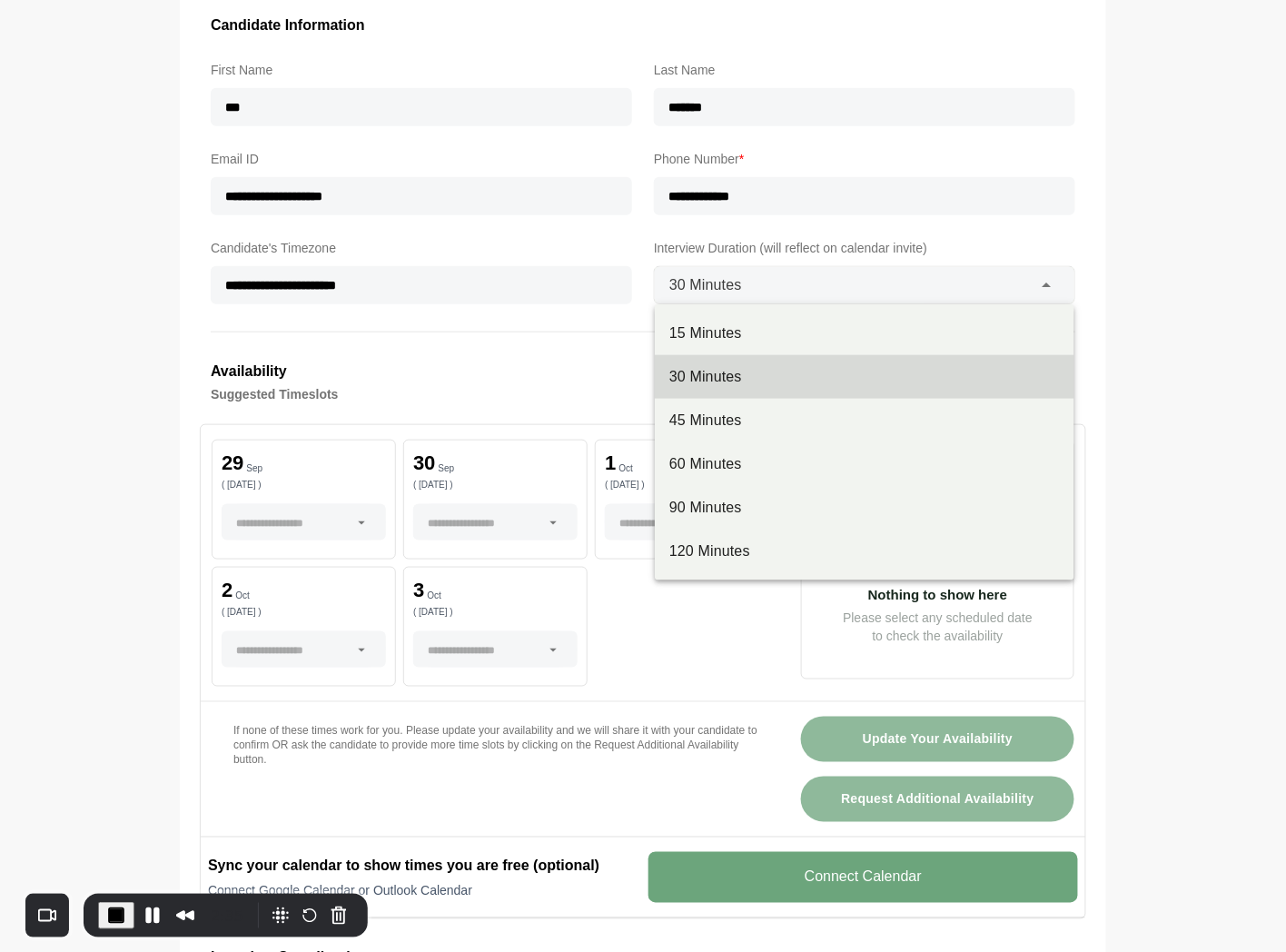
click at [870, 295] on div "30 Minutes **" at bounding box center [844, 285] width 378 height 37
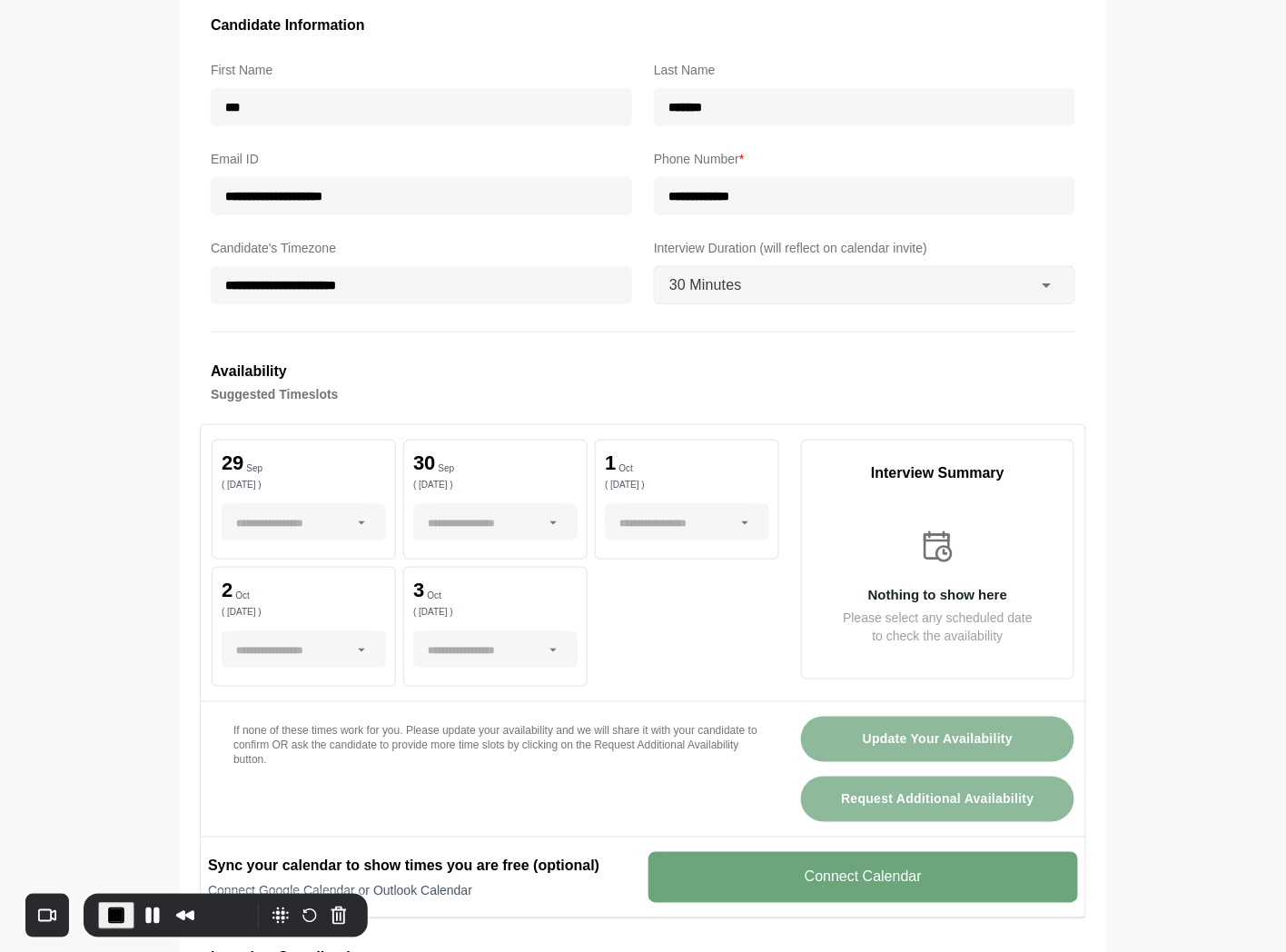
click at [290, 527] on div at bounding box center [292, 522] width 114 height 37
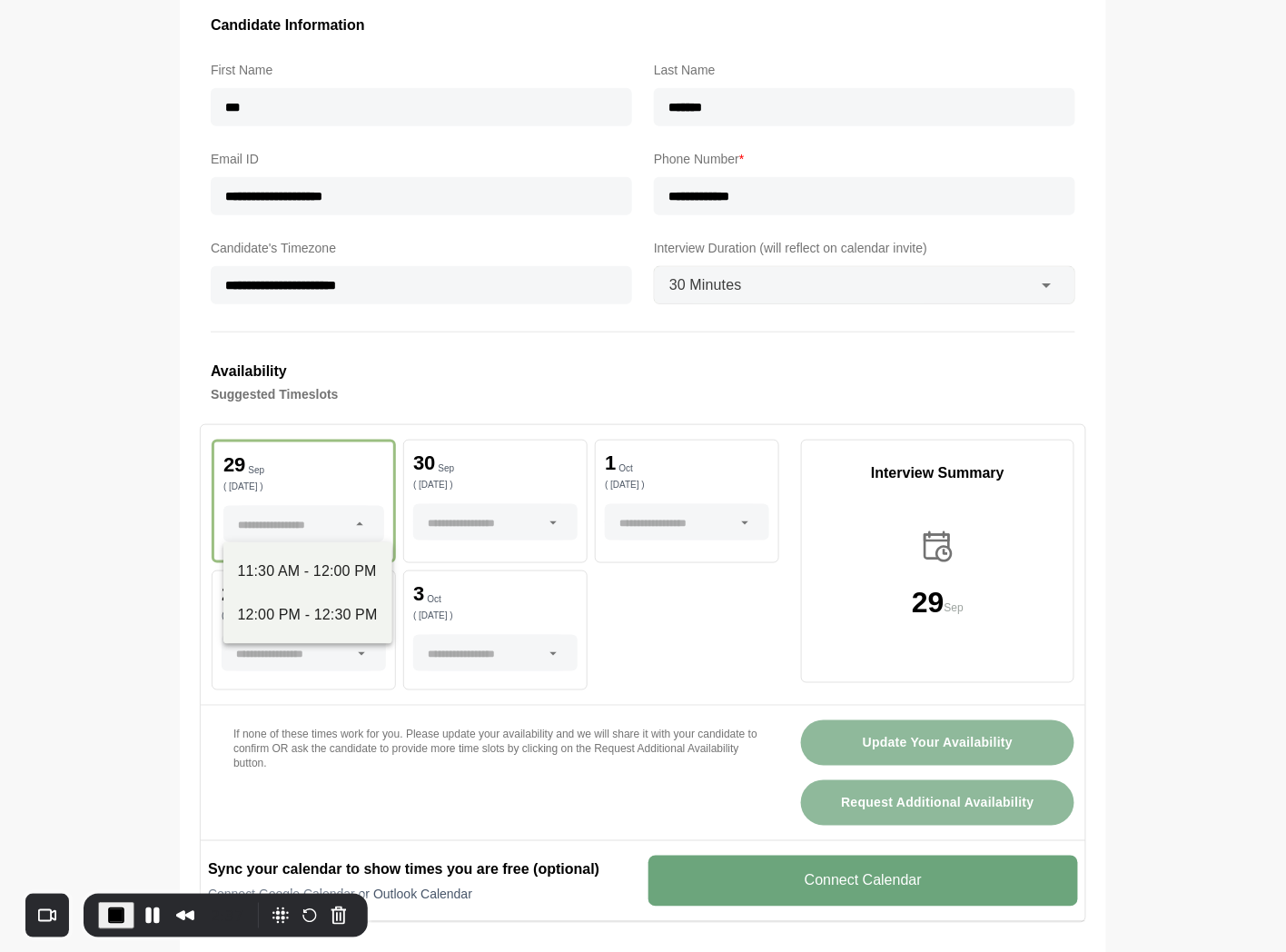
click at [468, 515] on div at bounding box center [484, 522] width 114 height 37
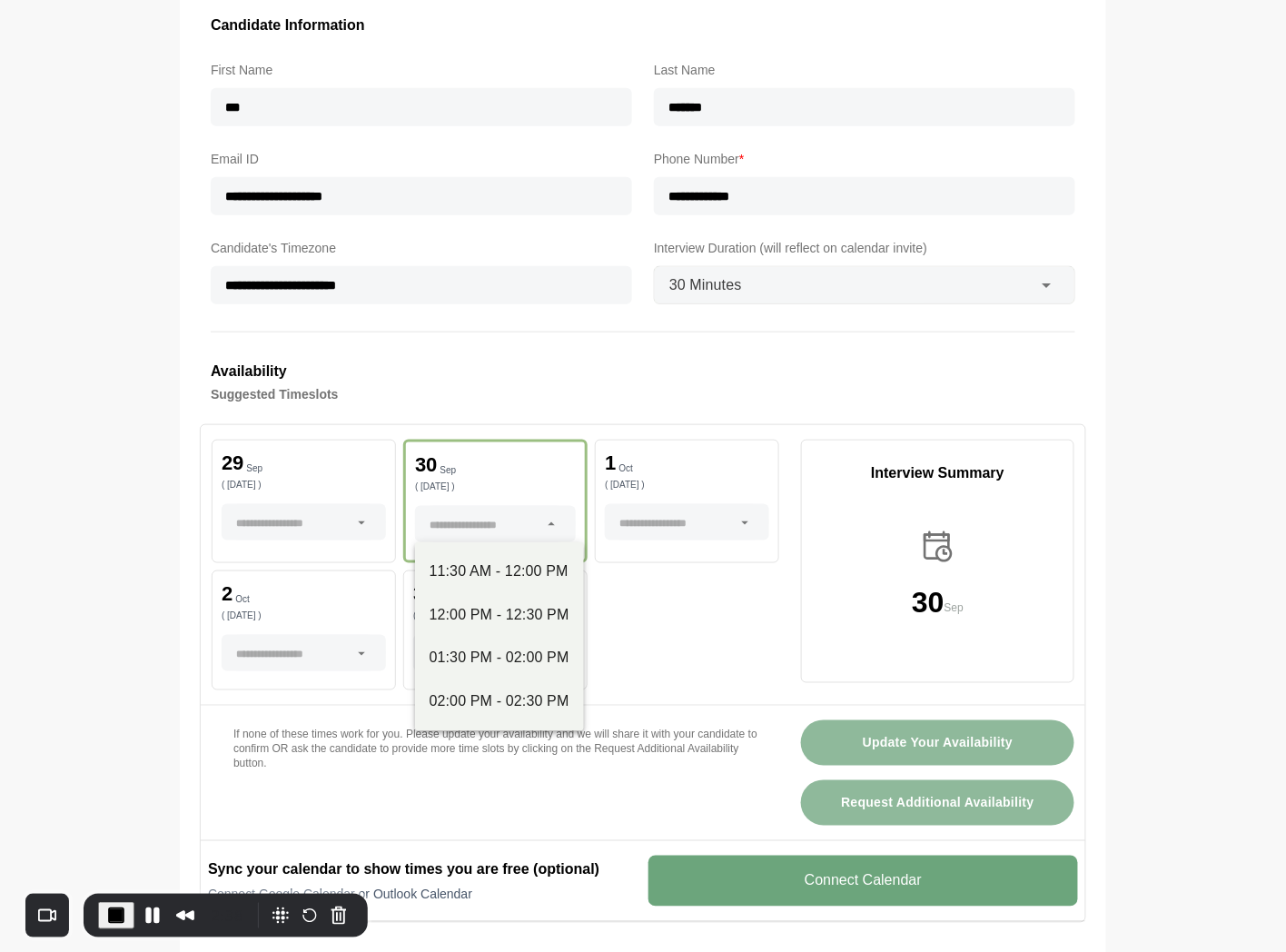
click at [719, 510] on div at bounding box center [676, 522] width 114 height 37
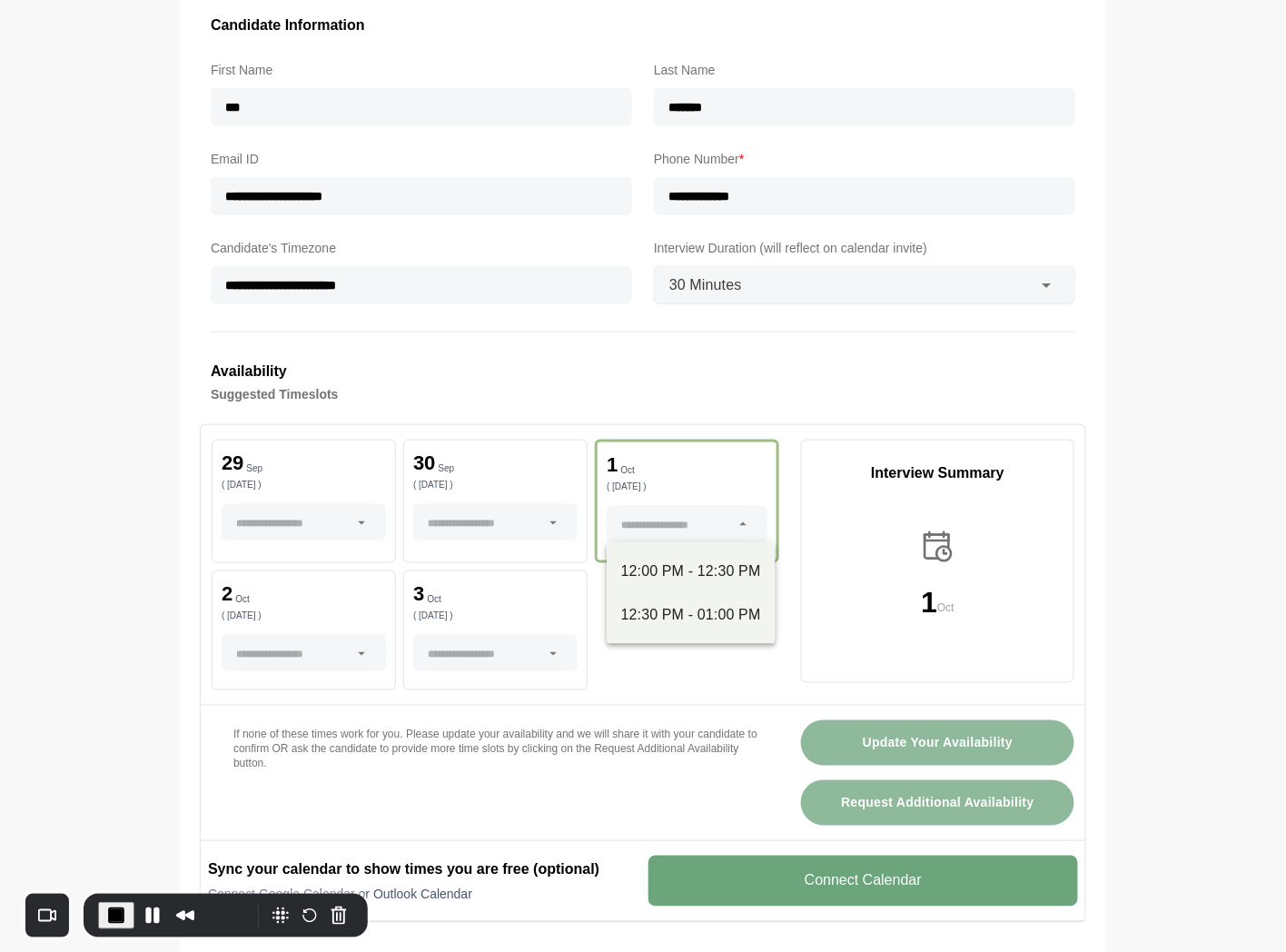
click at [346, 667] on div at bounding box center [292, 652] width 114 height 37
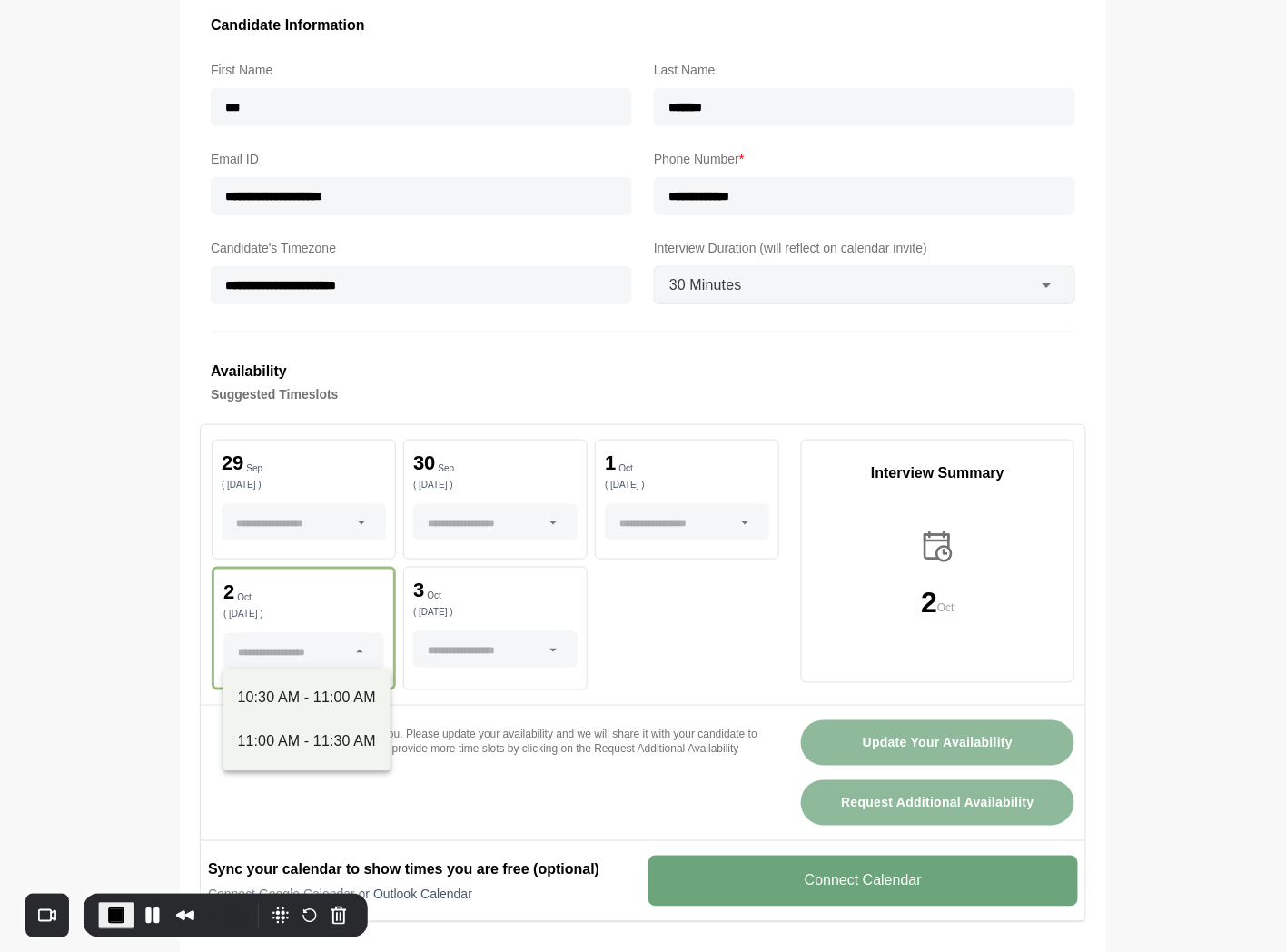
click at [486, 661] on div at bounding box center [484, 649] width 114 height 37
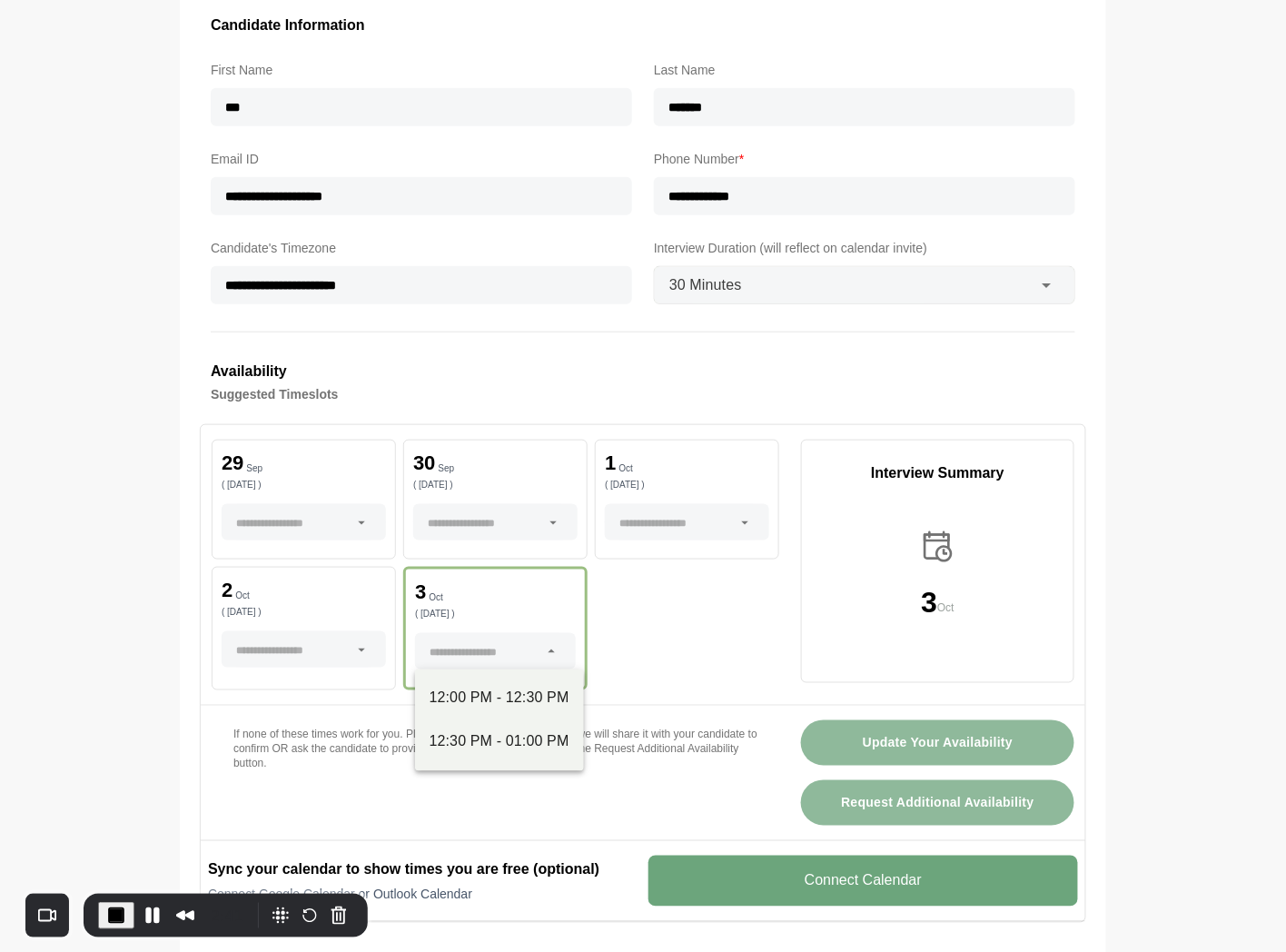
click at [492, 525] on div at bounding box center [484, 522] width 114 height 37
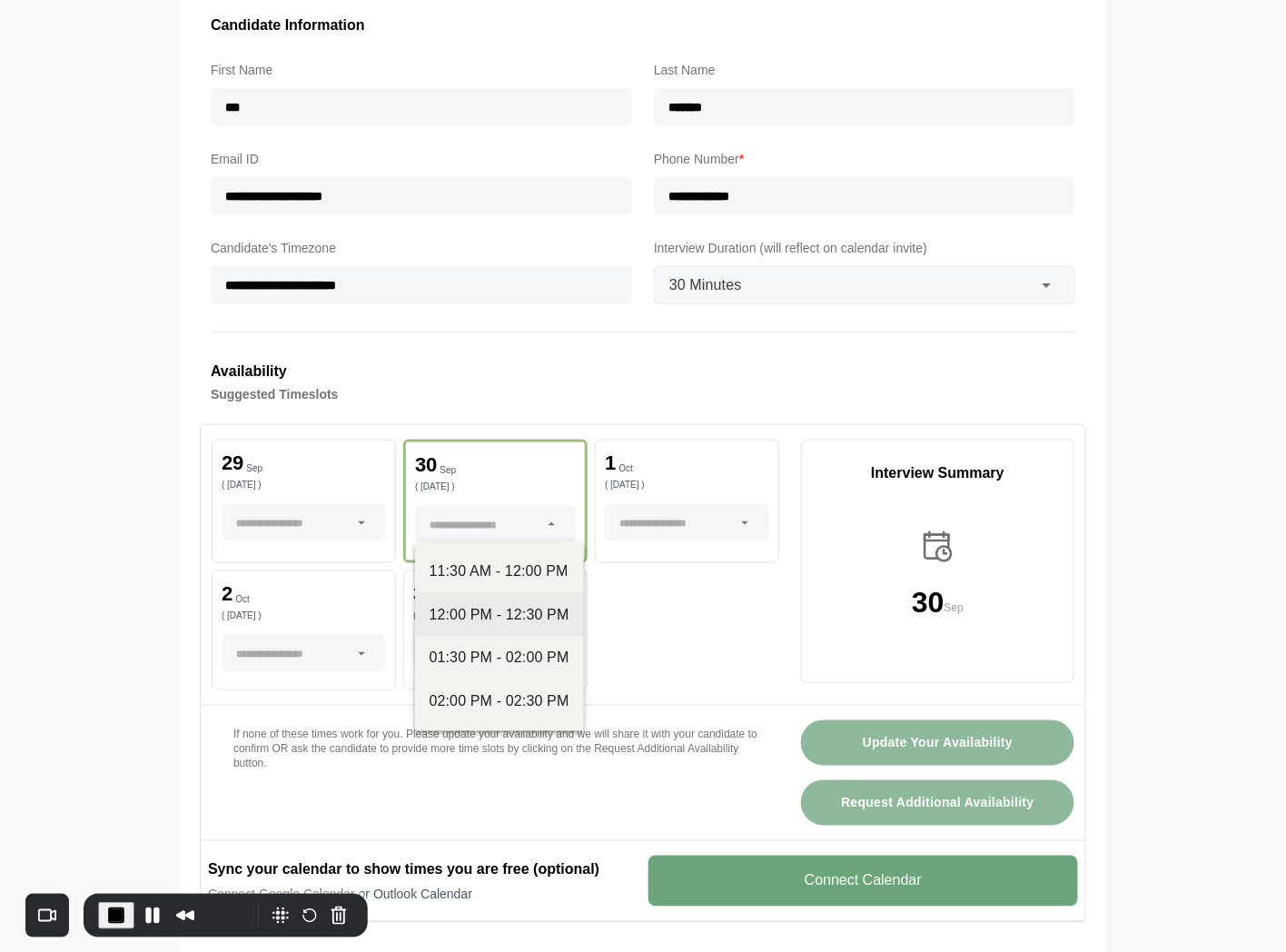
click at [503, 618] on div "12:00 PM - 12:30 PM" at bounding box center [499, 615] width 140 height 22
type input "**********"
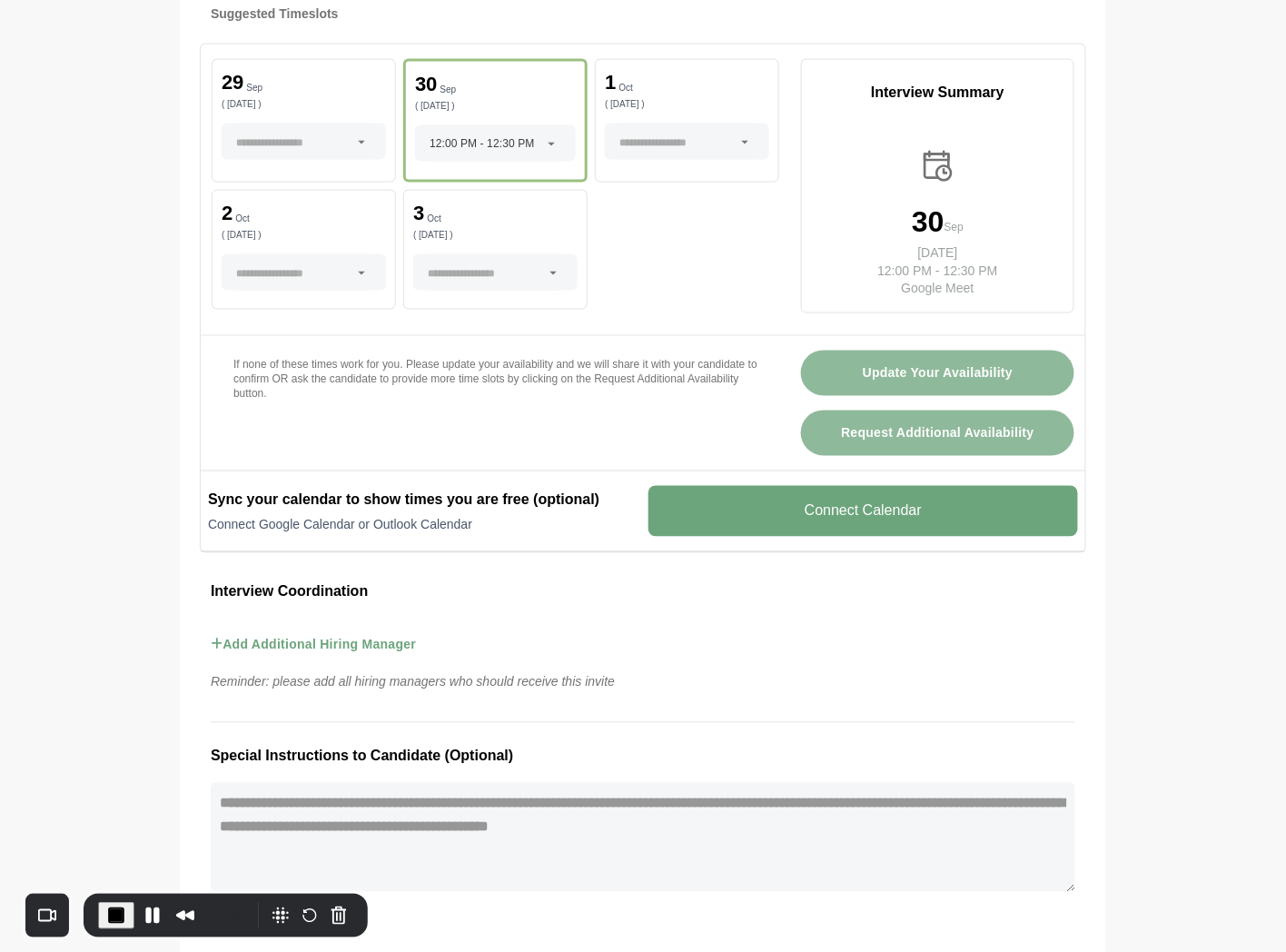
scroll to position [806, 0]
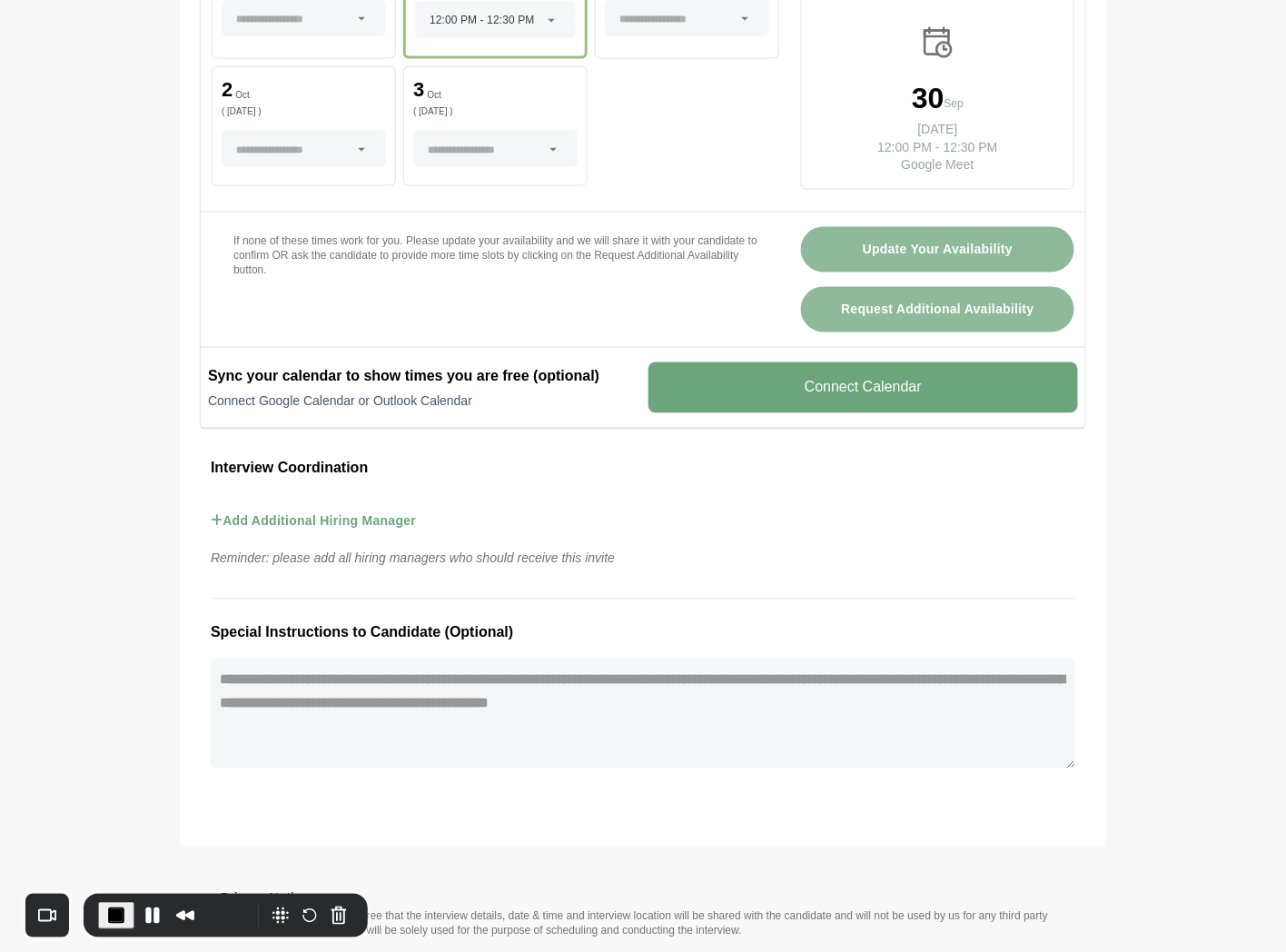
click at [313, 512] on button "Add Additional Hiring Manager" at bounding box center [313, 522] width 205 height 53
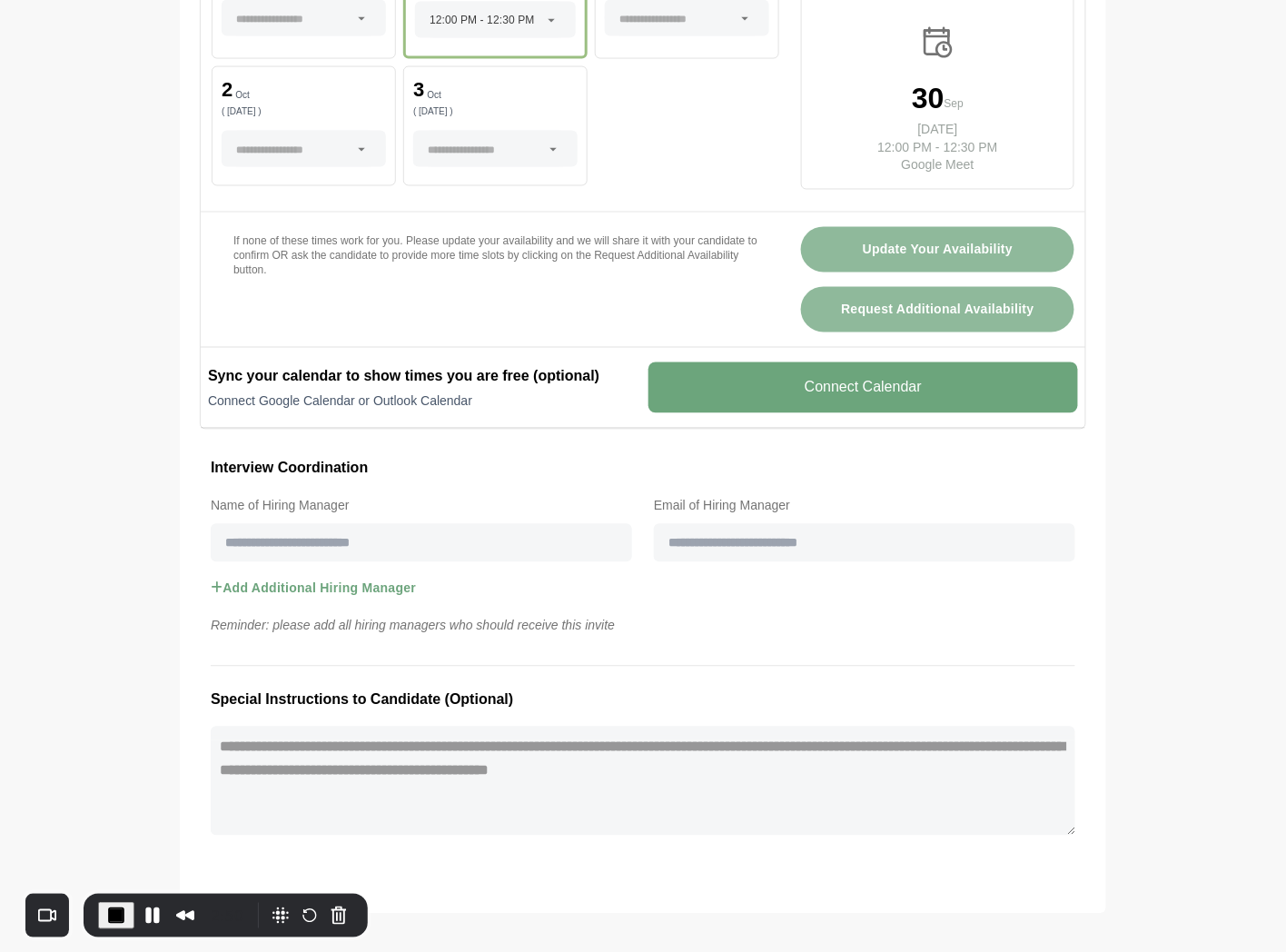
click at [274, 581] on button "Add Additional Hiring Manager" at bounding box center [313, 588] width 205 height 53
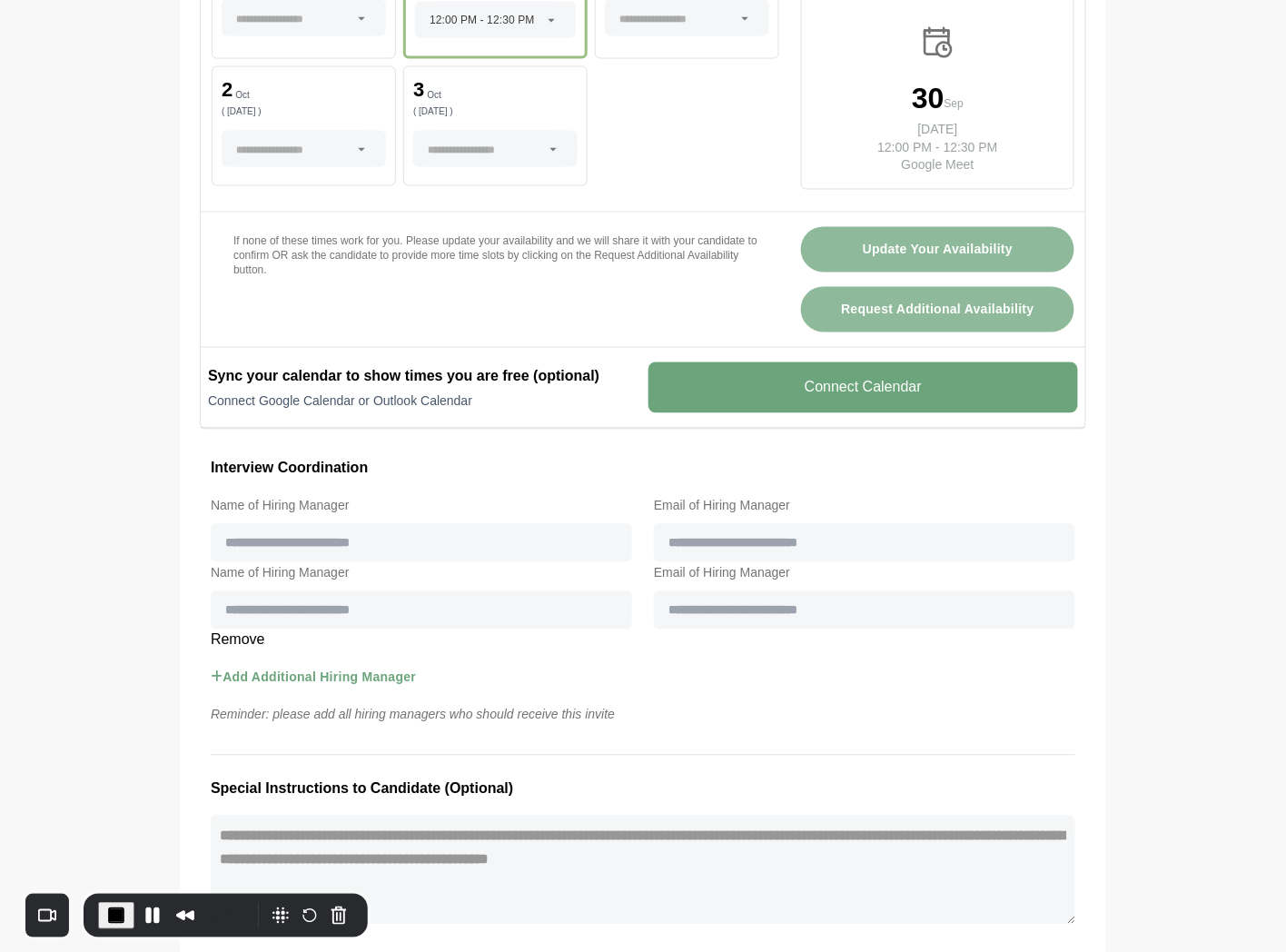
click at [229, 641] on v-button "Remove" at bounding box center [643, 640] width 886 height 22
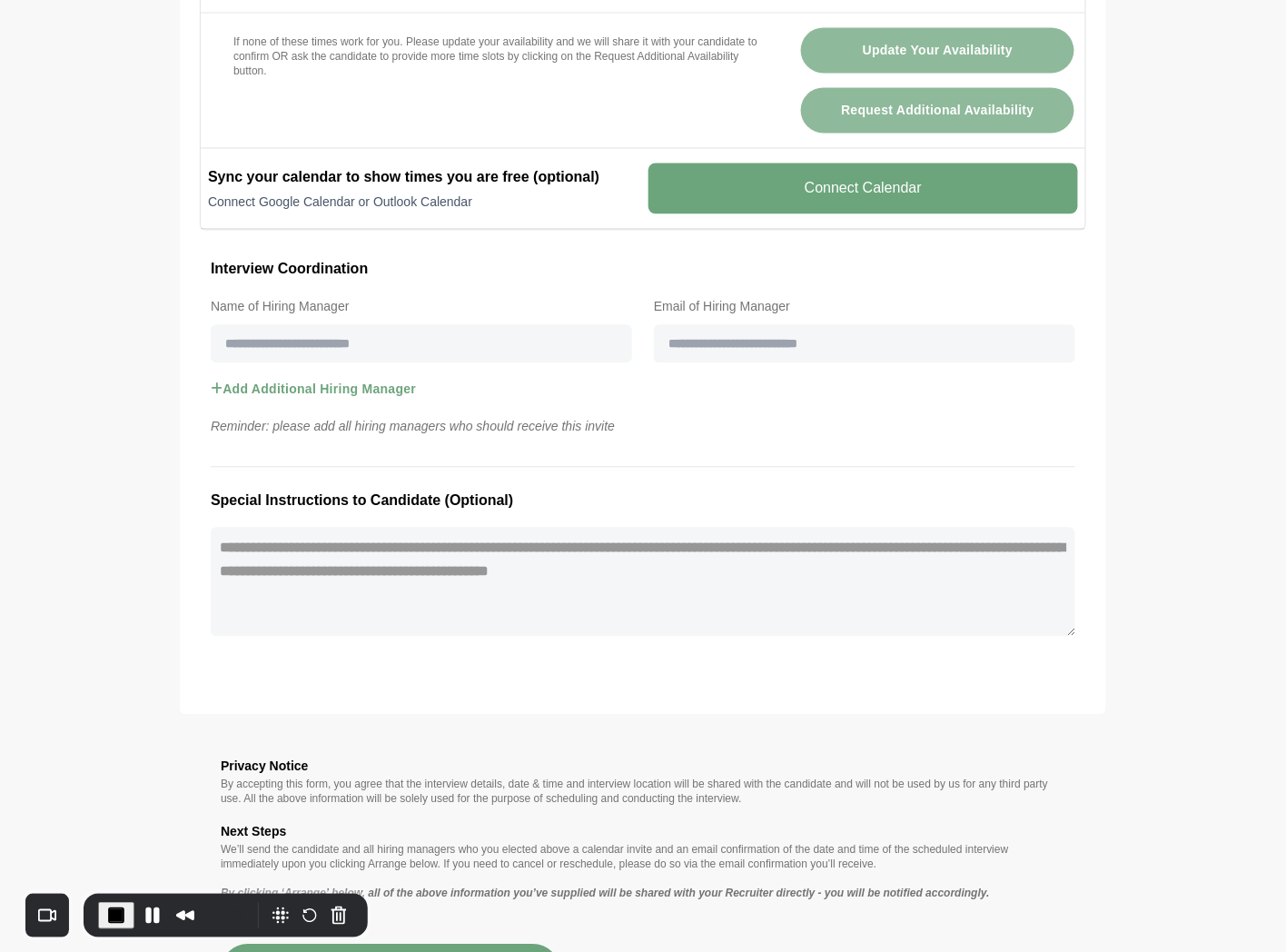
scroll to position [1009, 0]
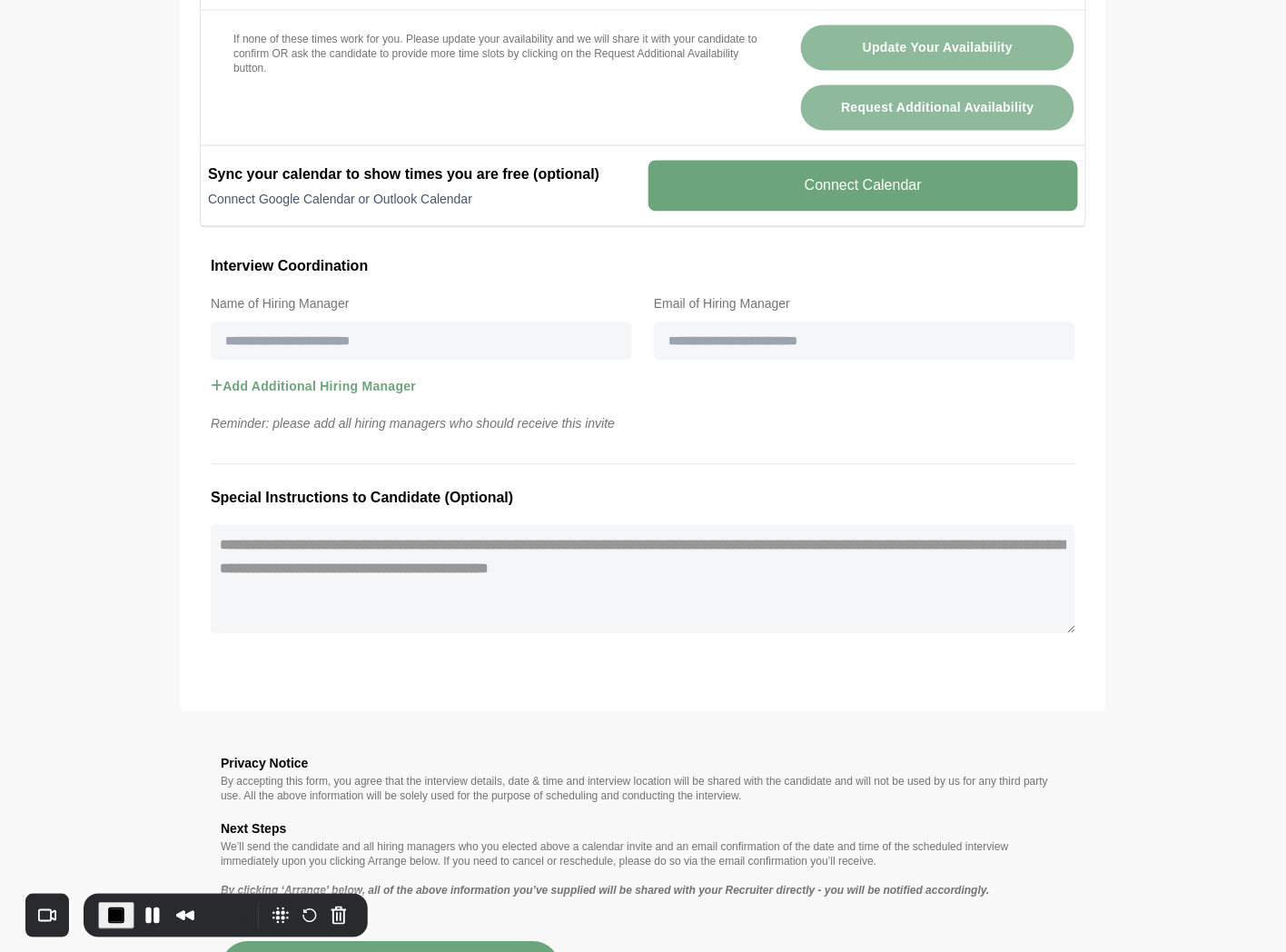
click at [251, 576] on textarea at bounding box center [643, 579] width 865 height 109
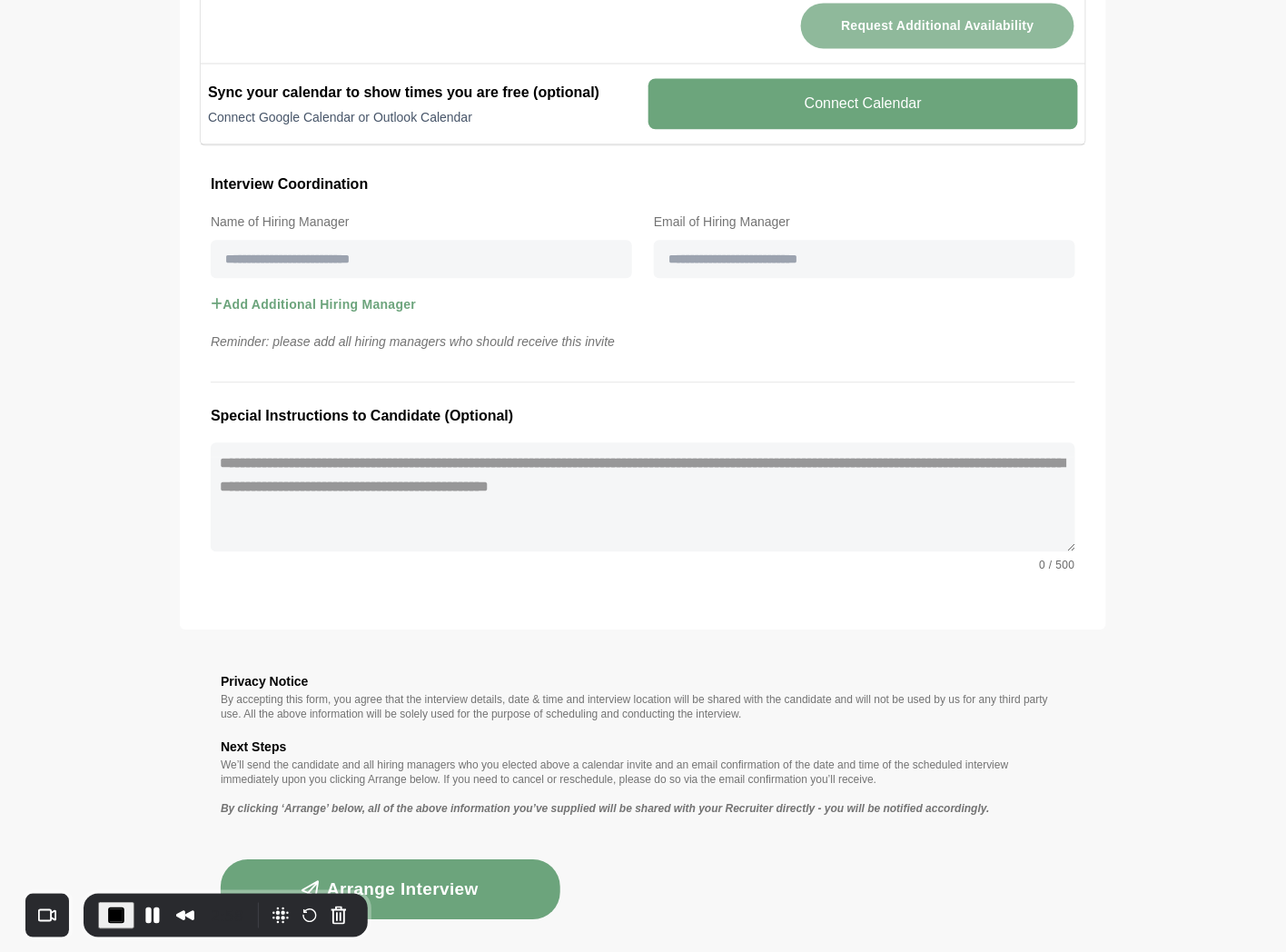
scroll to position [1099, 0]
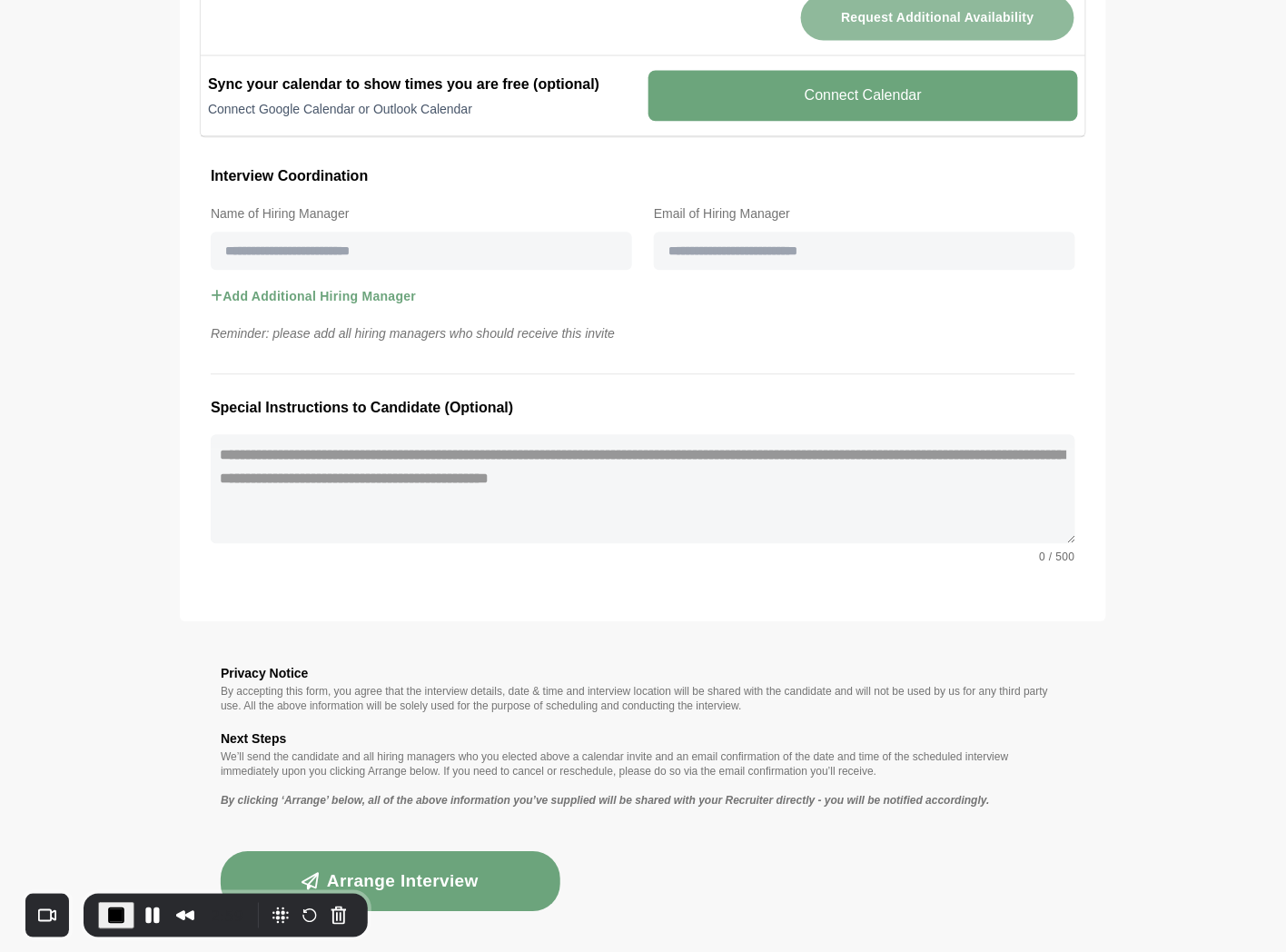
click at [443, 863] on button "Arrange Interview" at bounding box center [390, 881] width 339 height 60
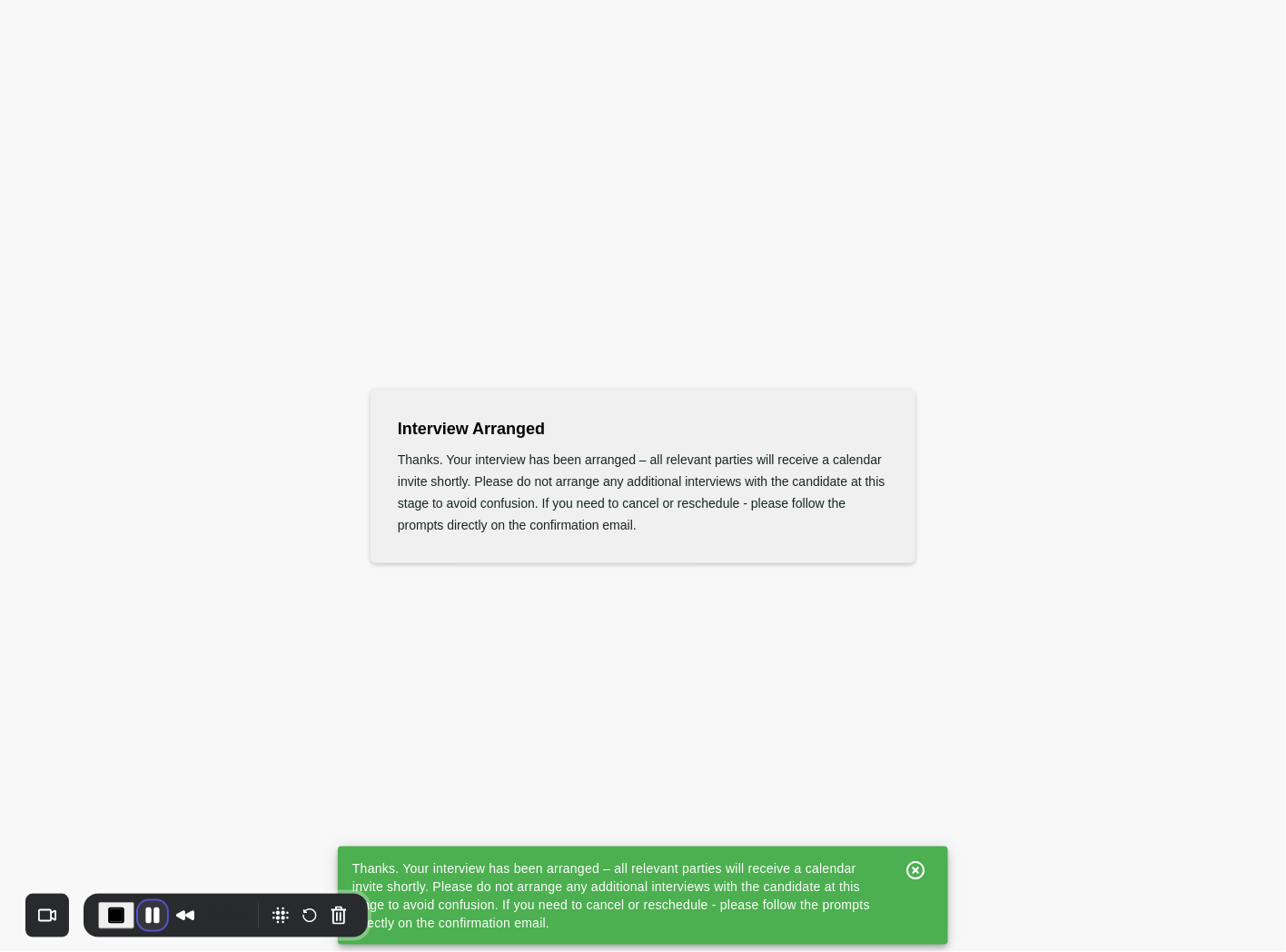
click at [149, 913] on button "Pause Recording" at bounding box center [152, 915] width 29 height 29
